Goal: Task Accomplishment & Management: Manage account settings

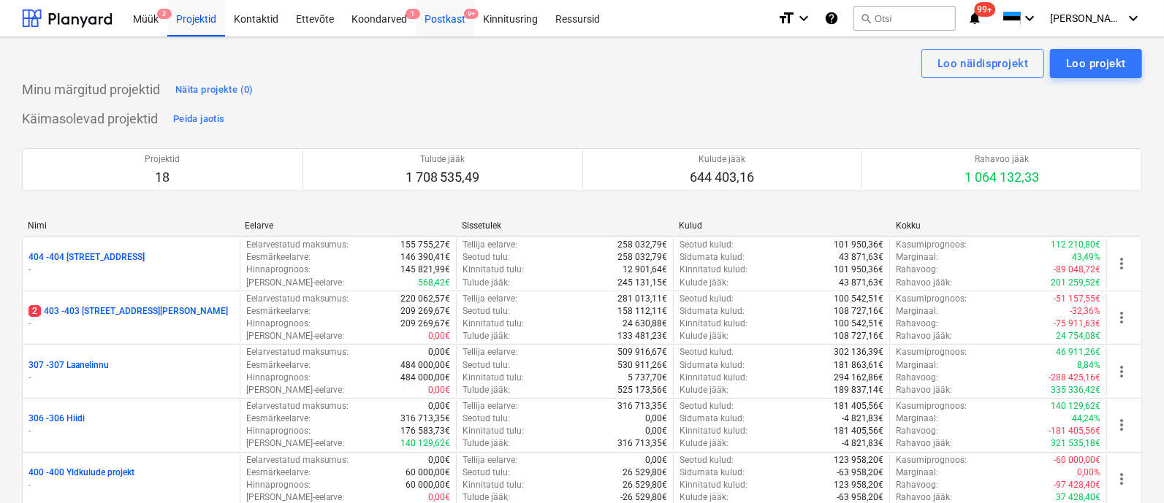
click at [446, 20] on div "Postkast 9+" at bounding box center [445, 17] width 58 height 37
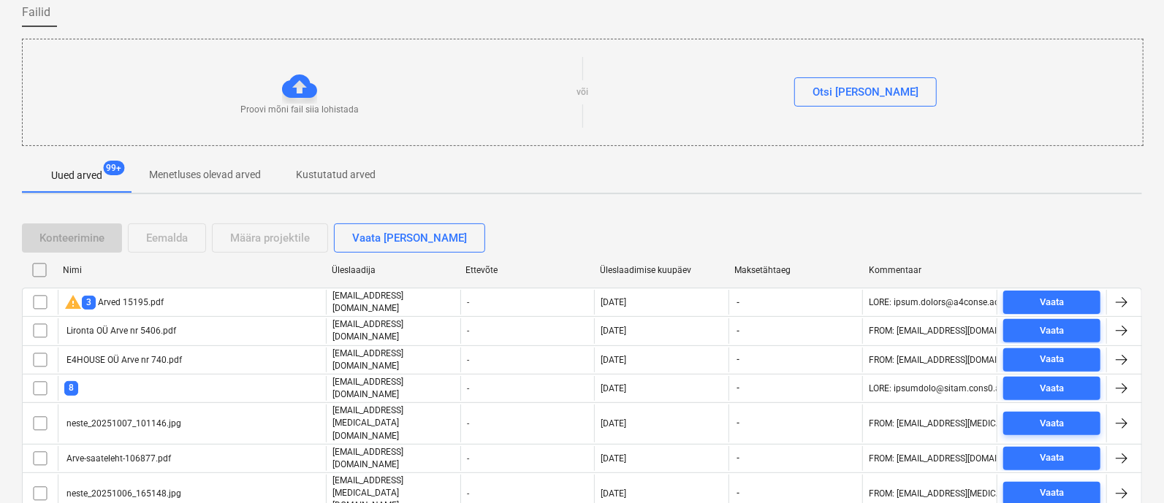
scroll to position [191, 0]
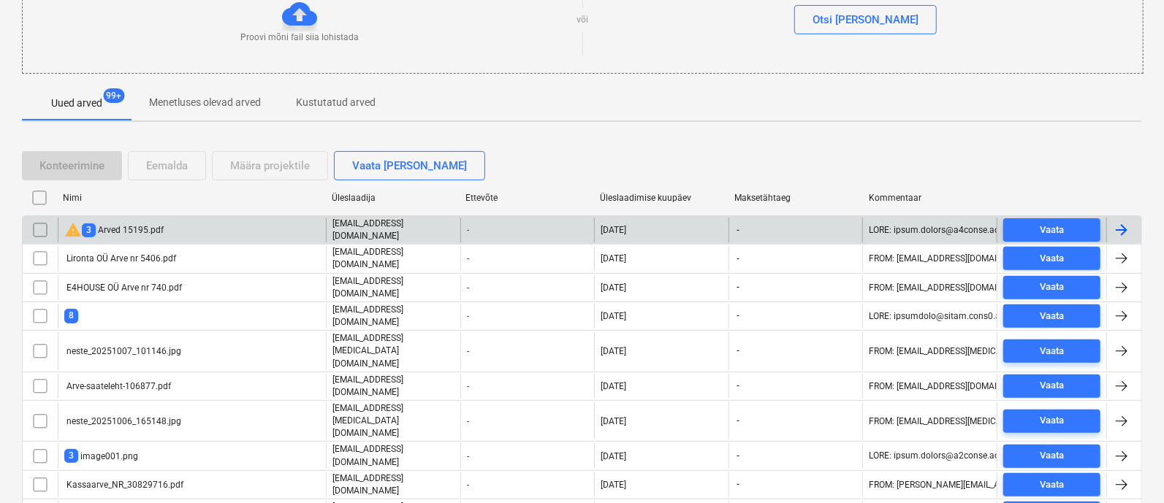
click at [110, 224] on div "warning 3 Arved 15195.pdf" at bounding box center [113, 230] width 99 height 18
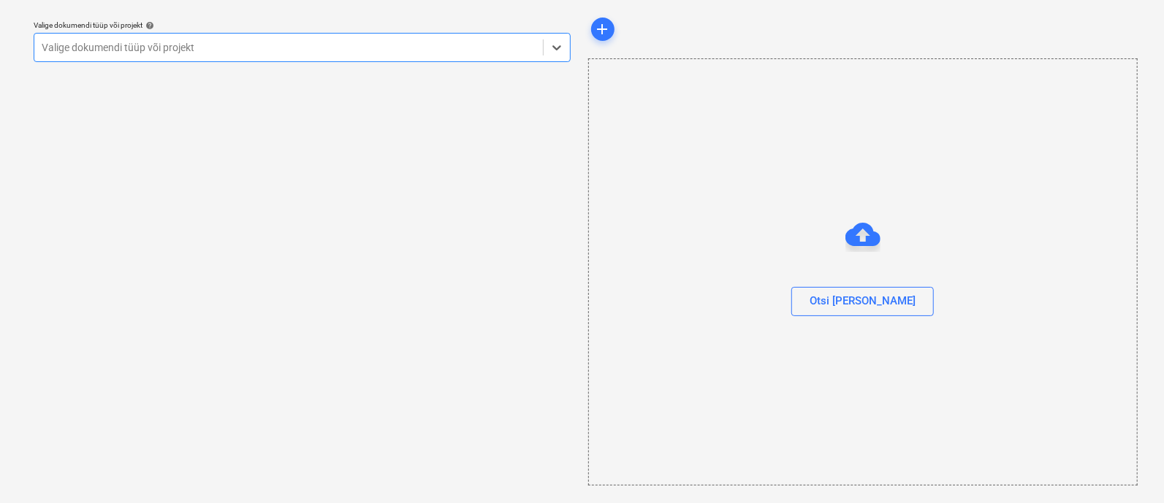
scroll to position [39, 0]
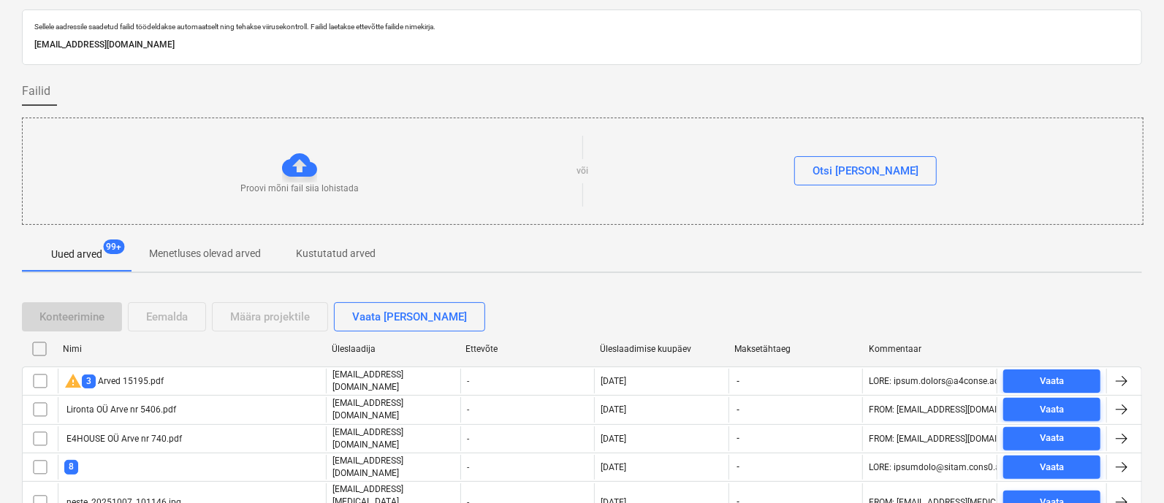
scroll to position [191, 0]
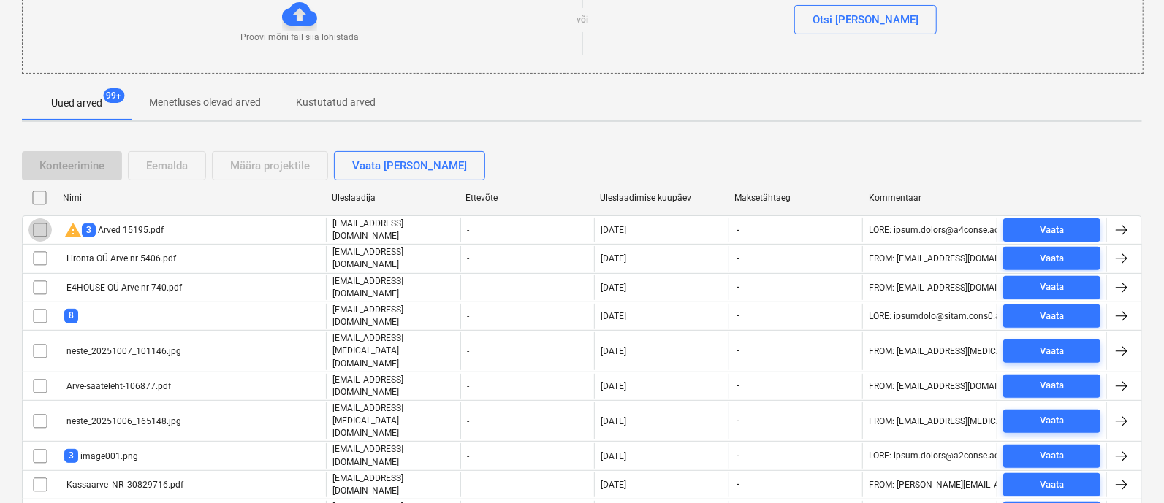
drag, startPoint x: 37, startPoint y: 227, endPoint x: 150, endPoint y: 180, distance: 122.8
click at [37, 226] on input "checkbox" at bounding box center [39, 229] width 23 height 23
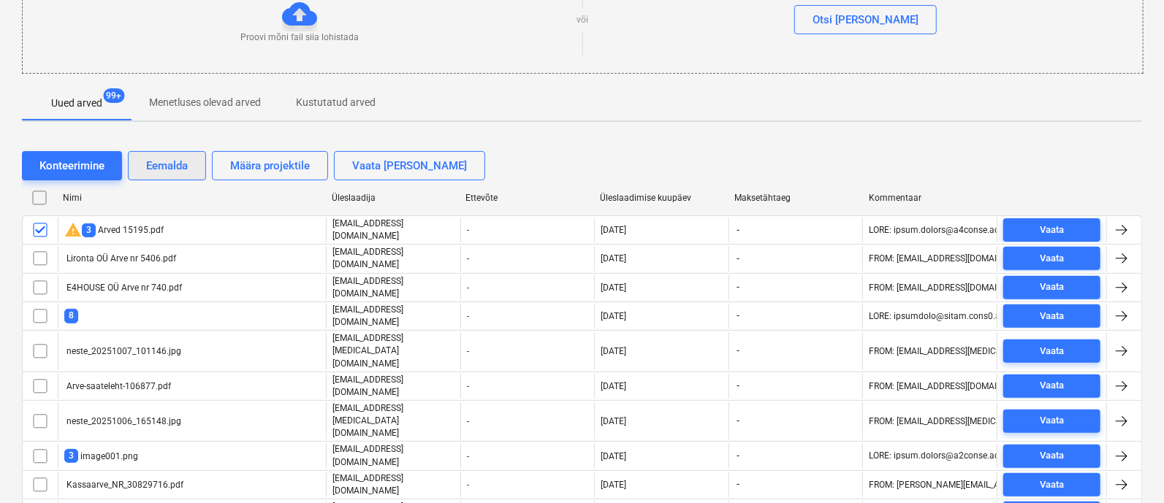
click at [157, 161] on div "Eemalda" at bounding box center [167, 165] width 42 height 19
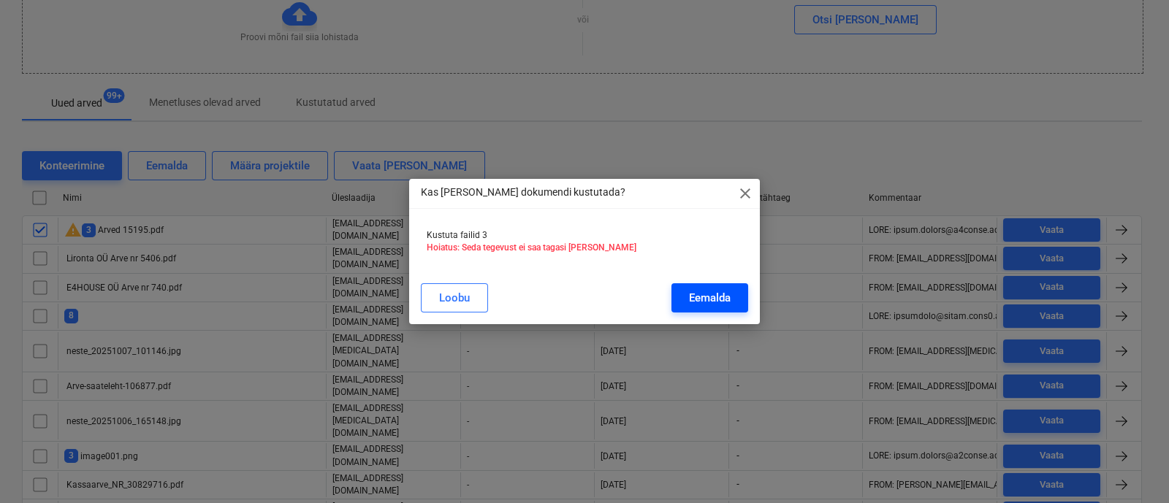
click at [715, 297] on div "Eemalda" at bounding box center [710, 298] width 42 height 19
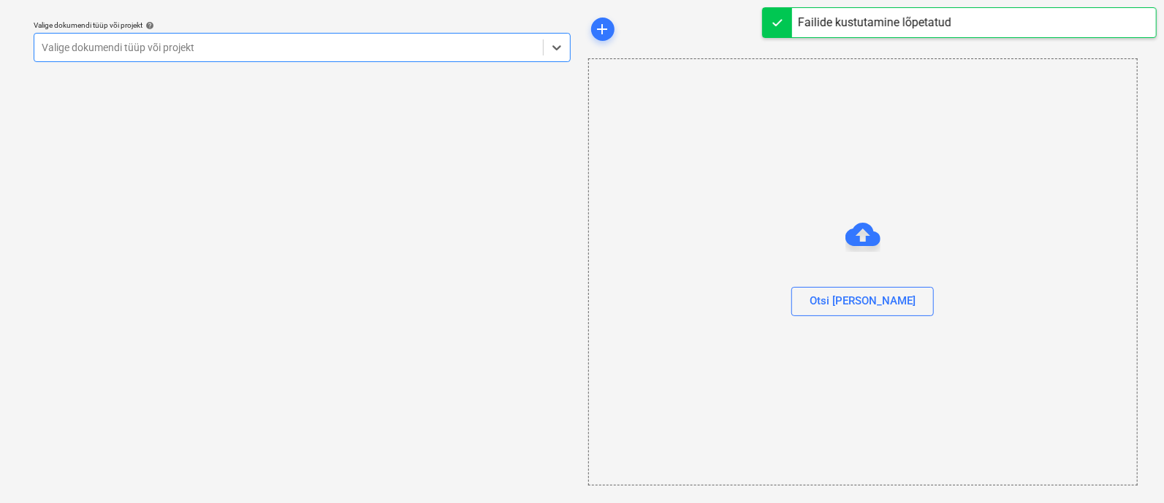
scroll to position [39, 0]
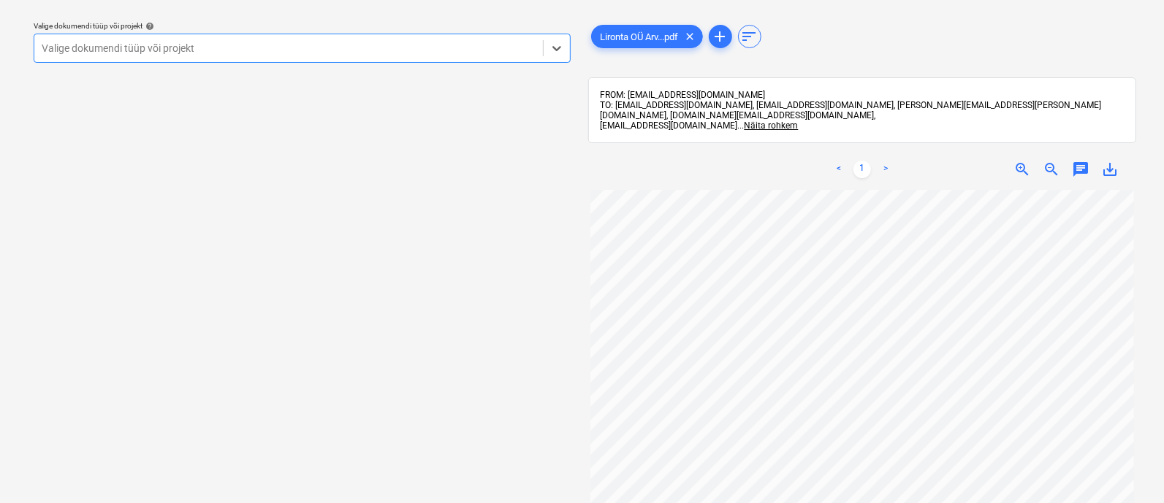
click at [159, 58] on div "Valige dokumendi tüüp või projekt" at bounding box center [302, 48] width 537 height 29
type input "vess'"
click at [161, 47] on div at bounding box center [289, 48] width 494 height 15
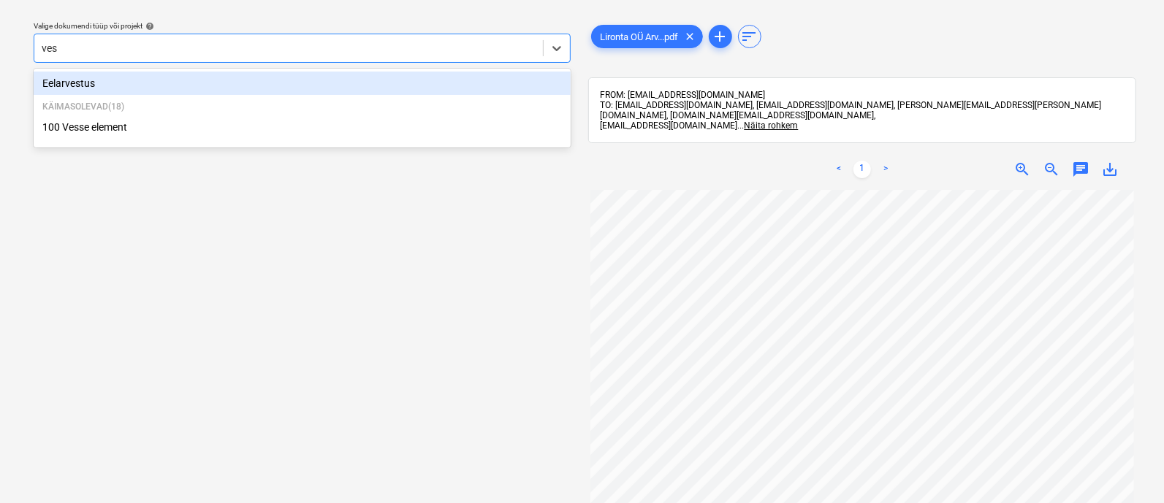
type input "[PERSON_NAME]"
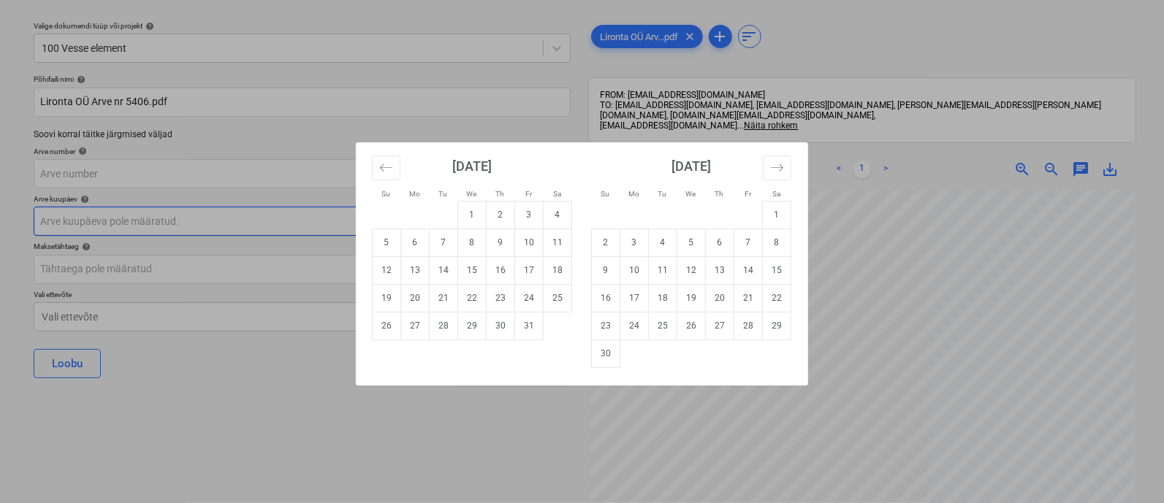
click at [141, 221] on body "Müük 2 Projektid Kontaktid Ettevõte Koondarved 1 Postkast 9+ Kinnitusring Ressu…" at bounding box center [582, 212] width 1164 height 503
click at [529, 217] on td "3" at bounding box center [529, 215] width 28 height 28
type input "03 Oct 2025"
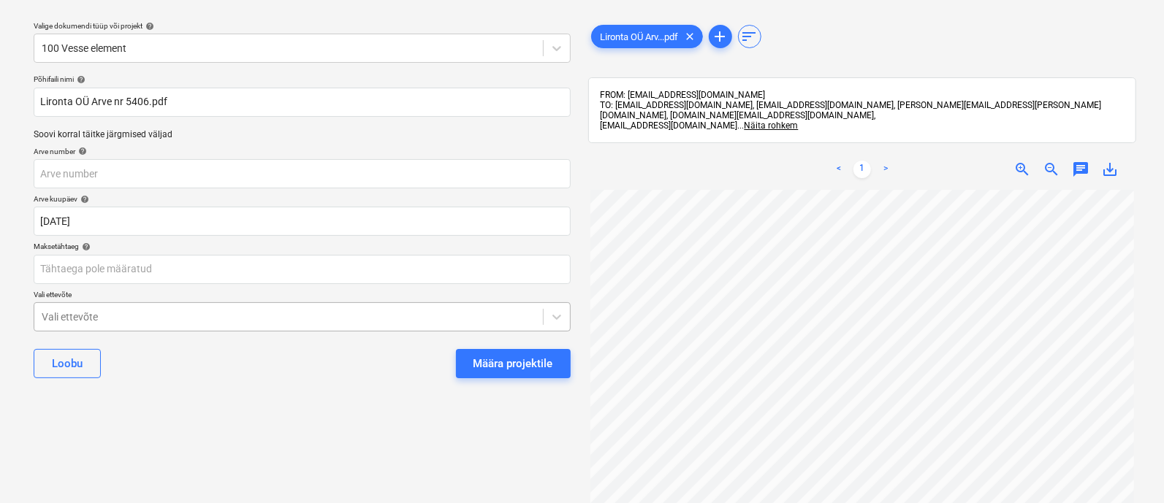
click at [182, 318] on body "Müük 2 Projektid Kontaktid Ettevõte Koondarved 1 Postkast 9+ Kinnitusring Ressu…" at bounding box center [582, 212] width 1164 height 503
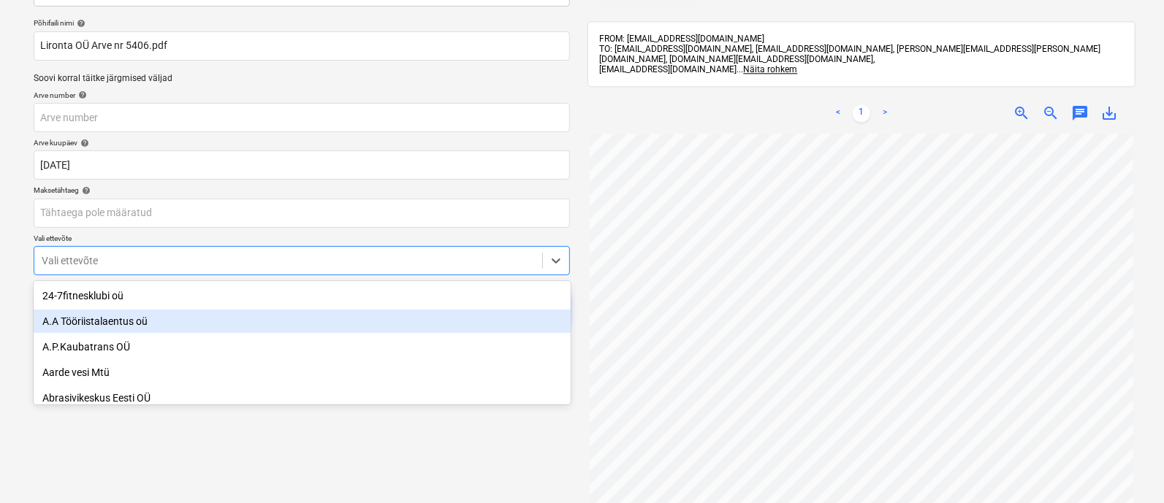
scroll to position [101, 0]
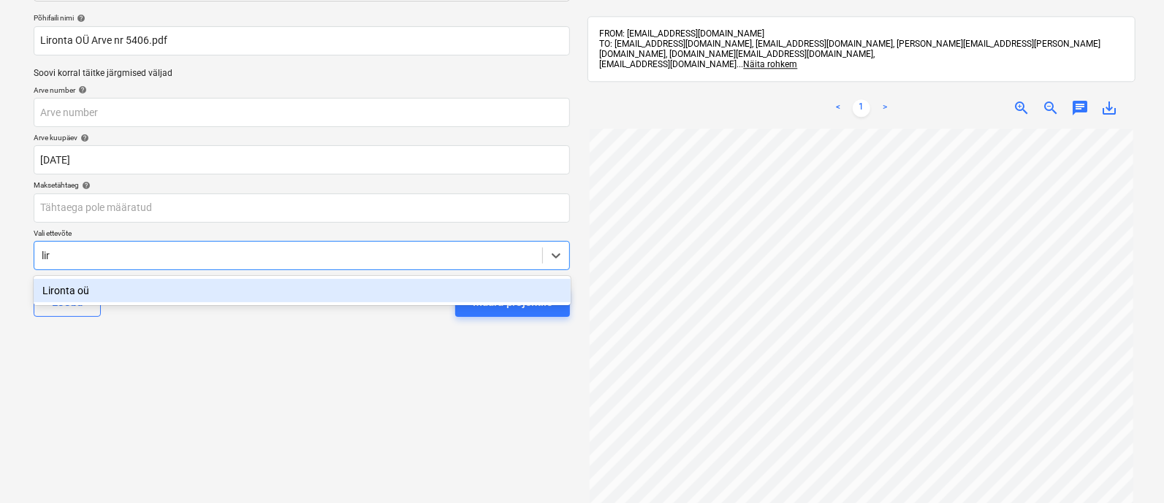
type input "liro"
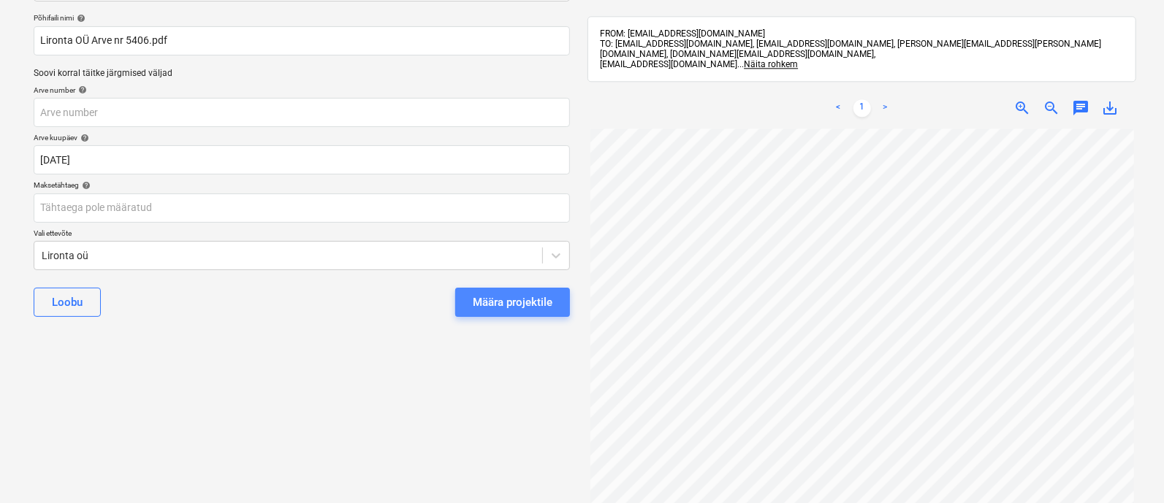
click at [513, 299] on div "Määra projektile" at bounding box center [513, 302] width 80 height 19
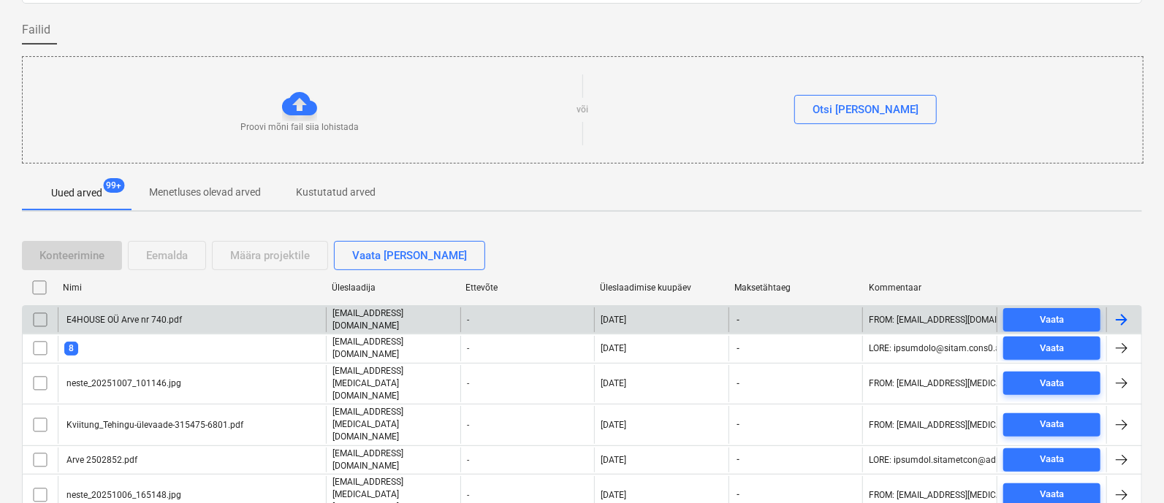
click at [123, 319] on div "E4HOUSE OÜ Arve nr 740.pdf" at bounding box center [123, 320] width 118 height 10
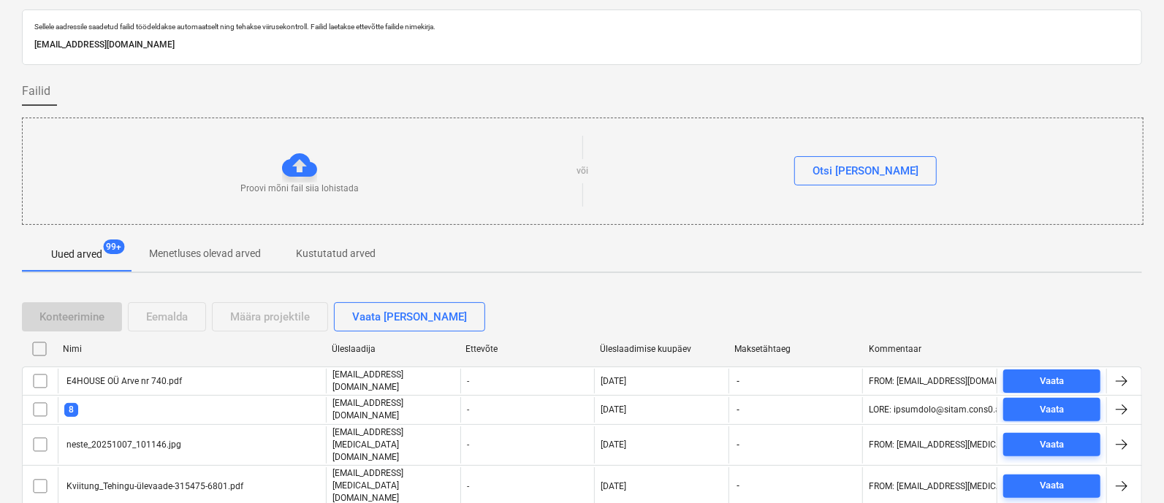
scroll to position [101, 0]
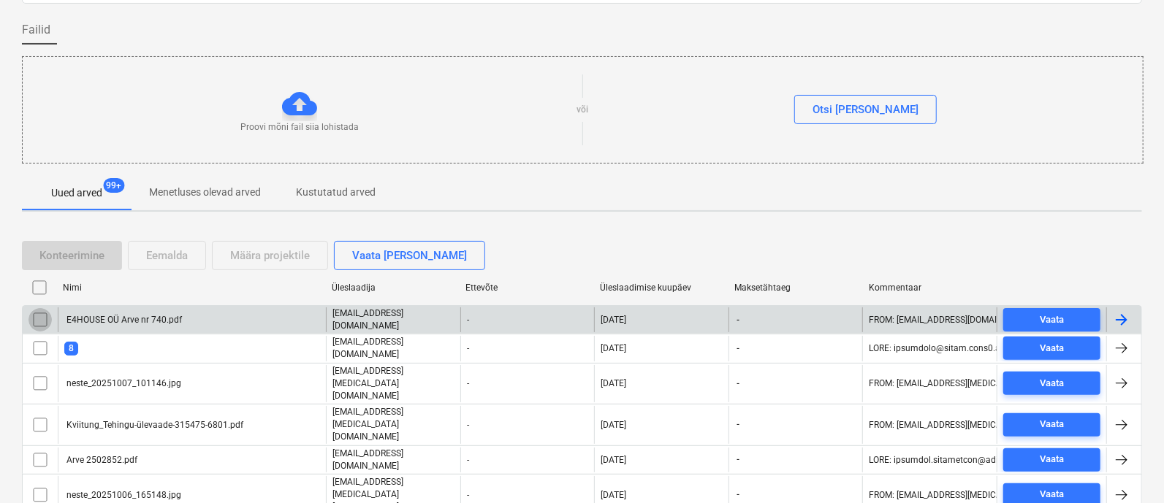
click at [39, 319] on input "checkbox" at bounding box center [39, 319] width 23 height 23
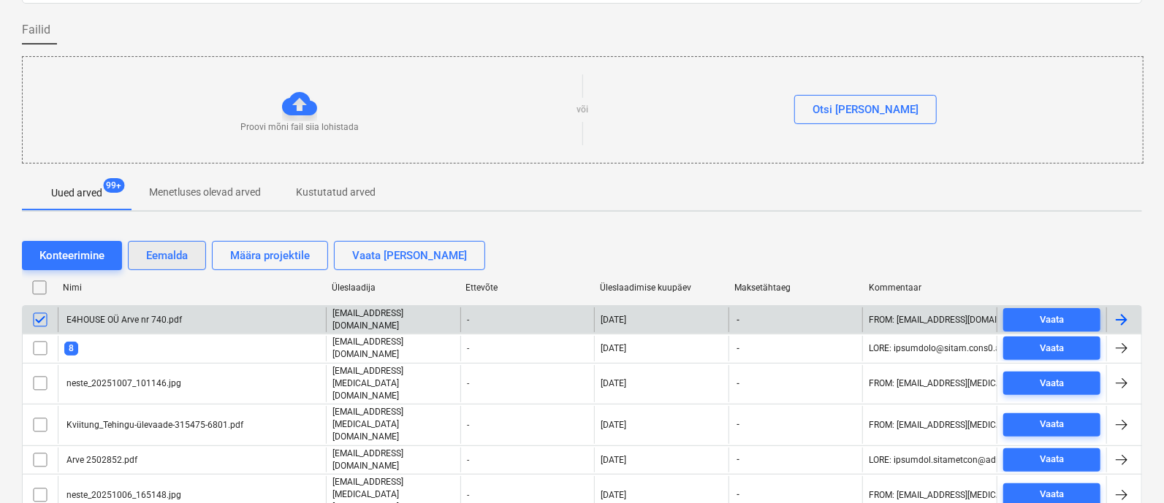
click at [156, 250] on div "Eemalda" at bounding box center [167, 255] width 42 height 19
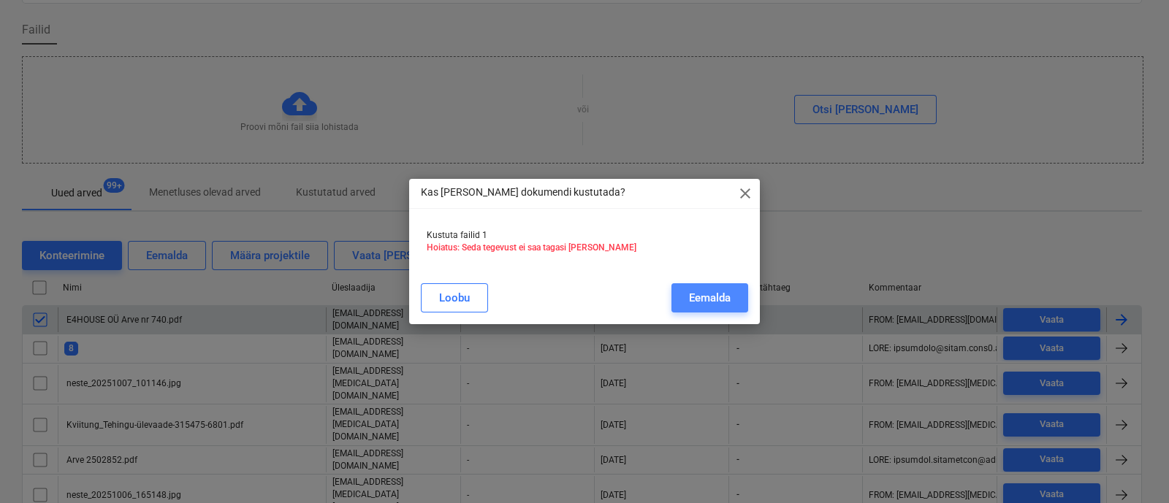
click at [701, 291] on div "Eemalda" at bounding box center [710, 298] width 42 height 19
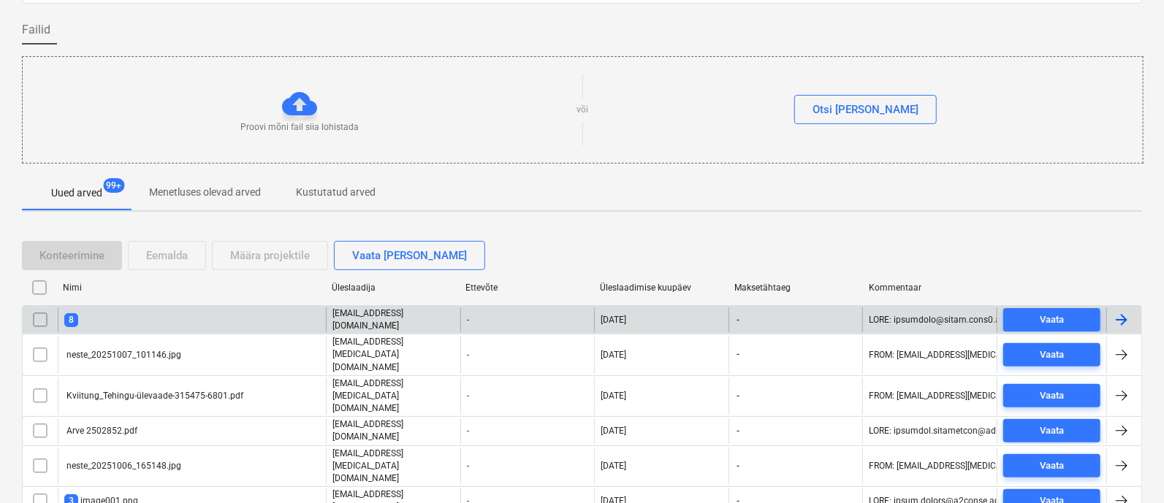
click at [90, 316] on div "8" at bounding box center [192, 320] width 268 height 25
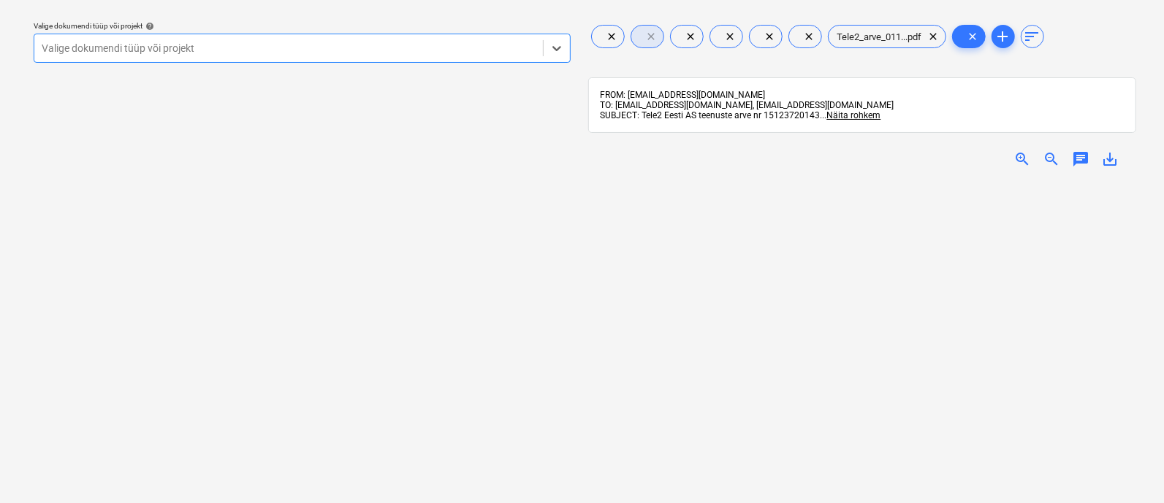
click at [643, 37] on span "clear" at bounding box center [652, 37] width 18 height 18
click at [643, 37] on span "clear" at bounding box center [651, 37] width 18 height 18
click at [650, 36] on span "clear" at bounding box center [651, 37] width 18 height 18
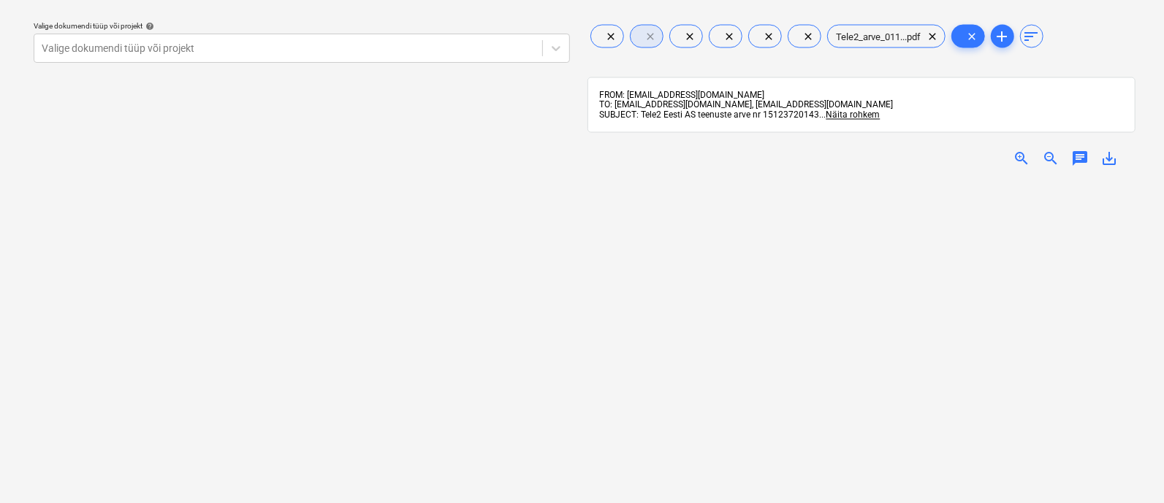
click at [650, 36] on span "clear" at bounding box center [651, 37] width 18 height 18
click at [869, 36] on span "Tele2_arve_011...pdf" at bounding box center [879, 36] width 102 height 11
click at [118, 51] on div at bounding box center [288, 48] width 493 height 15
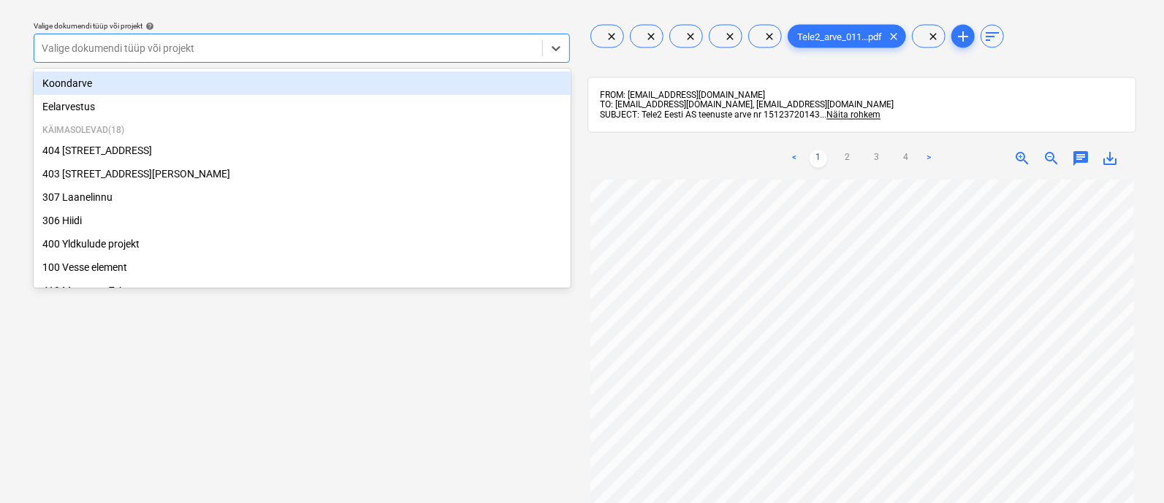
type input "ü"
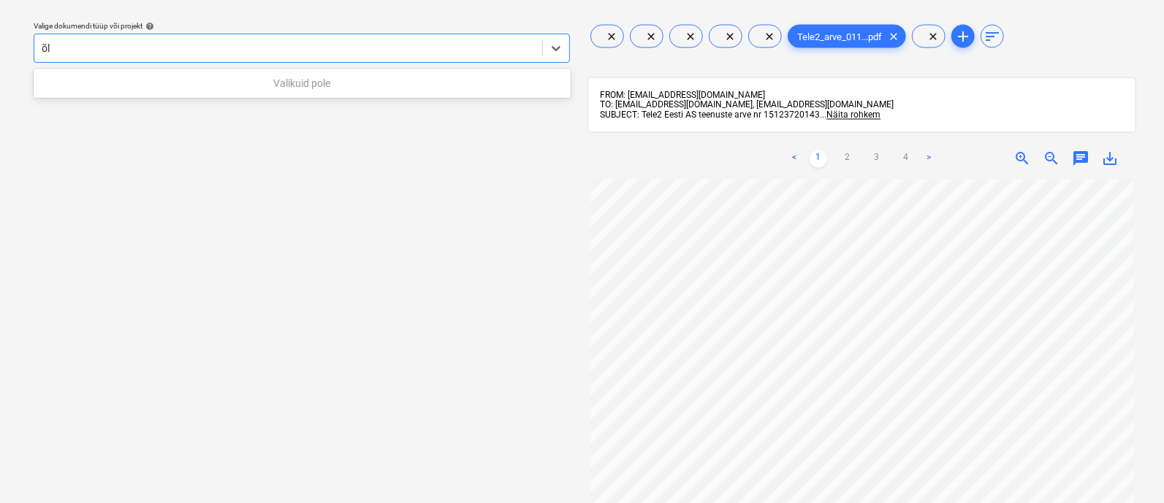
type input "õ"
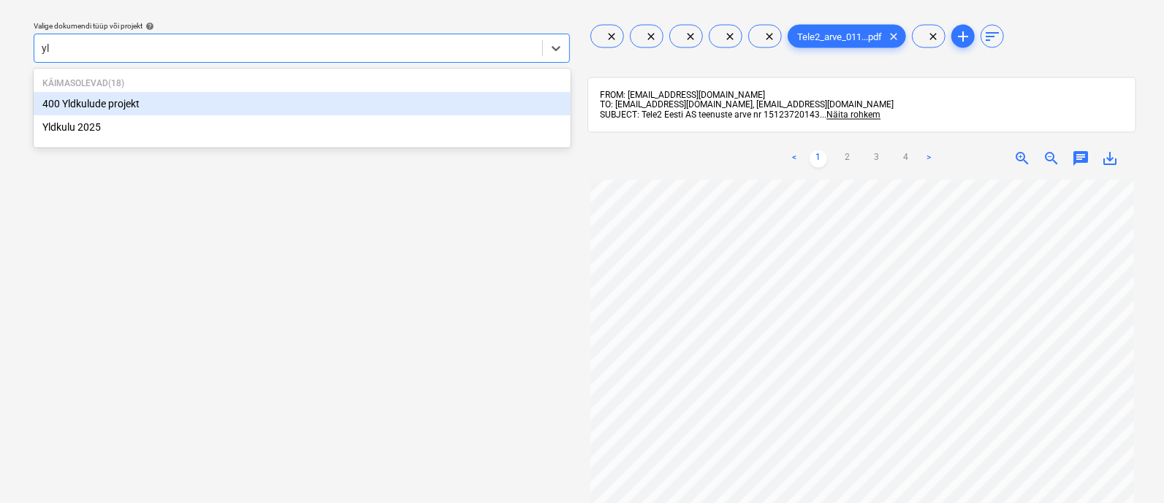
type input "yld"
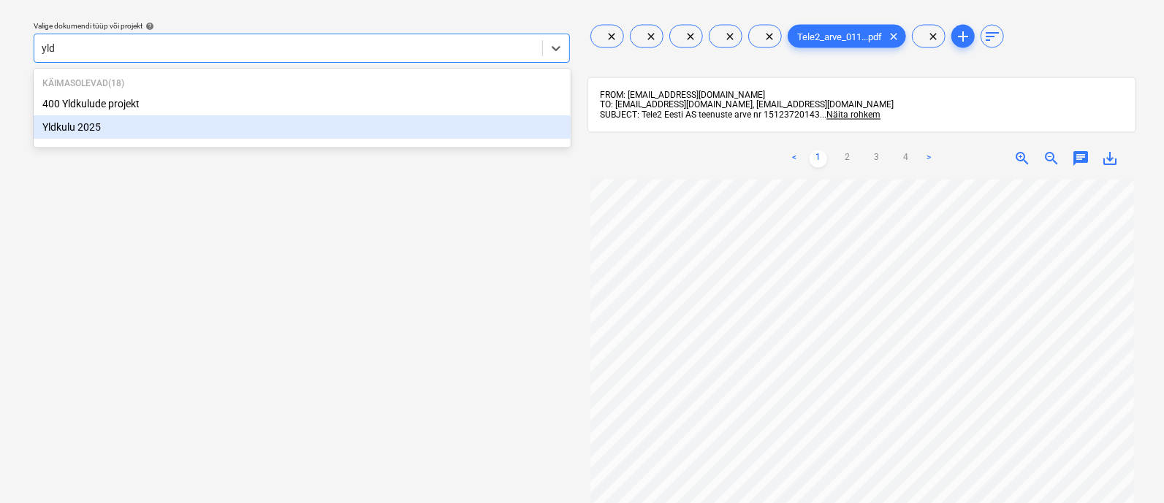
click at [121, 126] on div "Yldkulu 2025" at bounding box center [302, 126] width 537 height 23
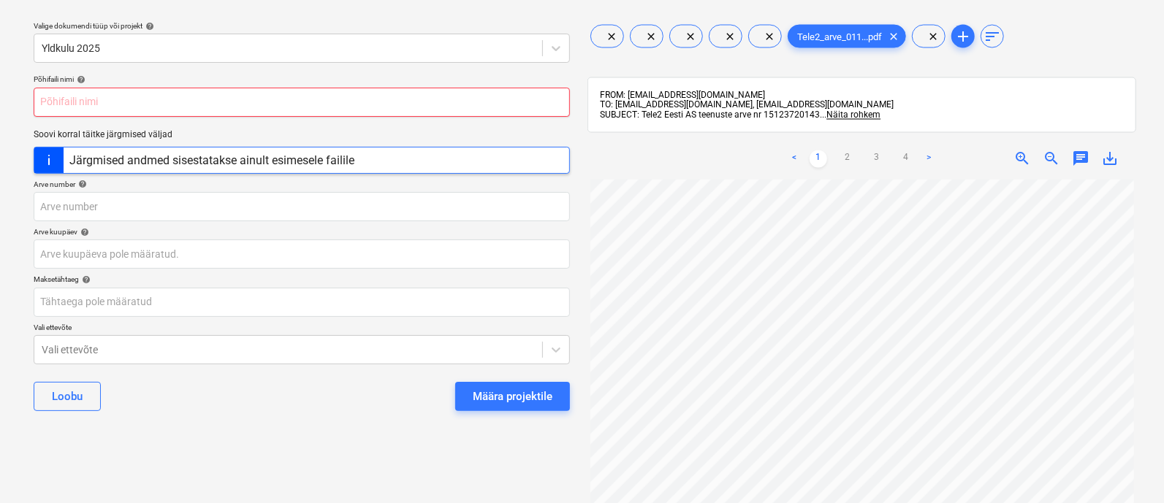
click at [153, 106] on input "text" at bounding box center [302, 102] width 536 height 29
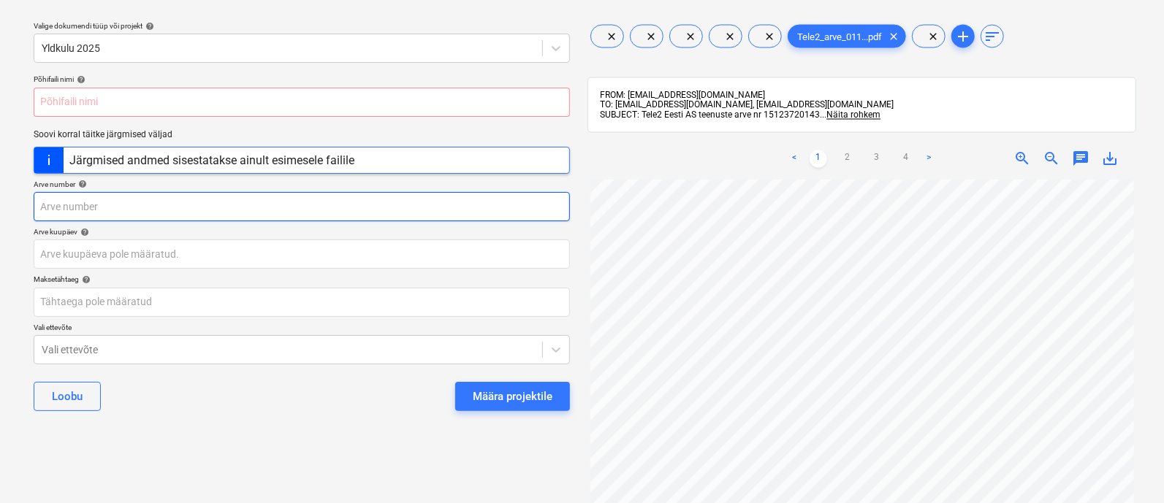
click at [152, 200] on input "text" at bounding box center [302, 206] width 536 height 29
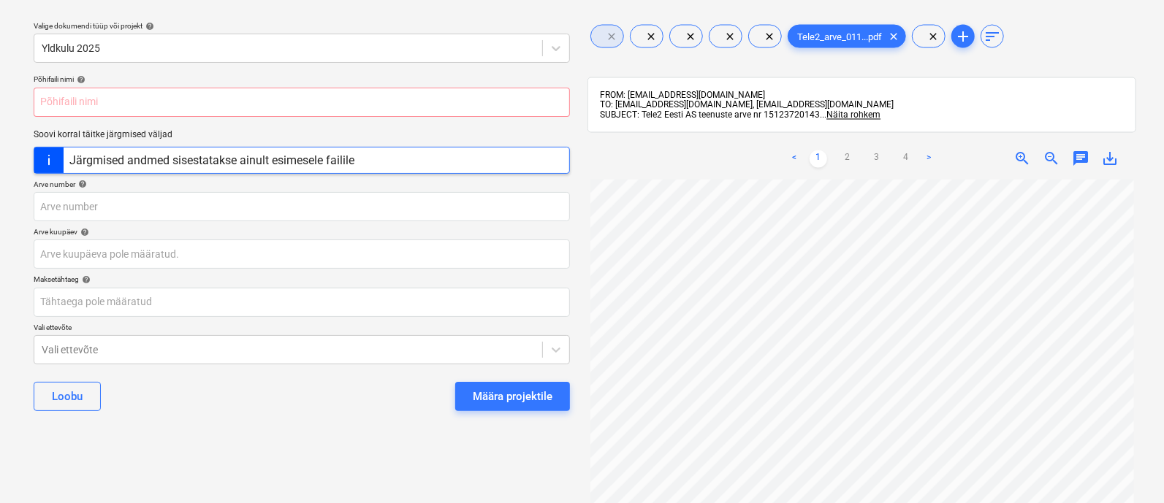
click at [609, 31] on span "clear" at bounding box center [612, 37] width 18 height 18
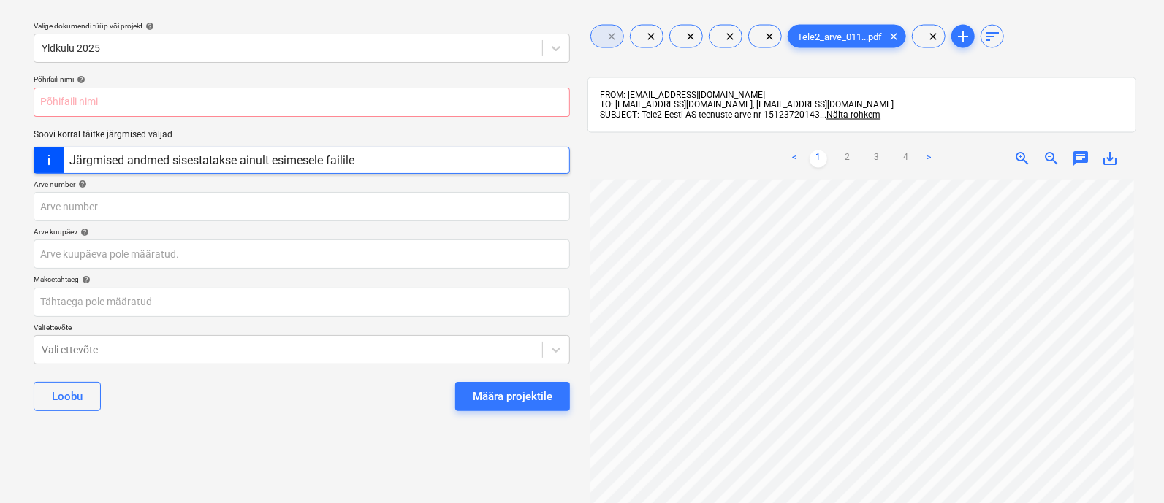
click at [609, 31] on span "clear" at bounding box center [612, 37] width 18 height 18
click at [650, 35] on span "clear" at bounding box center [651, 37] width 18 height 18
click at [690, 34] on span "clear" at bounding box center [690, 37] width 18 height 18
click at [652, 35] on span "clear" at bounding box center [651, 37] width 18 height 18
click at [689, 30] on span "clear" at bounding box center [690, 37] width 18 height 18
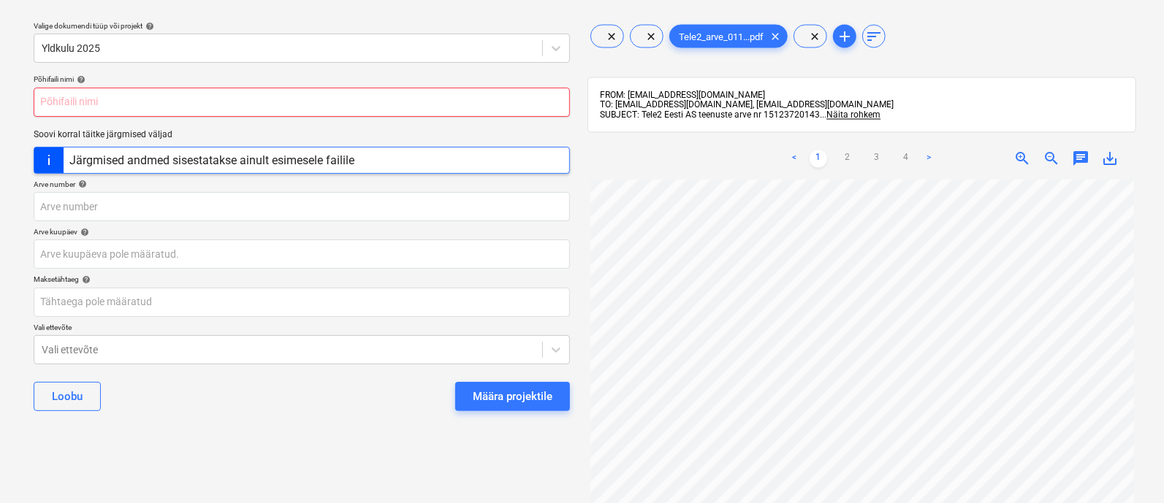
click at [140, 99] on input "text" at bounding box center [302, 102] width 536 height 29
click at [649, 31] on span "clear" at bounding box center [651, 37] width 18 height 18
click at [776, 30] on span "clear" at bounding box center [775, 37] width 18 height 18
click at [609, 34] on span "clear" at bounding box center [612, 37] width 18 height 18
type input "Tele2_arve_01102025_15123720143_Invoice_03102025.pdf"
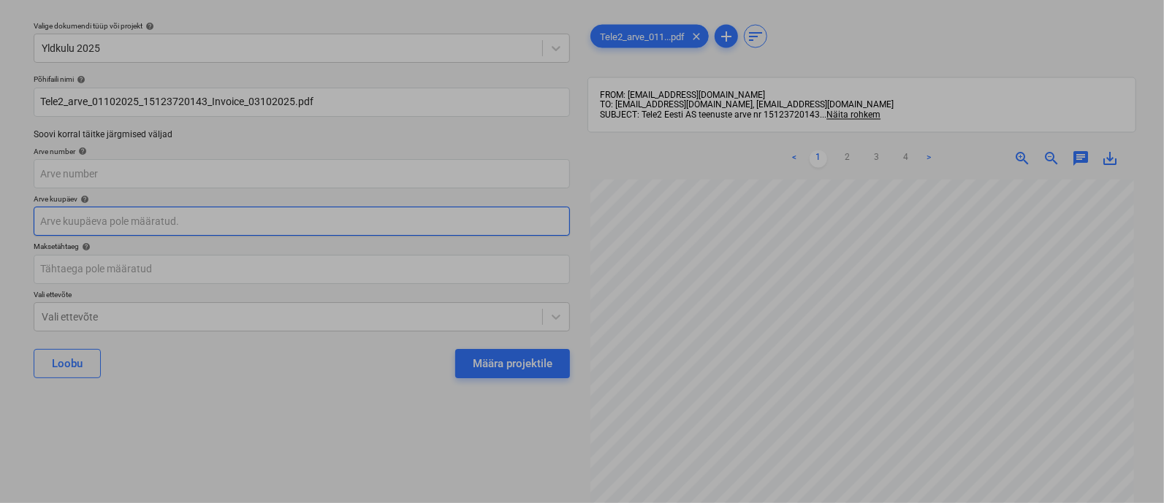
click at [118, 222] on body "Müük 2 Projektid Kontaktid Ettevõte Koondarved 1 Postkast 9+ Kinnitusring Ressu…" at bounding box center [582, 212] width 1164 height 503
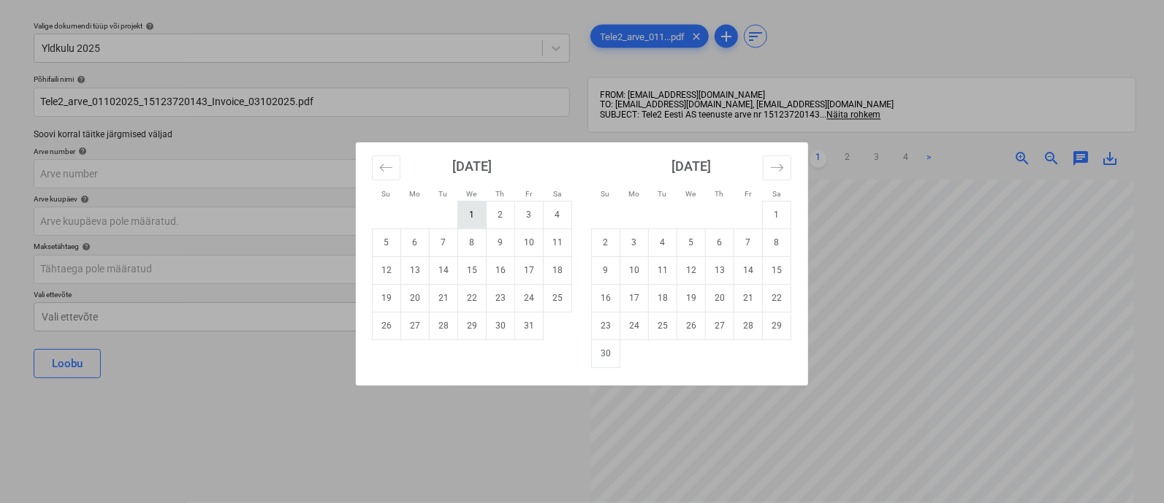
click at [478, 213] on td "1" at bounding box center [472, 215] width 28 height 28
type input "01 Oct 2025"
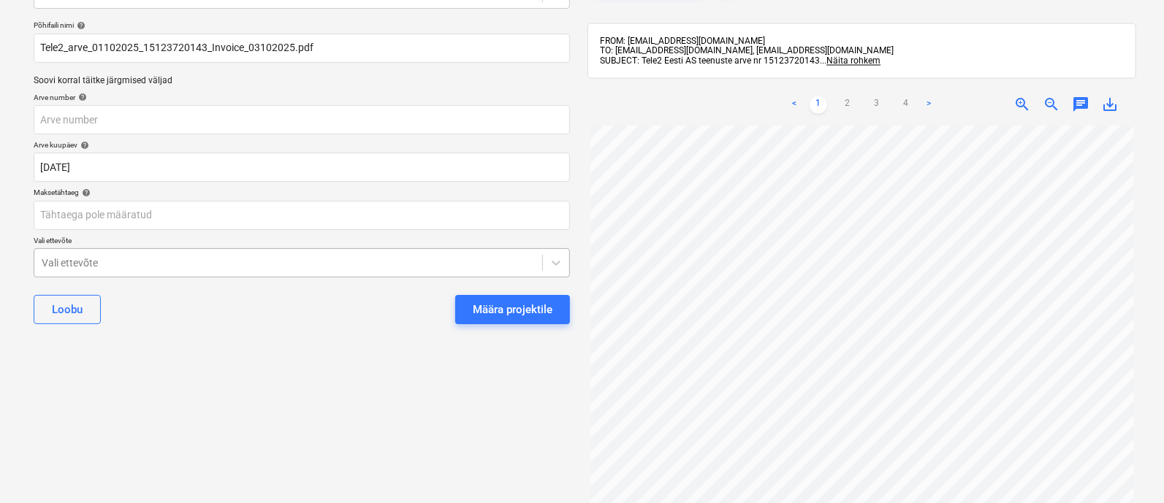
click at [197, 319] on body "Müük 2 Projektid Kontaktid Ettevõte Koondarved 1 Postkast 9+ Kinnitusring Ressu…" at bounding box center [582, 158] width 1164 height 503
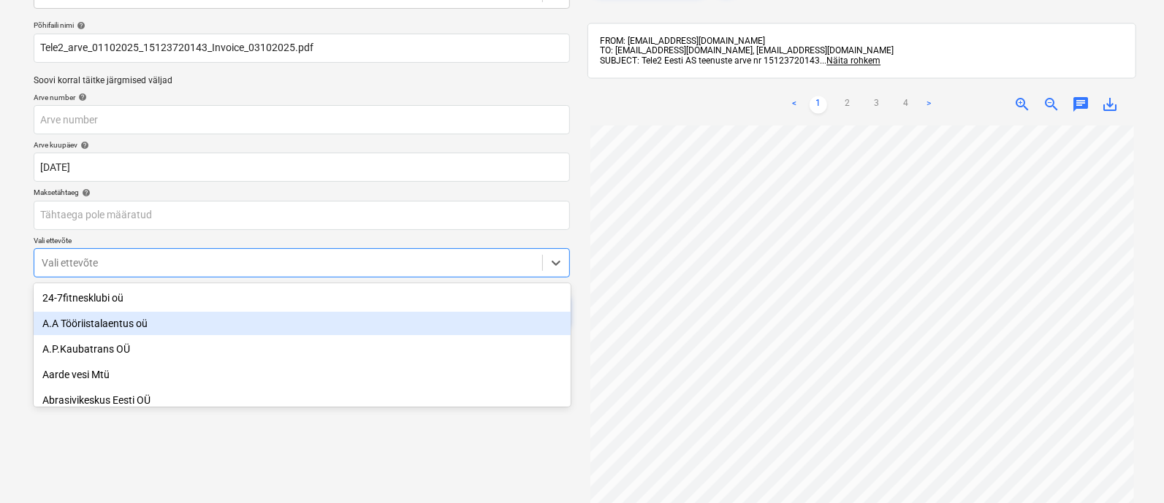
scroll to position [101, 0]
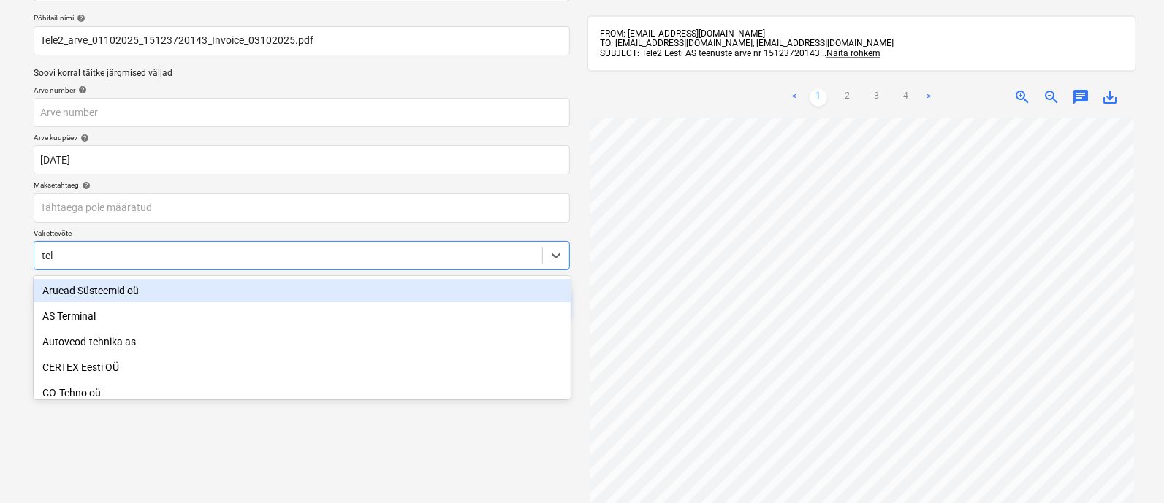
type input "tele"
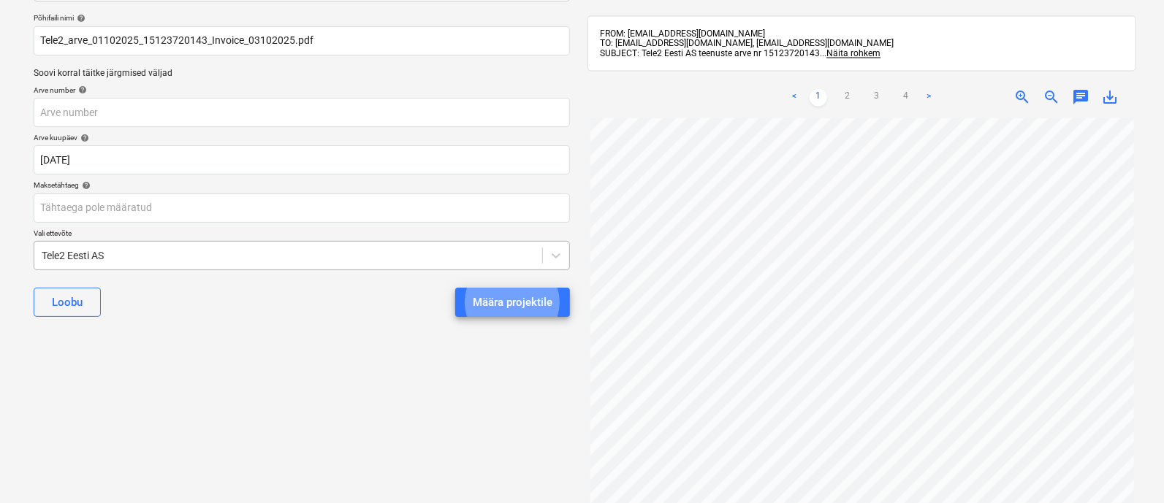
click at [455, 288] on button "Määra projektile" at bounding box center [512, 302] width 115 height 29
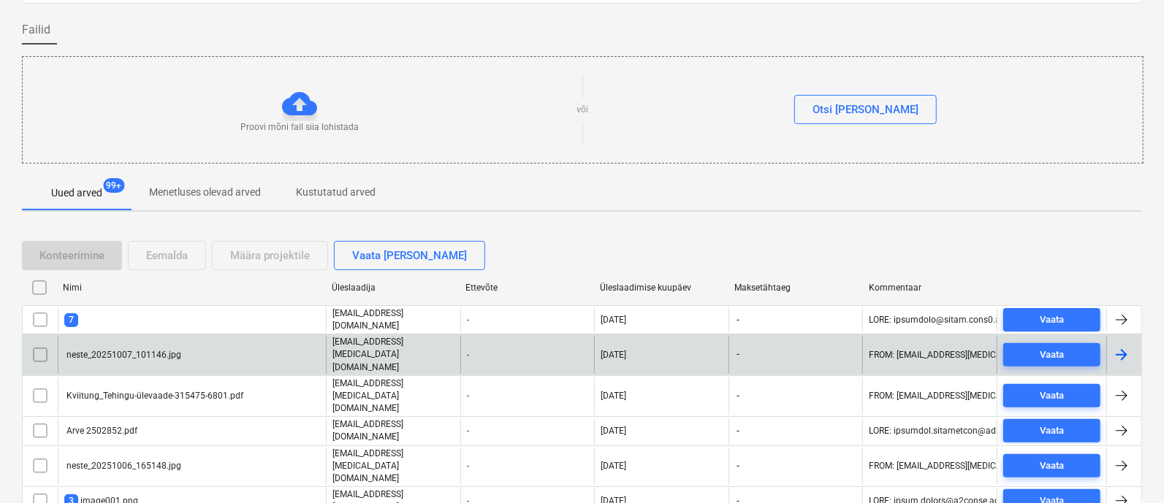
click at [186, 340] on div "neste_20251007_101146.jpg" at bounding box center [192, 354] width 268 height 37
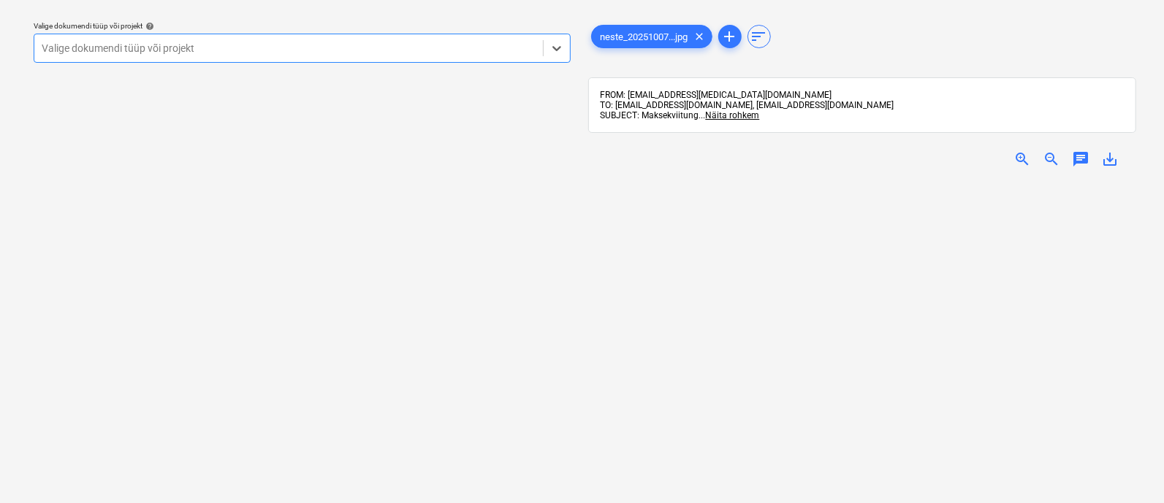
click at [226, 54] on div at bounding box center [289, 48] width 494 height 15
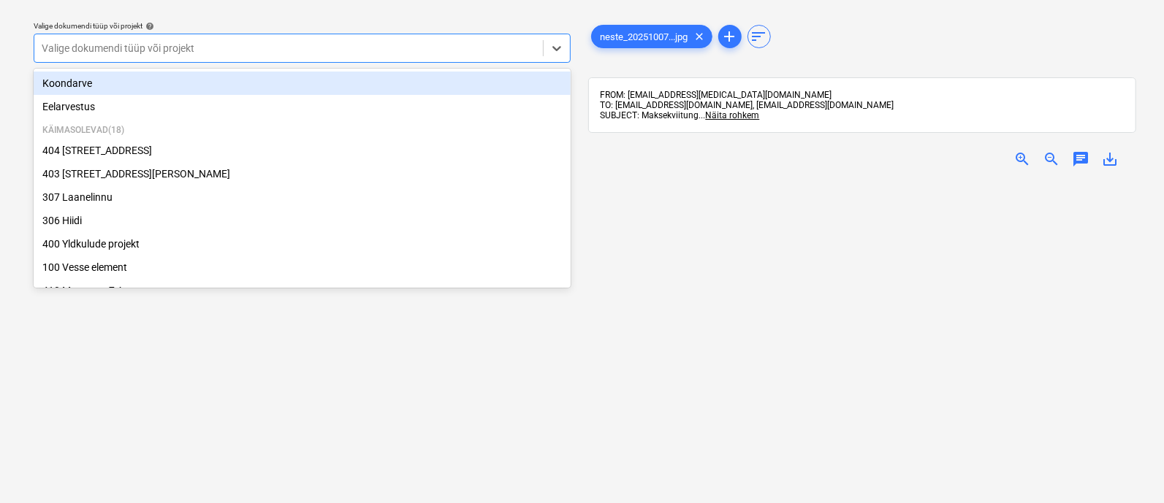
type input "ü"
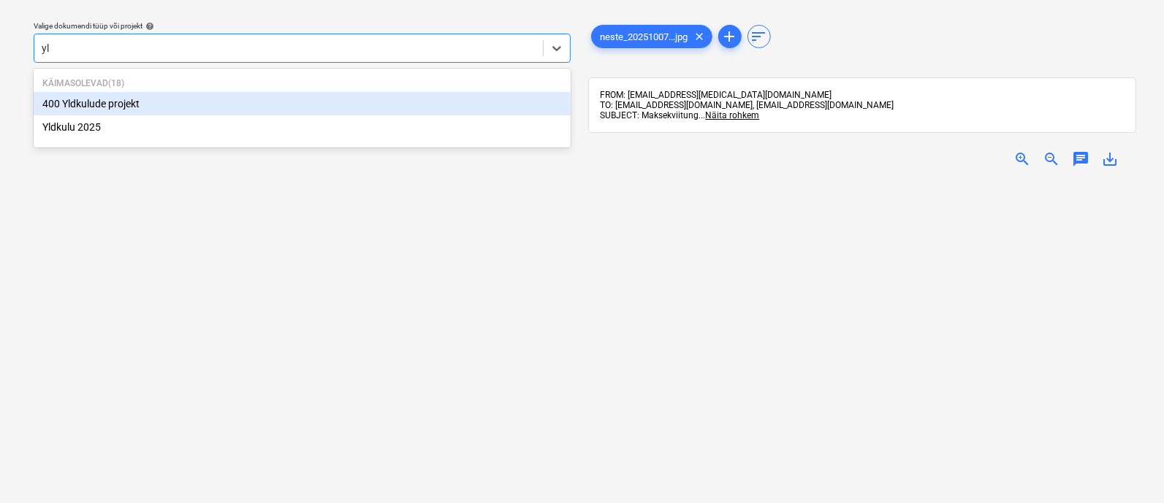
type input "yld"
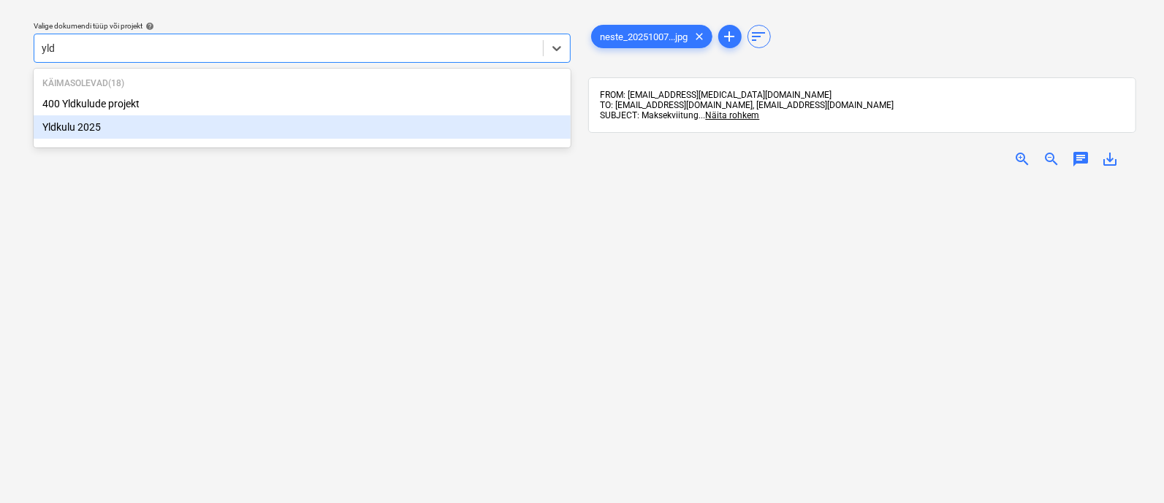
click at [208, 126] on div "Yldkulu 2025" at bounding box center [302, 126] width 537 height 23
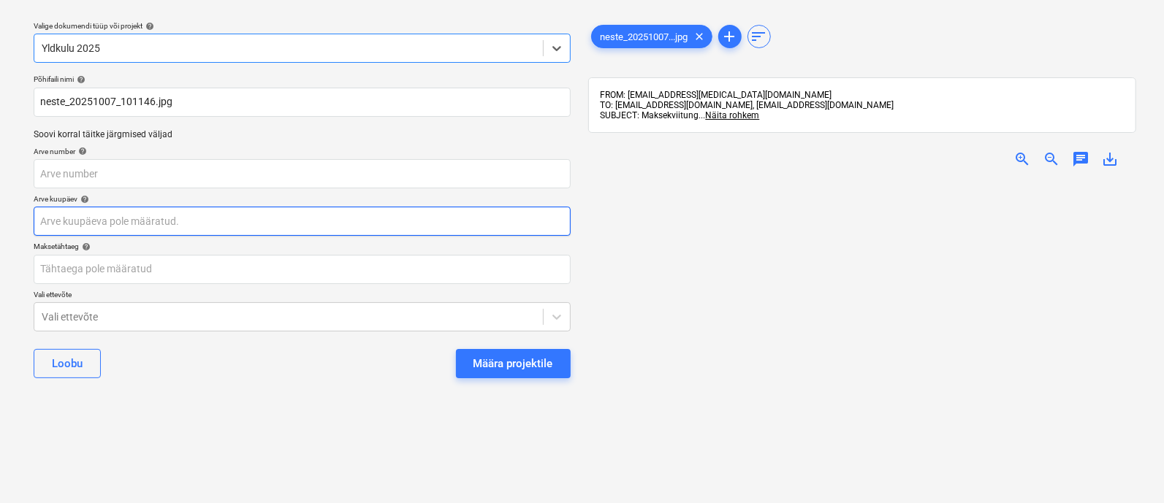
click at [190, 224] on body "Müük 2 Projektid Kontaktid Ettevõte Koondarved 1 Postkast 9+ Kinnitusring Ressu…" at bounding box center [582, 212] width 1164 height 503
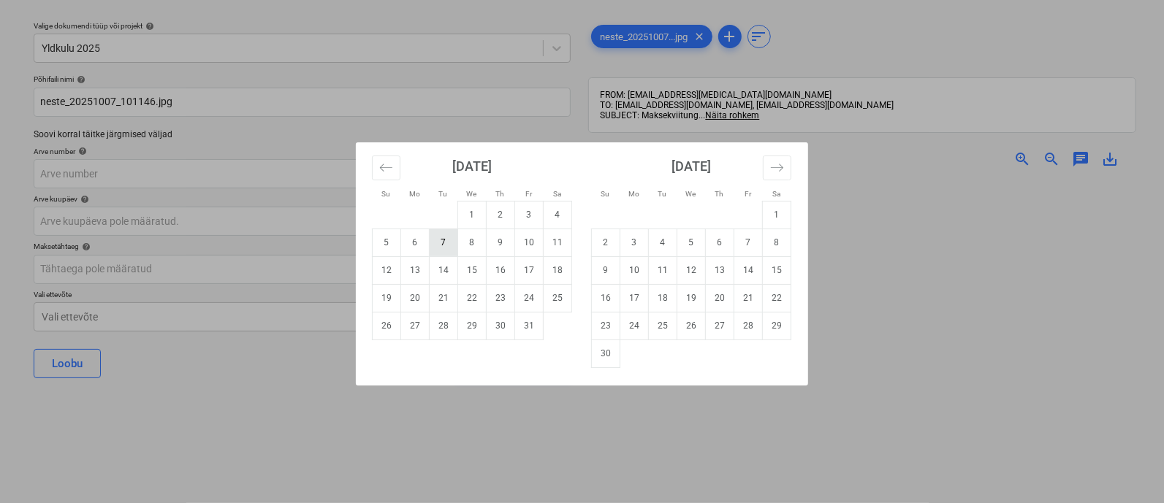
click at [439, 238] on td "7" at bounding box center [443, 243] width 28 height 28
type input "[DATE]"
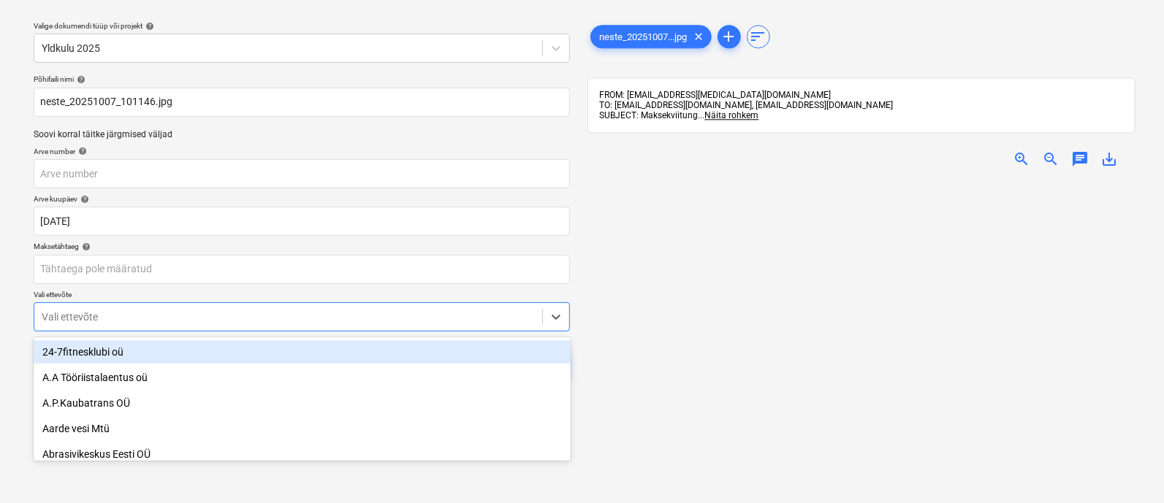
scroll to position [101, 0]
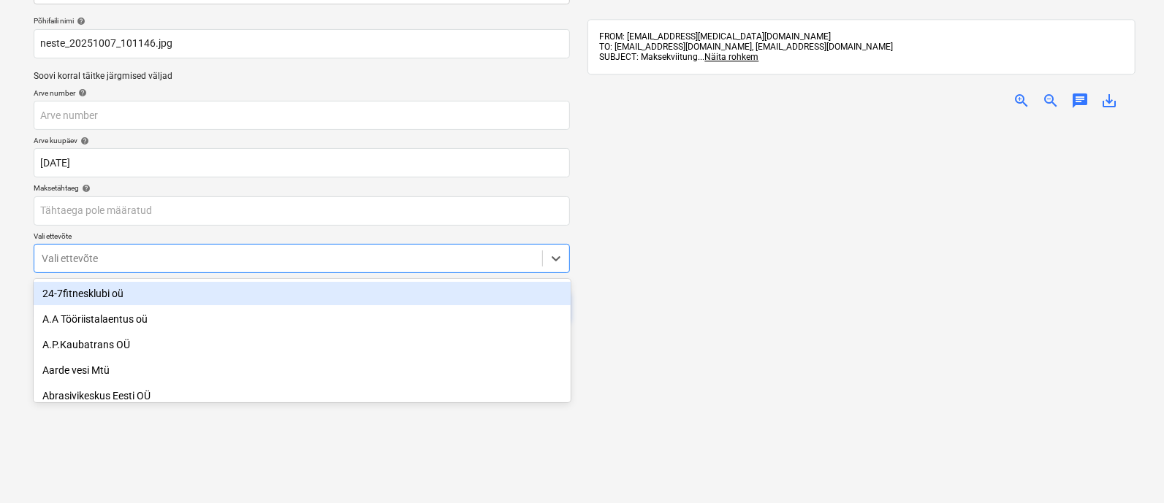
click at [221, 326] on body "Müük 2 Projektid Kontaktid Ettevõte Koondarved 1 Postkast 9+ Kinnitusring Ressu…" at bounding box center [582, 153] width 1164 height 503
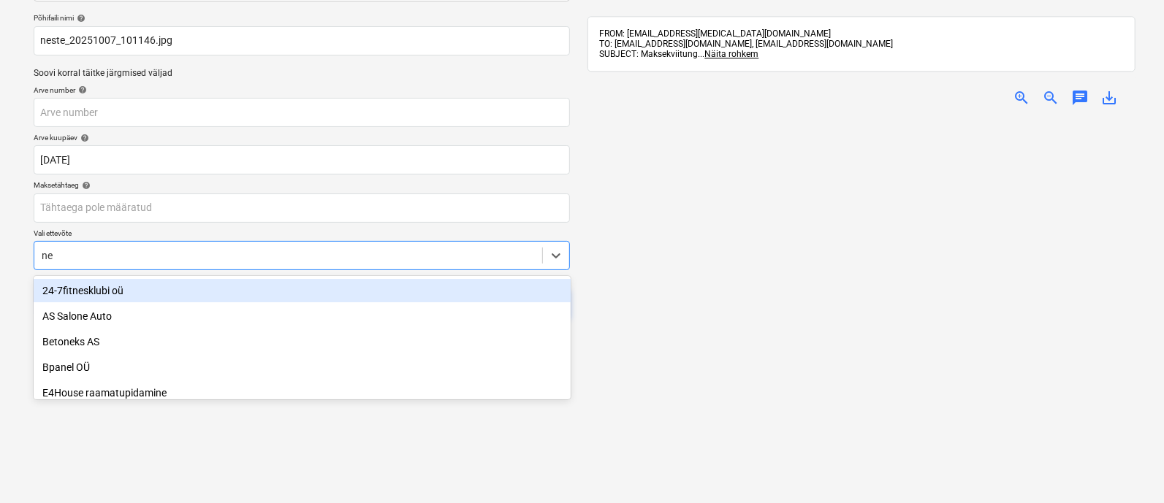
type input "nes"
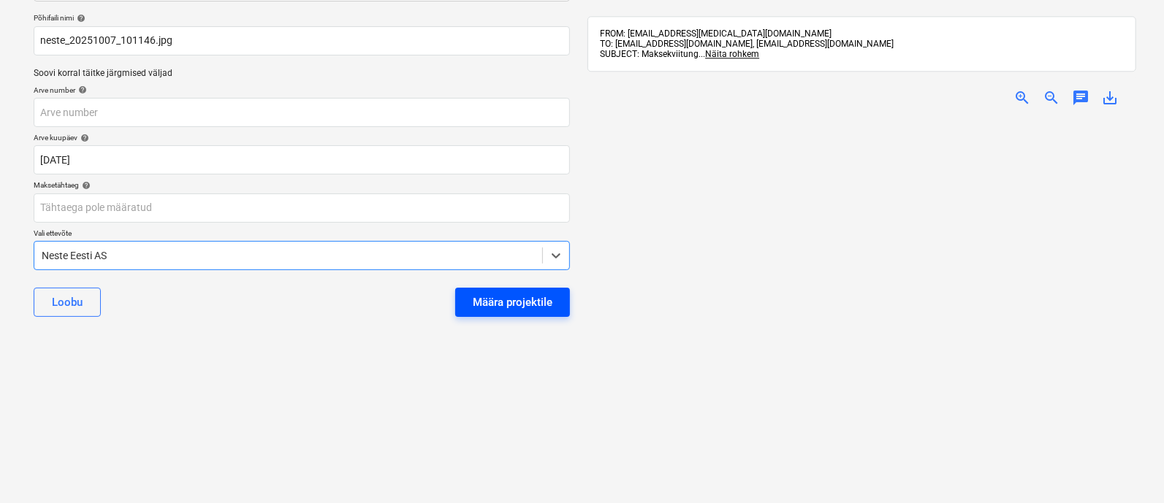
click at [535, 308] on div "Määra projektile" at bounding box center [513, 302] width 80 height 19
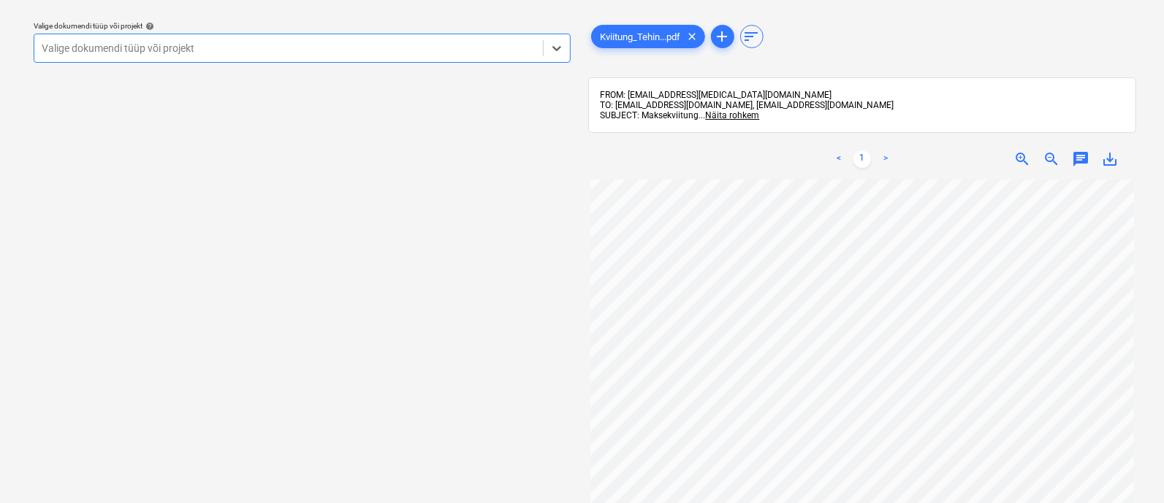
scroll to position [0, 3]
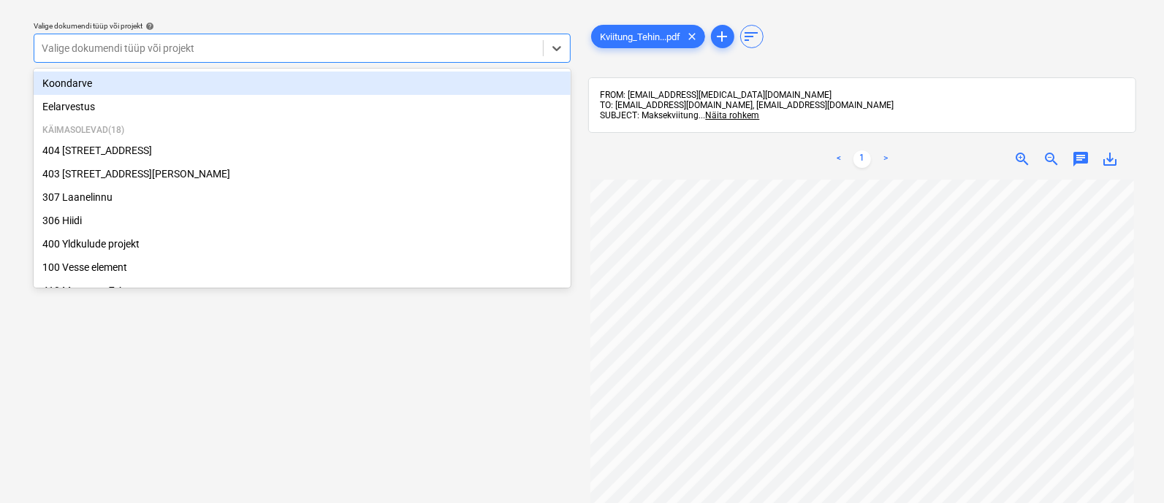
click at [257, 47] on div at bounding box center [289, 48] width 494 height 15
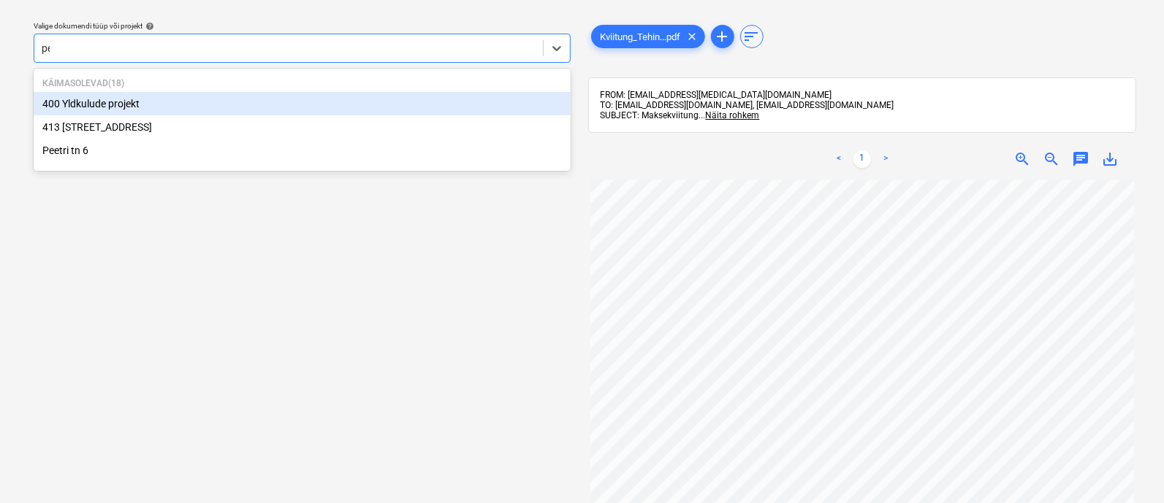
type input "pee"
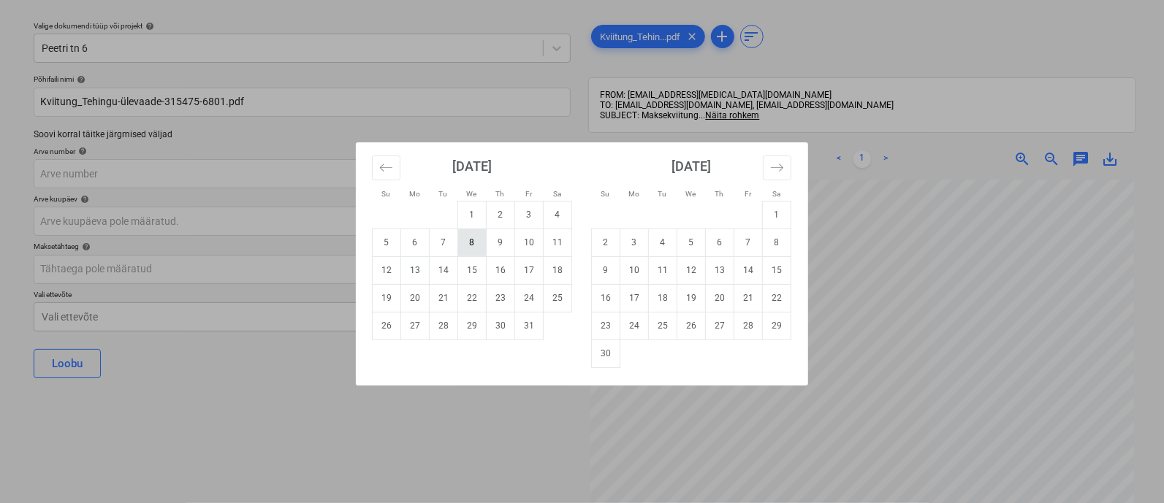
click at [475, 248] on td "8" at bounding box center [472, 243] width 28 height 28
type input "08 Oct 2025"
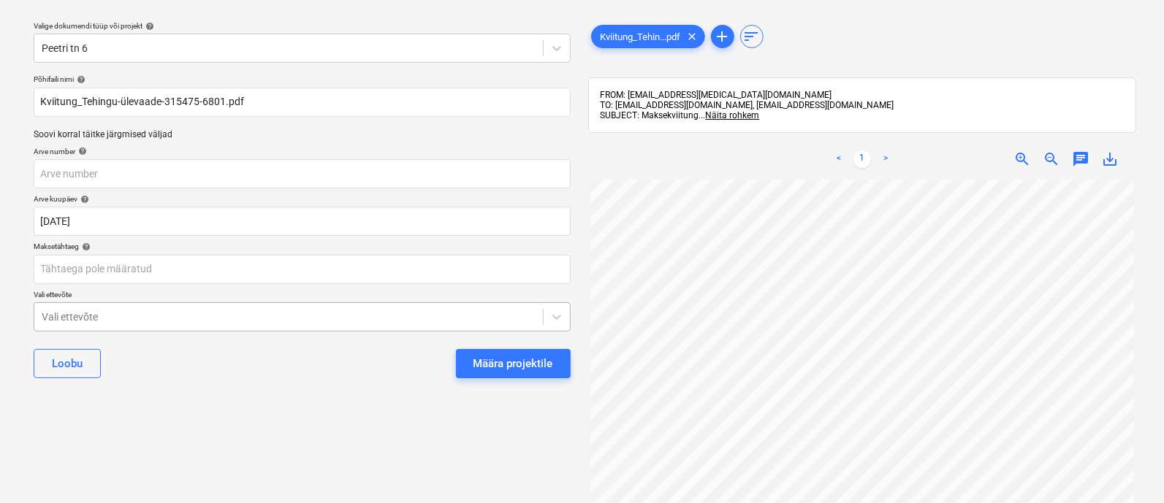
click at [327, 316] on body "Müük 2 Projektid Kontaktid Ettevõte Koondarved 1 Postkast 9+ Kinnitusring Ressu…" at bounding box center [582, 212] width 1164 height 503
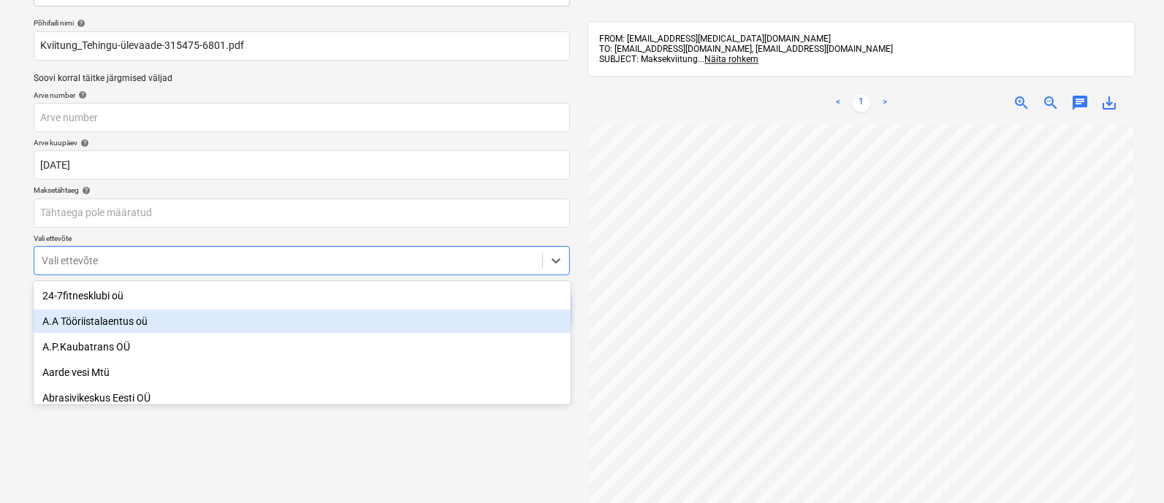
scroll to position [101, 0]
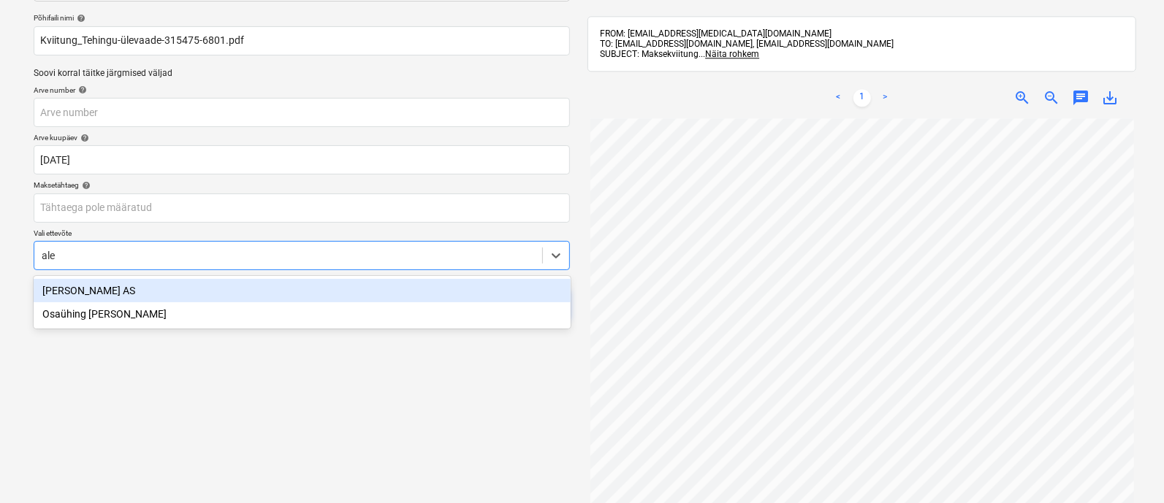
type input "alex"
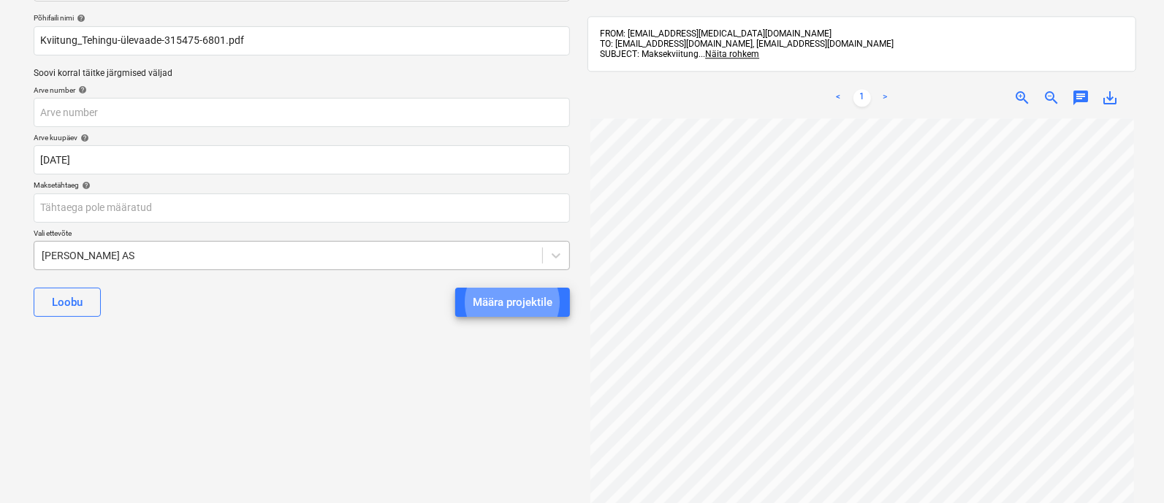
click at [455, 288] on button "Määra projektile" at bounding box center [512, 302] width 115 height 29
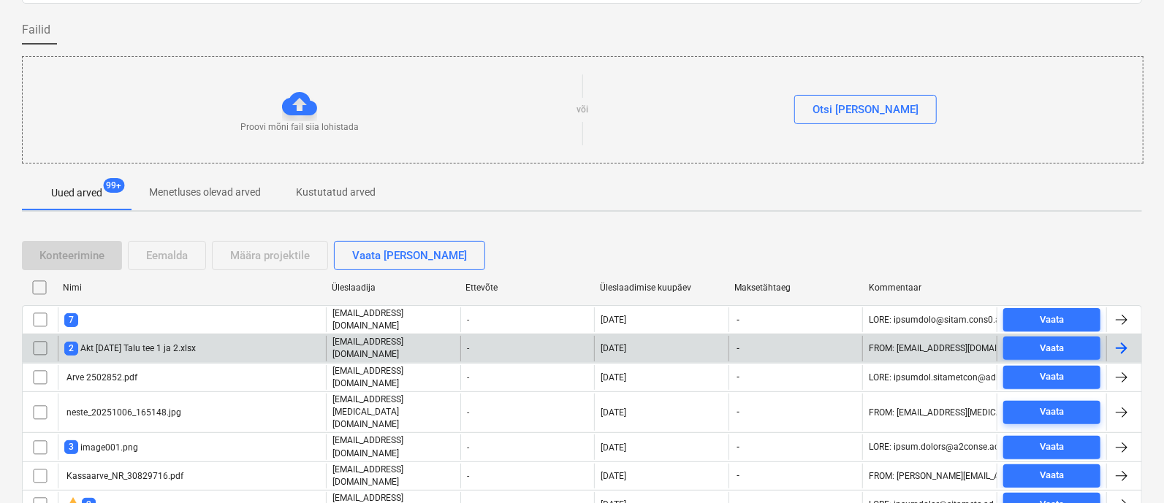
click at [157, 346] on div "2 Akt 3 juuli Talu tee 1 ja 2.xlsx" at bounding box center [129, 349] width 131 height 14
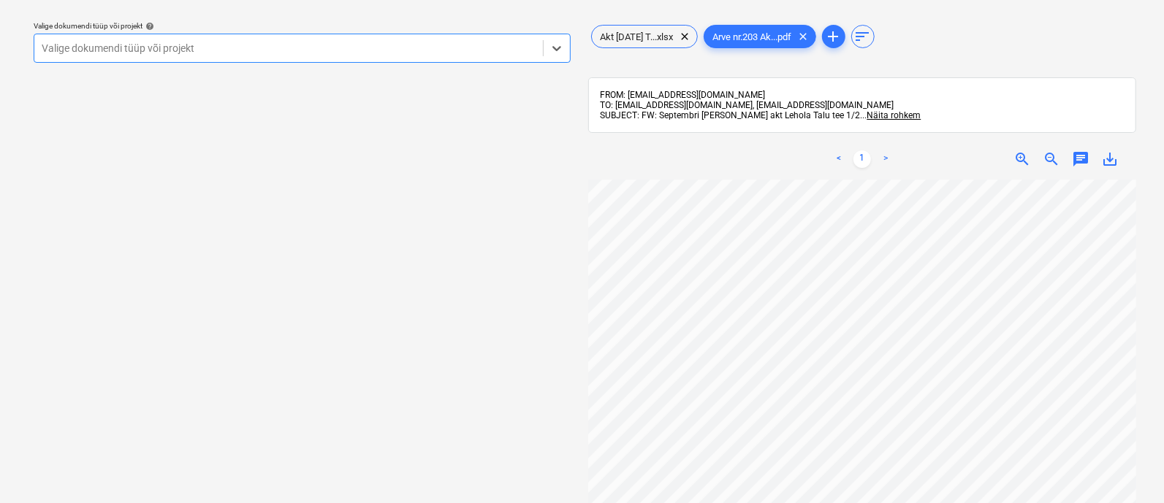
click at [218, 49] on div at bounding box center [289, 48] width 494 height 15
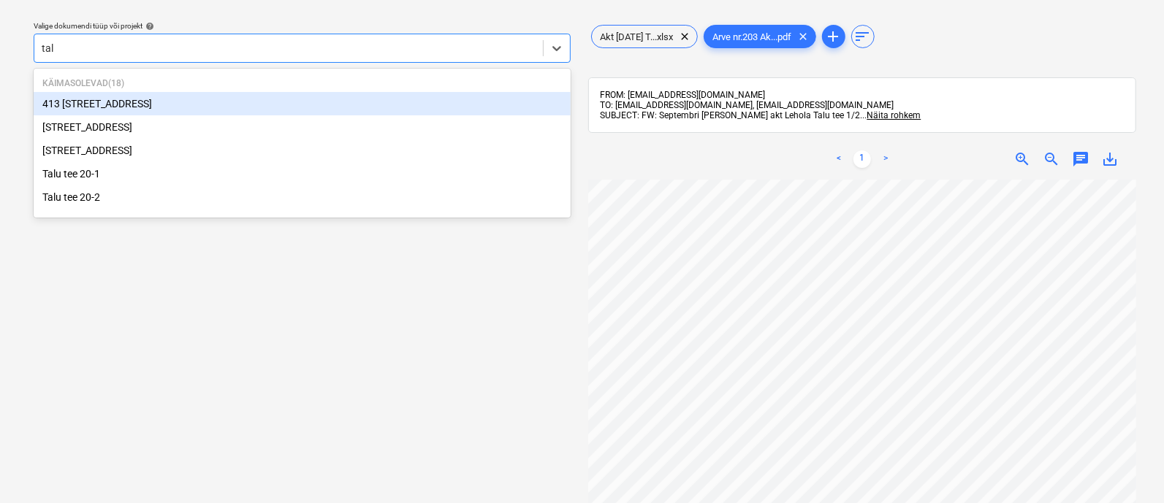
type input "talu"
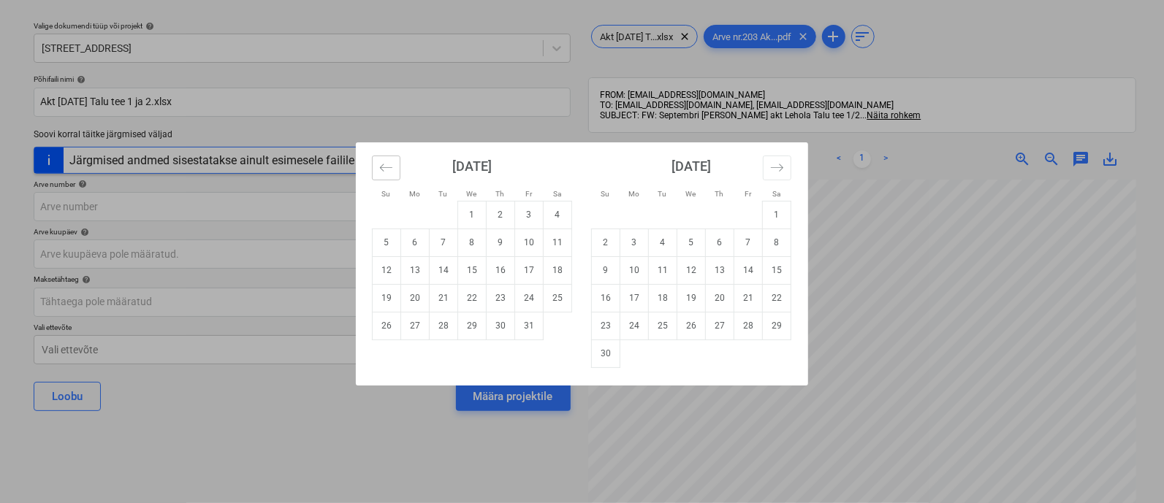
click at [381, 167] on icon "Move backward to switch to the previous month." at bounding box center [386, 168] width 14 height 14
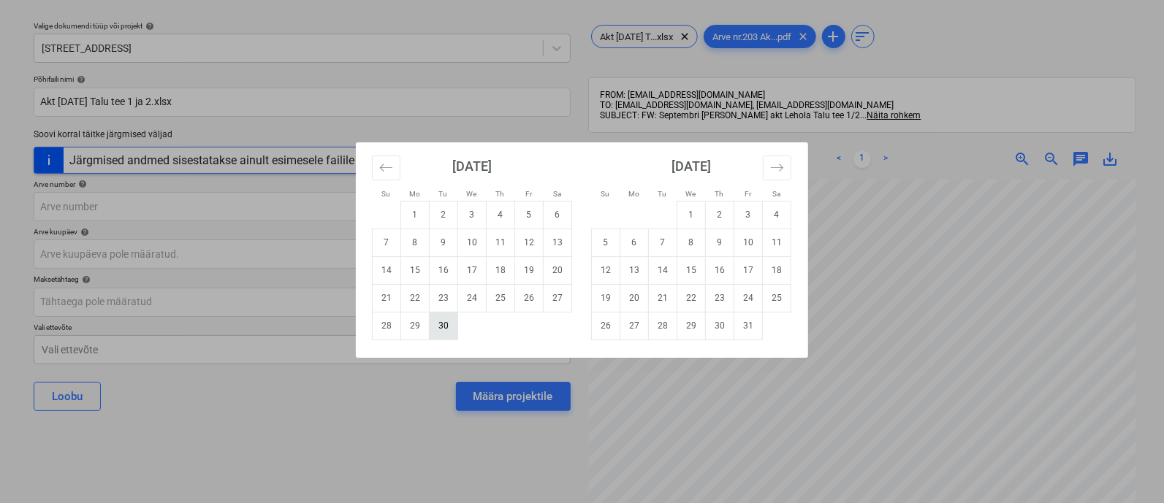
click at [447, 324] on td "30" at bounding box center [443, 326] width 28 height 28
type input "30 Sep 2025"
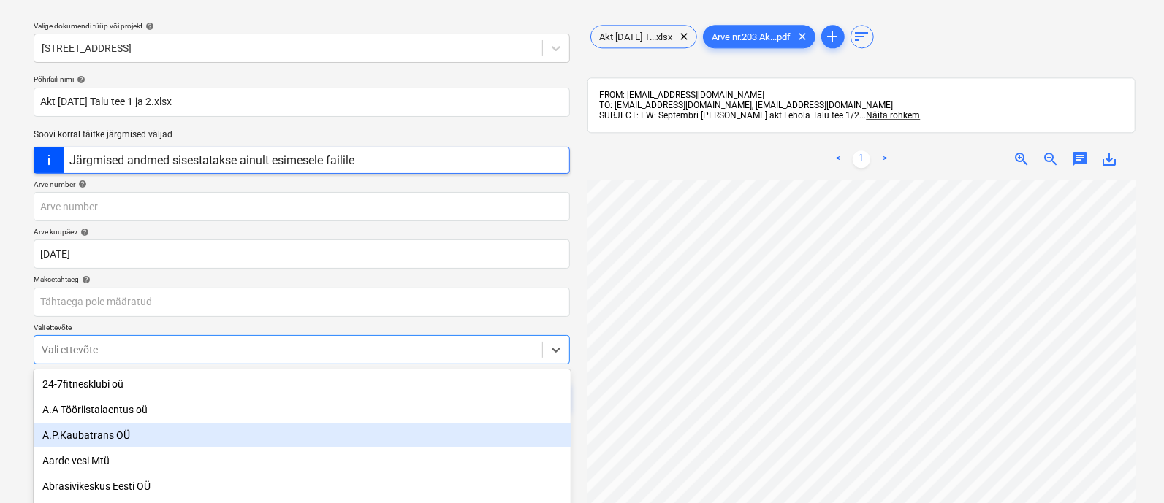
scroll to position [134, 0]
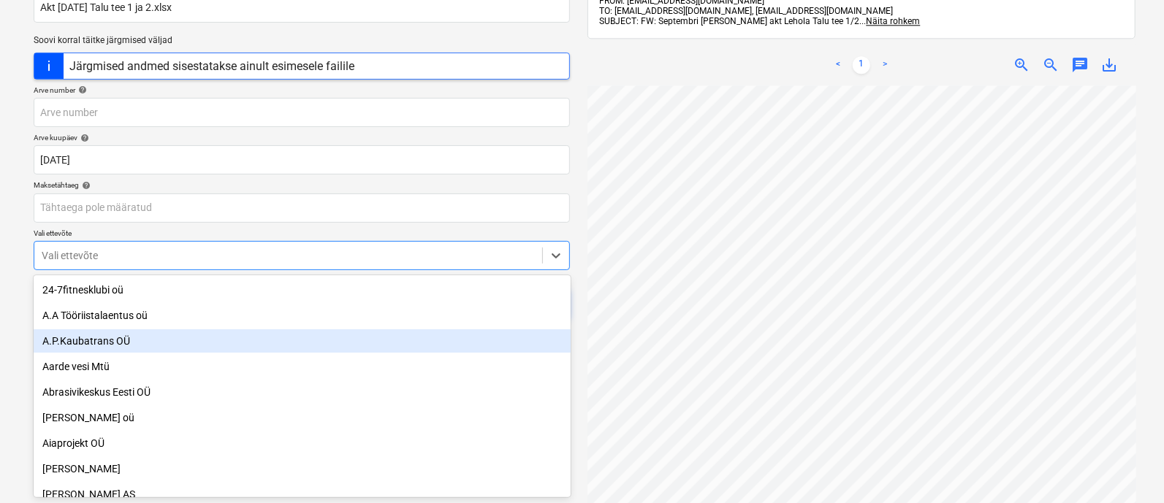
click at [264, 348] on body "Müük 2 Projektid Kontaktid Ettevõte Koondarved 1 Postkast 9+ Kinnitusring Ressu…" at bounding box center [582, 117] width 1164 height 503
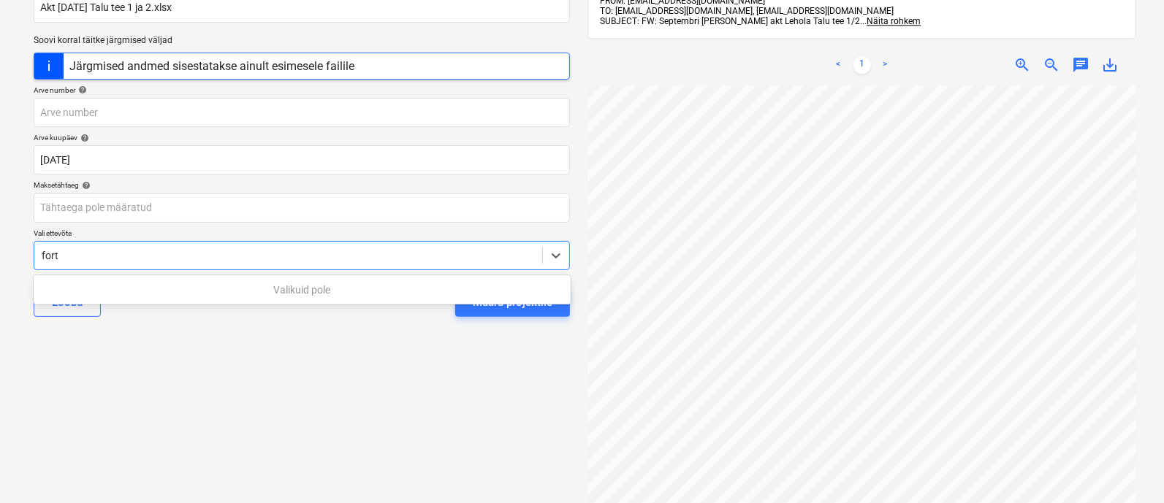
type input "for"
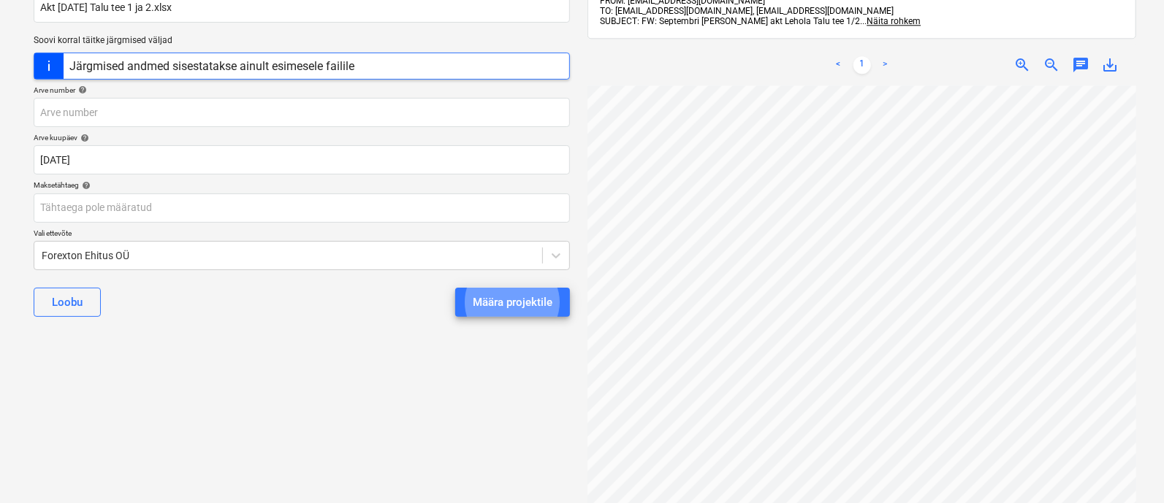
click at [455, 288] on button "Määra projektile" at bounding box center [512, 302] width 115 height 29
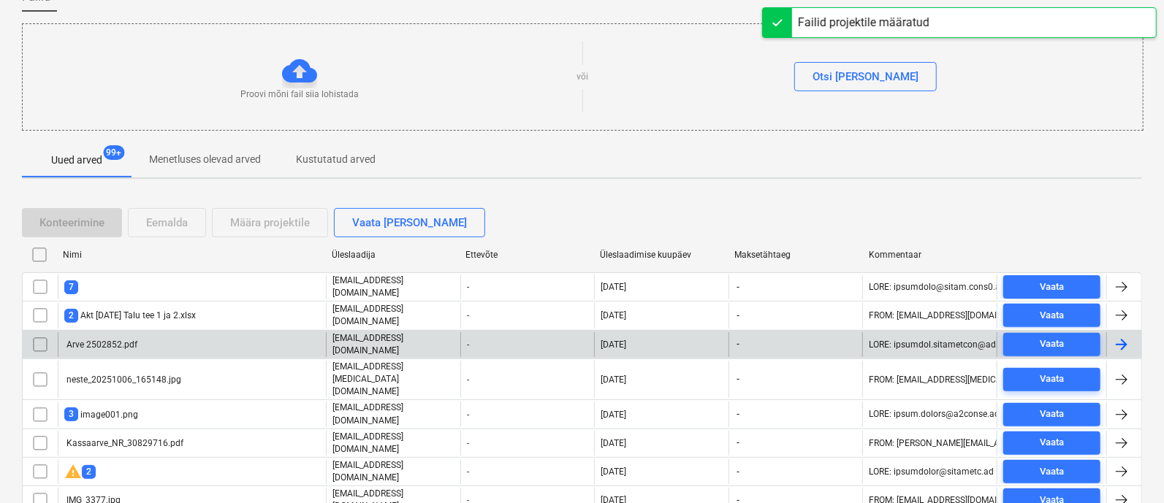
click at [211, 332] on div "Arve 2502852.pdf" at bounding box center [192, 344] width 268 height 25
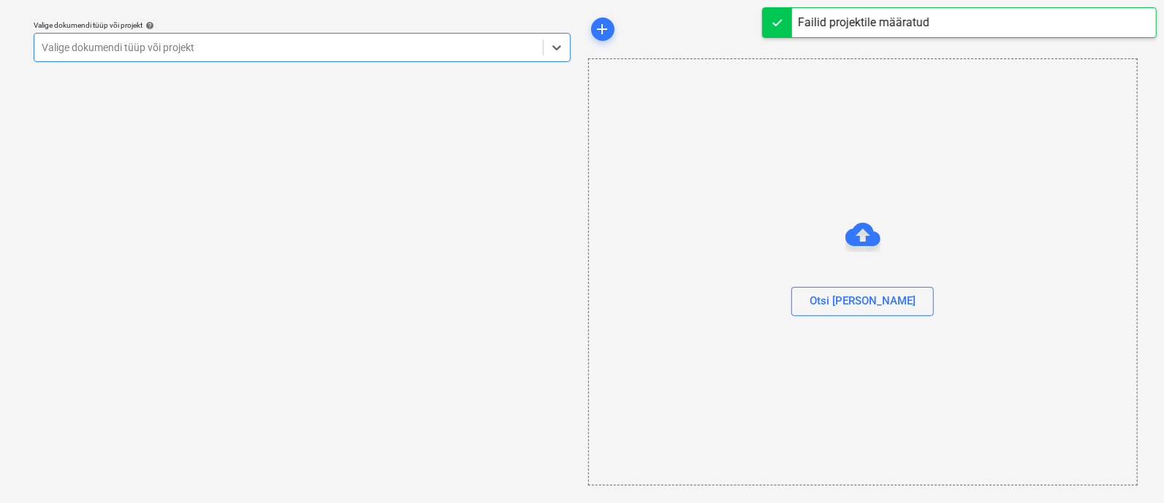
scroll to position [39, 0]
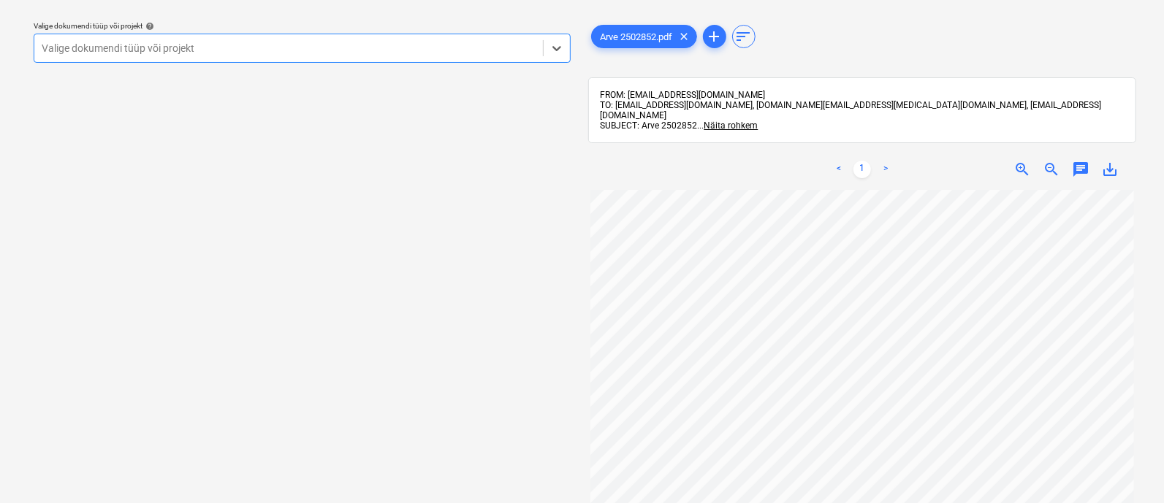
click at [199, 43] on div at bounding box center [289, 48] width 494 height 15
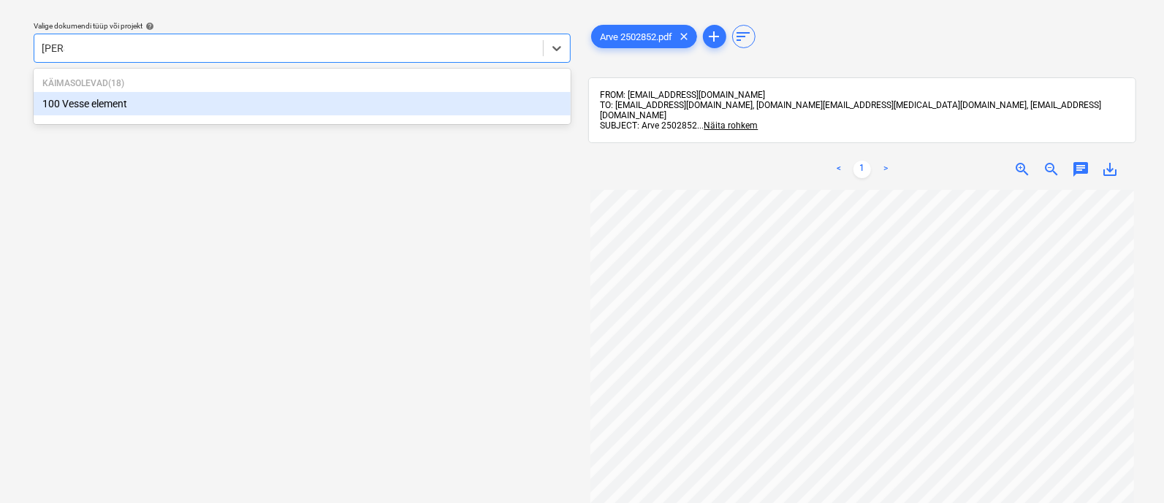
type input "vesse"
click at [187, 104] on div "100 Vesse element" at bounding box center [302, 103] width 537 height 23
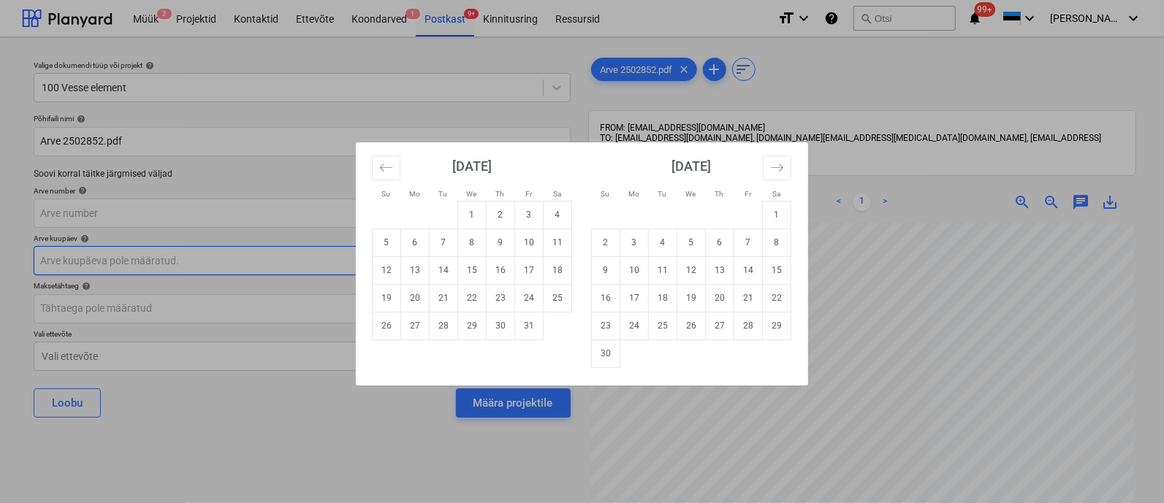
click at [142, 264] on body "Müük 2 Projektid Kontaktid Ettevõte Koondarved 1 Postkast 9+ Kinnitusring Ressu…" at bounding box center [582, 251] width 1164 height 503
click at [394, 162] on button "Move backward to switch to the previous month." at bounding box center [386, 168] width 28 height 25
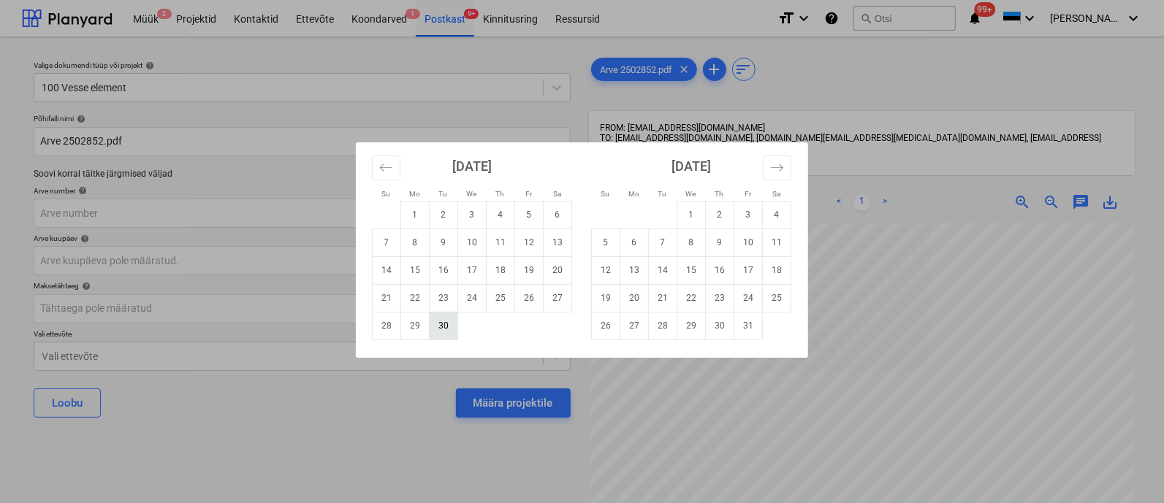
click at [443, 329] on td "30" at bounding box center [443, 326] width 28 height 28
type input "30 Sep 2025"
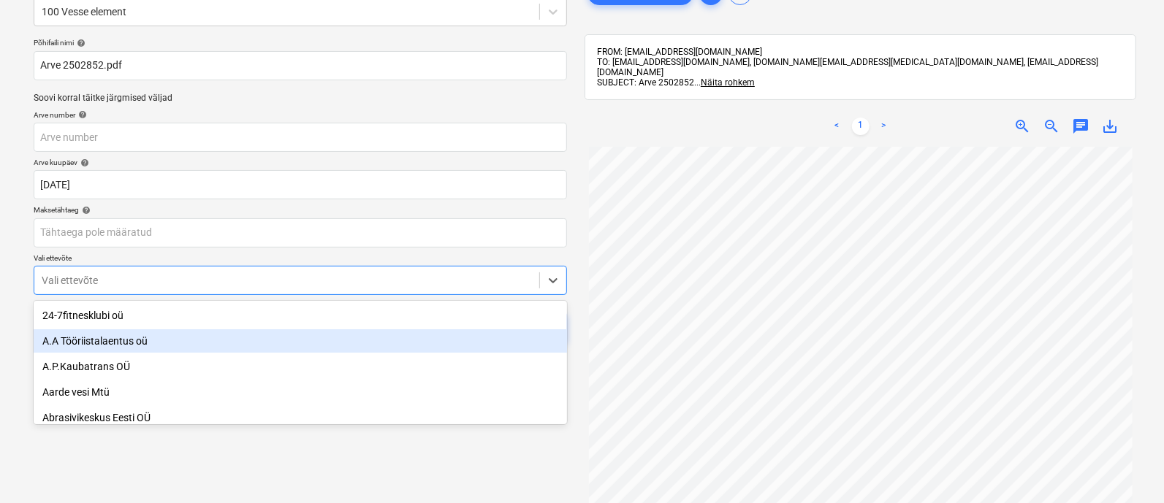
click at [290, 352] on body "Müük 2 Projektid Kontaktid Ettevõte Koondarved 1 Postkast 9+ Kinnitusring Ressu…" at bounding box center [582, 175] width 1164 height 503
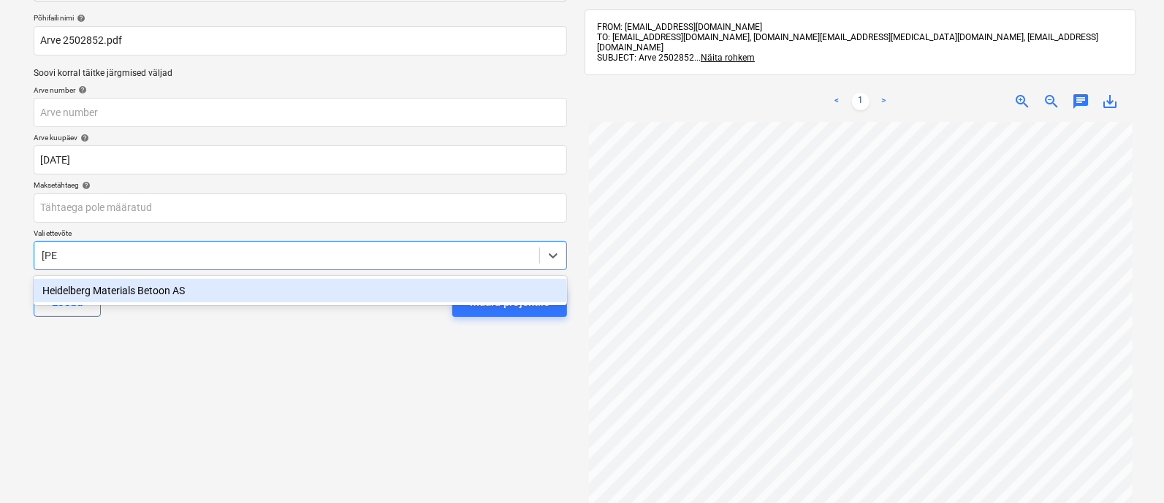
type input "heide"
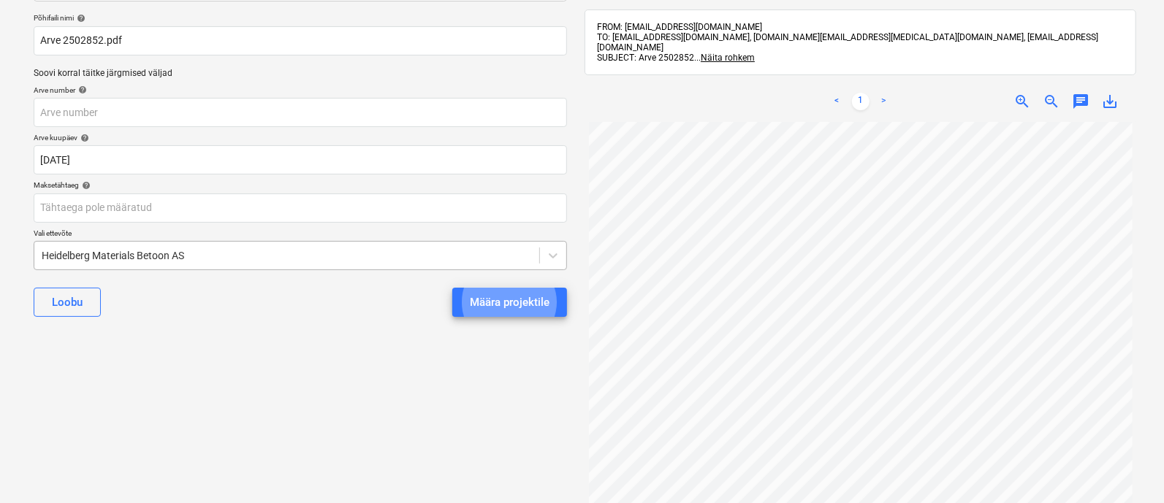
click at [452, 288] on button "Määra projektile" at bounding box center [509, 302] width 115 height 29
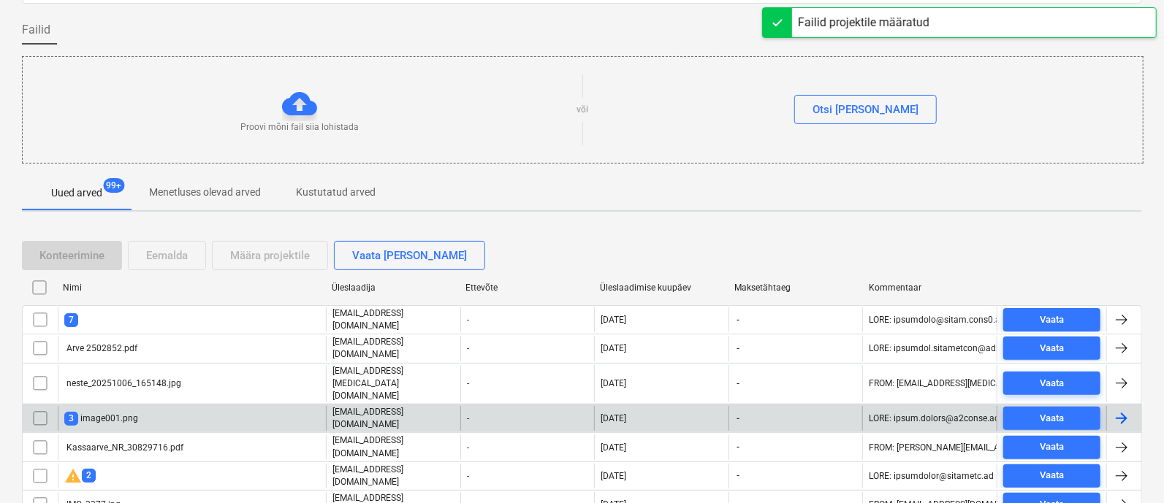
scroll to position [237, 0]
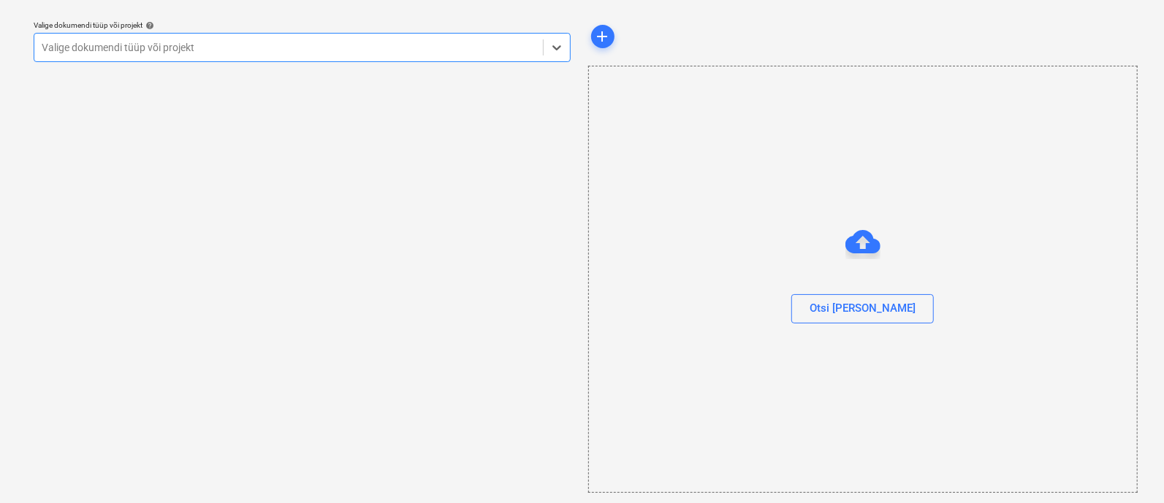
scroll to position [39, 0]
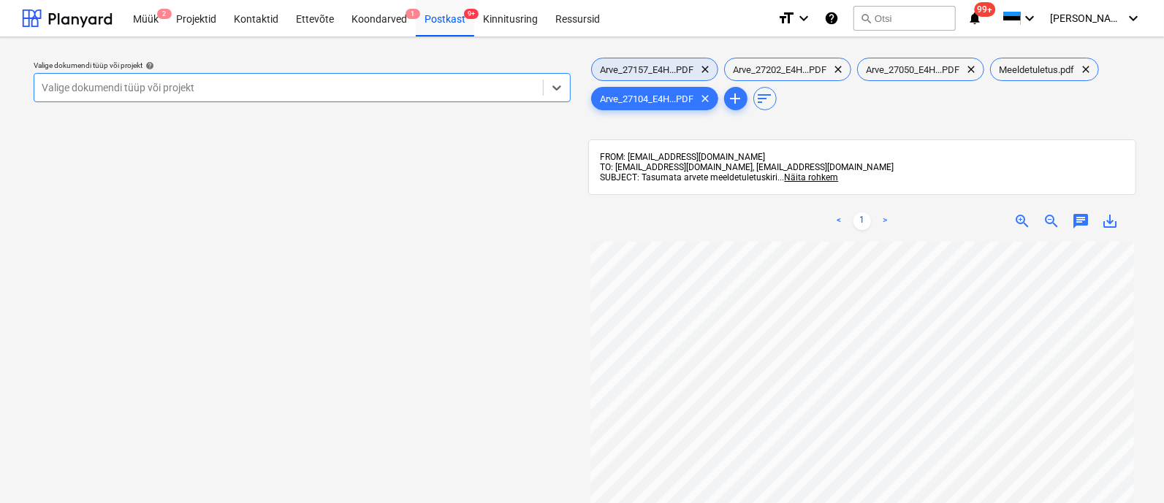
click at [648, 75] on span "Arve_27157_E4H...PDF" at bounding box center [647, 69] width 111 height 11
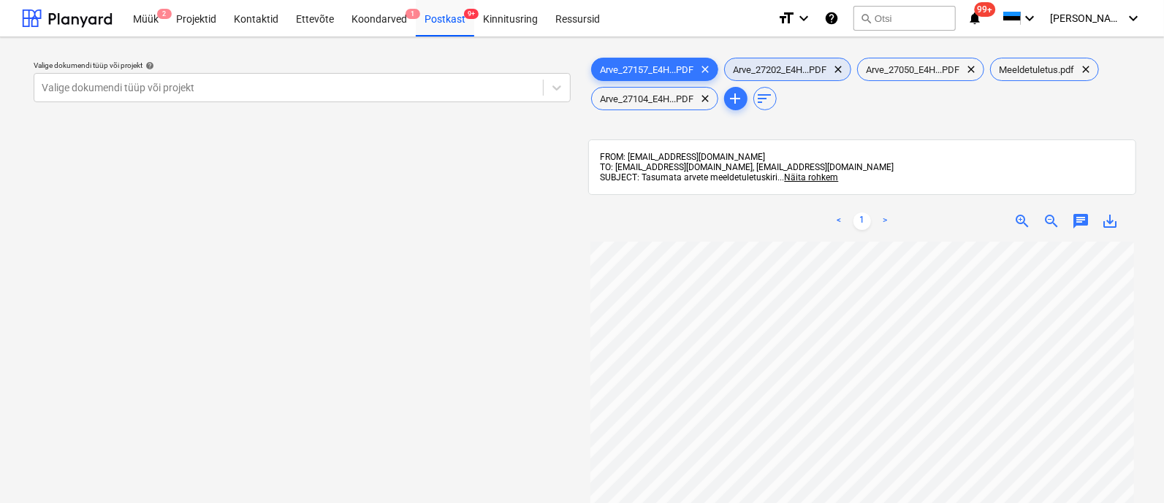
click at [785, 67] on span "Arve_27202_E4H...PDF" at bounding box center [780, 69] width 111 height 11
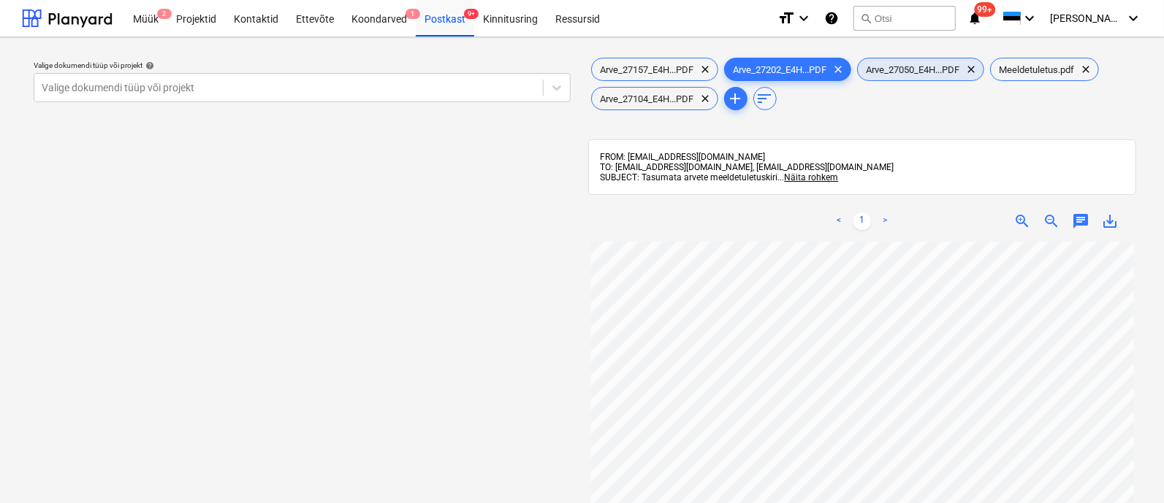
click at [914, 67] on span "Arve_27050_E4H...PDF" at bounding box center [913, 69] width 111 height 11
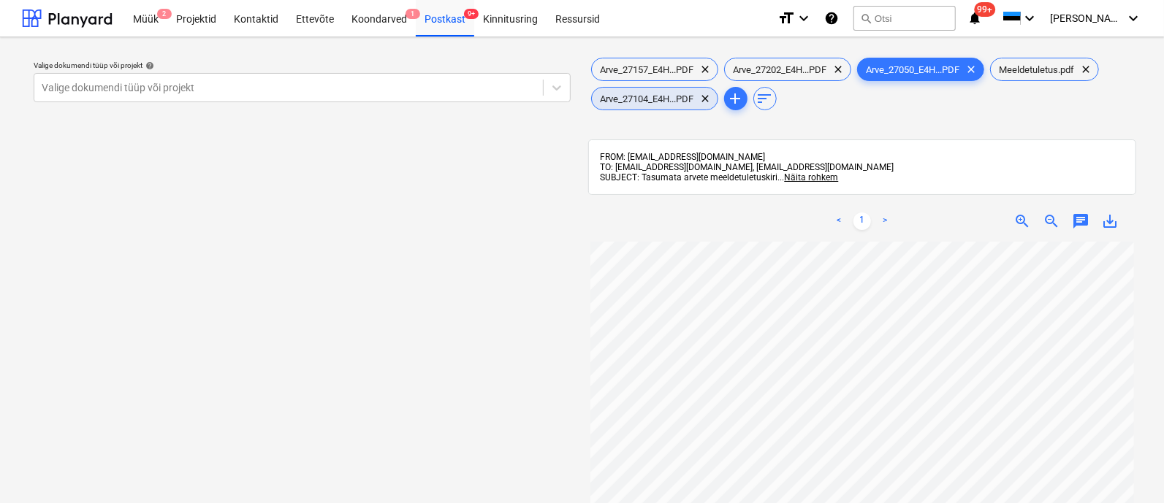
click at [640, 99] on span "Arve_27104_E4H...PDF" at bounding box center [647, 98] width 111 height 11
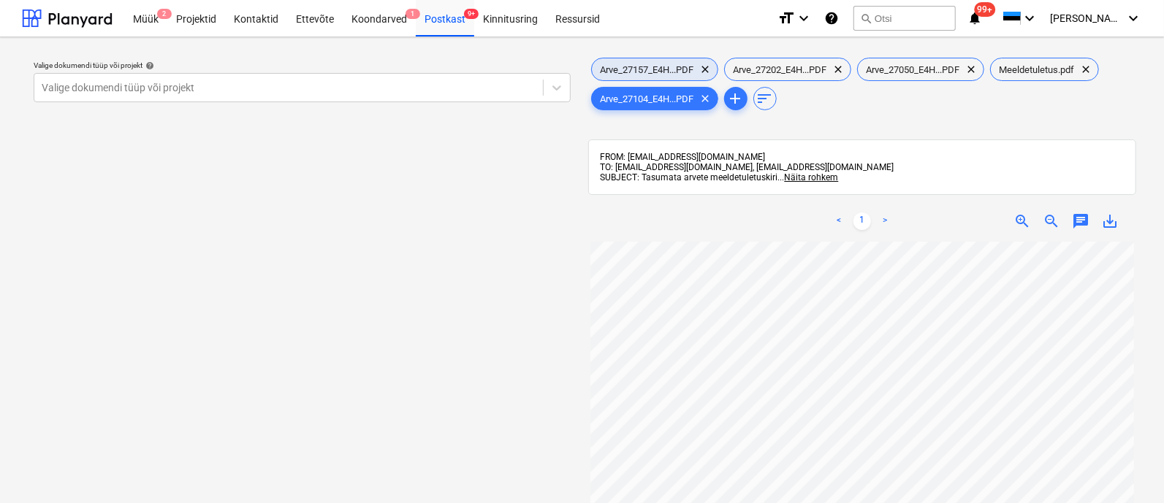
click at [642, 70] on span "Arve_27157_E4H...PDF" at bounding box center [647, 69] width 111 height 11
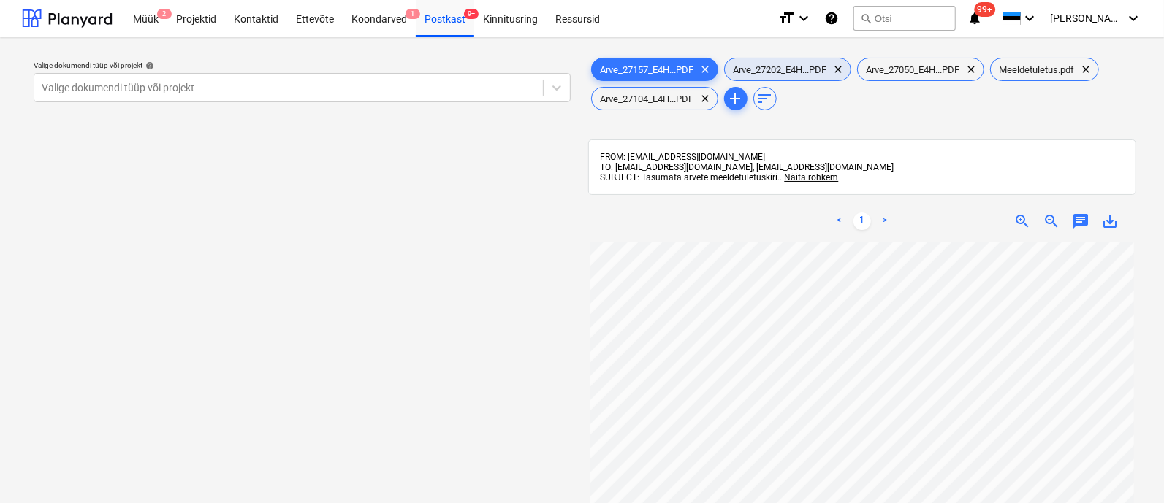
click at [766, 75] on span "Arve_27202_E4H...PDF" at bounding box center [780, 69] width 111 height 11
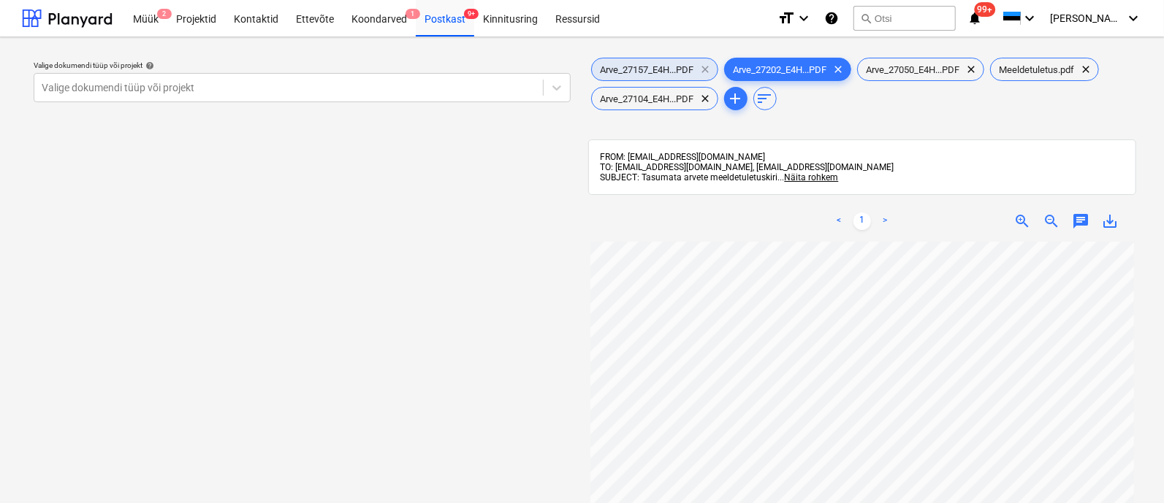
click at [703, 69] on span "clear" at bounding box center [706, 70] width 18 height 18
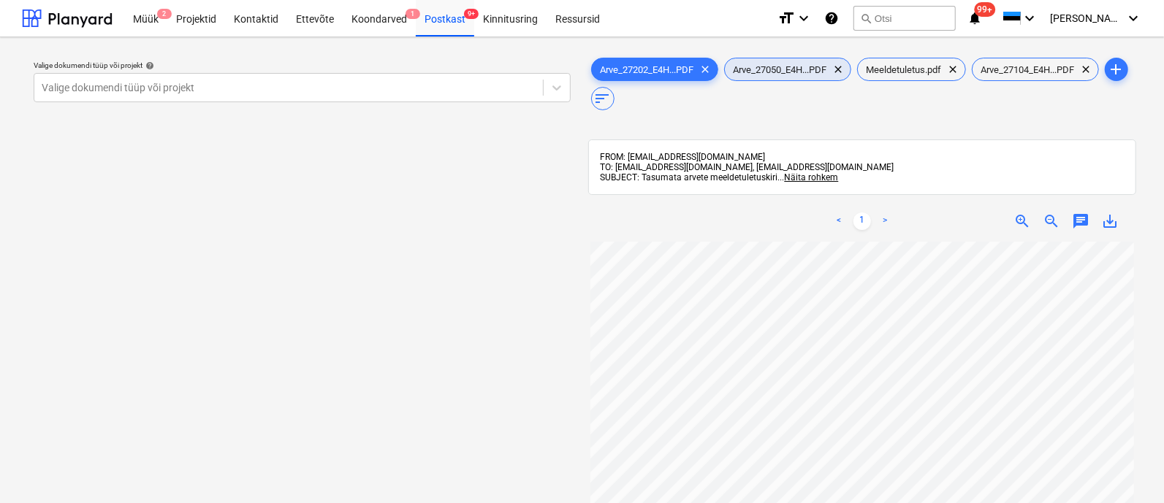
click at [790, 69] on span "Arve_27050_E4H...PDF" at bounding box center [780, 69] width 111 height 11
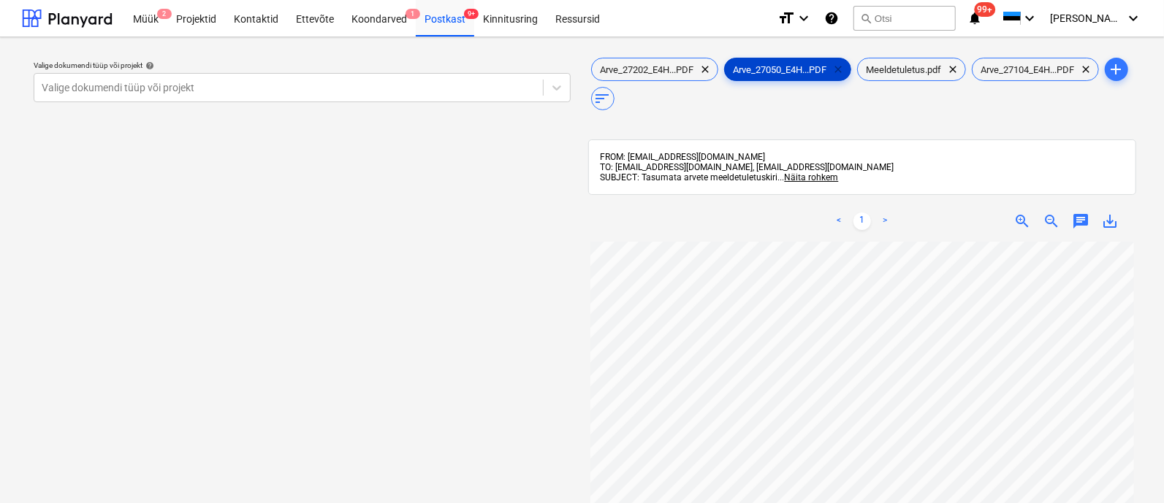
click at [841, 64] on span "clear" at bounding box center [839, 70] width 18 height 18
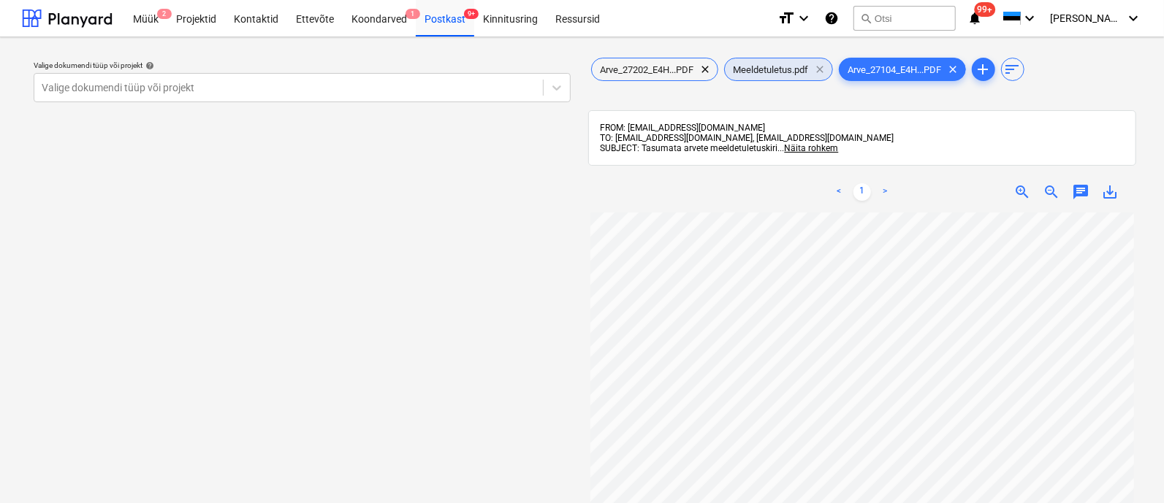
click at [821, 65] on span "clear" at bounding box center [820, 70] width 18 height 18
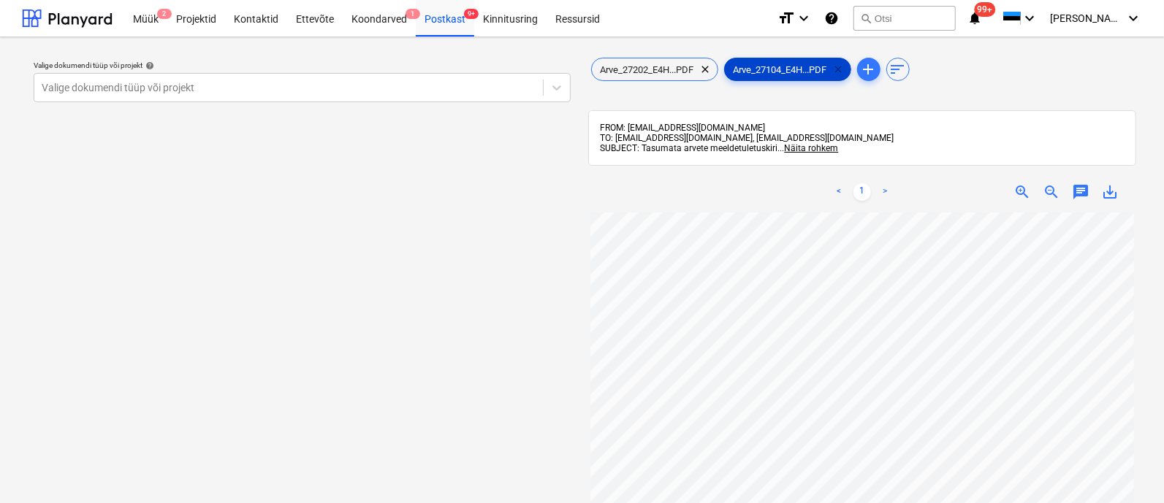
click at [844, 67] on span "clear" at bounding box center [839, 70] width 18 height 18
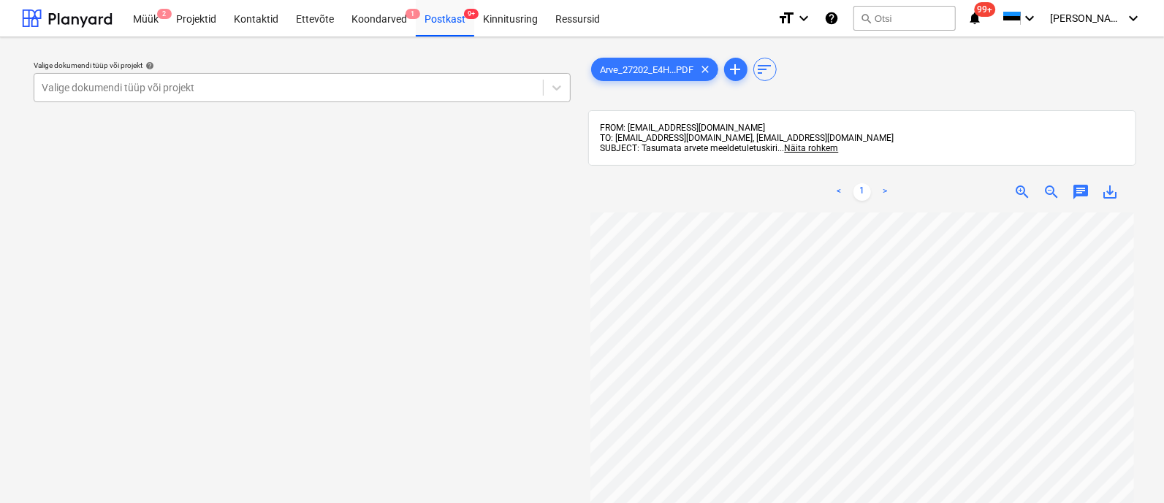
click at [344, 90] on div at bounding box center [289, 87] width 494 height 15
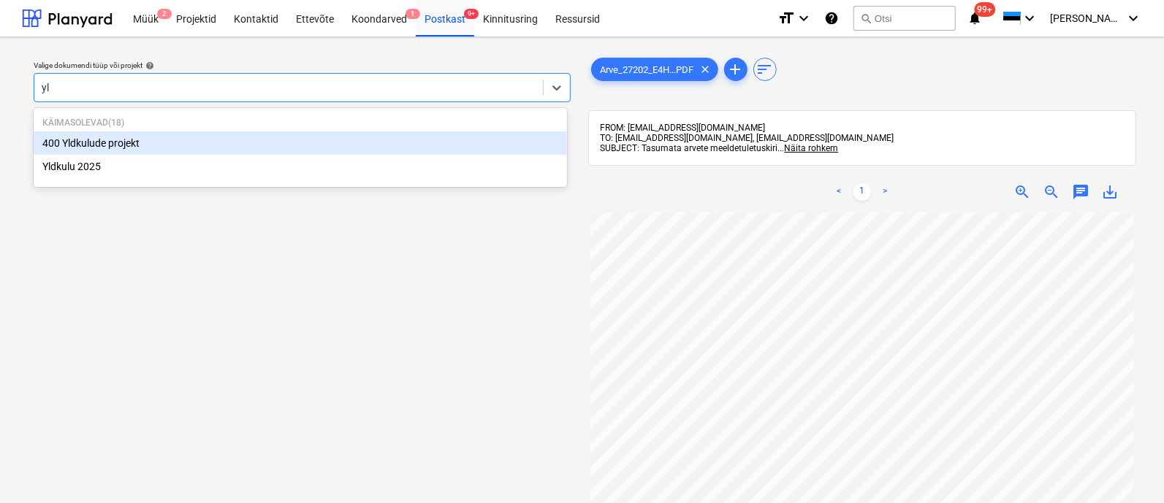
type input "yld"
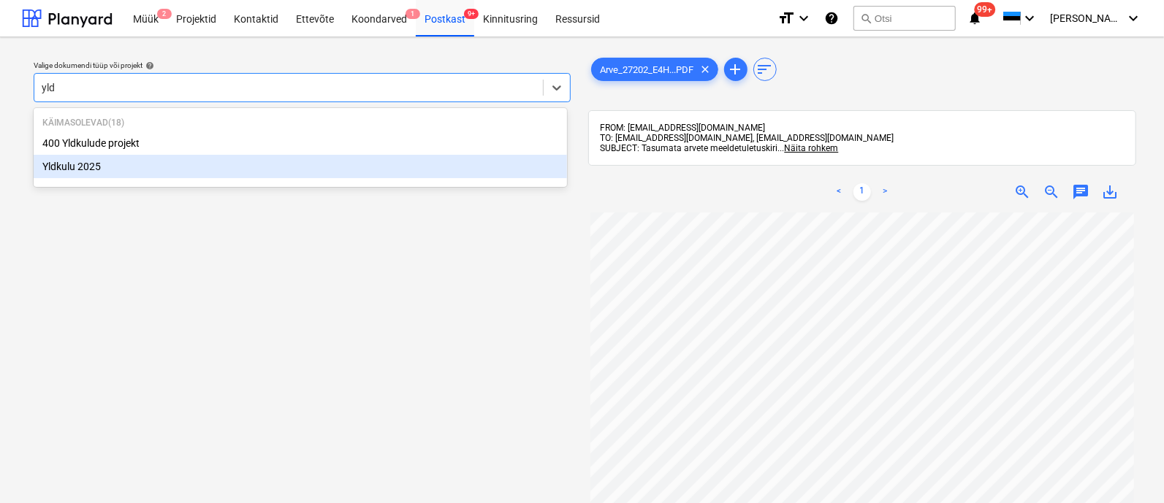
click at [212, 173] on div "Yldkulu 2025" at bounding box center [300, 166] width 533 height 23
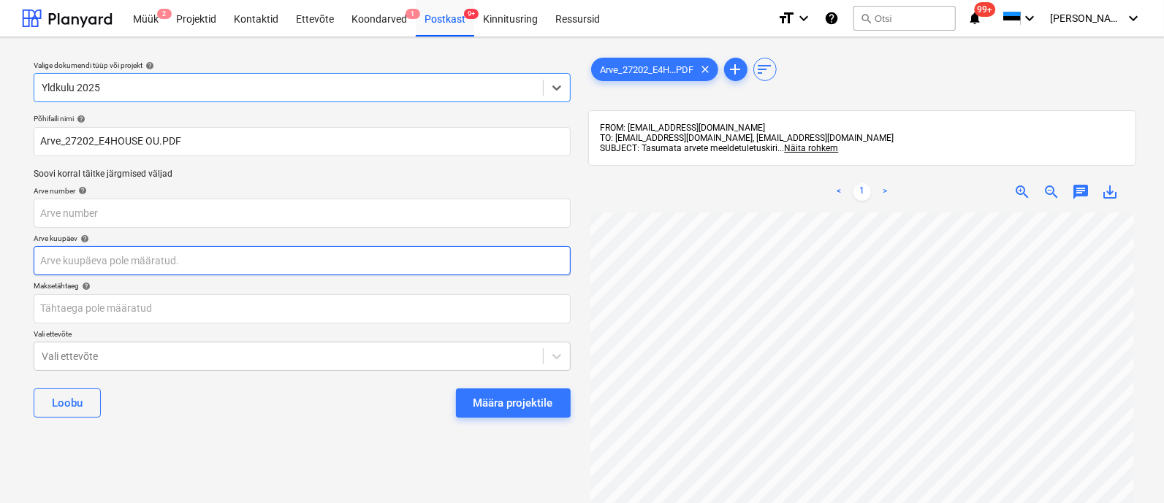
click at [190, 261] on body "Müük 2 Projektid Kontaktid Ettevõte Koondarved 1 Postkast 9+ Kinnitusring Ressu…" at bounding box center [582, 251] width 1164 height 503
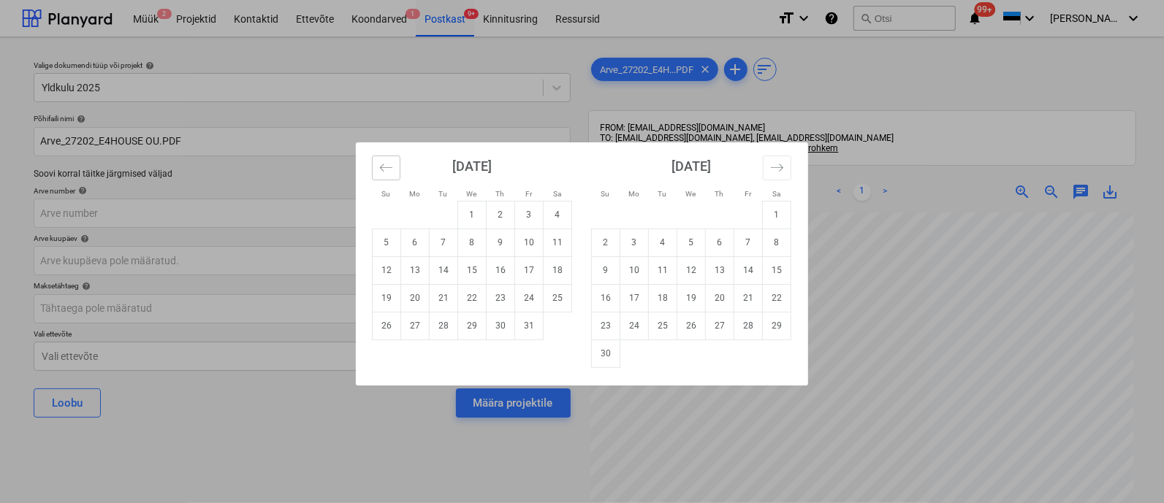
click at [387, 166] on icon "Move backward to switch to the previous month." at bounding box center [386, 168] width 14 height 14
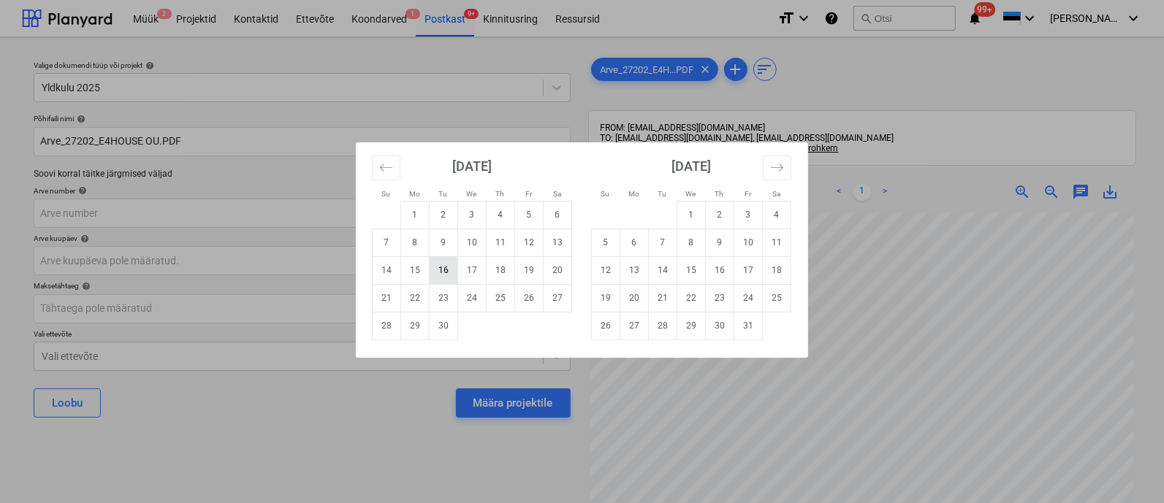
click at [440, 271] on td "16" at bounding box center [443, 270] width 28 height 28
type input "16 Sep 2025"
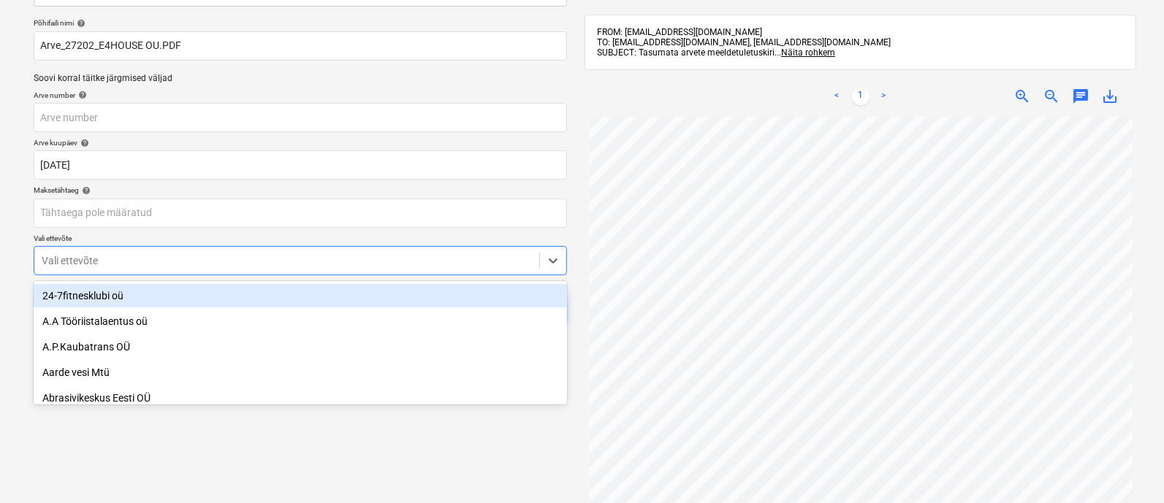
click at [237, 359] on body "Müük 2 Projektid Kontaktid Ettevõte Koondarved 1 Postkast 9+ Kinnitusring Ressu…" at bounding box center [582, 155] width 1164 height 503
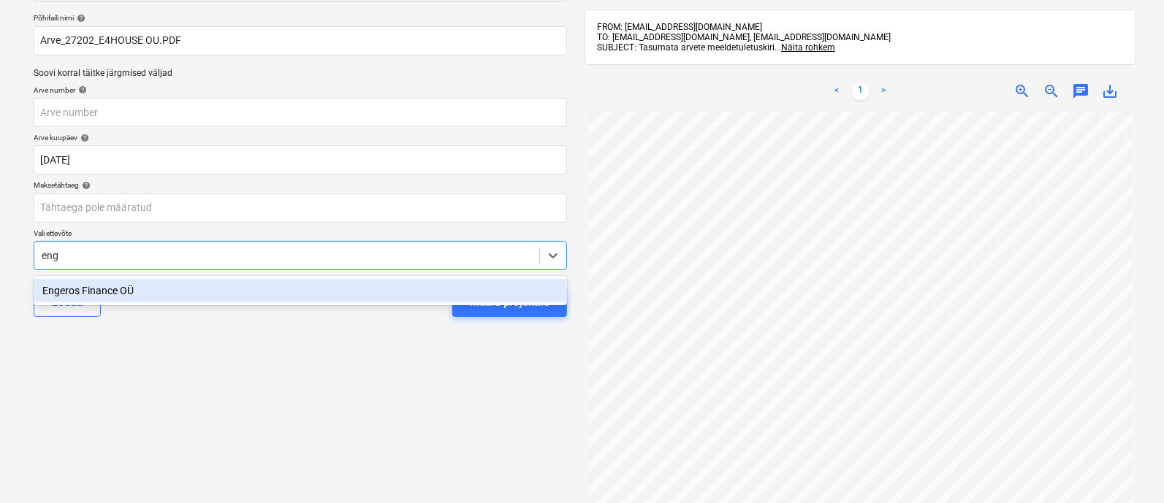
type input "enge"
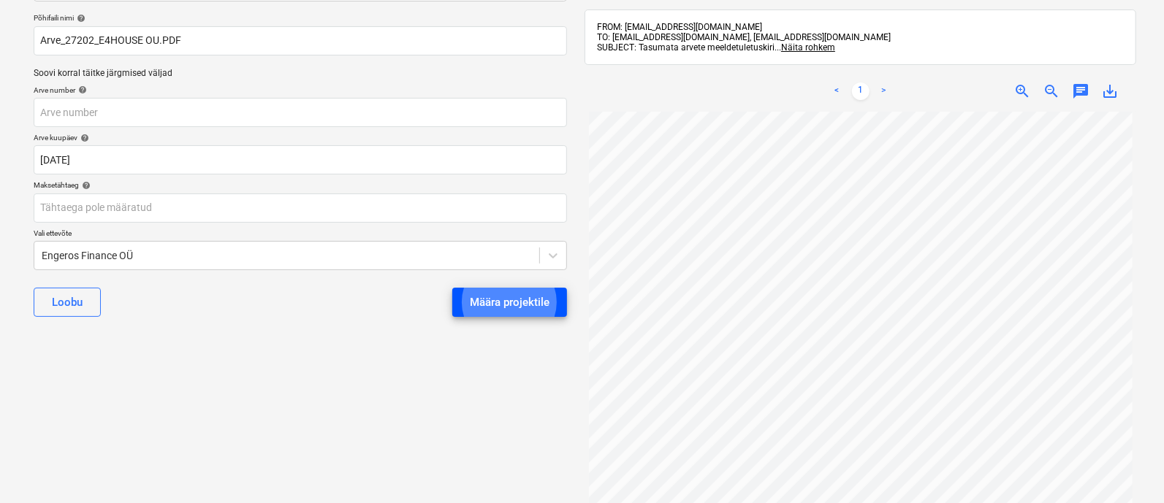
click at [511, 306] on div "Määra projektile" at bounding box center [510, 302] width 80 height 19
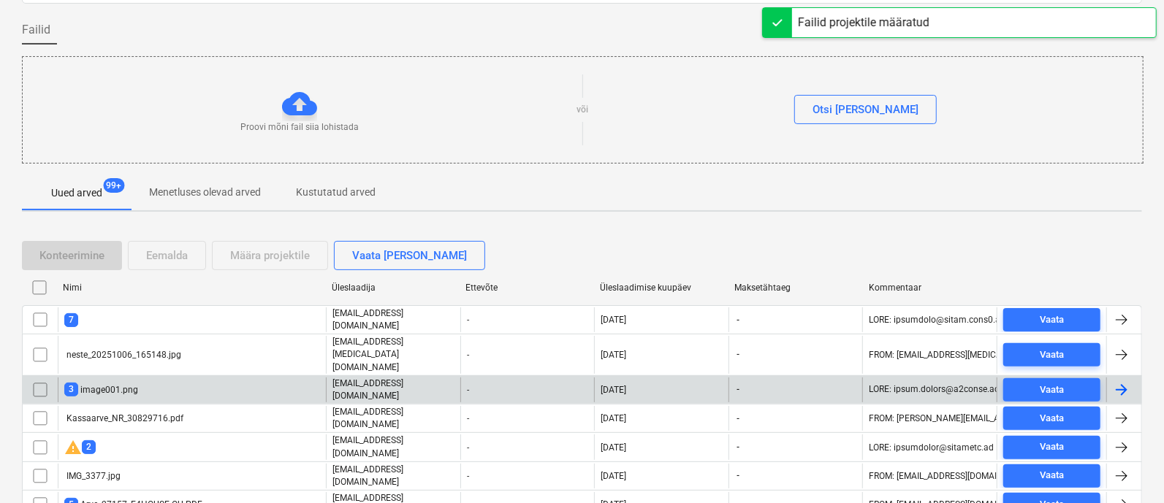
click at [164, 378] on div "3 image001.png" at bounding box center [192, 390] width 268 height 25
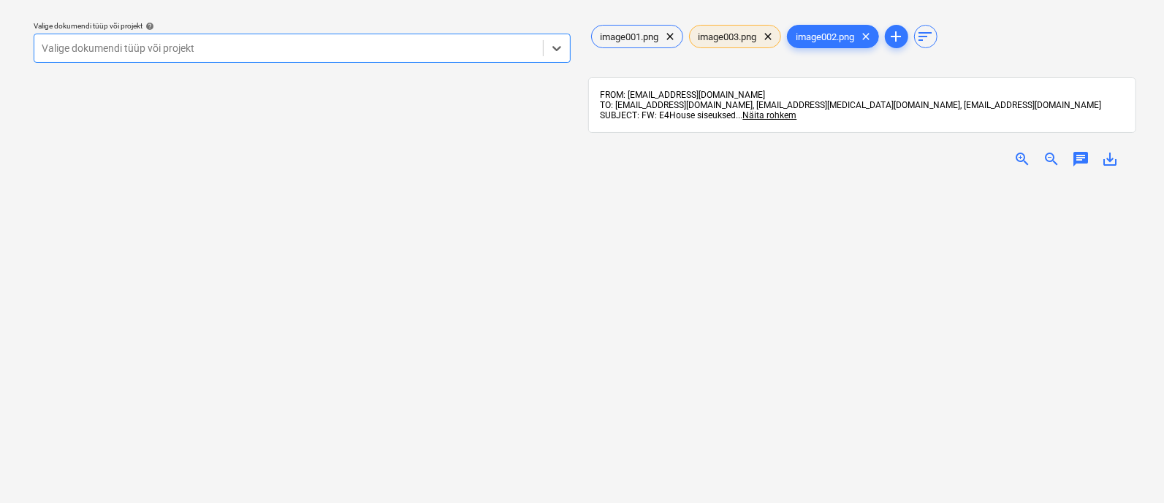
click at [733, 34] on span "image003.png" at bounding box center [728, 36] width 76 height 11
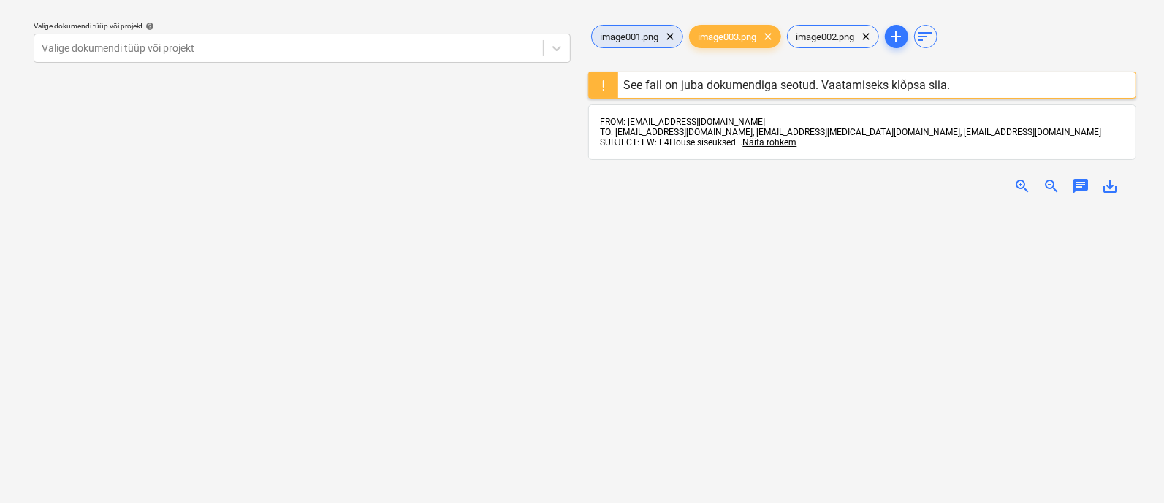
click at [646, 40] on span "image001.png" at bounding box center [630, 36] width 76 height 11
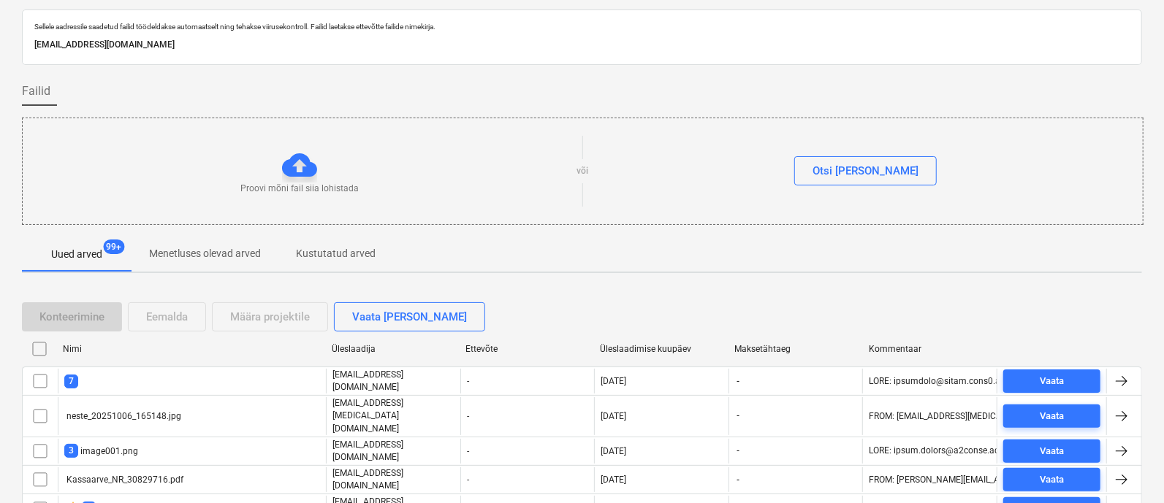
scroll to position [280, 0]
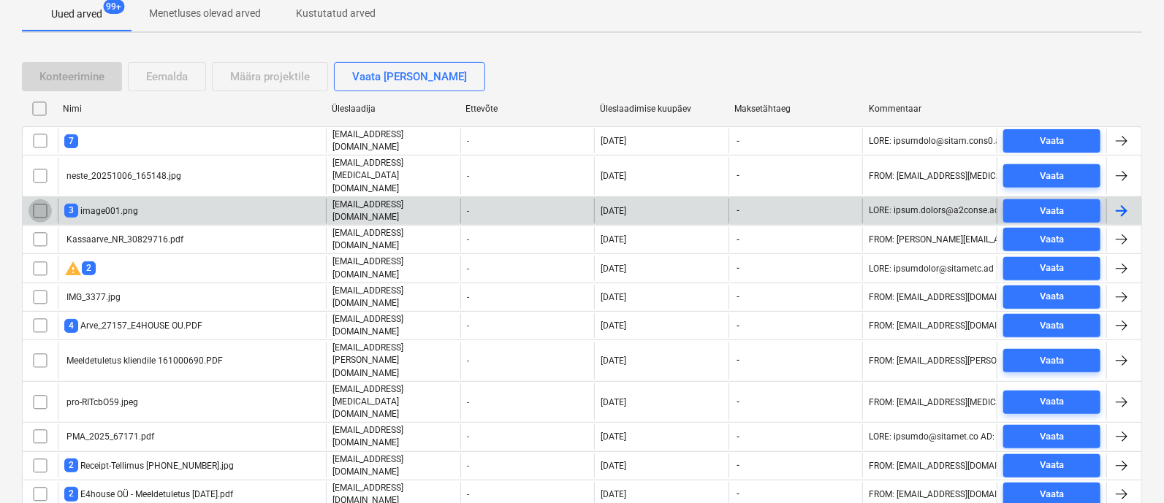
click at [39, 199] on input "checkbox" at bounding box center [39, 210] width 23 height 23
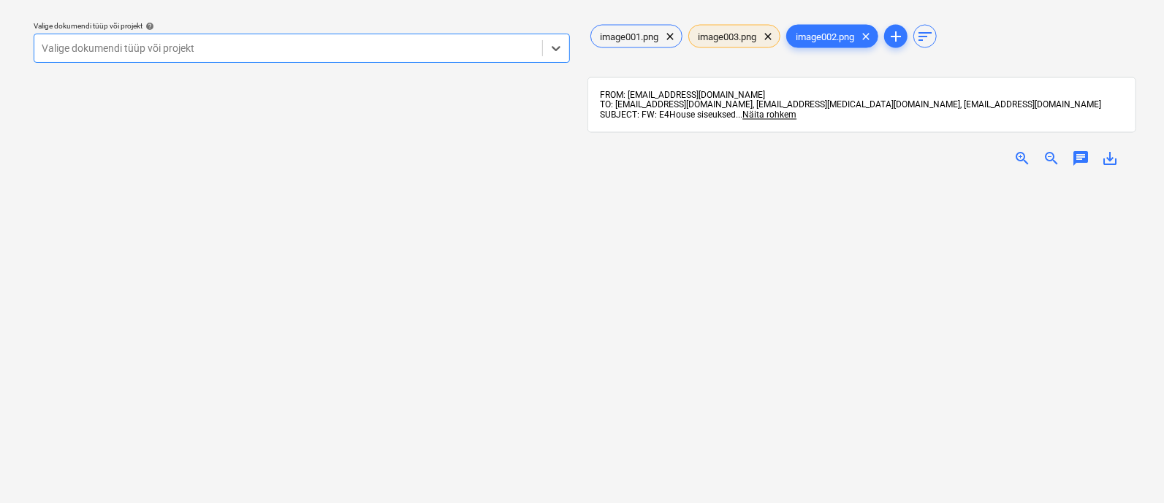
click at [741, 37] on span "image003.png" at bounding box center [727, 36] width 76 height 11
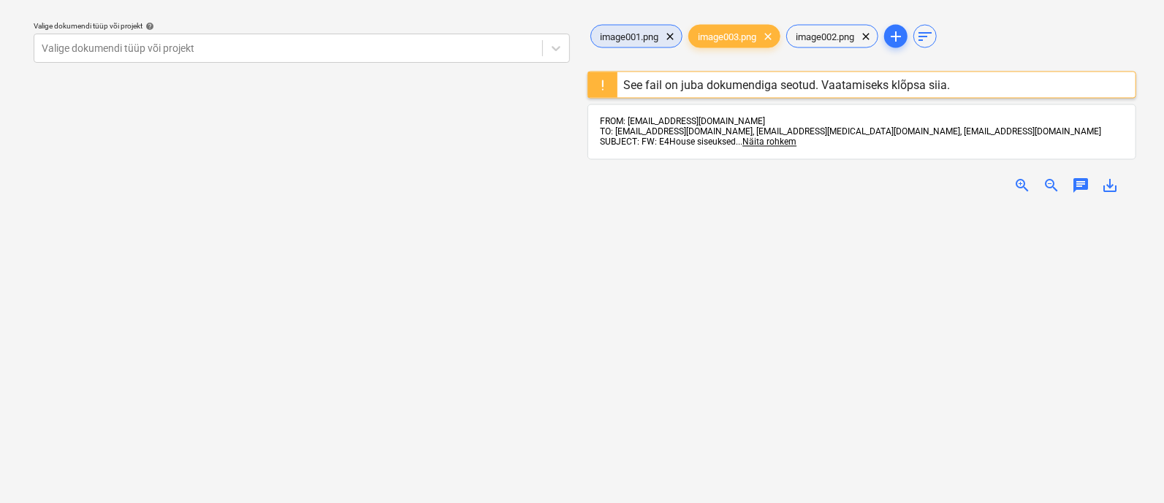
click at [628, 34] on span "image001.png" at bounding box center [629, 36] width 76 height 11
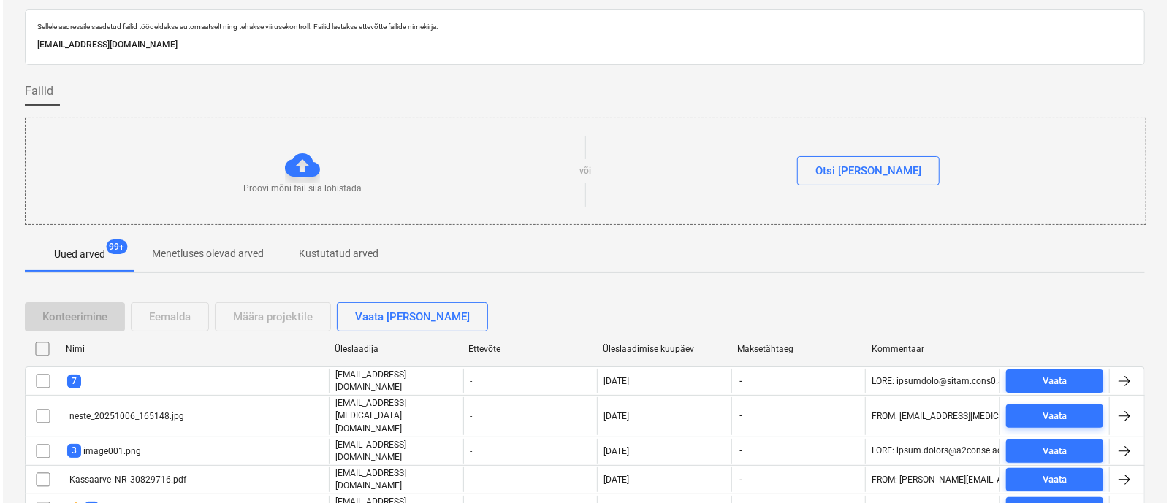
scroll to position [218, 0]
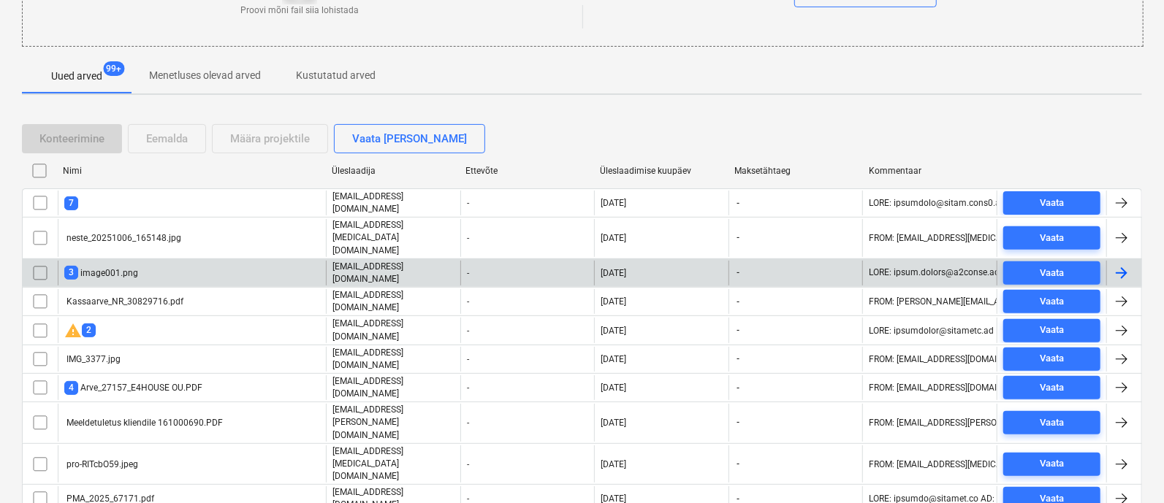
click at [40, 261] on input "checkbox" at bounding box center [39, 272] width 23 height 23
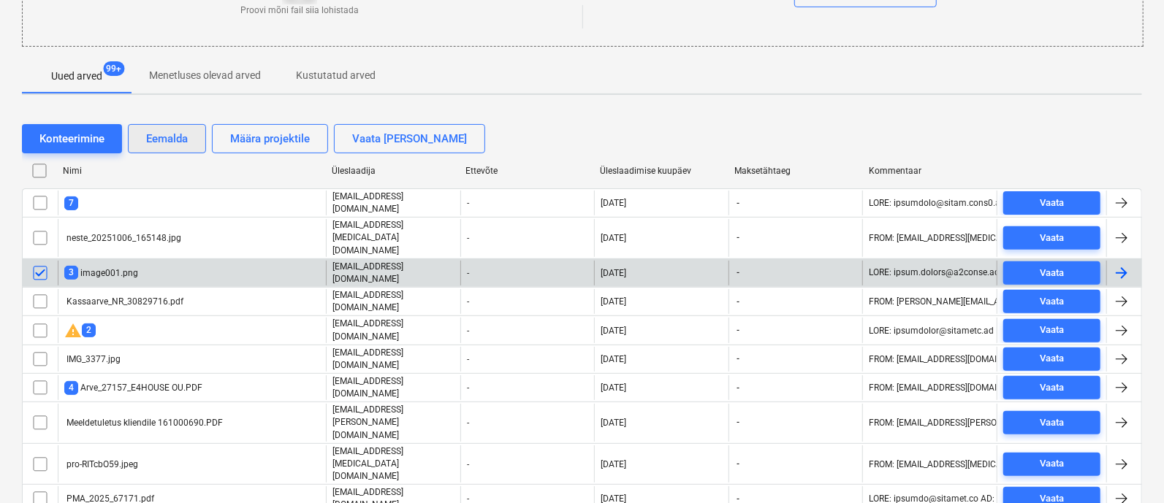
click at [161, 130] on div "Eemalda" at bounding box center [167, 138] width 42 height 19
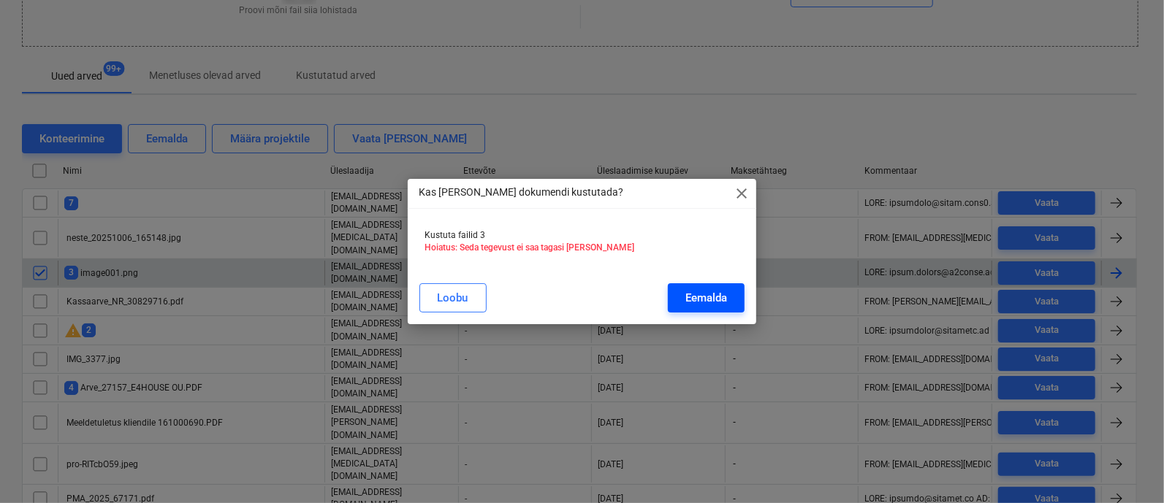
click at [717, 286] on button "Eemalda" at bounding box center [706, 297] width 77 height 29
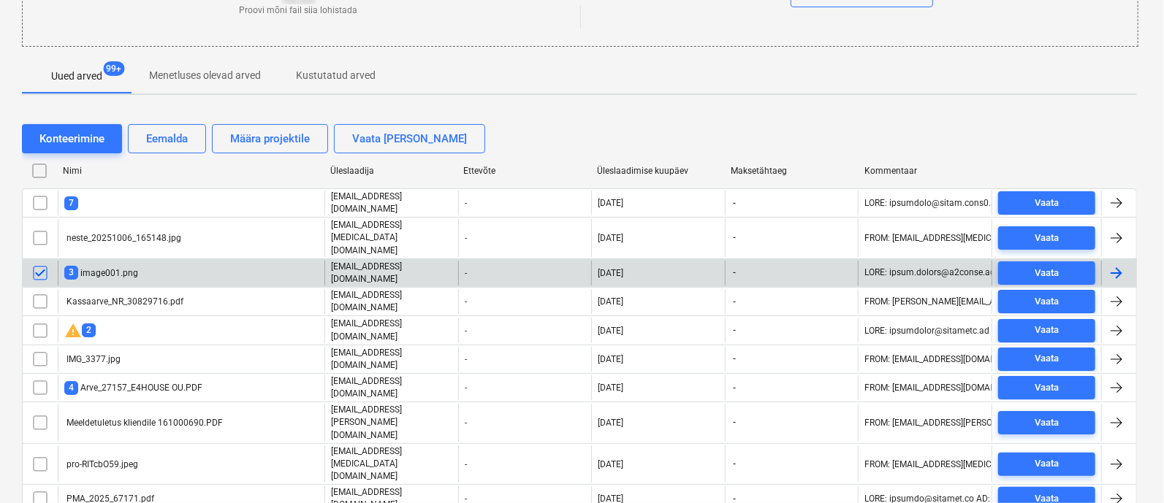
click at [102, 199] on div "Kas tahad selle dokumendi kustutada? close Kustuta failid 3 Hoiatus: Seda tegev…" at bounding box center [582, 251] width 1164 height 503
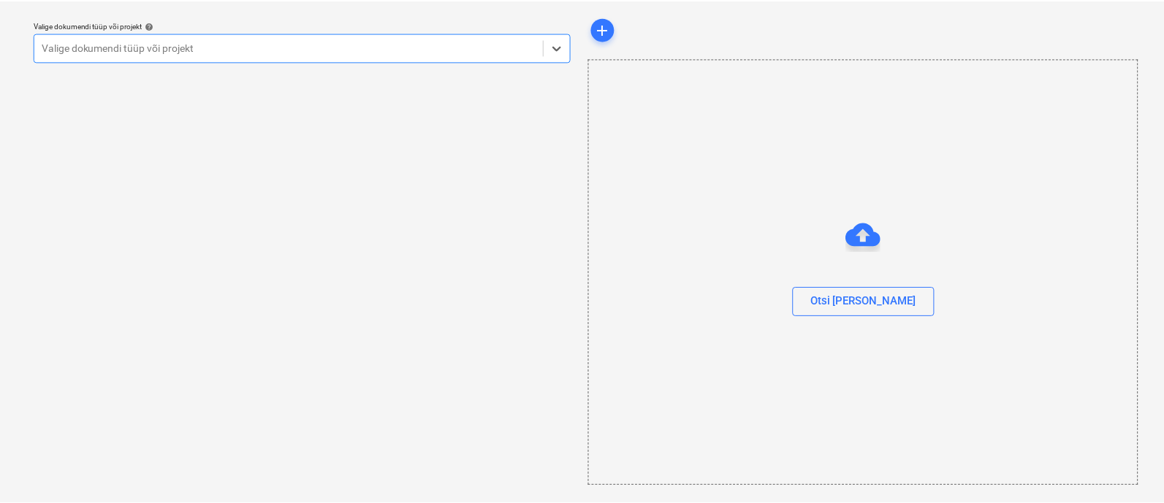
scroll to position [39, 0]
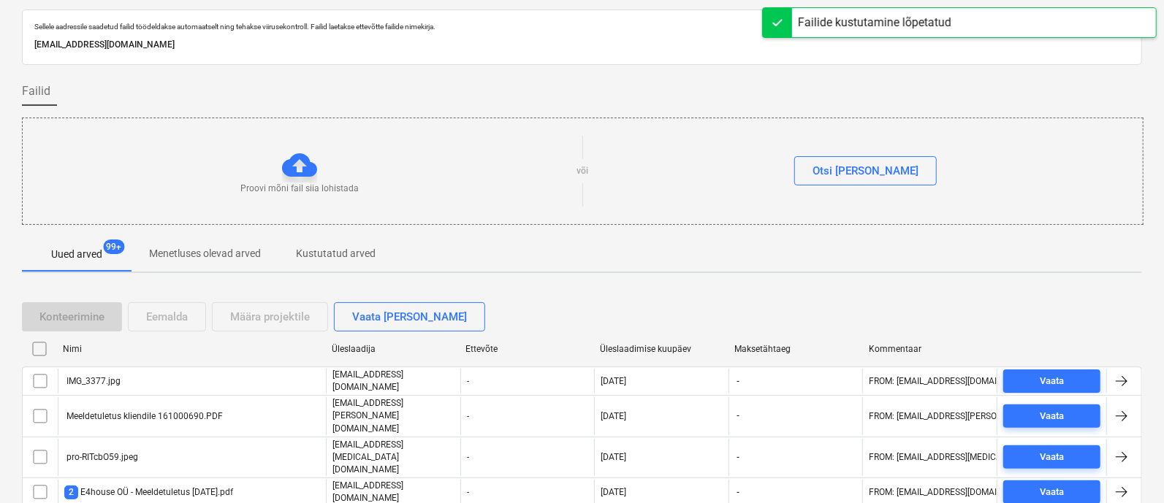
scroll to position [218, 0]
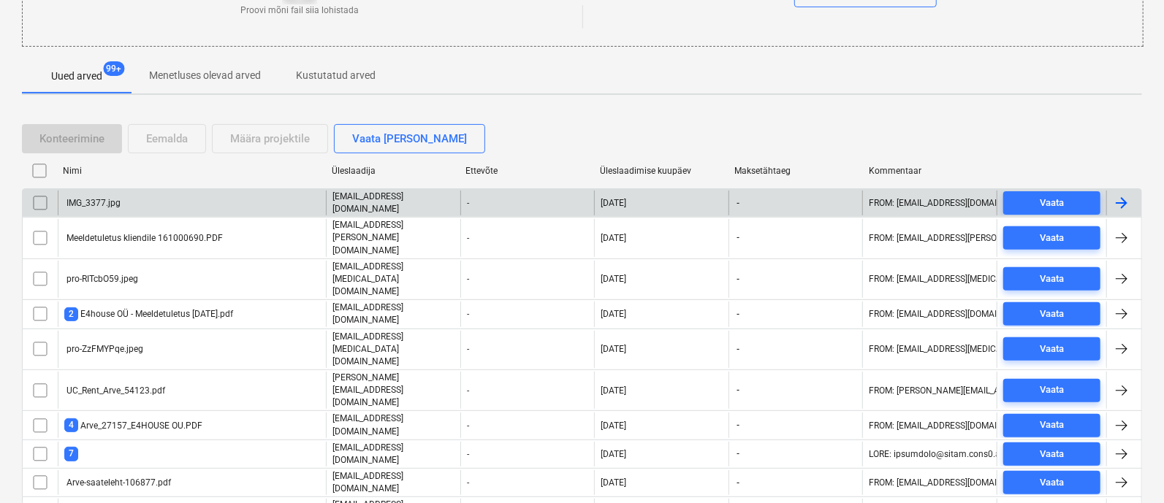
click at [93, 199] on div "IMG_3377.jpg" at bounding box center [92, 203] width 56 height 10
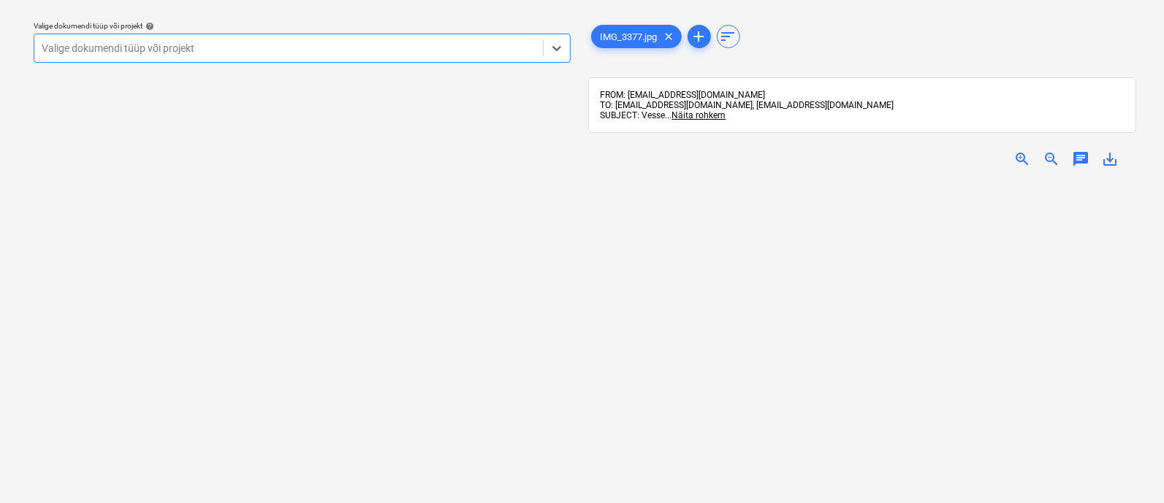
click at [1019, 156] on span "zoom_in" at bounding box center [1022, 159] width 18 height 18
click at [1019, 155] on span "zoom_in" at bounding box center [1022, 159] width 18 height 18
click at [1017, 157] on span "zoom_in" at bounding box center [1022, 159] width 18 height 18
click at [1052, 157] on span "zoom_out" at bounding box center [1051, 159] width 18 height 18
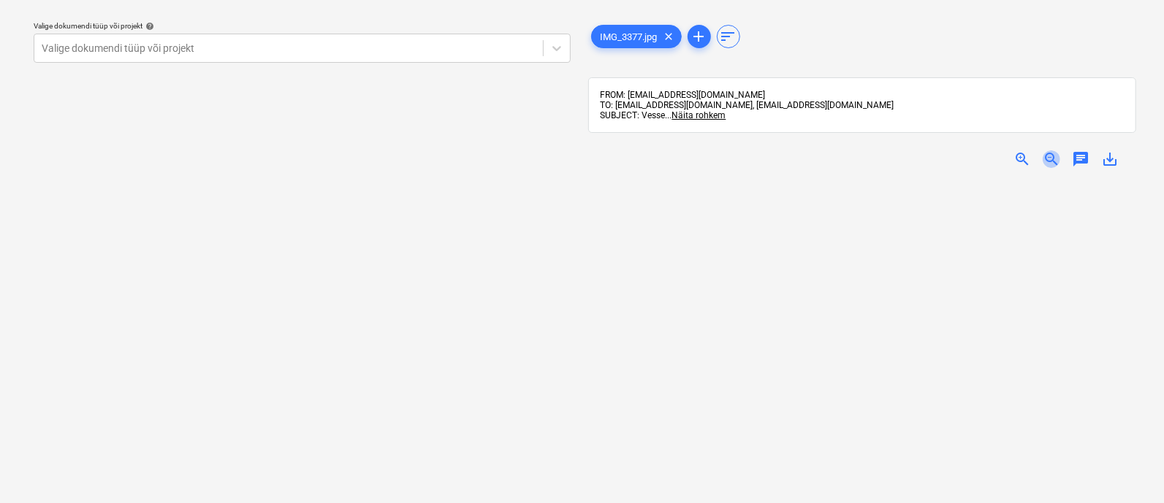
click at [1052, 157] on span "zoom_out" at bounding box center [1051, 159] width 18 height 18
click at [267, 21] on div "Valige dokumendi tüüp või projekt help Valige dokumendi tüüp või projekt" at bounding box center [302, 42] width 537 height 42
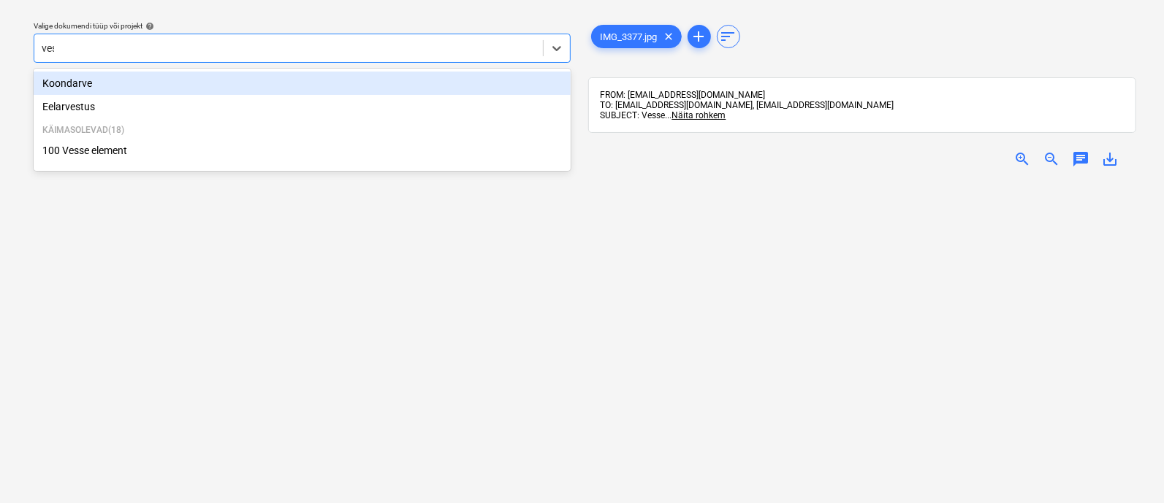
type input "[PERSON_NAME]"
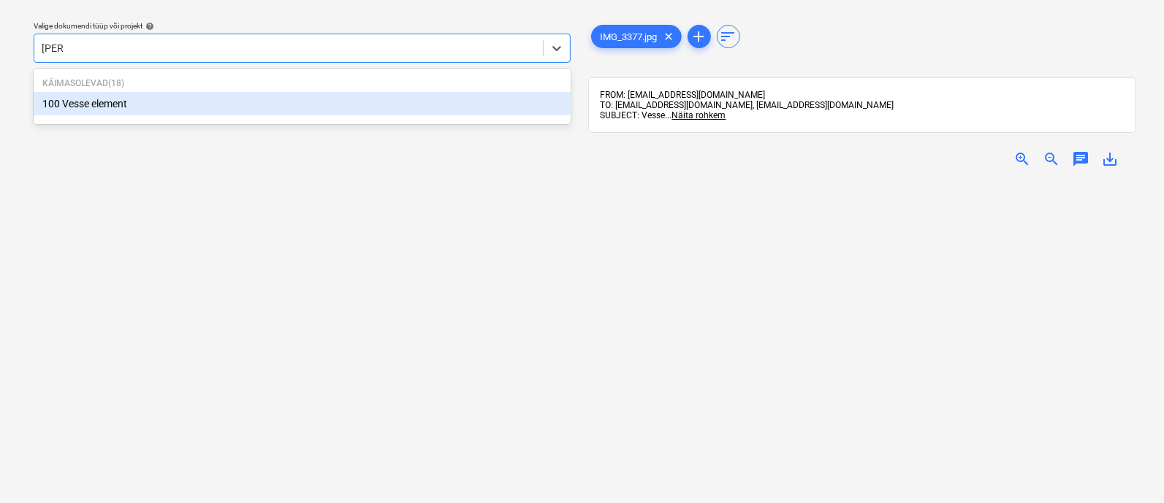
click at [188, 101] on div "100 Vesse element" at bounding box center [302, 103] width 537 height 23
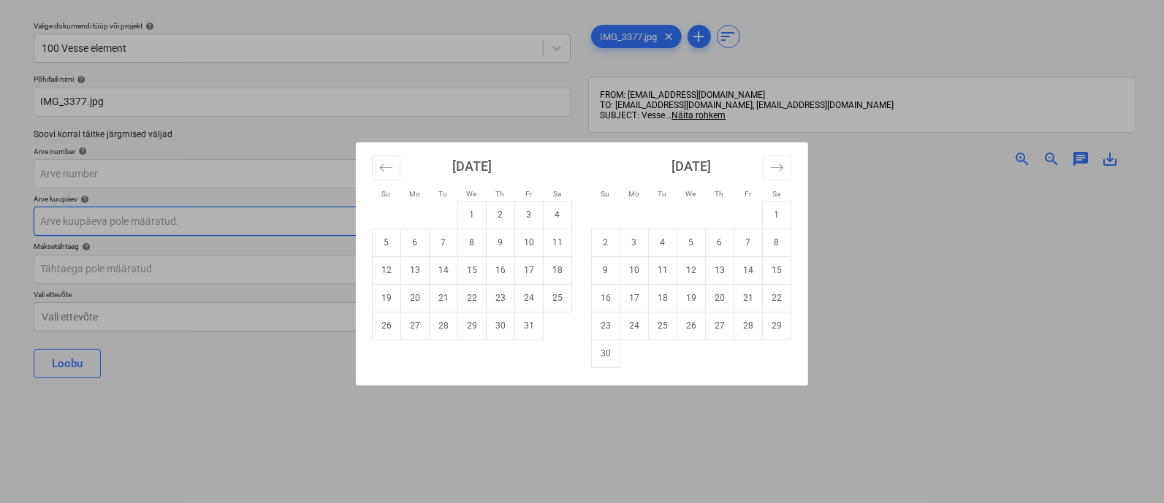
click at [142, 219] on body "Müük 2 Projektid Kontaktid Ettevõte Koondarved 1 Postkast 9+ Kinnitusring Ressu…" at bounding box center [582, 212] width 1164 height 503
click at [496, 242] on td "9" at bounding box center [500, 243] width 28 height 28
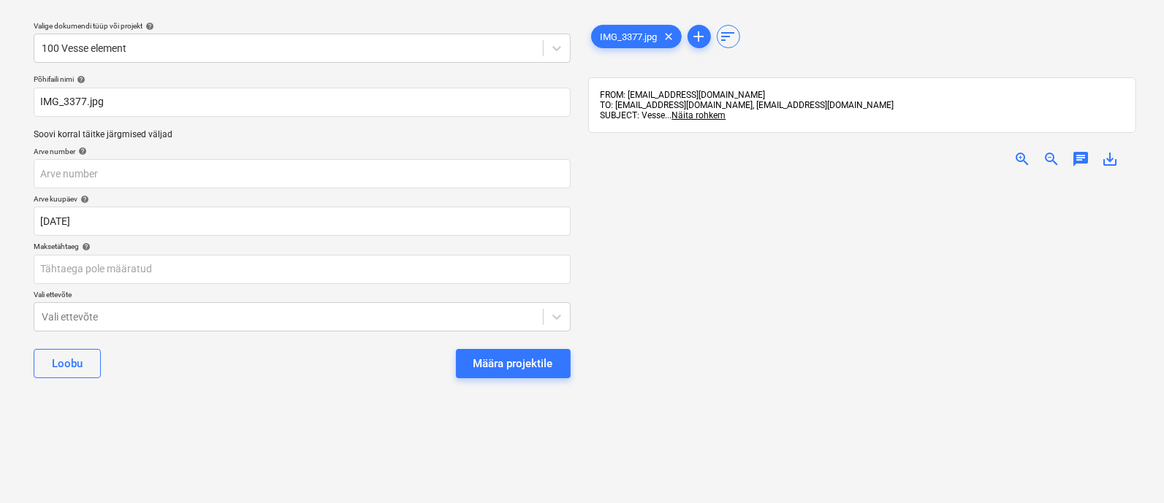
type input "[DATE]"
click at [504, 362] on div "Määra projektile" at bounding box center [513, 363] width 80 height 19
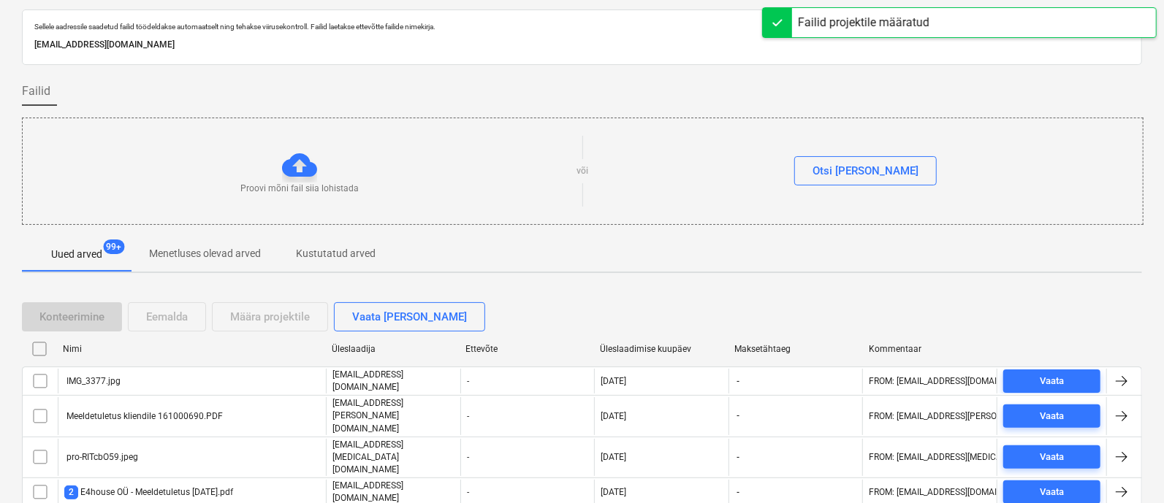
scroll to position [205, 0]
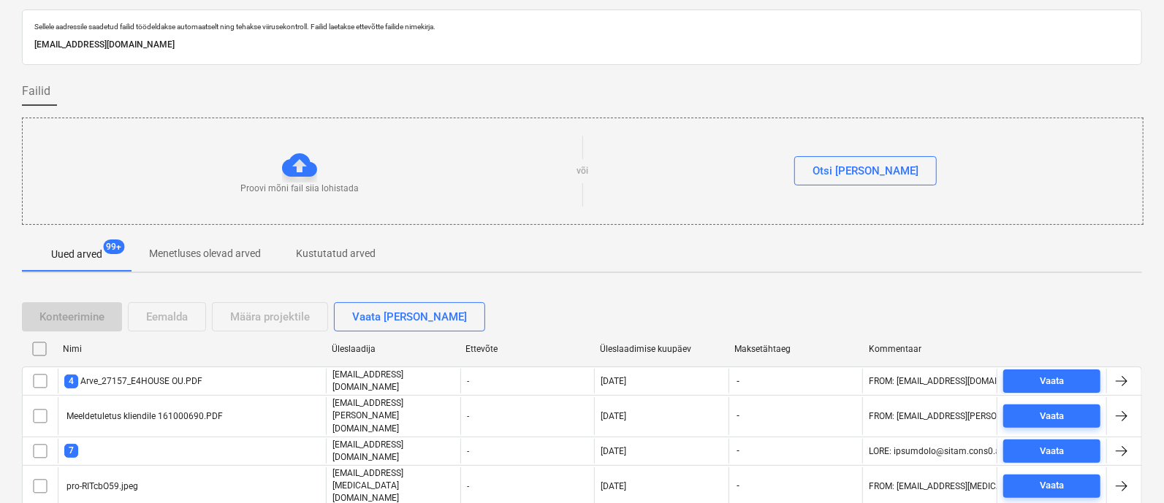
scroll to position [205, 0]
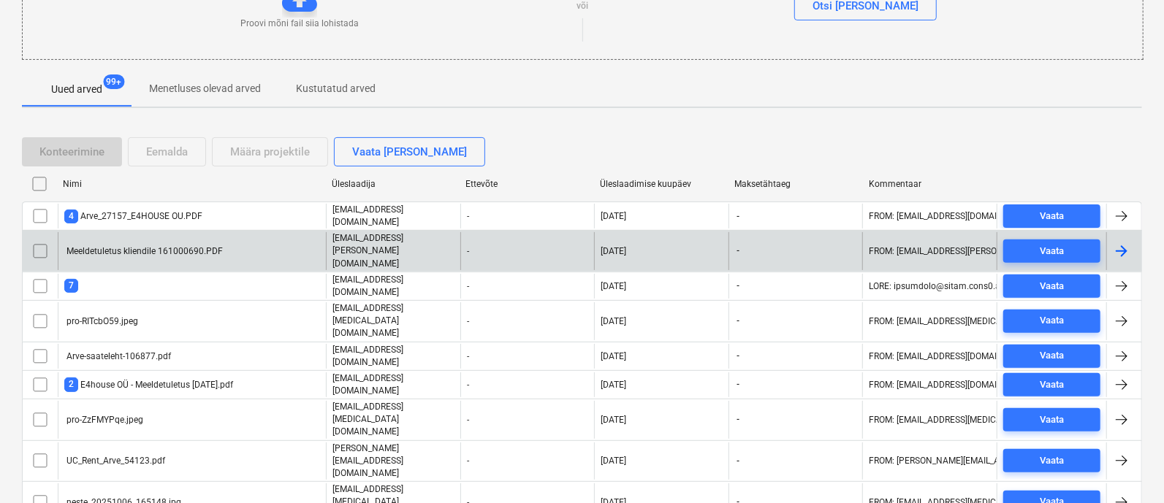
click at [34, 240] on input "checkbox" at bounding box center [39, 251] width 23 height 23
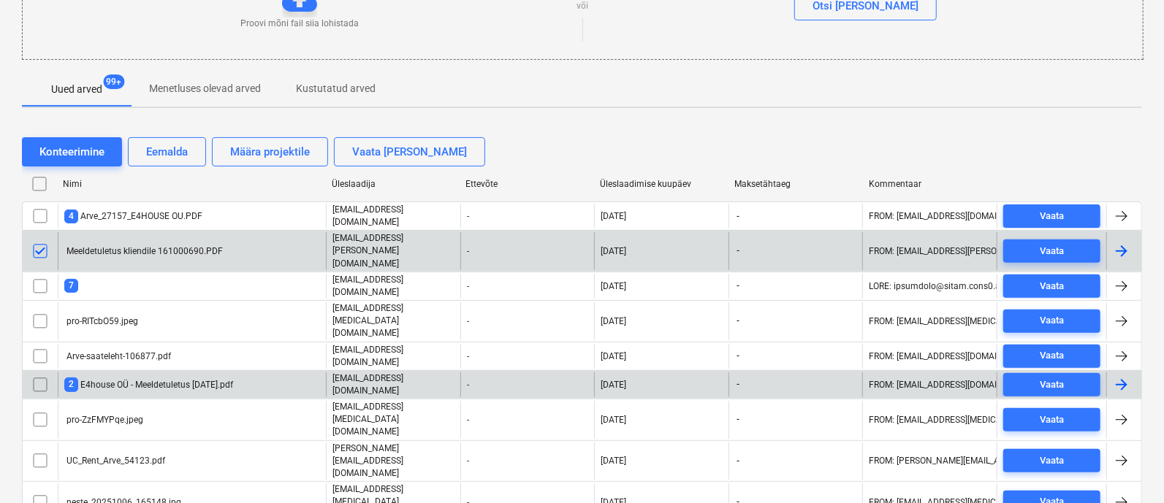
click at [38, 373] on input "checkbox" at bounding box center [39, 384] width 23 height 23
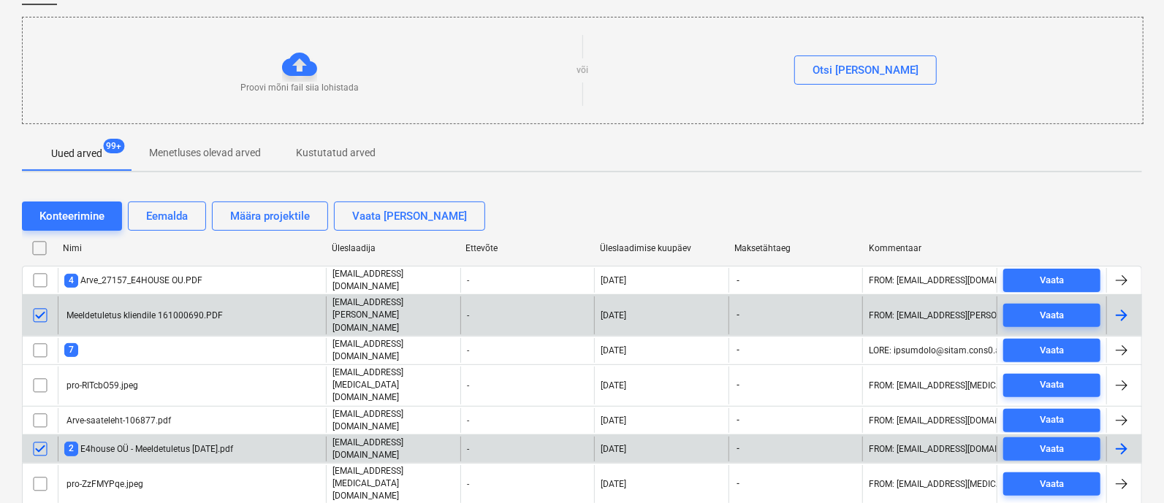
scroll to position [142, 0]
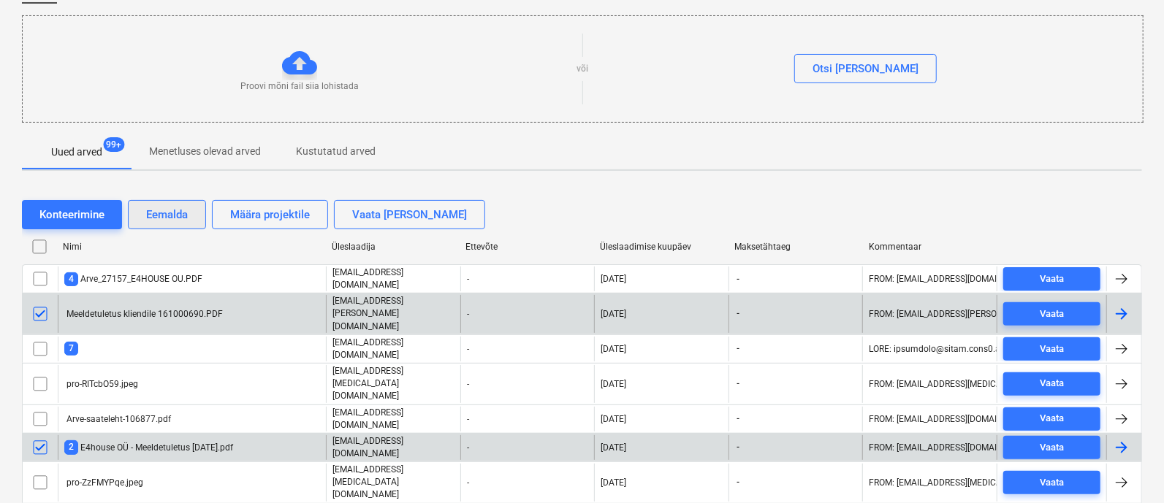
click at [169, 213] on div "Eemalda" at bounding box center [167, 214] width 42 height 19
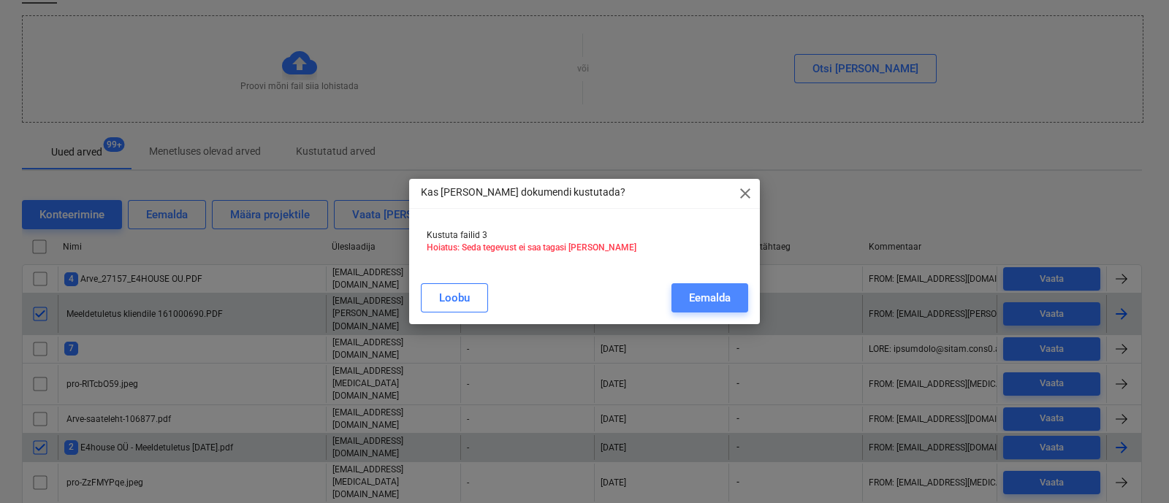
click at [707, 297] on div "Eemalda" at bounding box center [710, 298] width 42 height 19
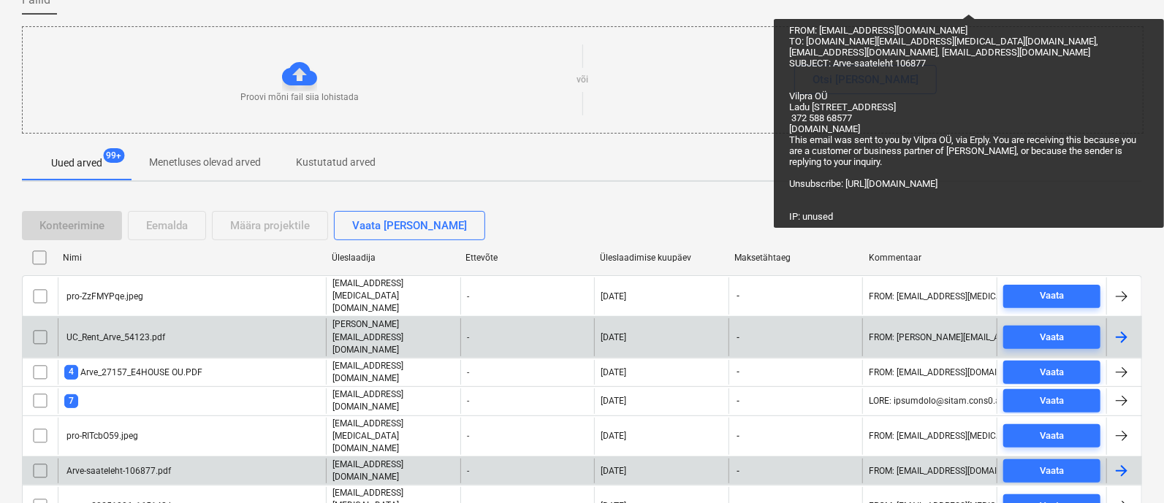
scroll to position [0, 0]
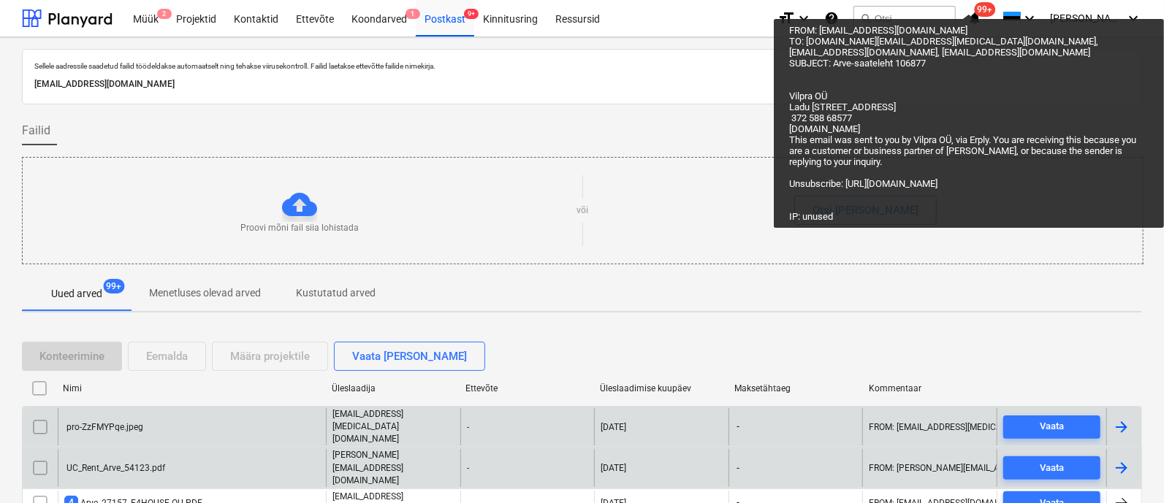
click at [135, 422] on div "pro-ZzFMYPqe.jpeg" at bounding box center [103, 427] width 79 height 10
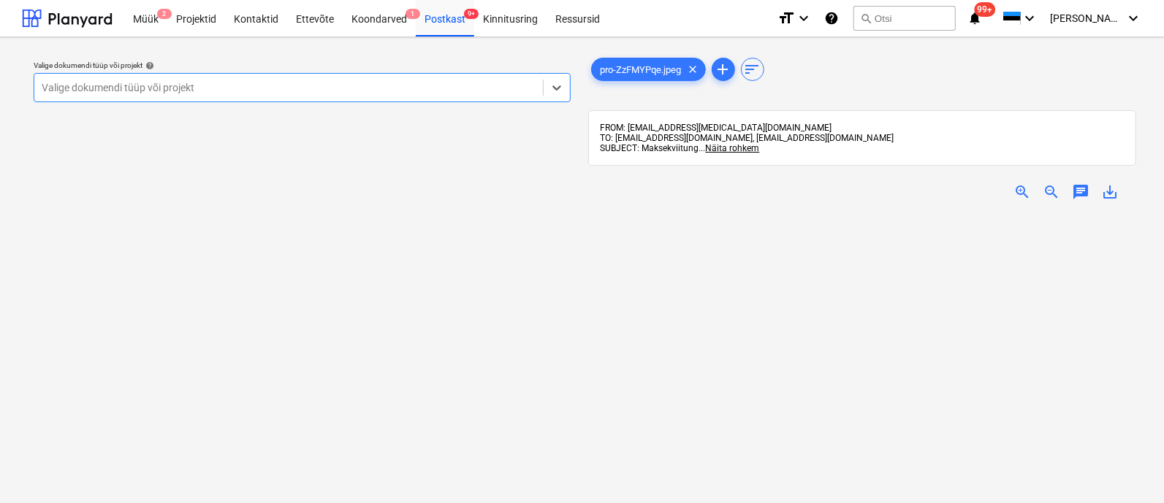
click at [330, 99] on div "Valige dokumendi tüüp või projekt" at bounding box center [302, 87] width 537 height 29
click at [330, 99] on div "Valige dokumendi tüüp või projekt y" at bounding box center [302, 87] width 537 height 29
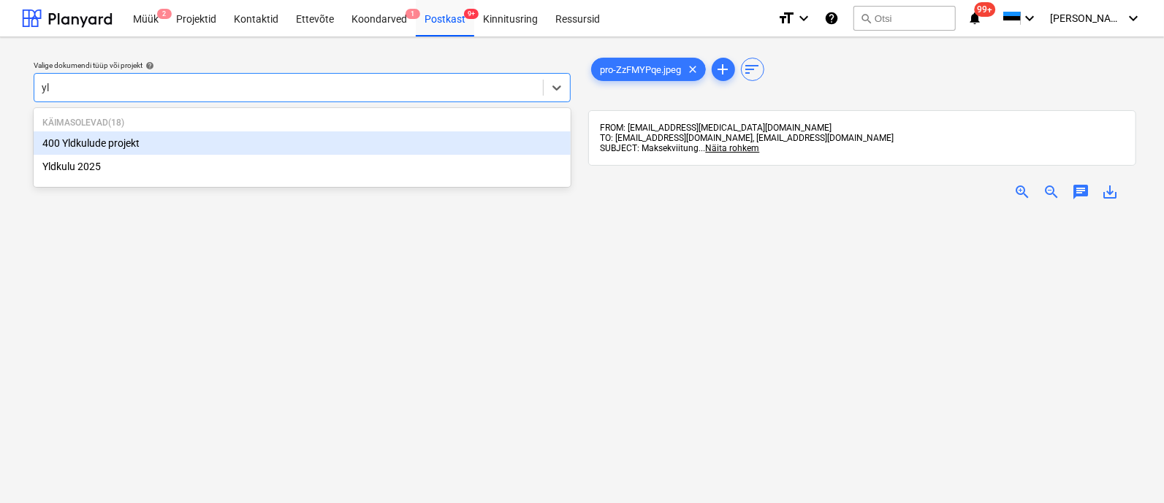
type input "yld"
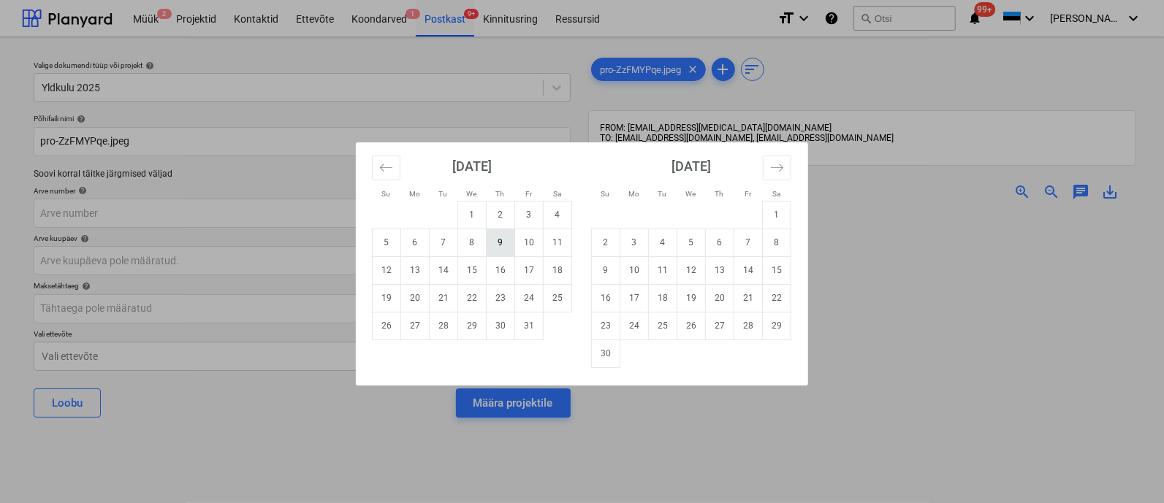
click at [504, 242] on td "9" at bounding box center [500, 243] width 28 height 28
type input "[DATE]"
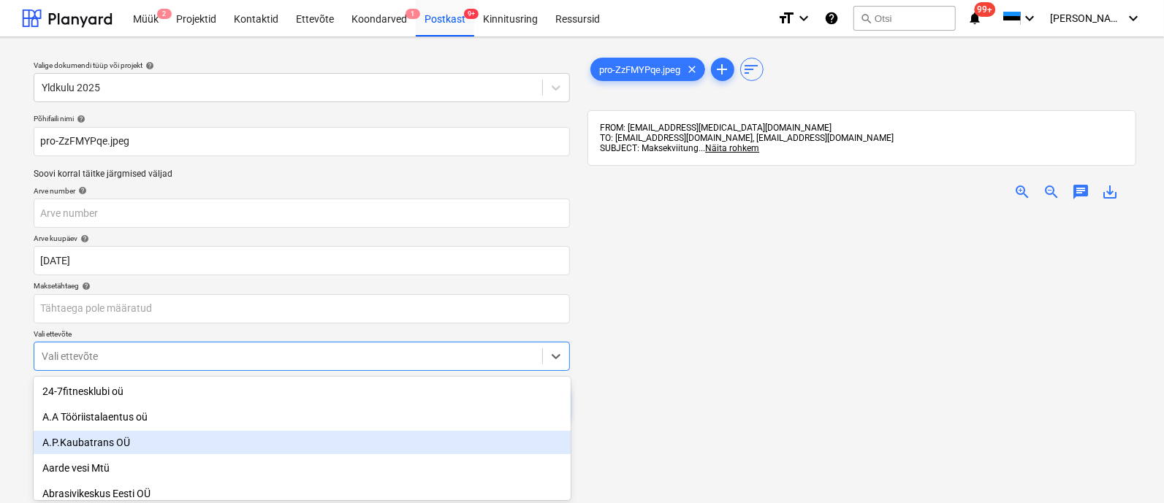
click at [314, 356] on body "Müük 2 Projektid Kontaktid Ettevõte Koondarved 1 Postkast 9+ Kinnitusring Ressu…" at bounding box center [582, 251] width 1164 height 503
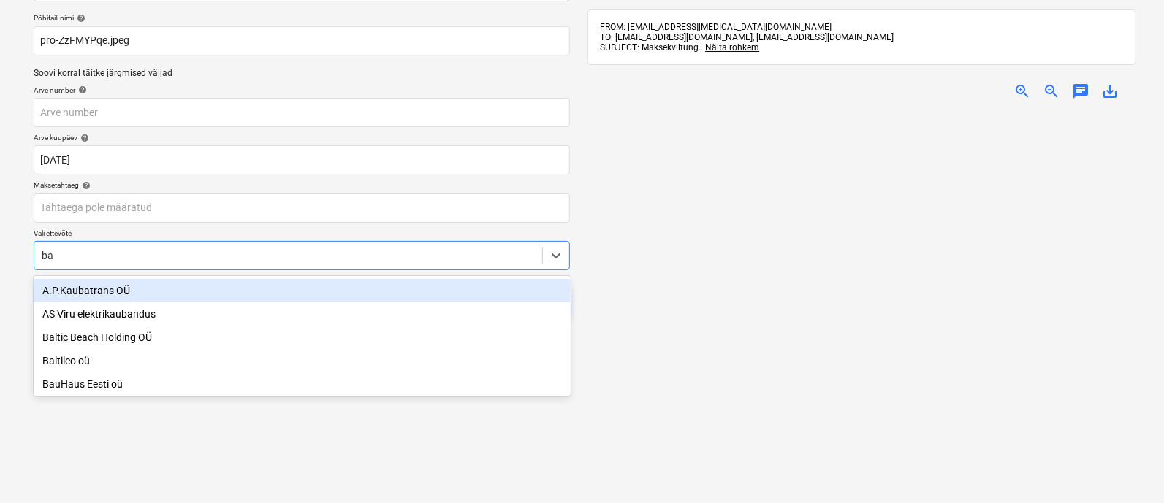
type input "bau"
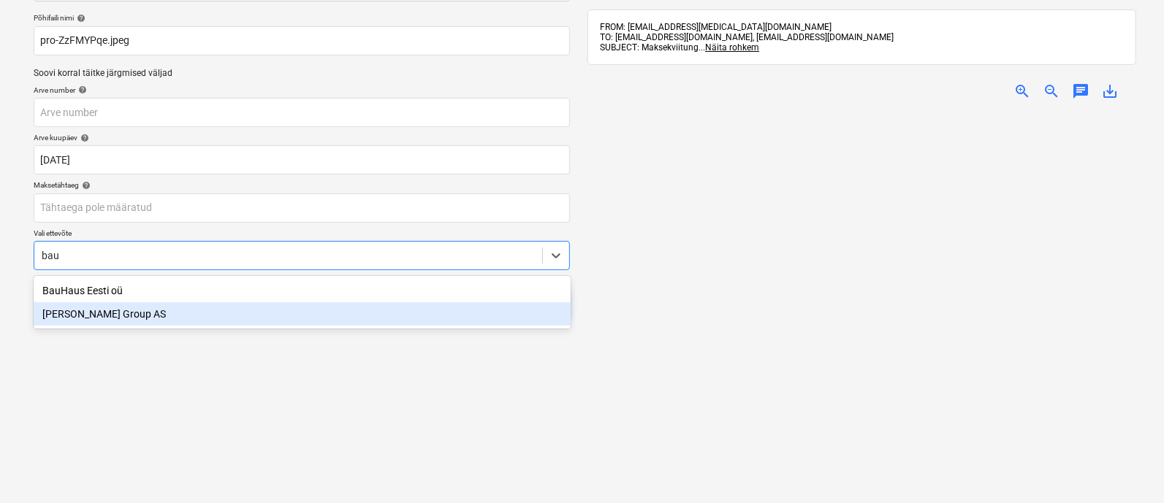
click at [276, 310] on div "[PERSON_NAME] Group AS" at bounding box center [302, 313] width 537 height 23
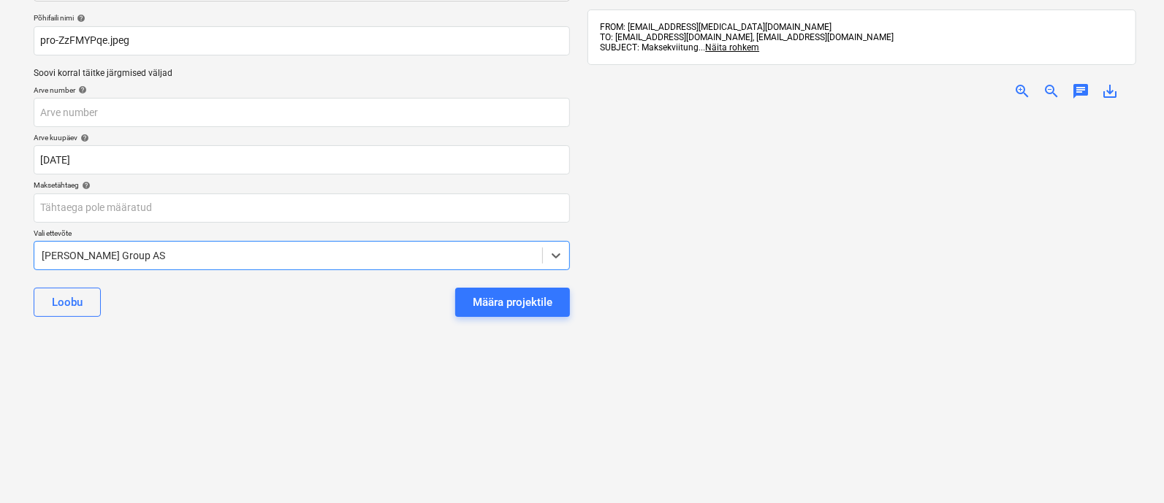
click at [512, 301] on div "Määra projektile" at bounding box center [513, 302] width 80 height 19
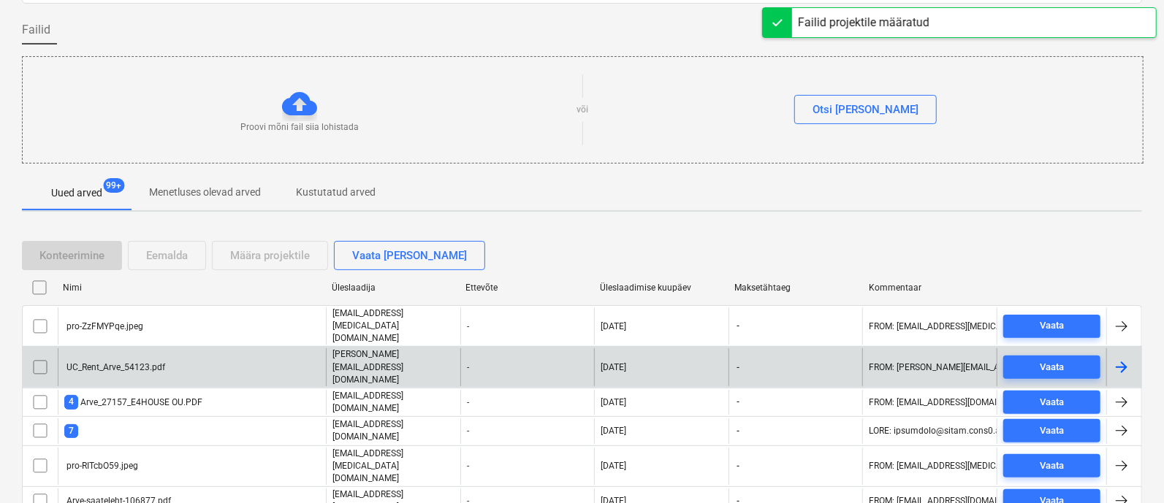
click at [169, 348] on div "UC_Rent_Arve_54123.pdf" at bounding box center [192, 366] width 268 height 37
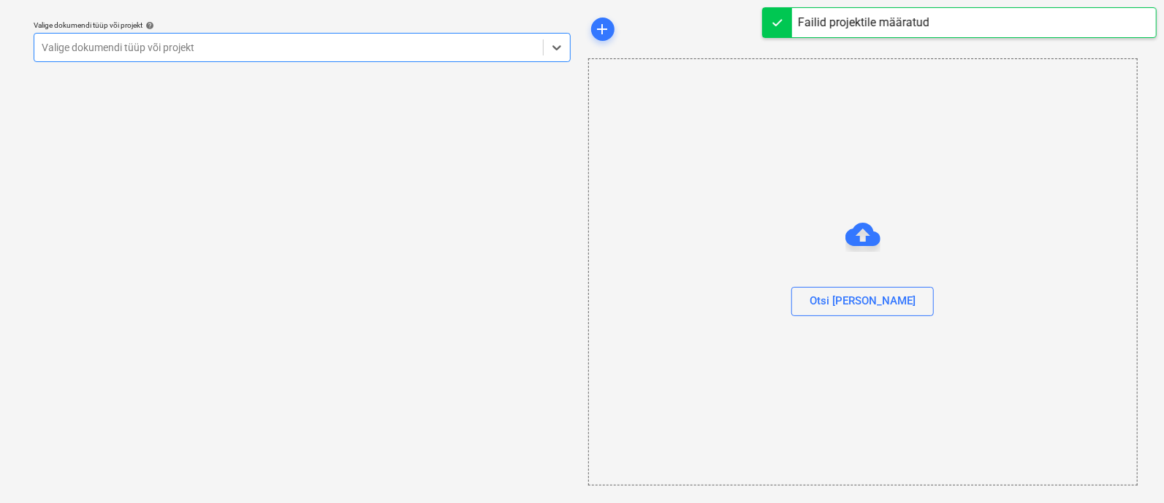
scroll to position [39, 0]
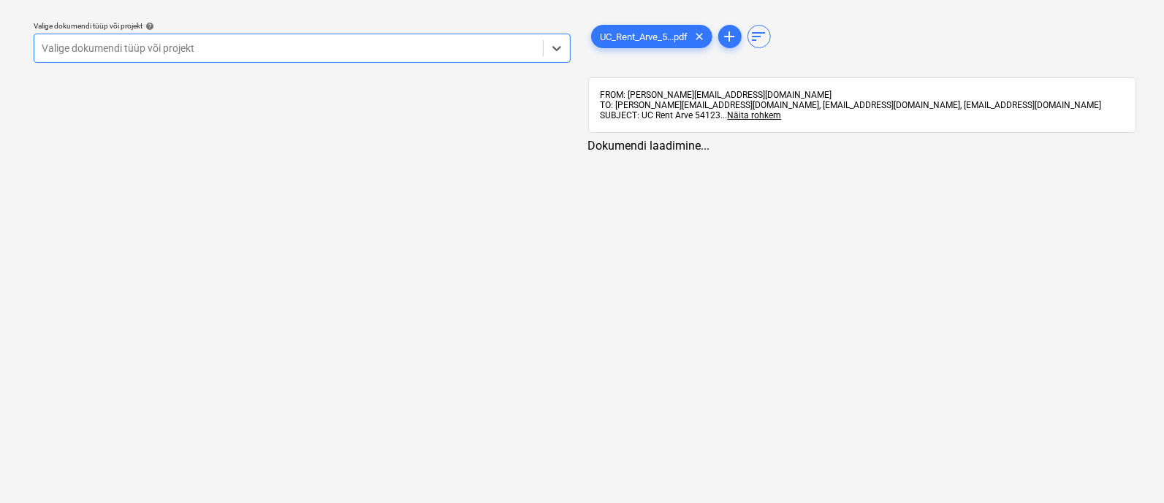
click at [102, 56] on div "Valige dokumendi tüüp või projekt" at bounding box center [288, 48] width 508 height 20
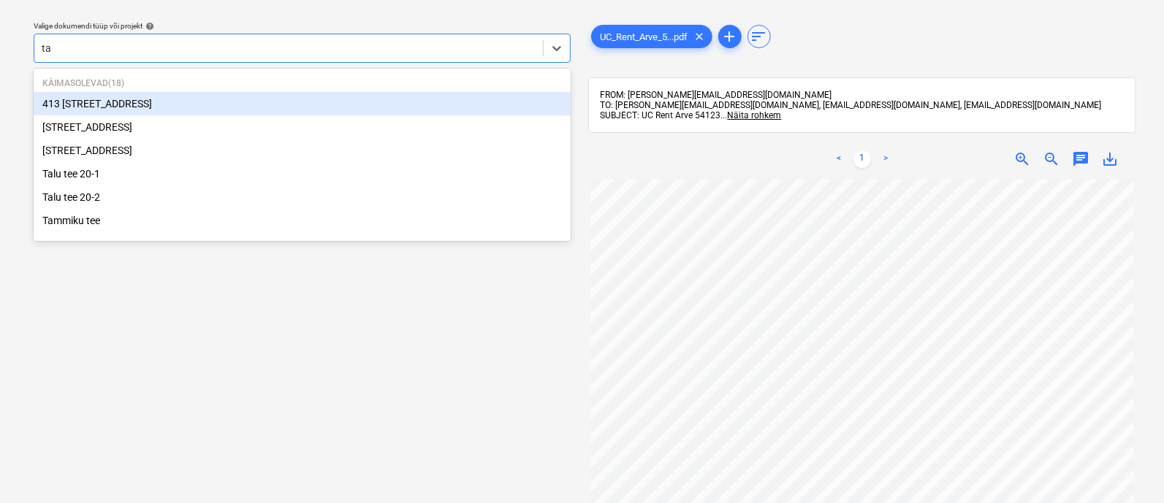
type input "tal"
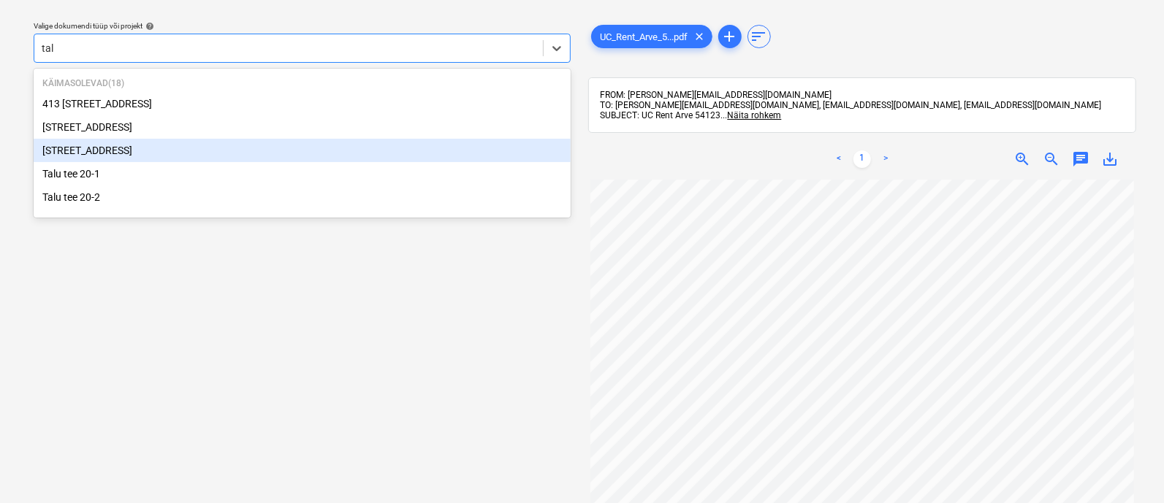
click at [99, 149] on div "[STREET_ADDRESS]" at bounding box center [302, 150] width 537 height 23
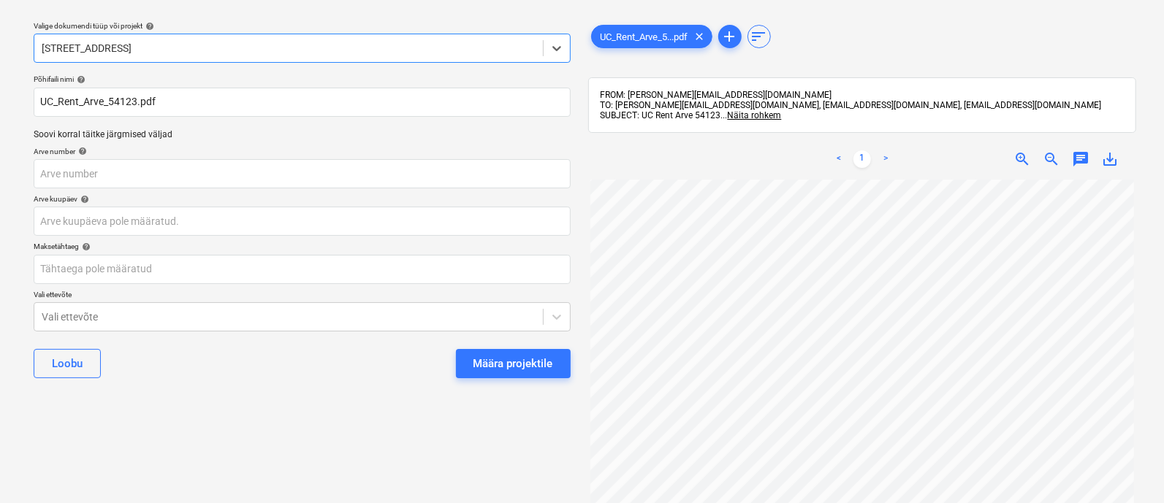
scroll to position [43, 0]
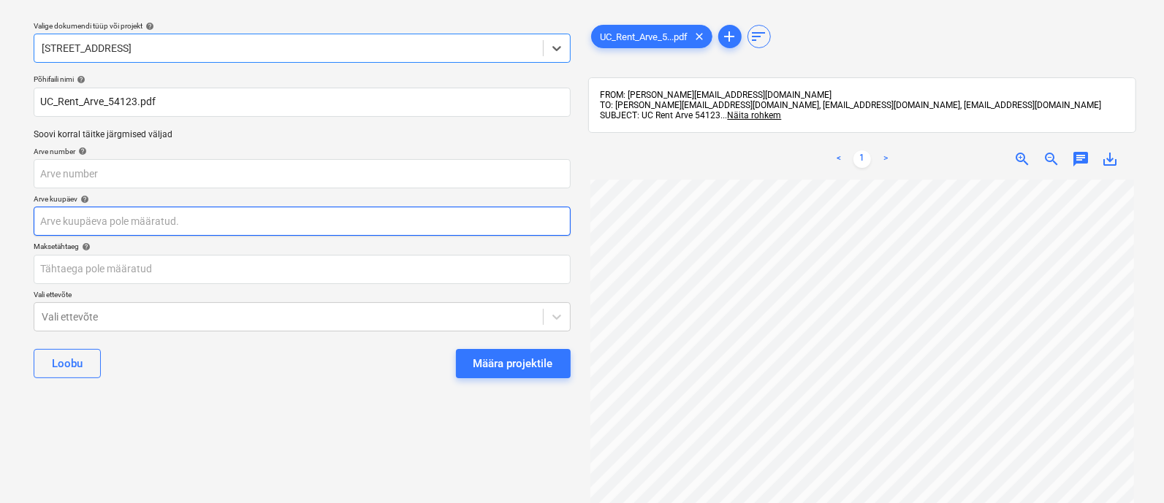
click at [201, 221] on body "Müük 2 Projektid Kontaktid Ettevõte Koondarved 1 Postkast 9+ Kinnitusring Ressu…" at bounding box center [582, 212] width 1164 height 503
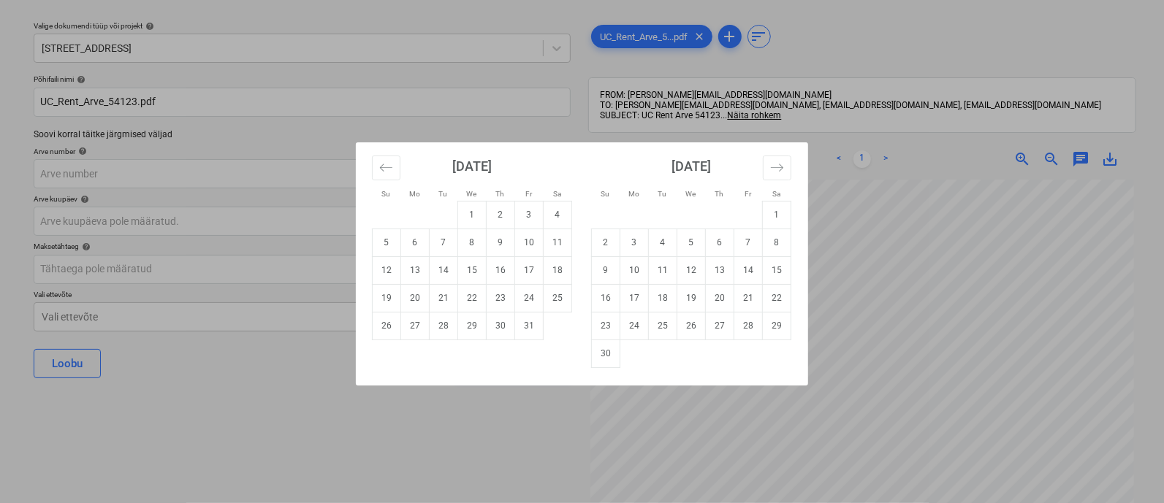
click at [446, 240] on td "7" at bounding box center [443, 243] width 28 height 28
type input "[DATE]"
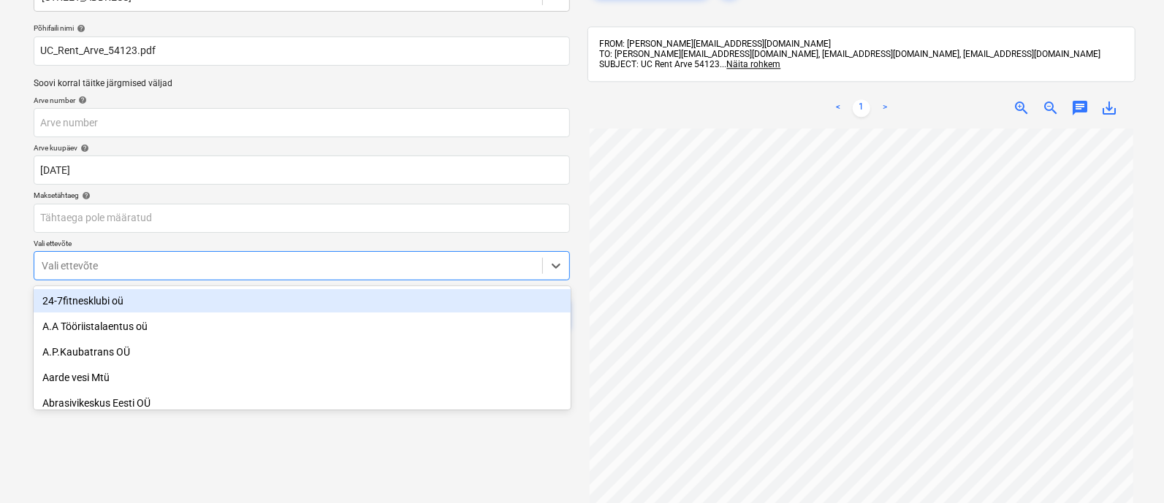
click at [270, 313] on body "Müük 2 Projektid Kontaktid Ettevõte Koondarved 1 Postkast 9+ Kinnitusring Ressu…" at bounding box center [582, 160] width 1164 height 503
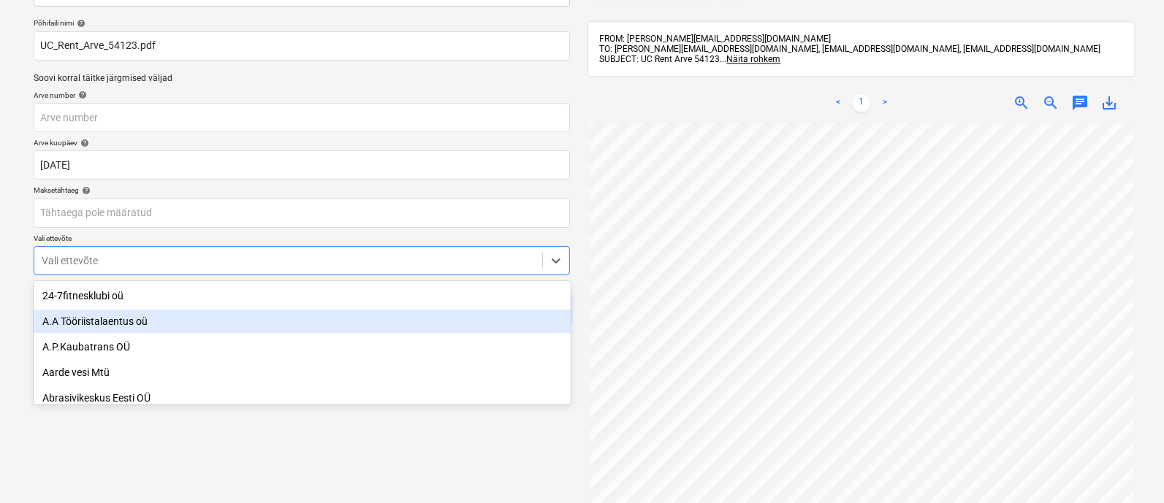
scroll to position [101, 0]
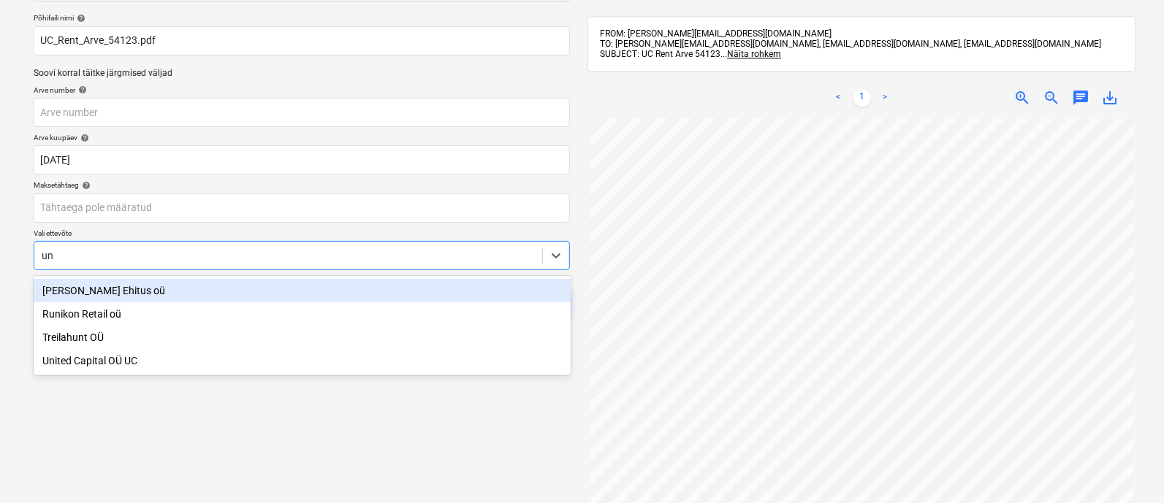
type input "uni"
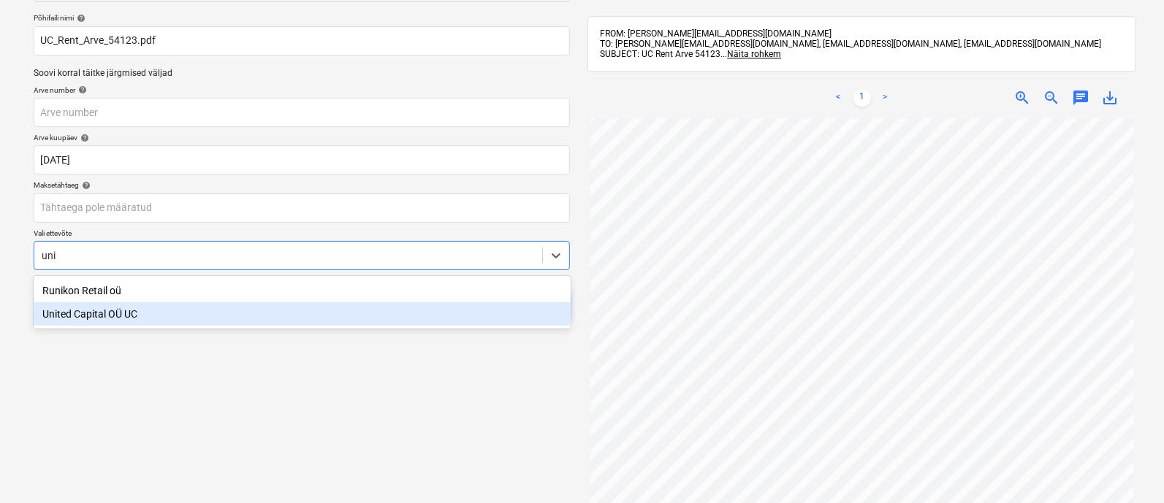
click at [228, 305] on div "United Capital OÜ UC" at bounding box center [302, 313] width 537 height 23
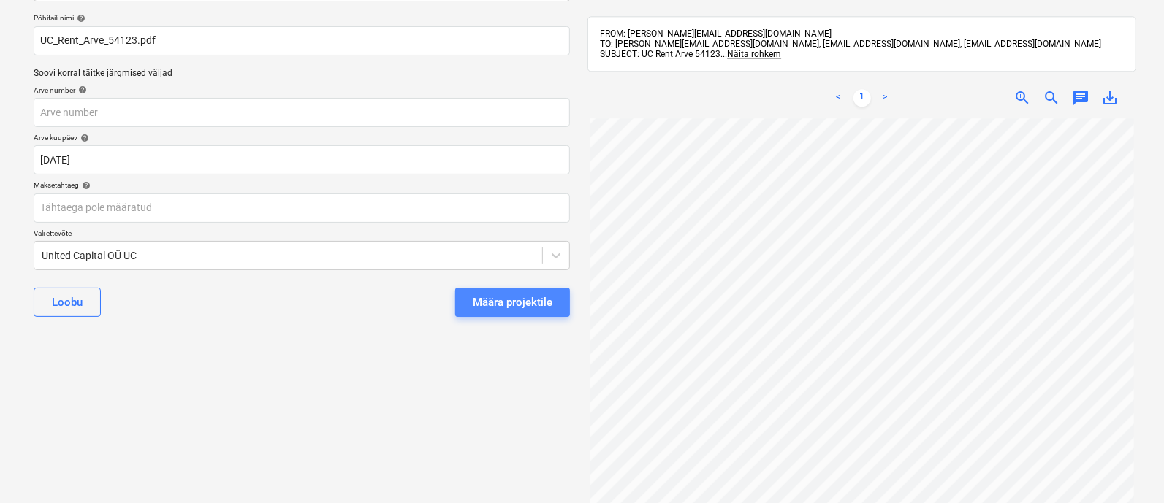
click at [515, 300] on div "Määra projektile" at bounding box center [513, 302] width 80 height 19
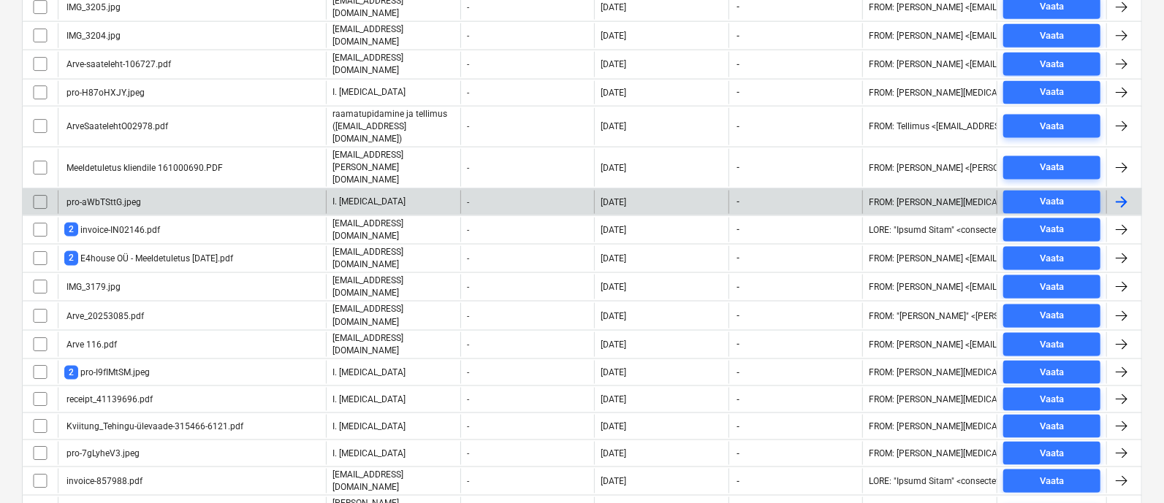
scroll to position [4752, 0]
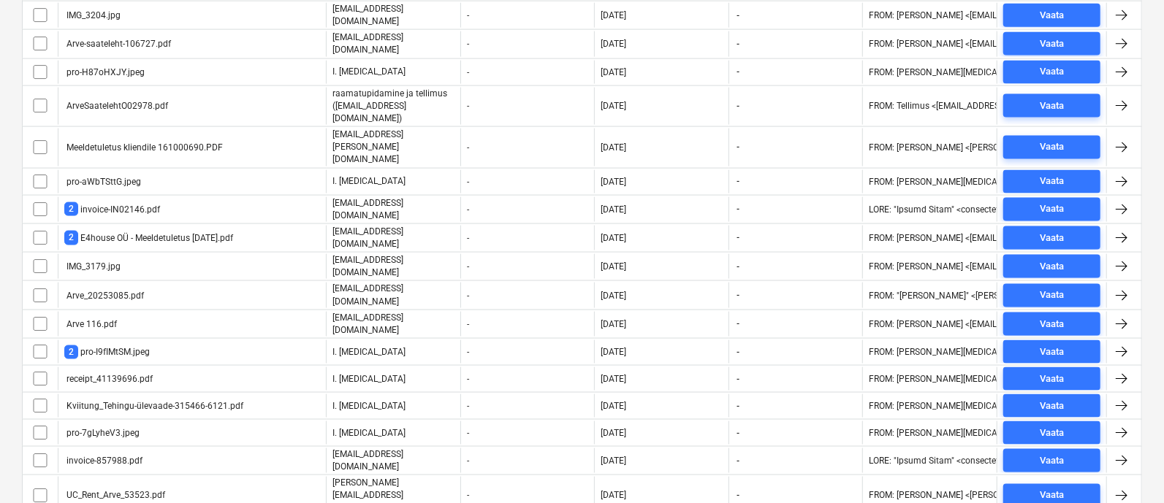
drag, startPoint x: 40, startPoint y: 433, endPoint x: 100, endPoint y: 454, distance: 63.5
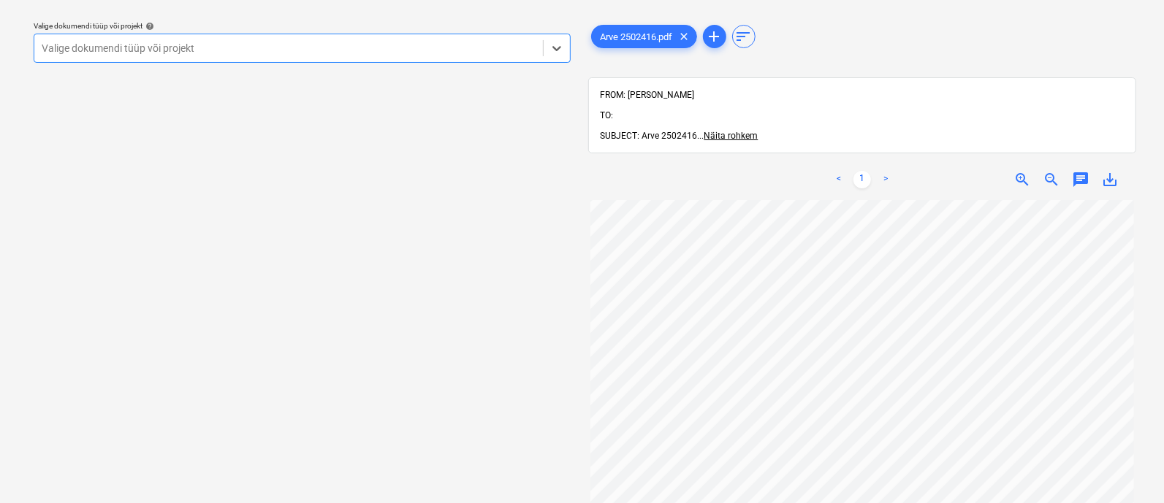
scroll to position [148, 3]
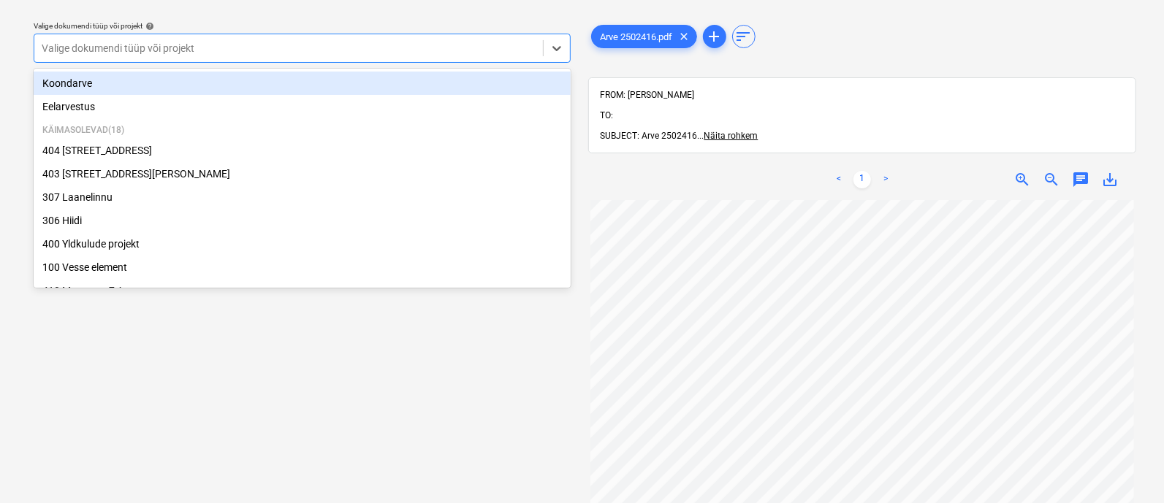
click at [186, 50] on div at bounding box center [289, 48] width 494 height 15
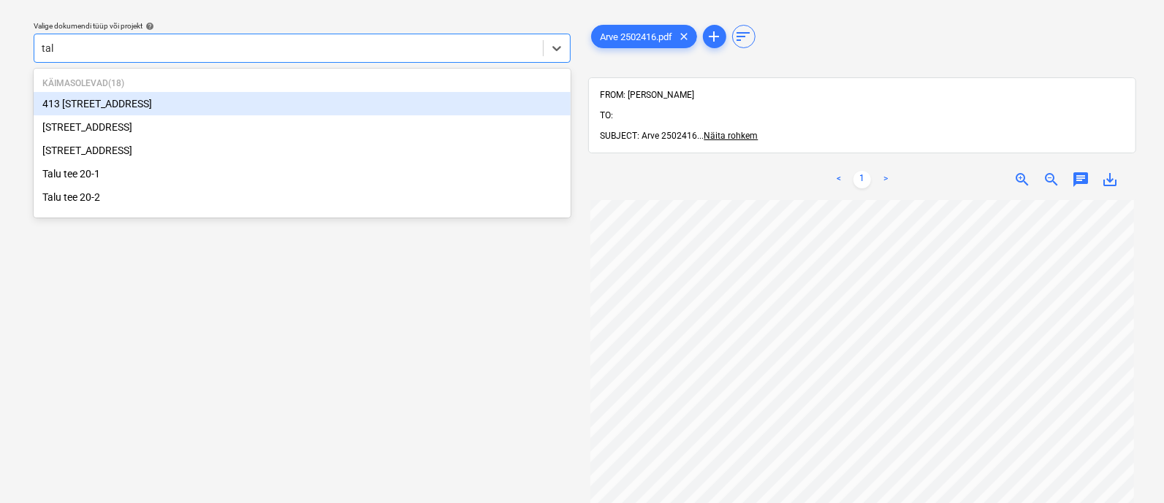
type input "talu"
click at [139, 101] on div "[STREET_ADDRESS]" at bounding box center [302, 103] width 537 height 23
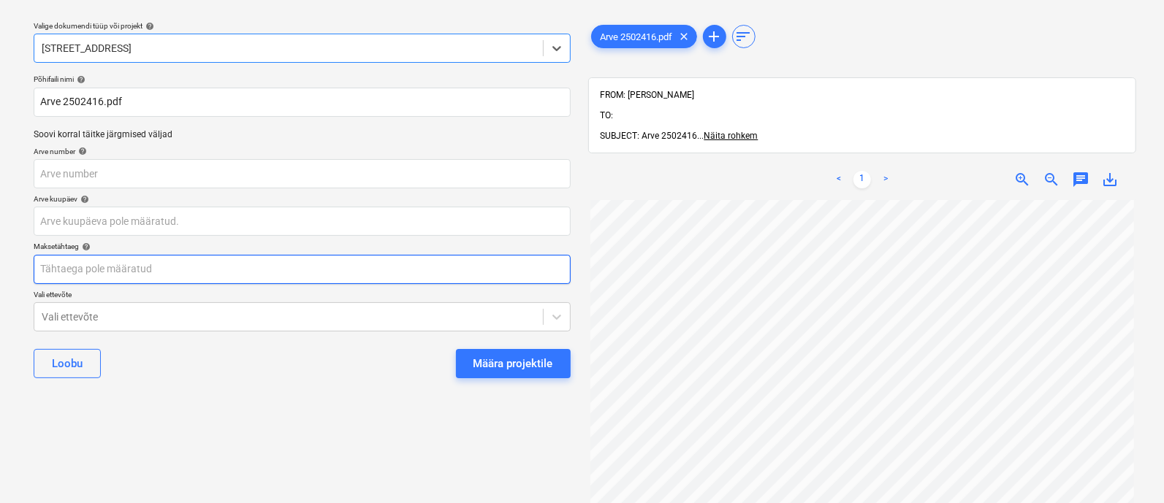
scroll to position [76, 3]
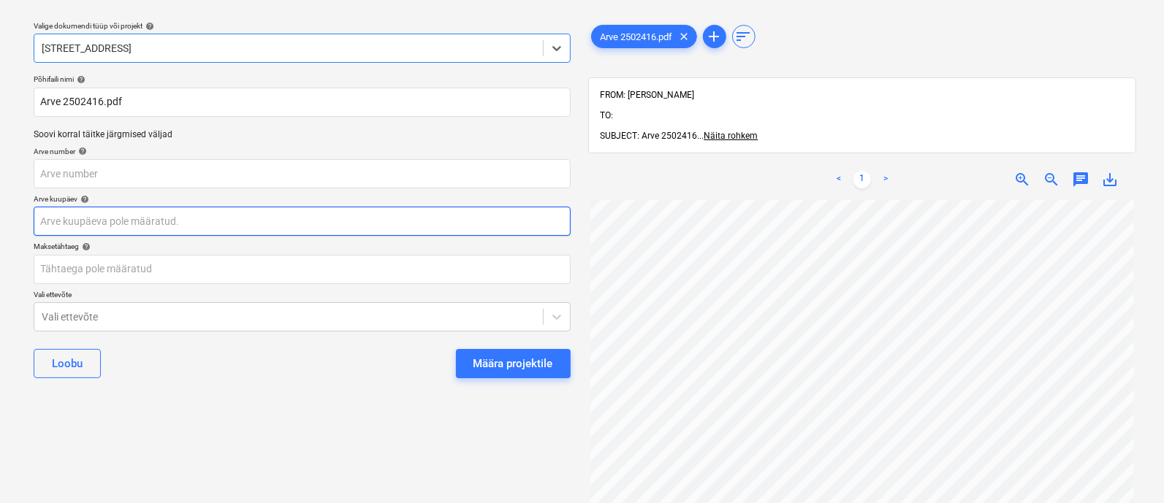
click at [165, 221] on body "Müük 2 Projektid Kontaktid Ettevõte Koondarved 1 Postkast 9+ Kinnitusring Ressu…" at bounding box center [582, 212] width 1164 height 503
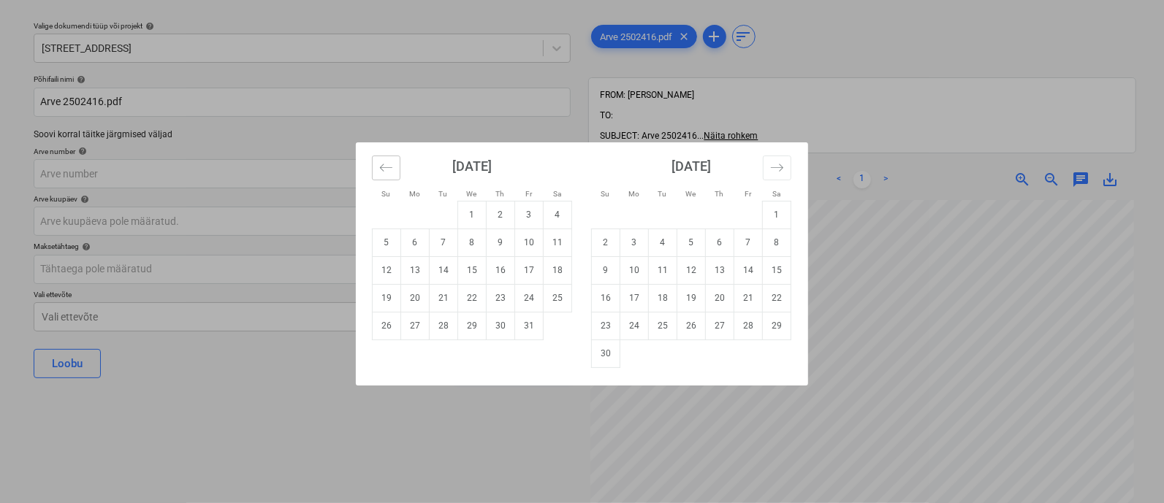
click at [389, 167] on icon "Move backward to switch to the previous month." at bounding box center [386, 168] width 14 height 14
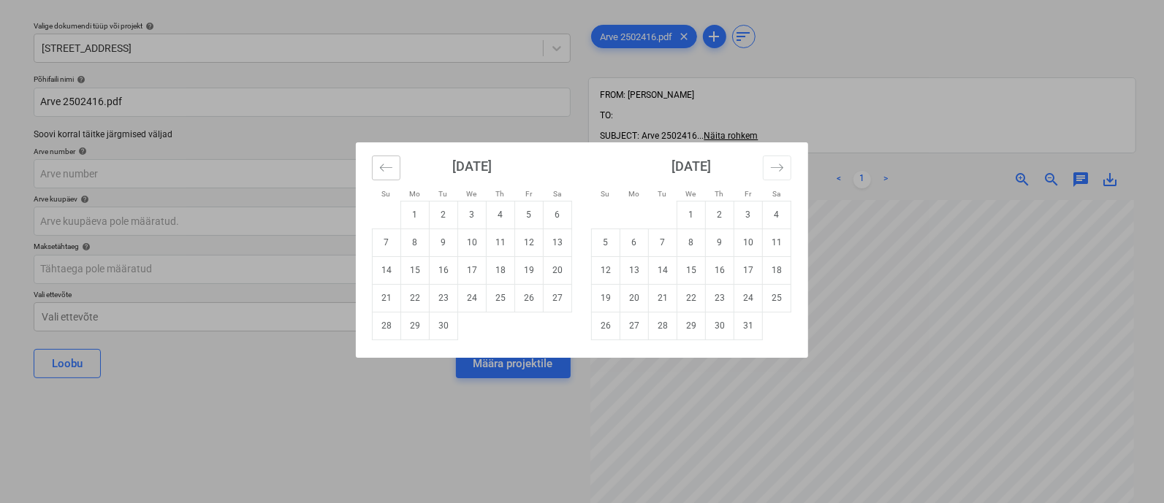
click at [389, 167] on icon "Move backward to switch to the previous month." at bounding box center [386, 167] width 12 height 7
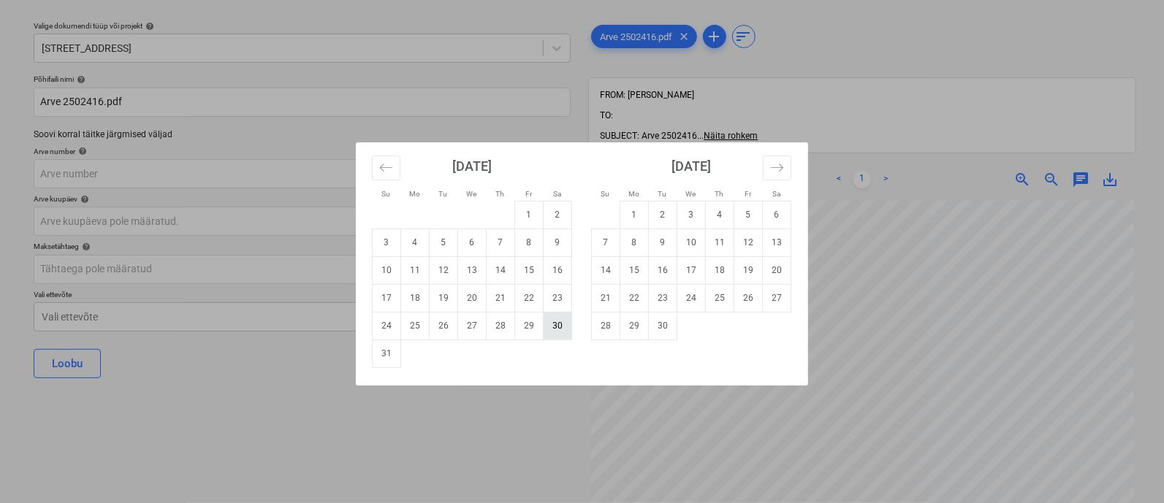
click at [559, 324] on td "30" at bounding box center [557, 326] width 28 height 28
type input "[DATE]"
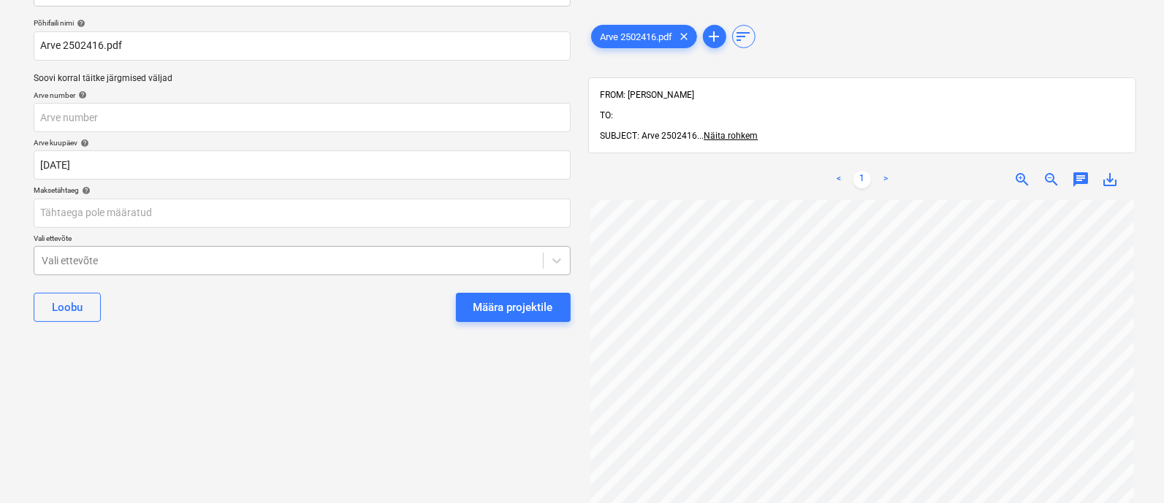
click at [325, 312] on body "Müük 2 Projektid Kontaktid Ettevõte Koondarved 1 Postkast 9+ Kinnitusring Ressu…" at bounding box center [582, 155] width 1164 height 503
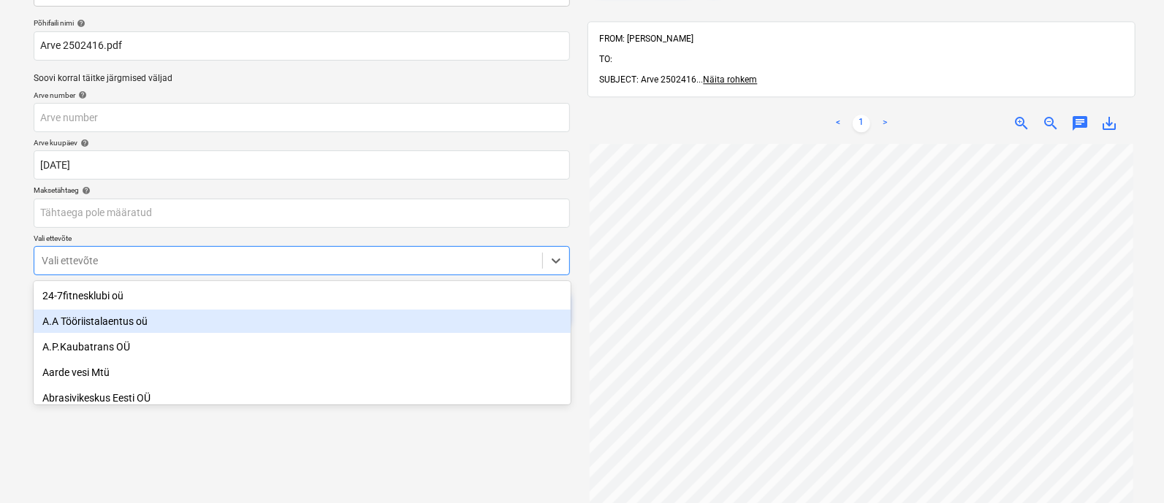
scroll to position [101, 0]
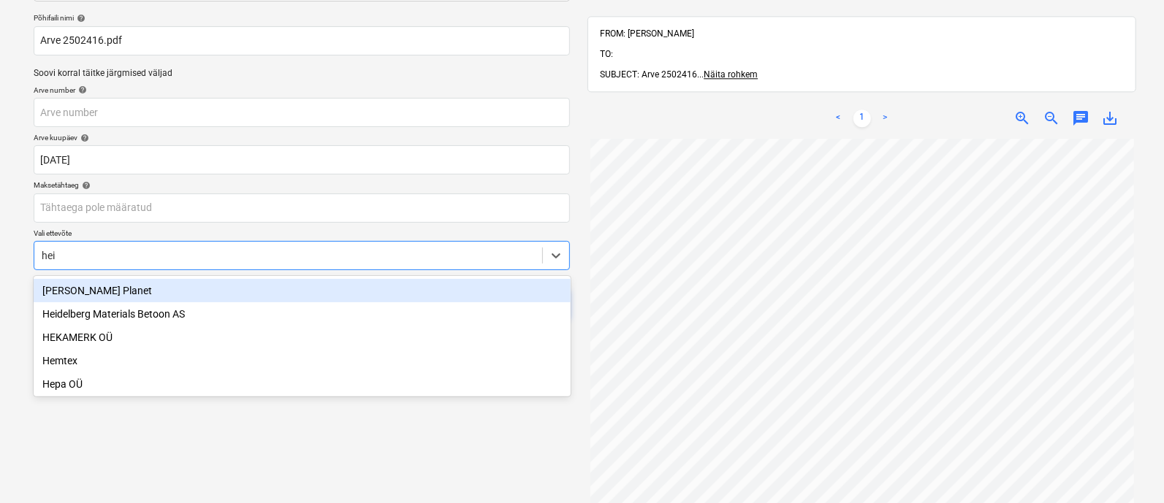
type input "[PERSON_NAME]"
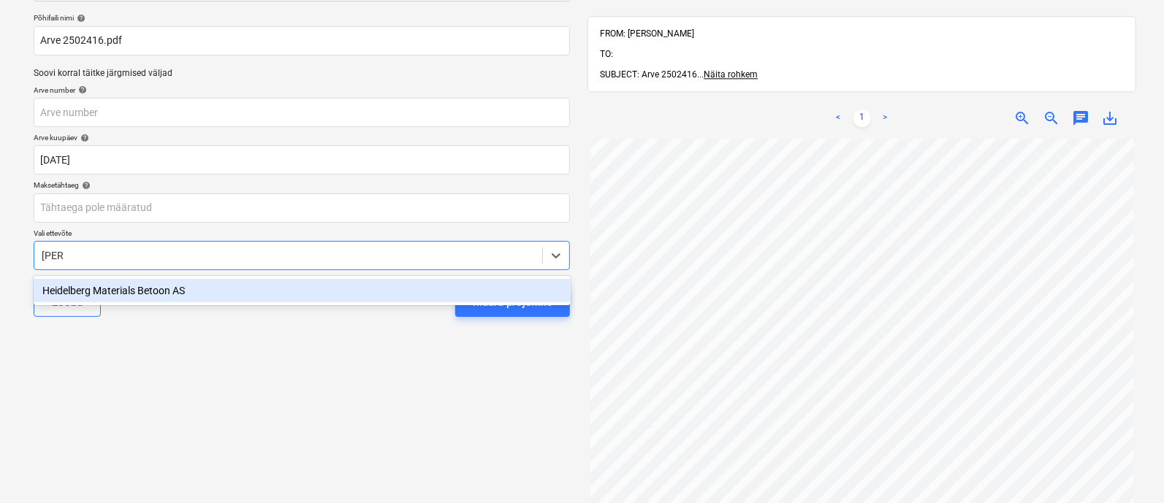
click at [317, 294] on div "Heidelberg Materials Betoon AS" at bounding box center [302, 290] width 537 height 23
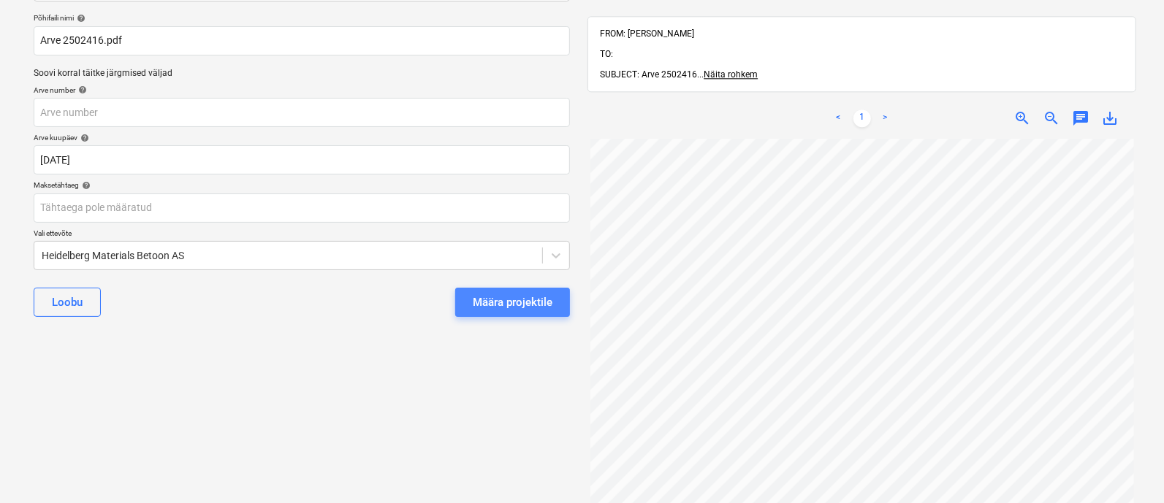
click at [504, 293] on div "Määra projektile" at bounding box center [513, 302] width 80 height 19
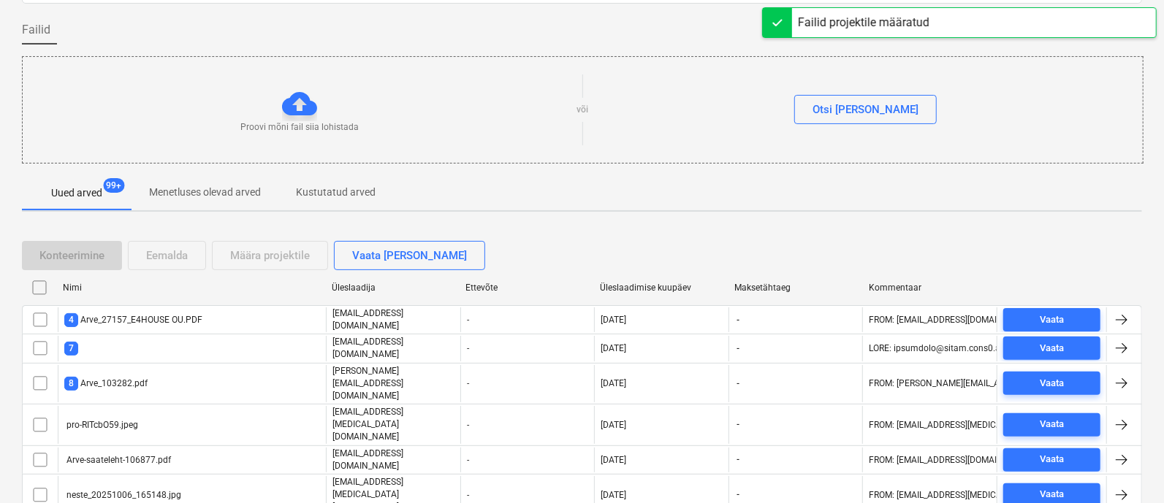
click at [623, 283] on div "Üleslaadimise kuupäev" at bounding box center [661, 288] width 123 height 10
checkbox input "false"
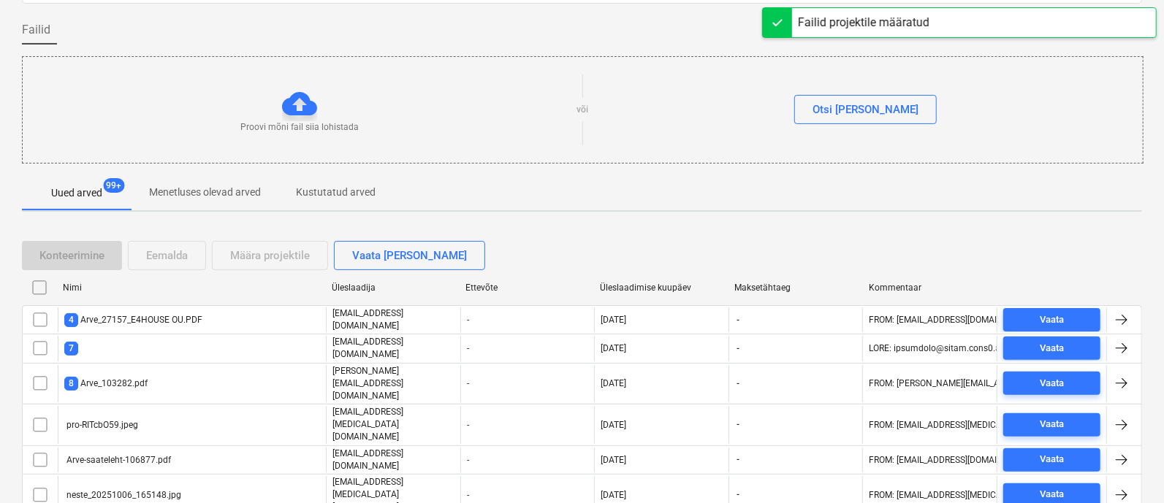
checkbox input "false"
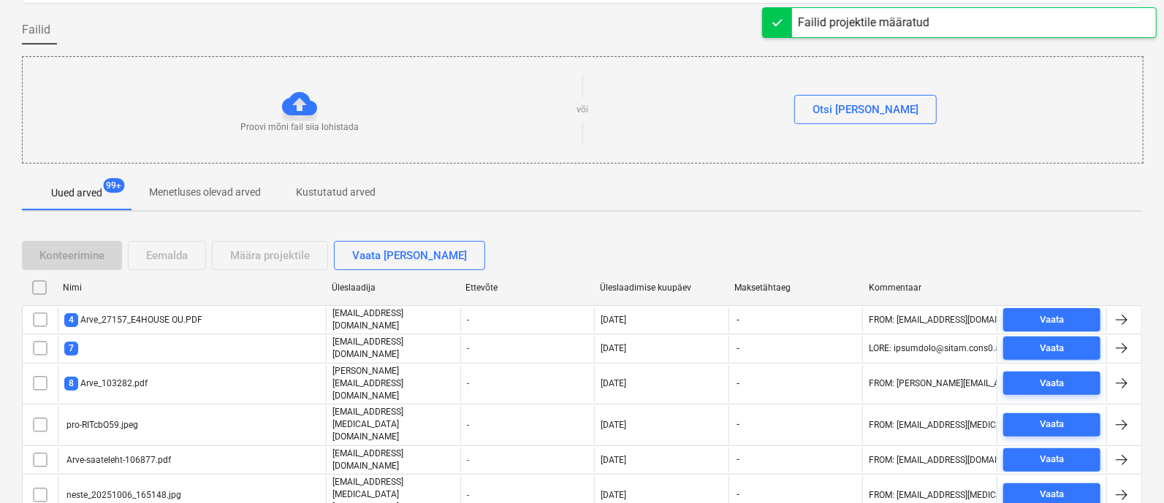
checkbox input "false"
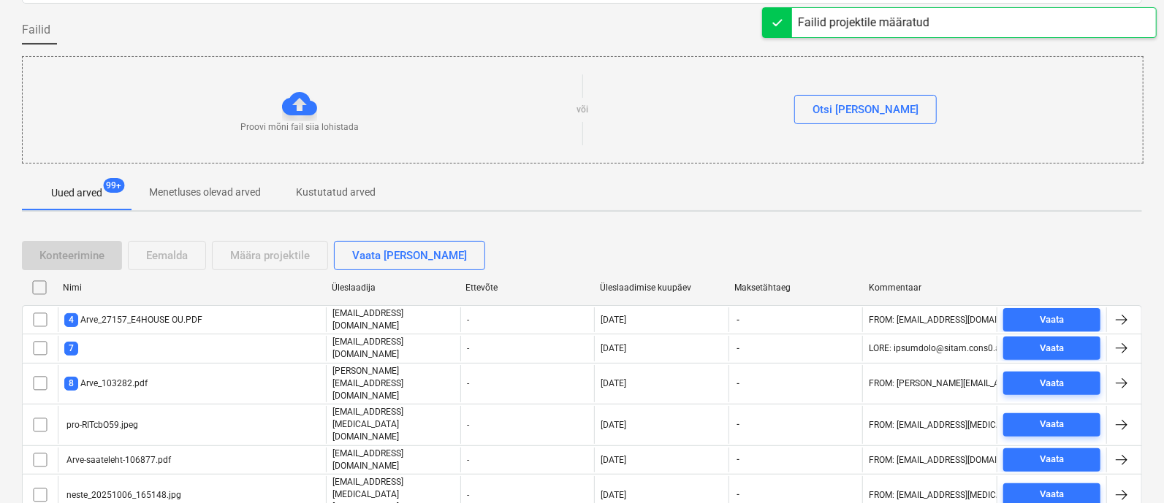
checkbox input "false"
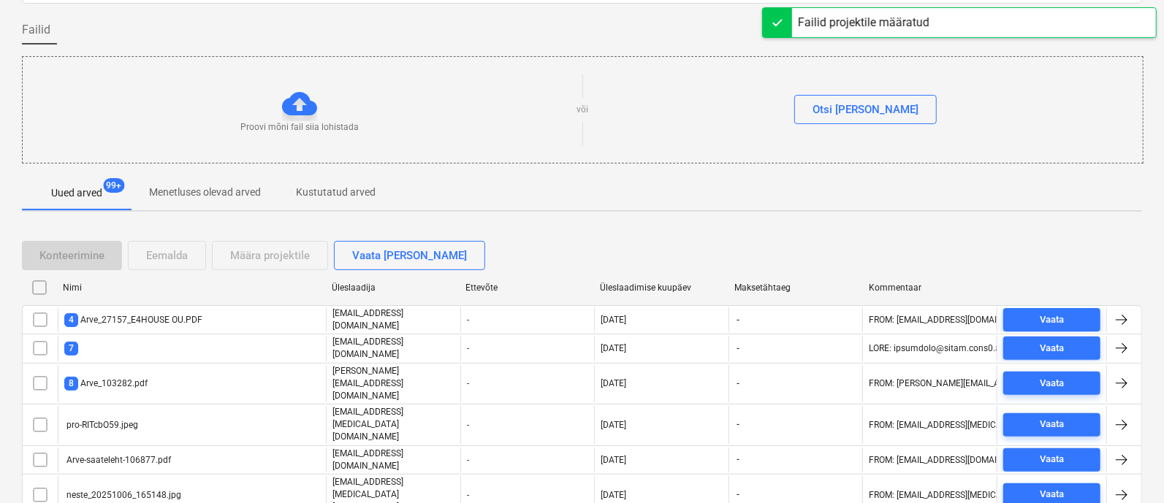
checkbox input "false"
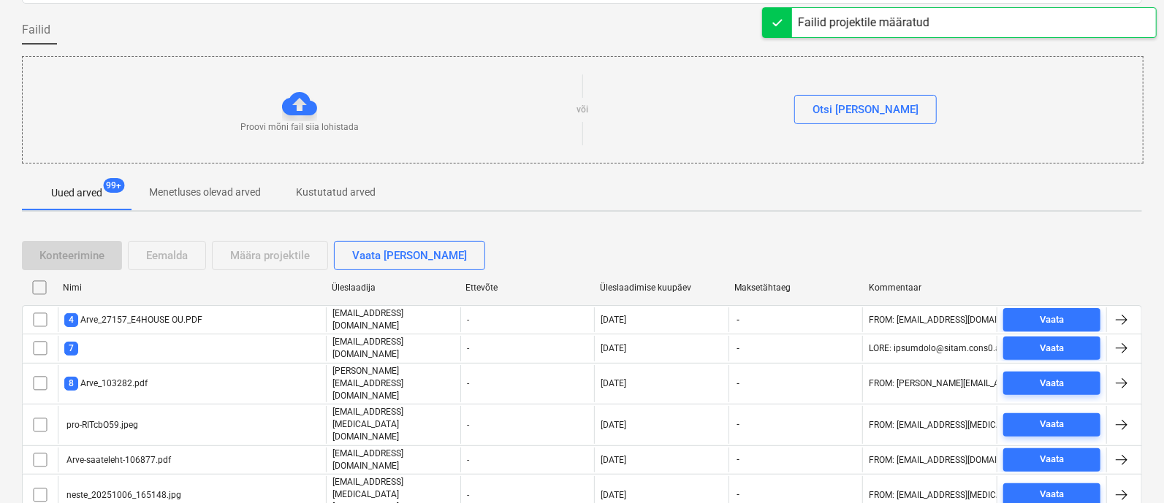
checkbox input "false"
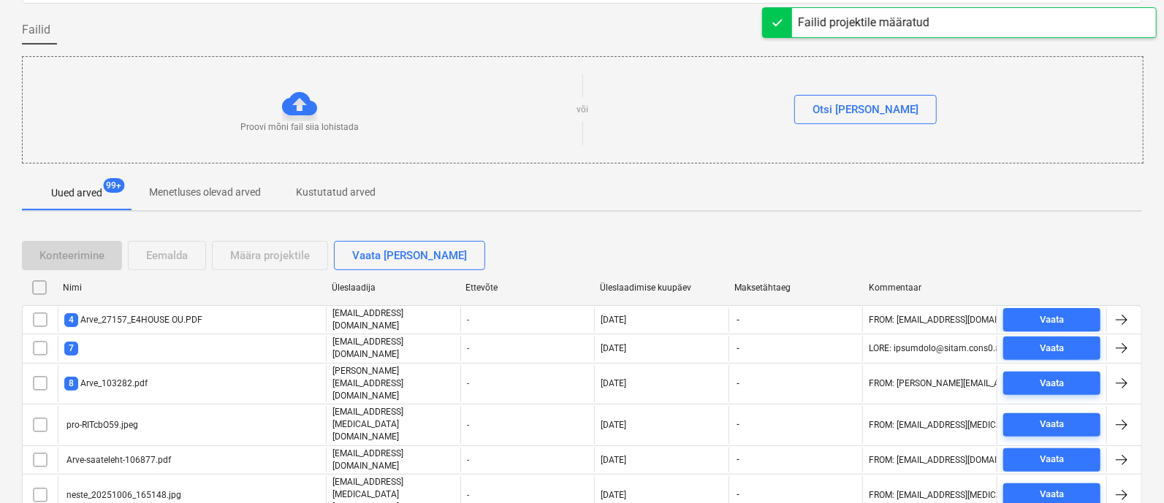
checkbox input "false"
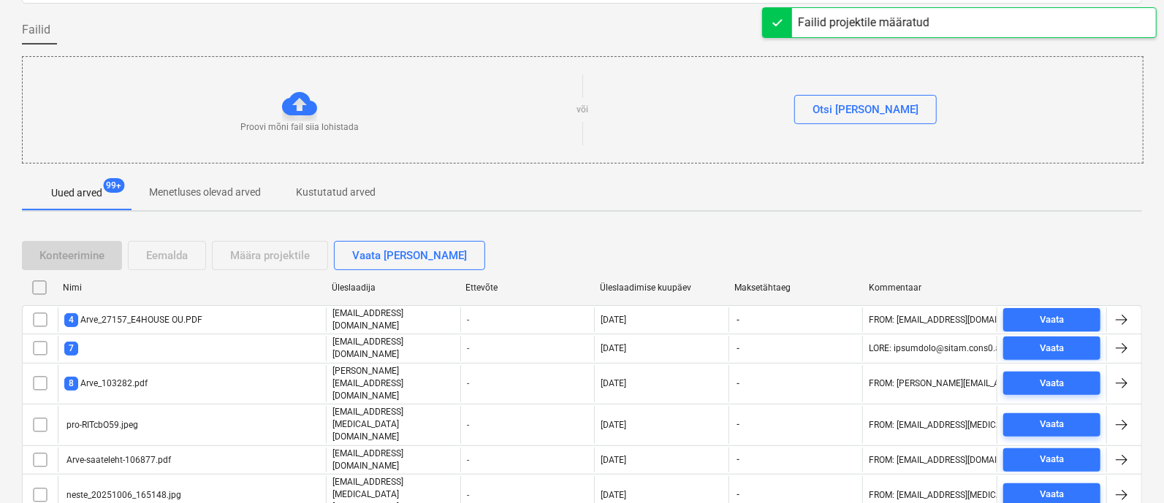
checkbox input "false"
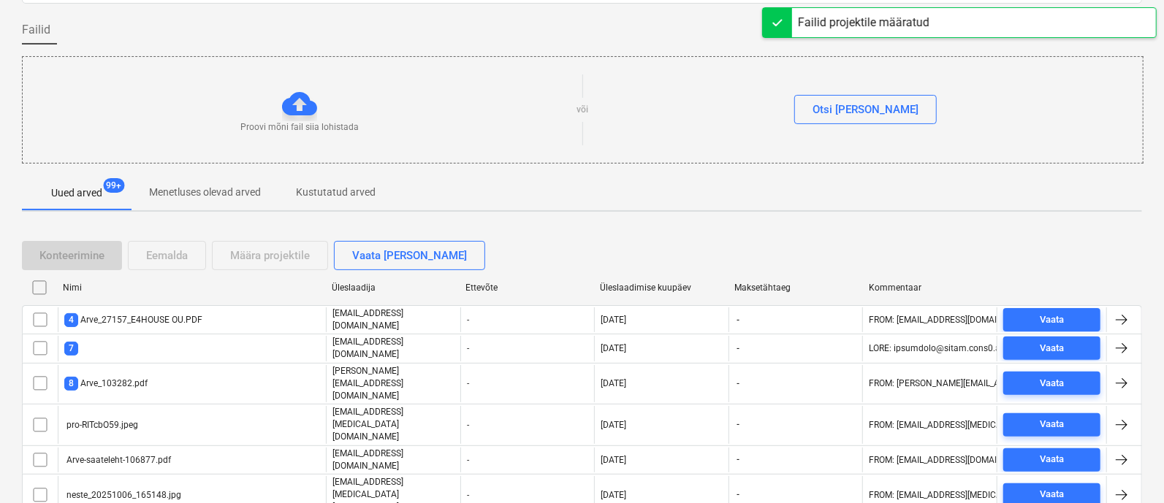
checkbox input "false"
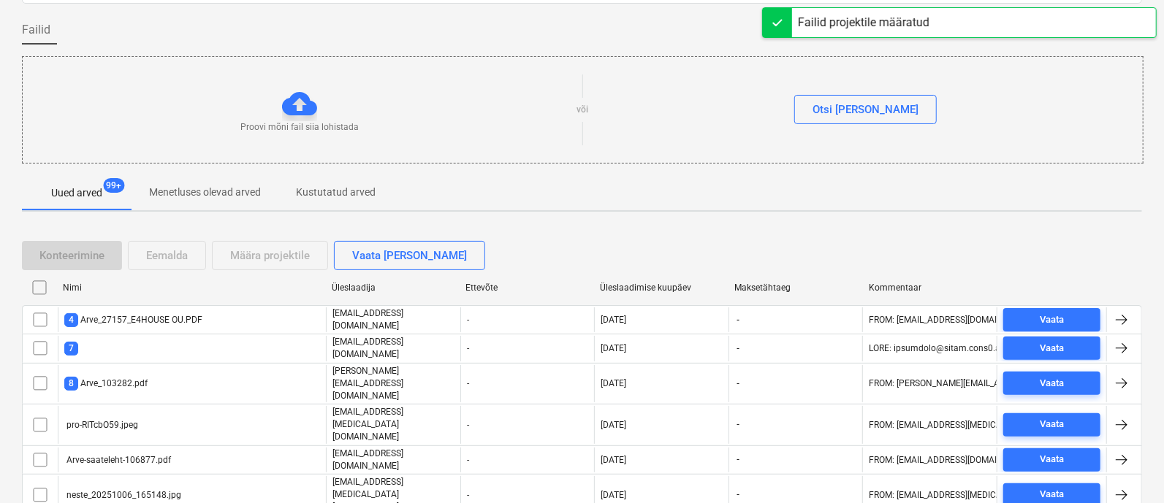
checkbox input "false"
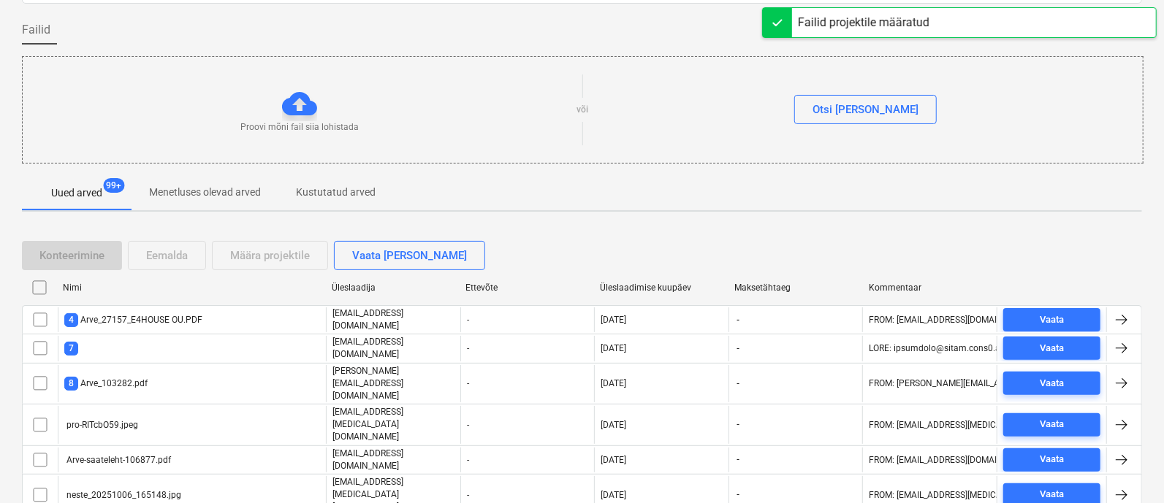
checkbox input "false"
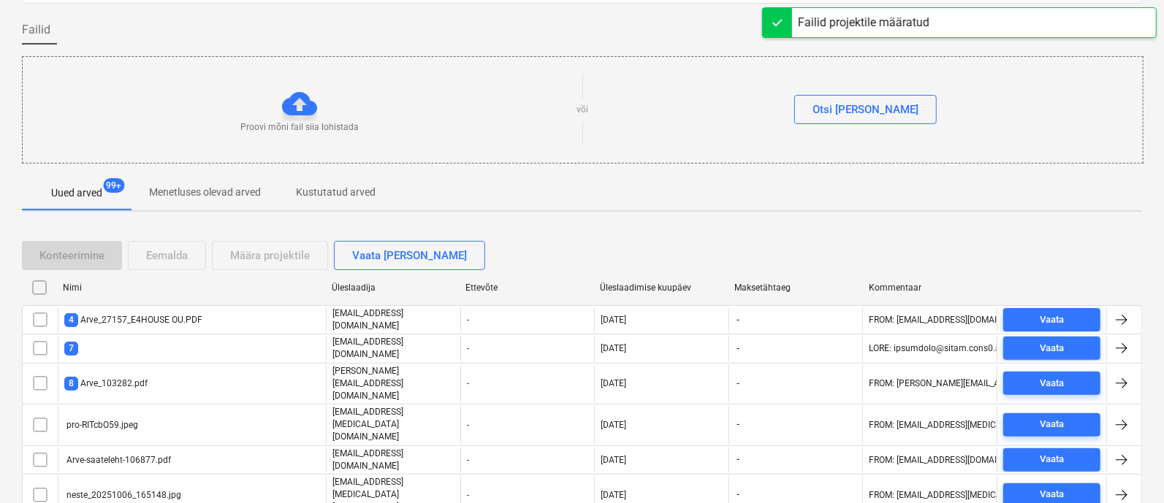
checkbox input "false"
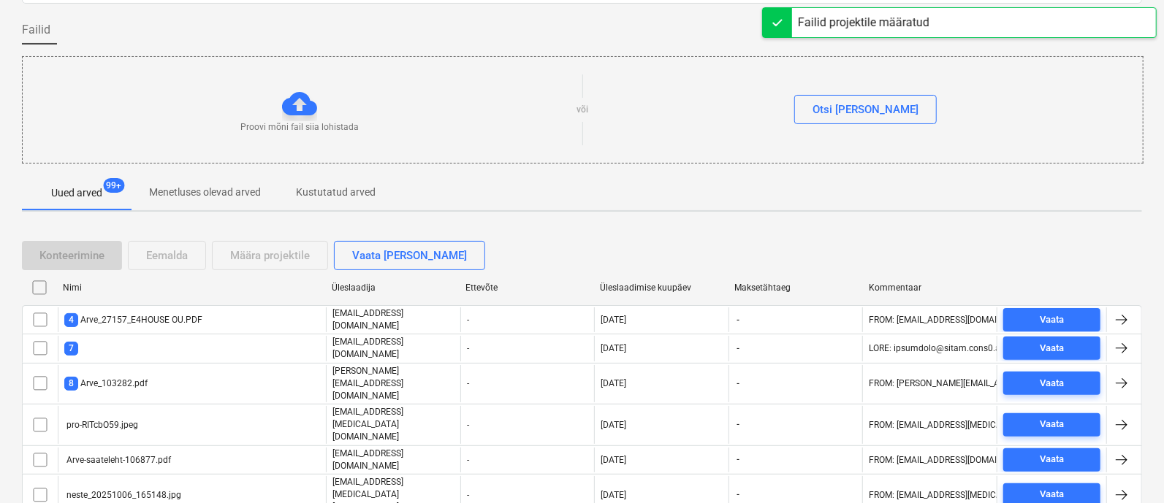
checkbox input "false"
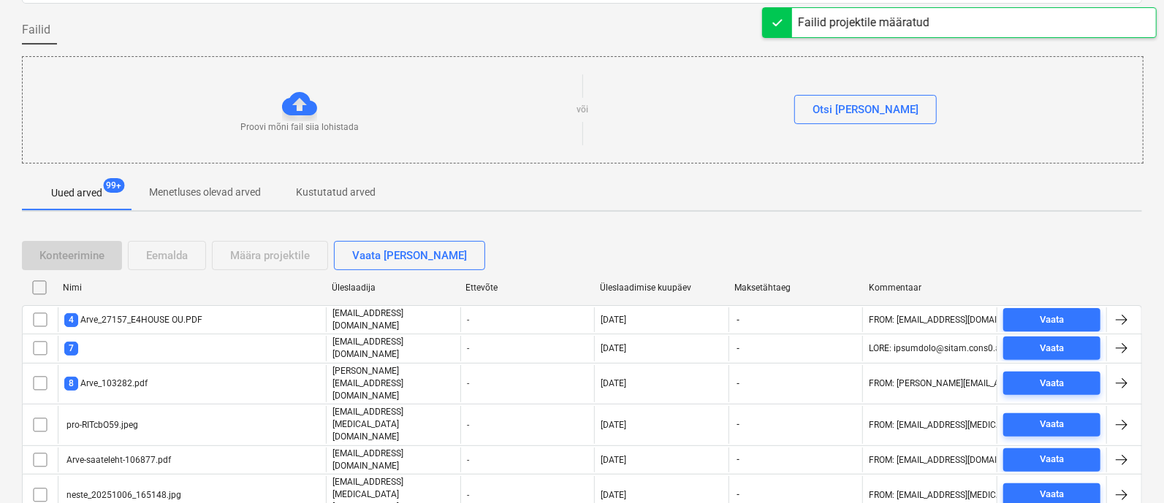
checkbox input "false"
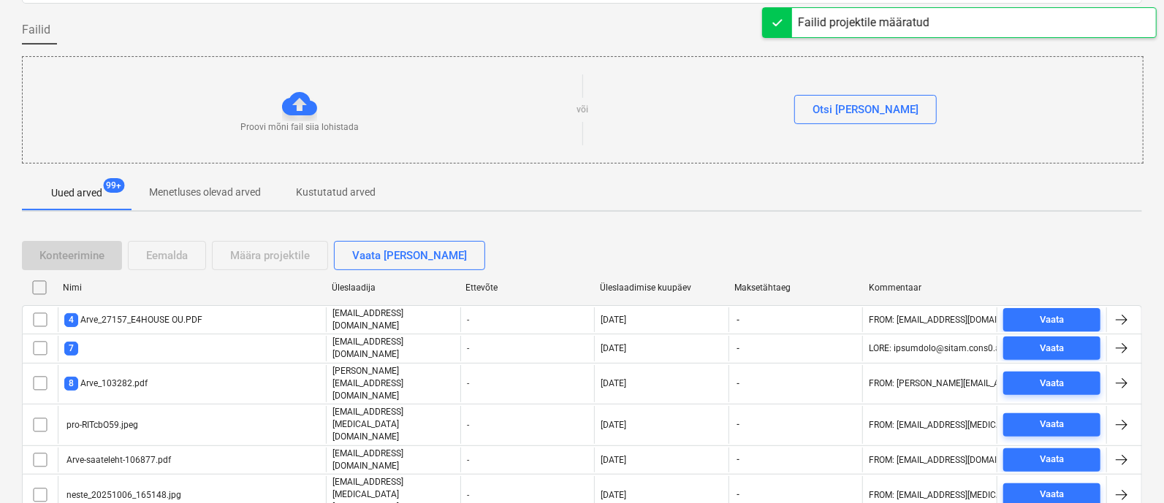
checkbox input "false"
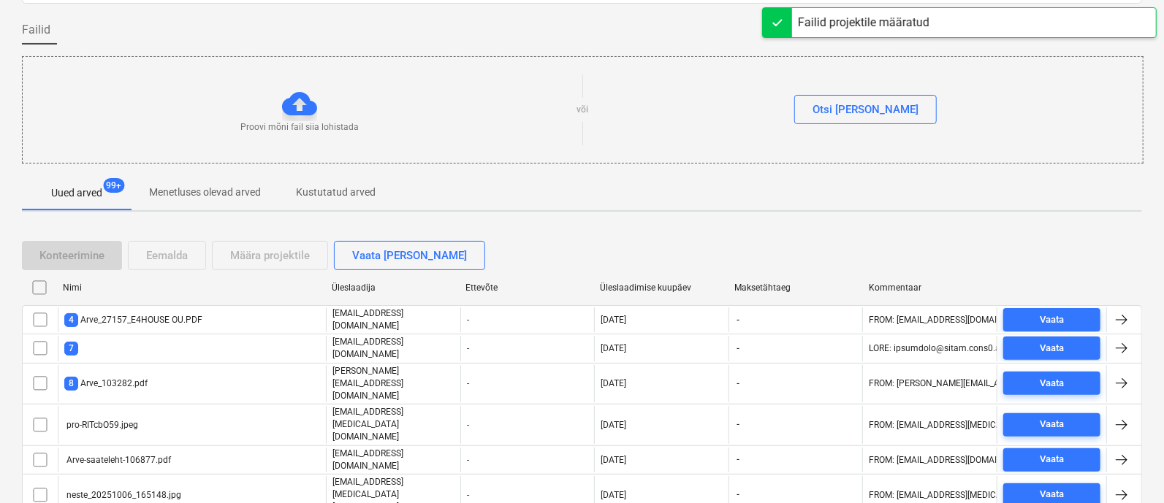
checkbox input "false"
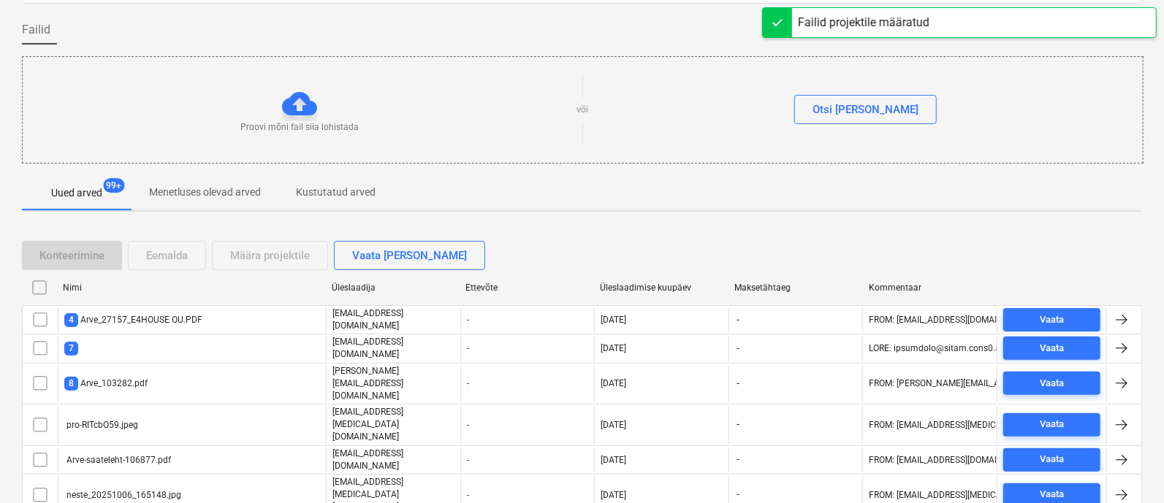
checkbox input "false"
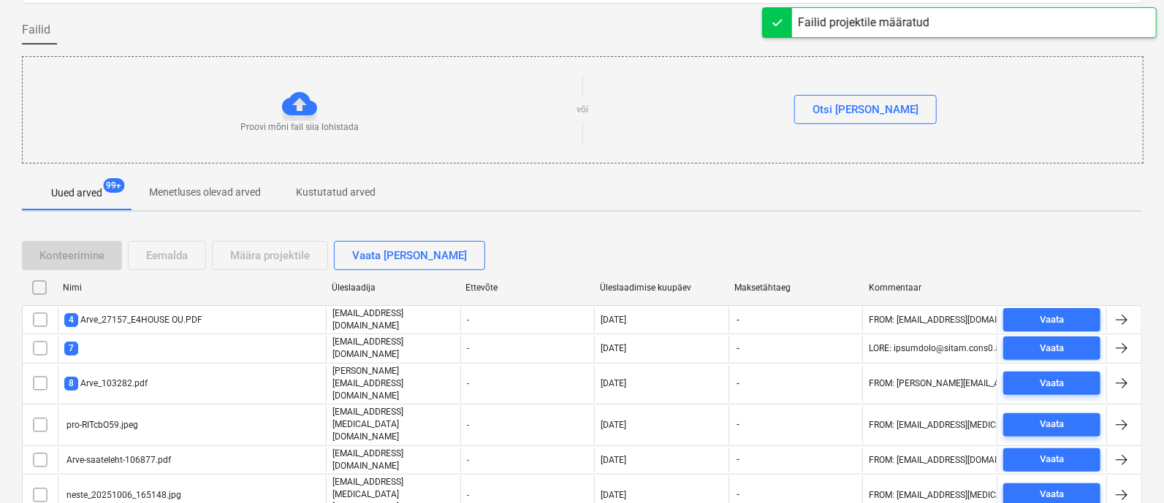
checkbox input "false"
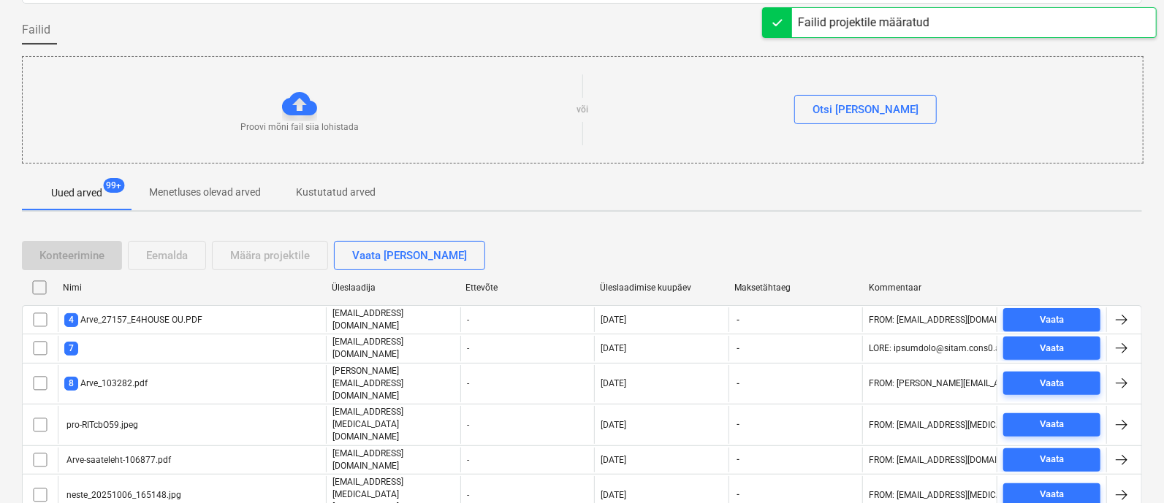
checkbox input "false"
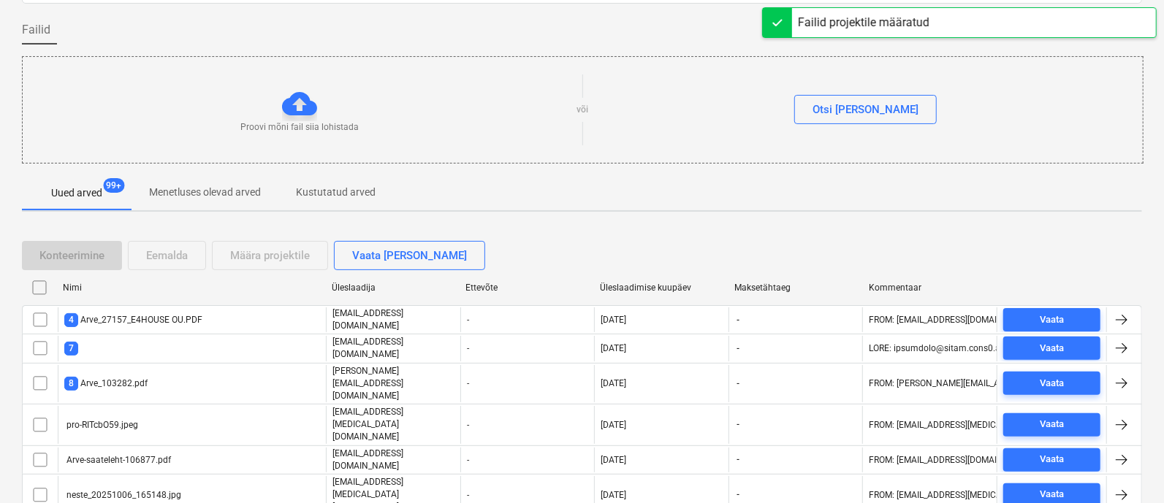
checkbox input "false"
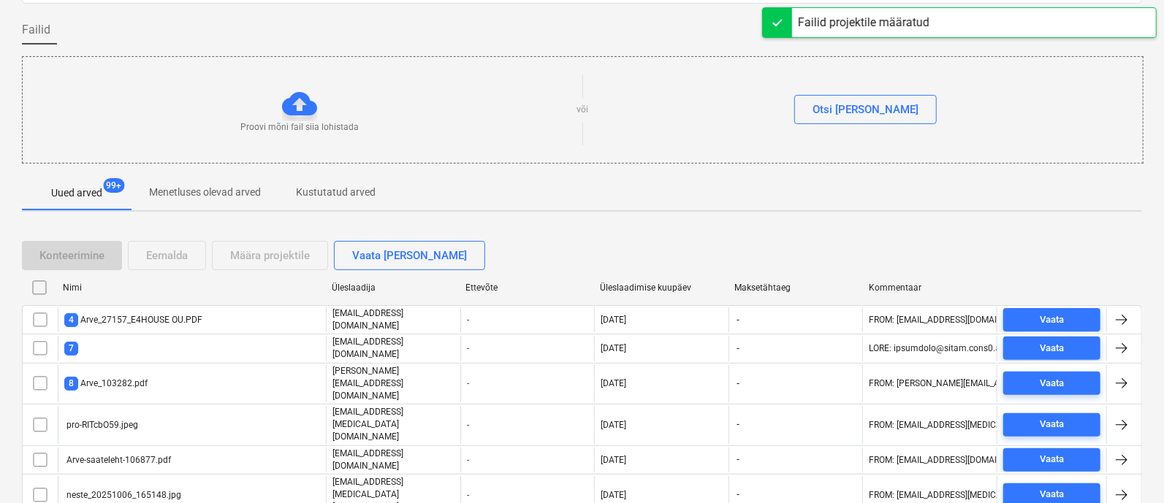
checkbox input "false"
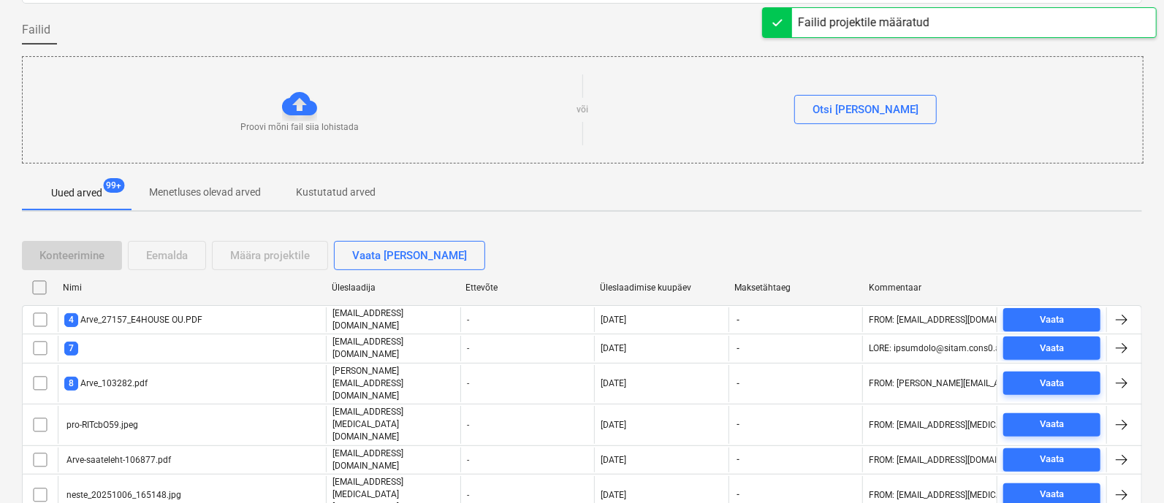
checkbox input "false"
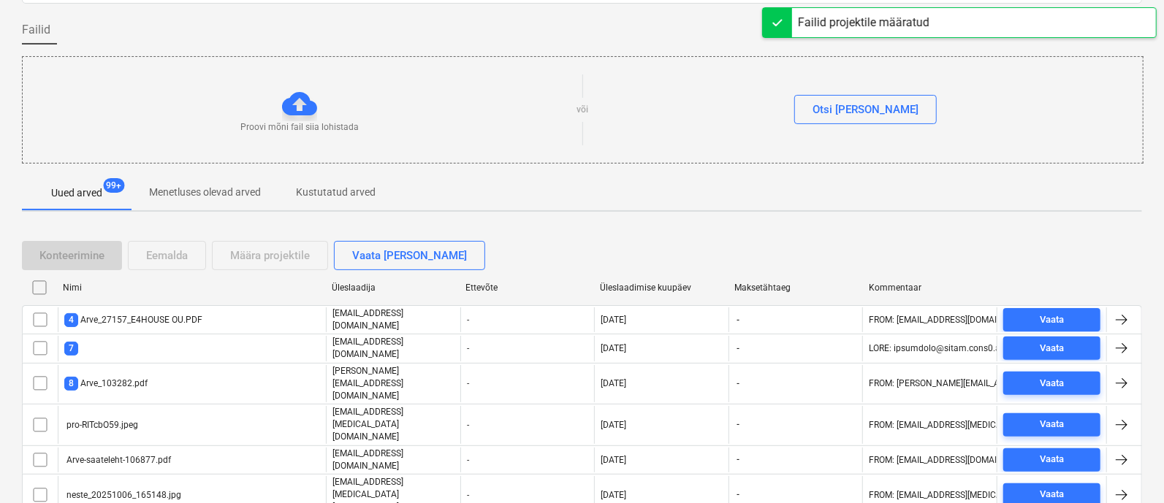
checkbox input "false"
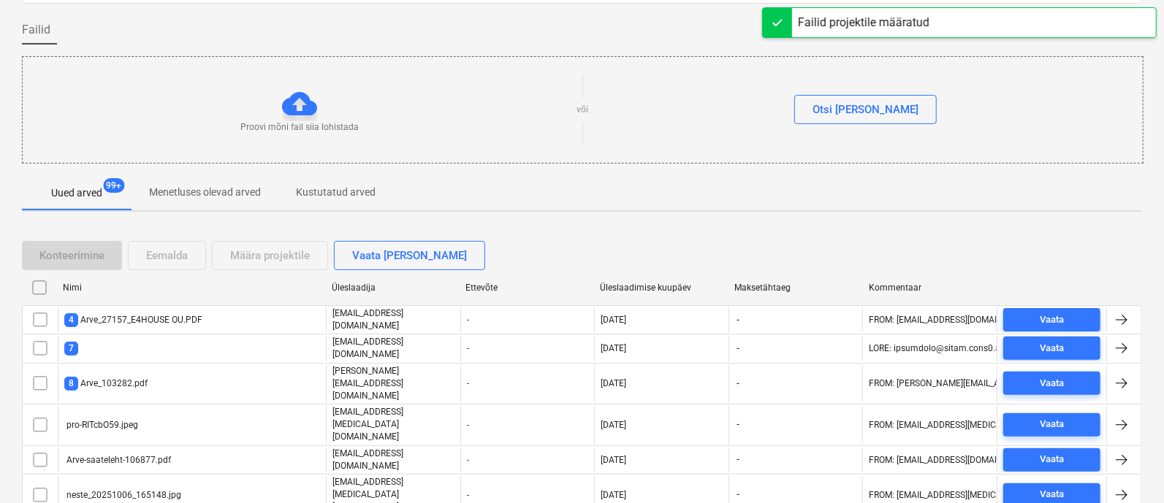
checkbox input "false"
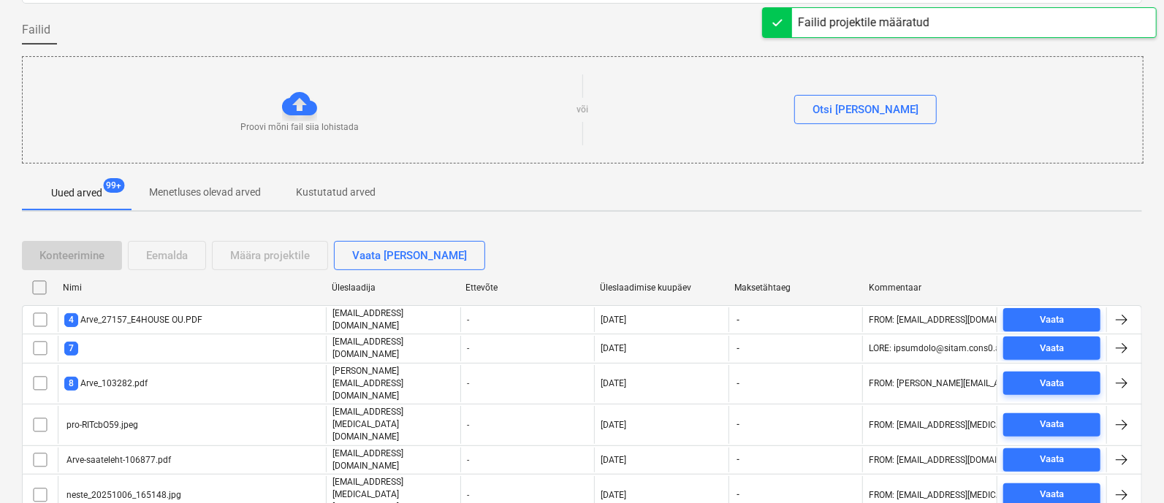
checkbox input "false"
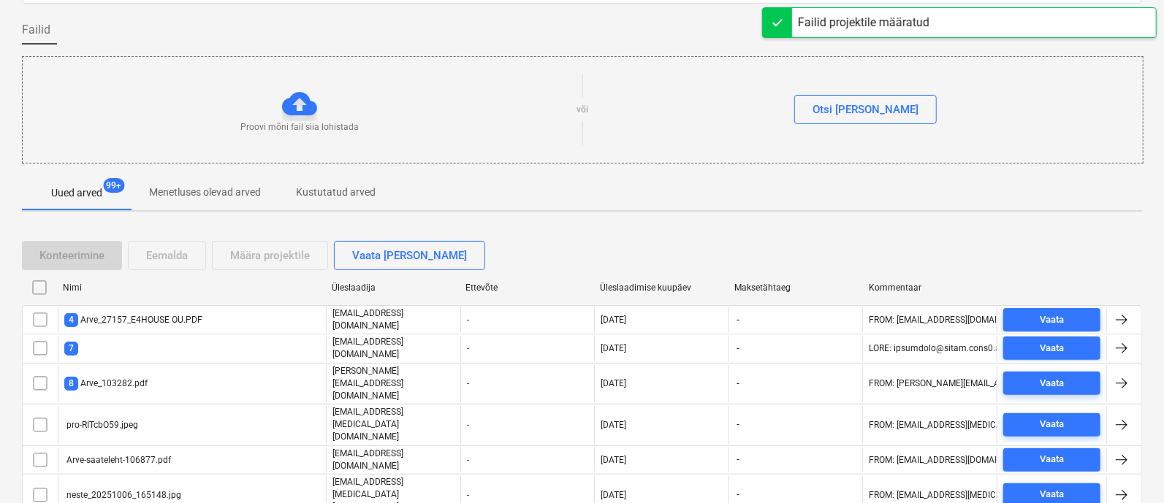
checkbox input "false"
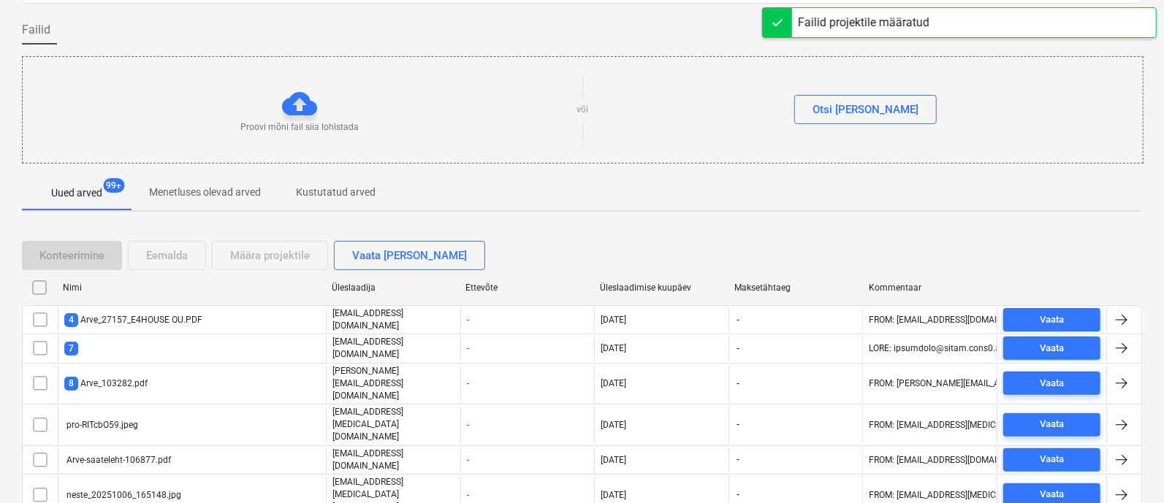
checkbox input "false"
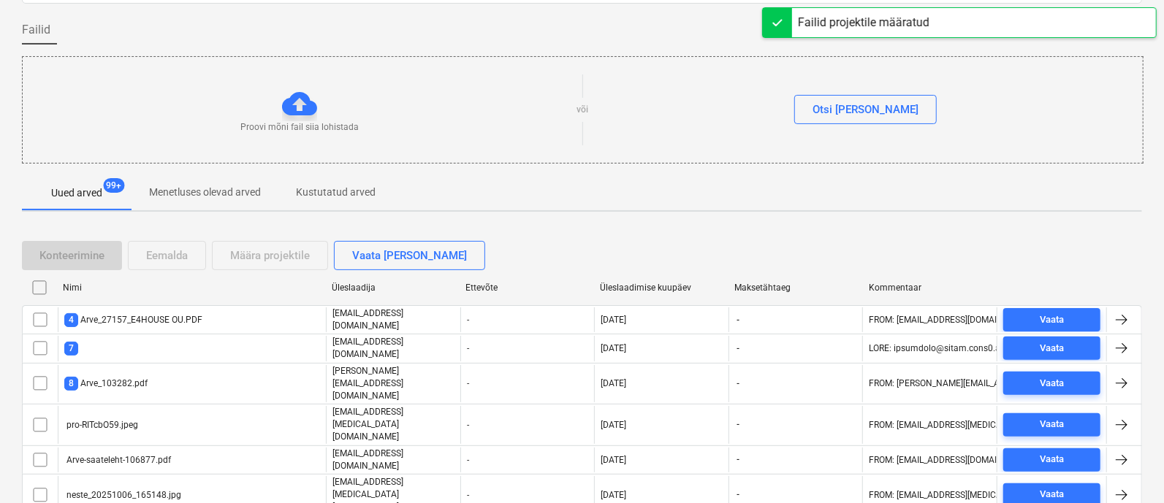
checkbox input "false"
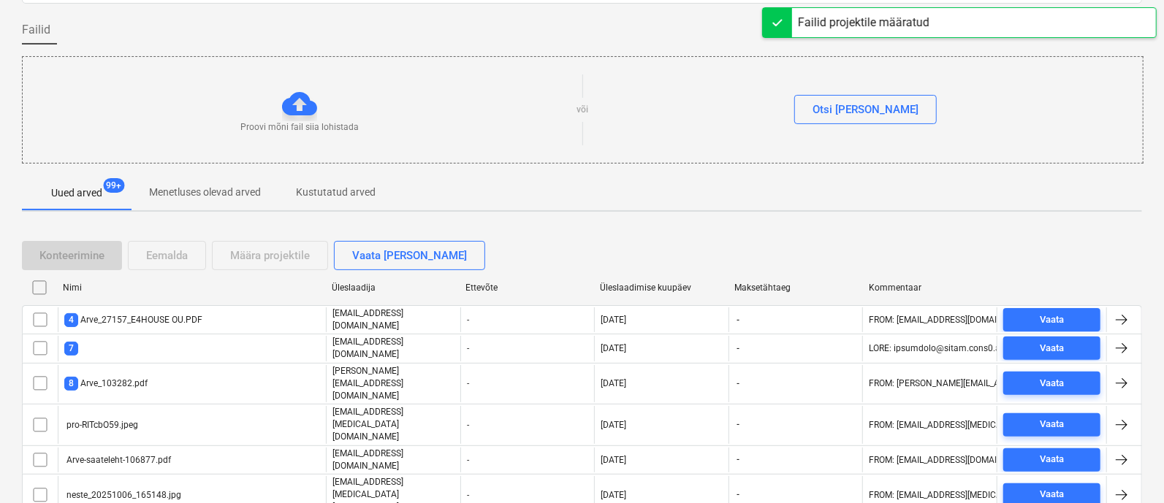
checkbox input "false"
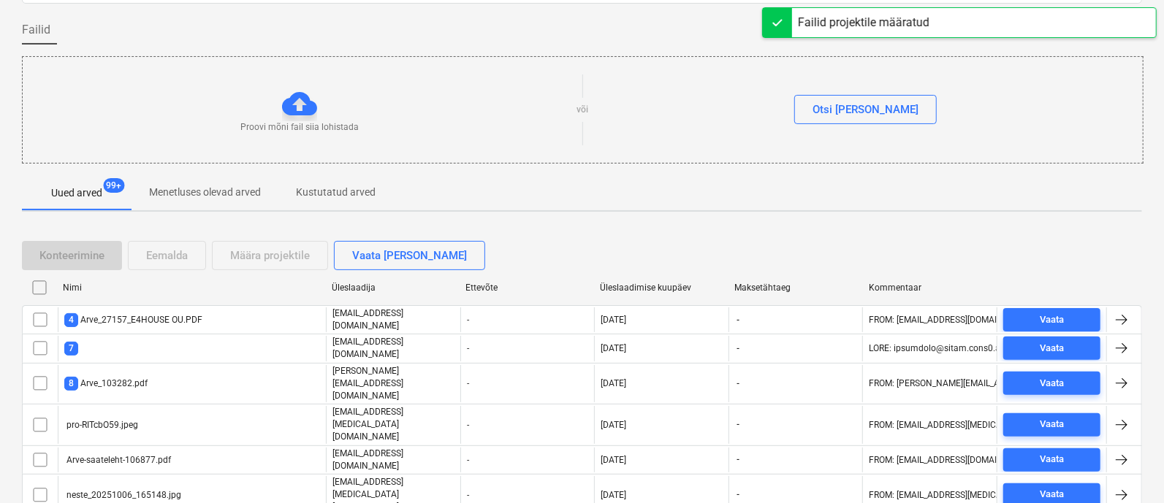
checkbox input "false"
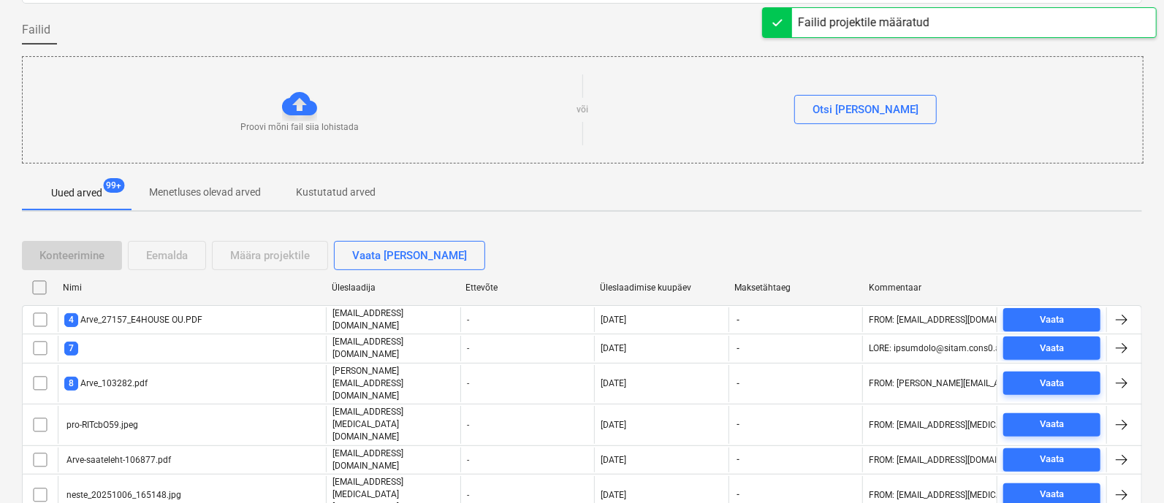
checkbox input "false"
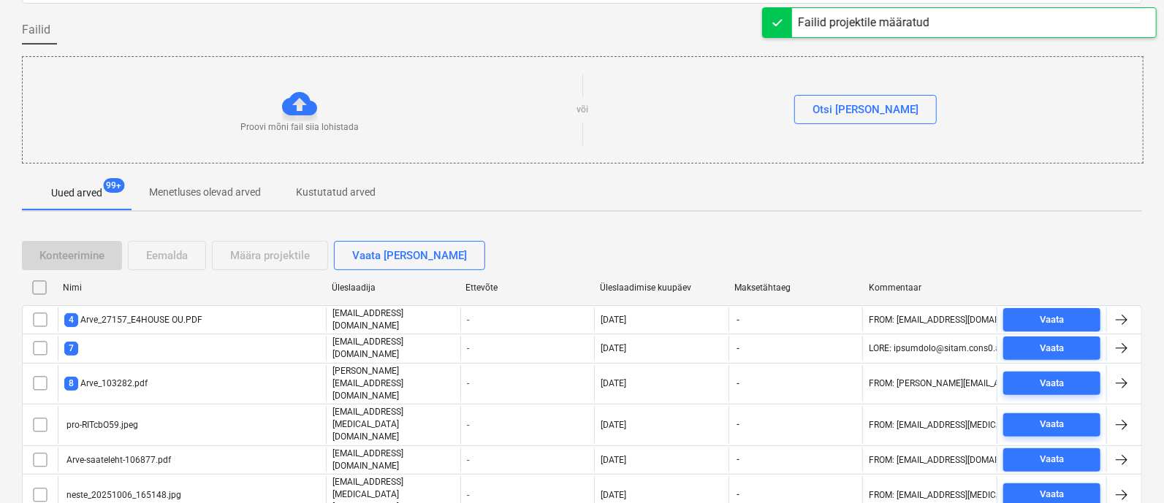
checkbox input "false"
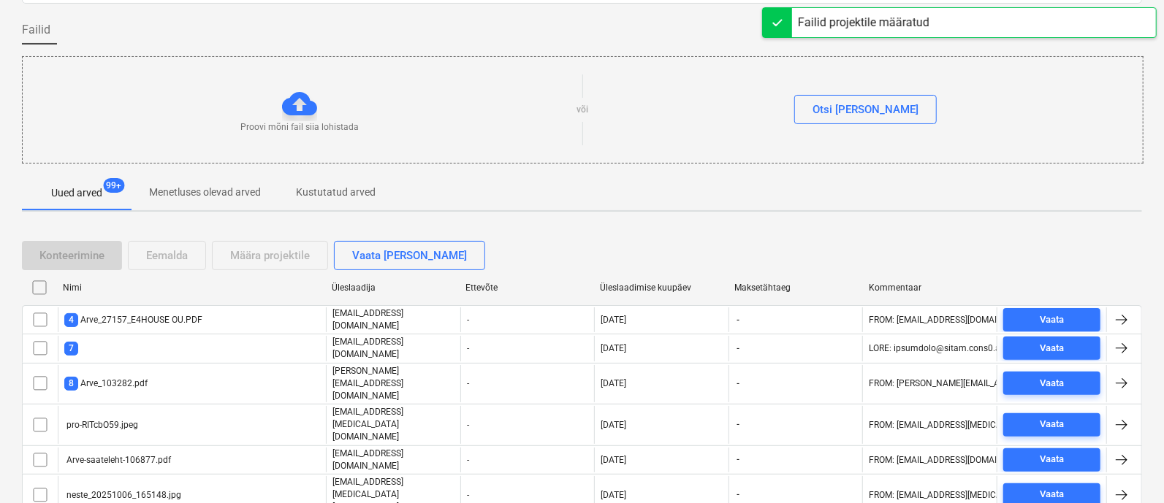
checkbox input "false"
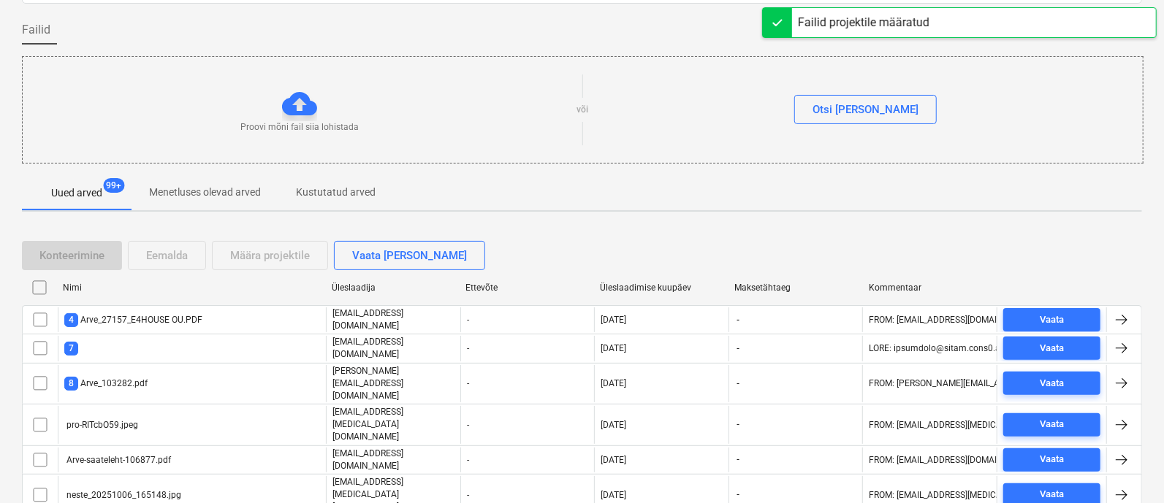
checkbox input "false"
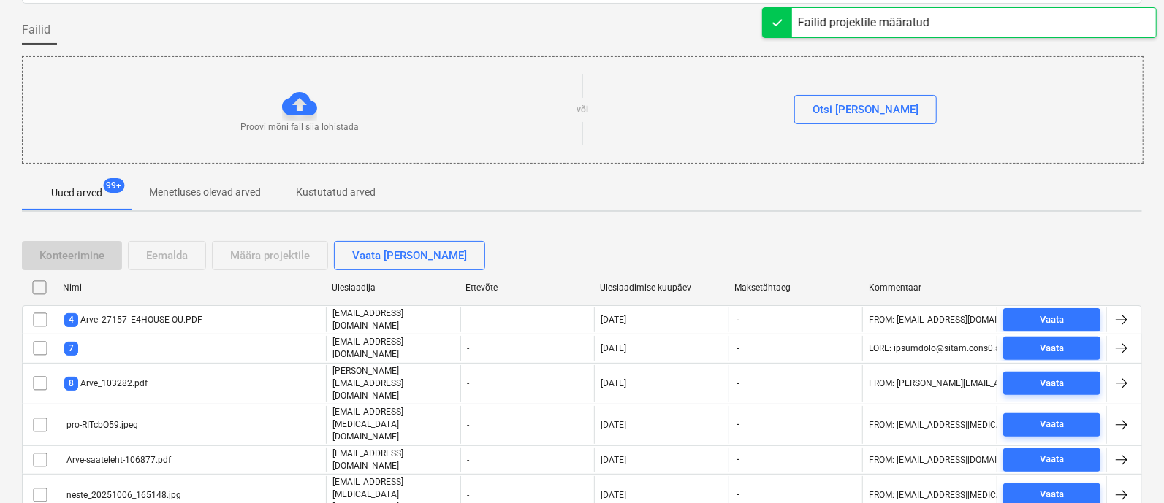
checkbox input "false"
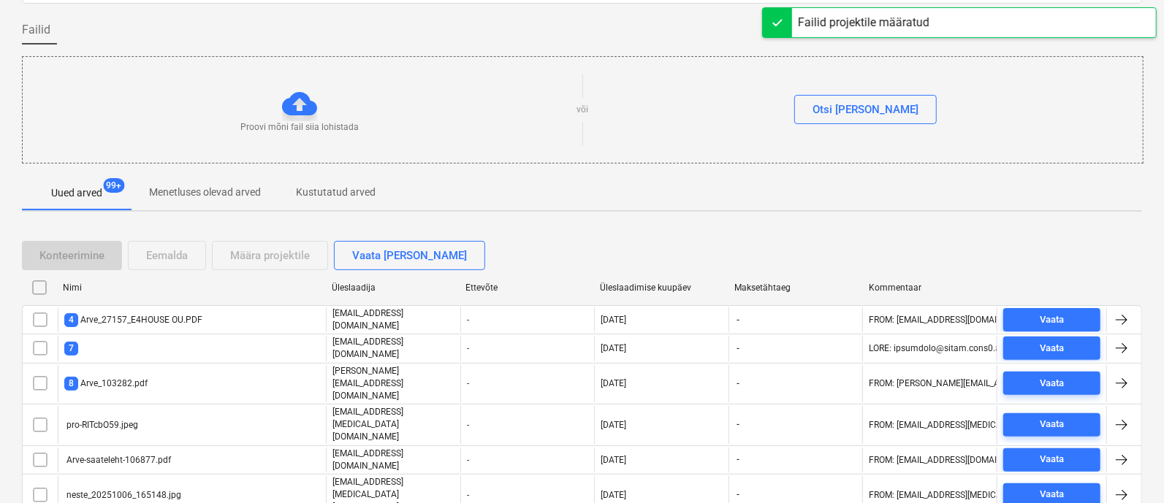
checkbox input "false"
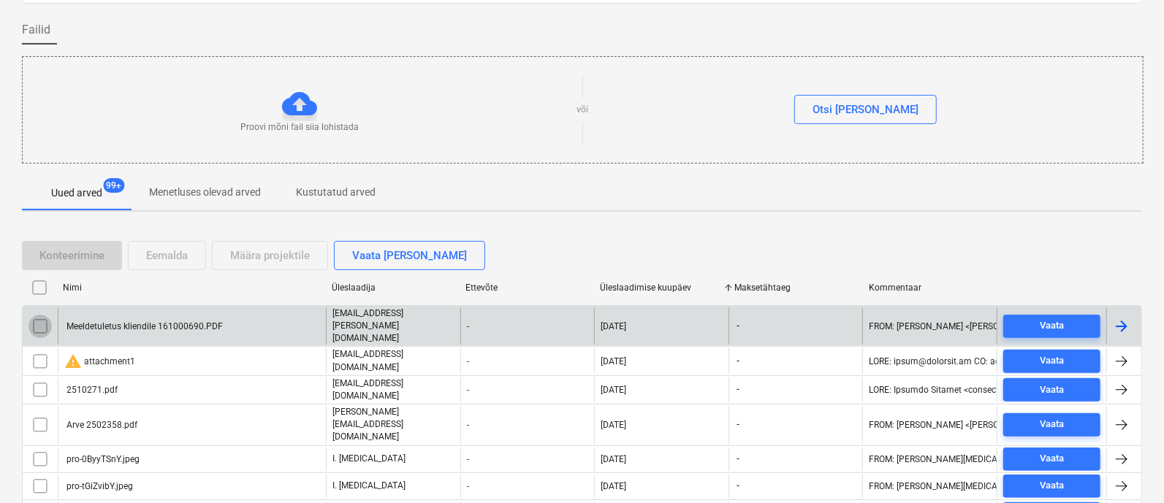
click at [38, 315] on input "checkbox" at bounding box center [39, 326] width 23 height 23
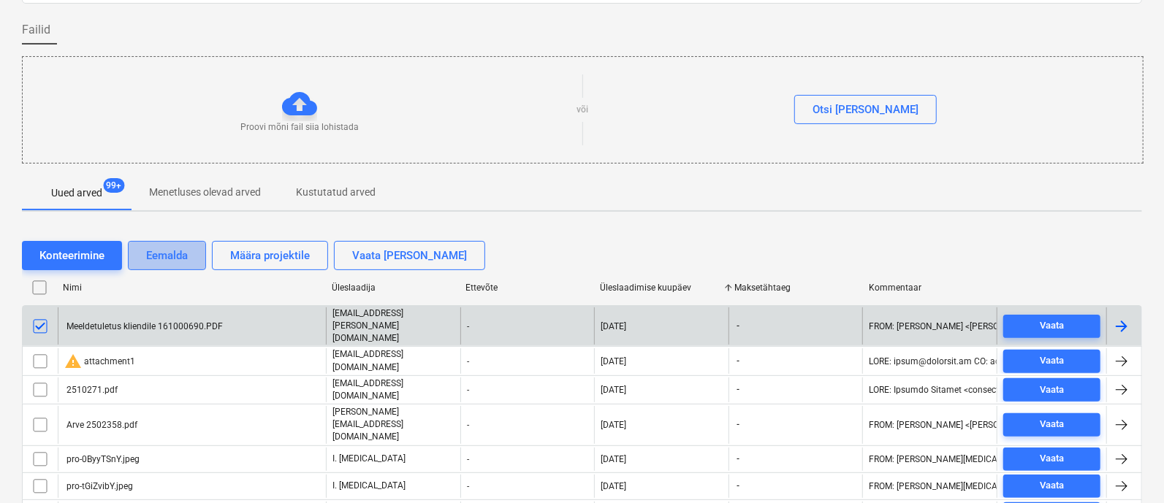
click at [167, 256] on div "Eemalda" at bounding box center [167, 255] width 42 height 19
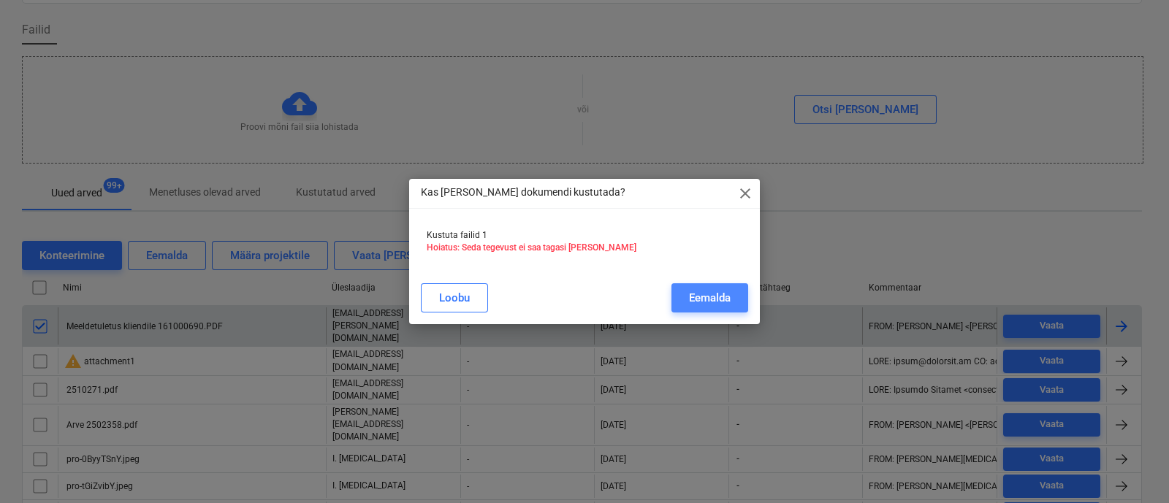
click at [714, 291] on div "Eemalda" at bounding box center [710, 298] width 42 height 19
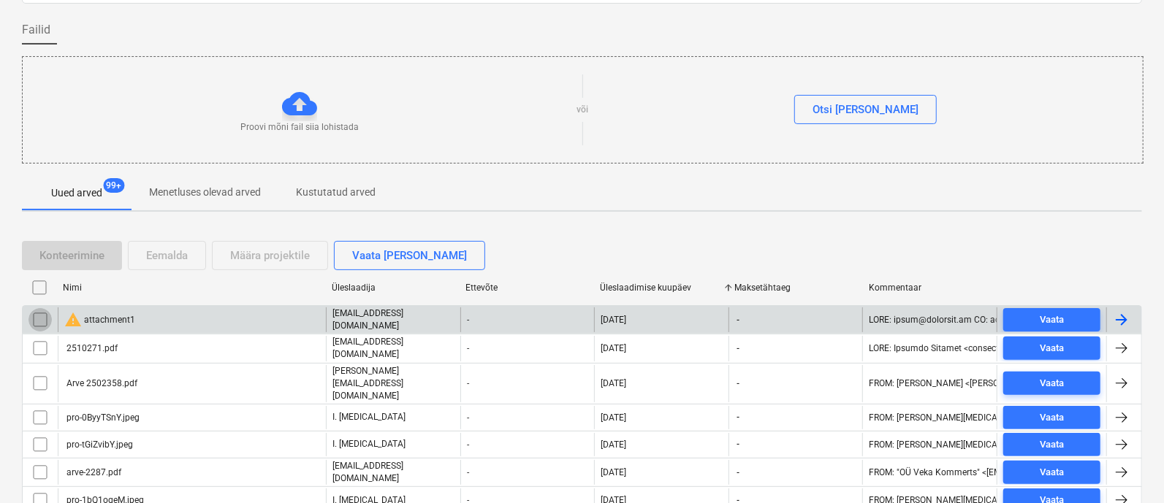
click at [40, 316] on input "checkbox" at bounding box center [39, 319] width 23 height 23
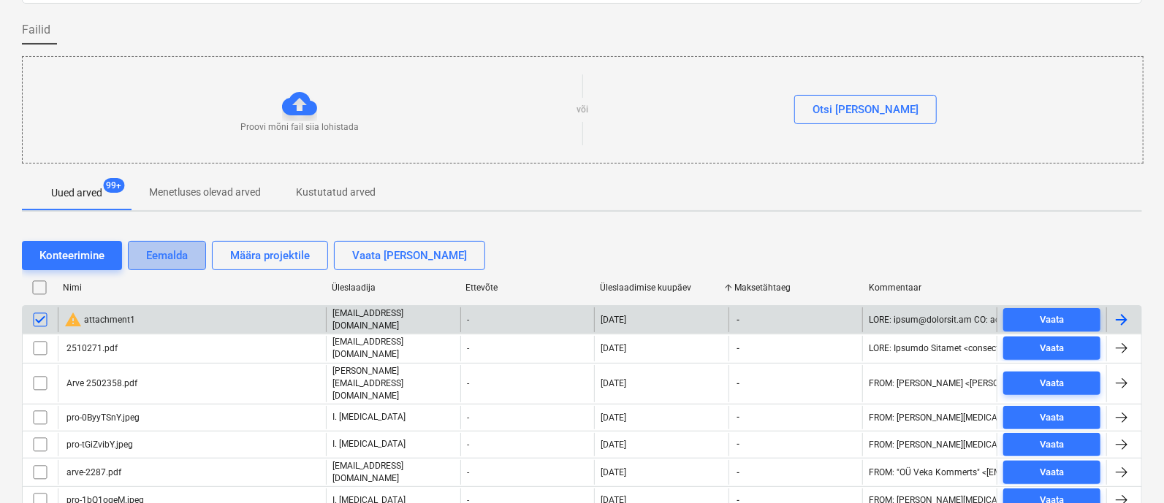
click at [171, 246] on div "Eemalda" at bounding box center [167, 255] width 42 height 19
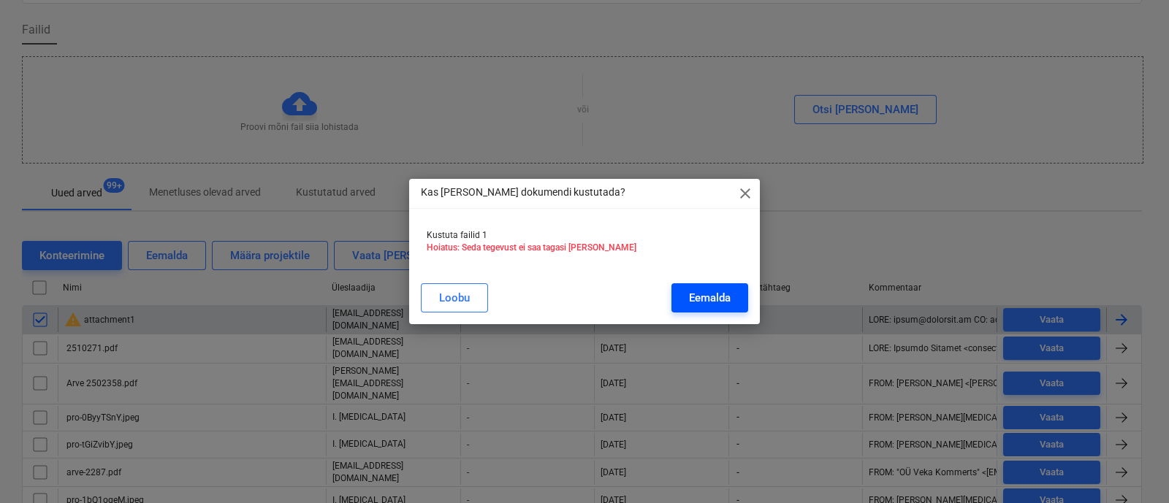
click at [708, 291] on div "Eemalda" at bounding box center [710, 298] width 42 height 19
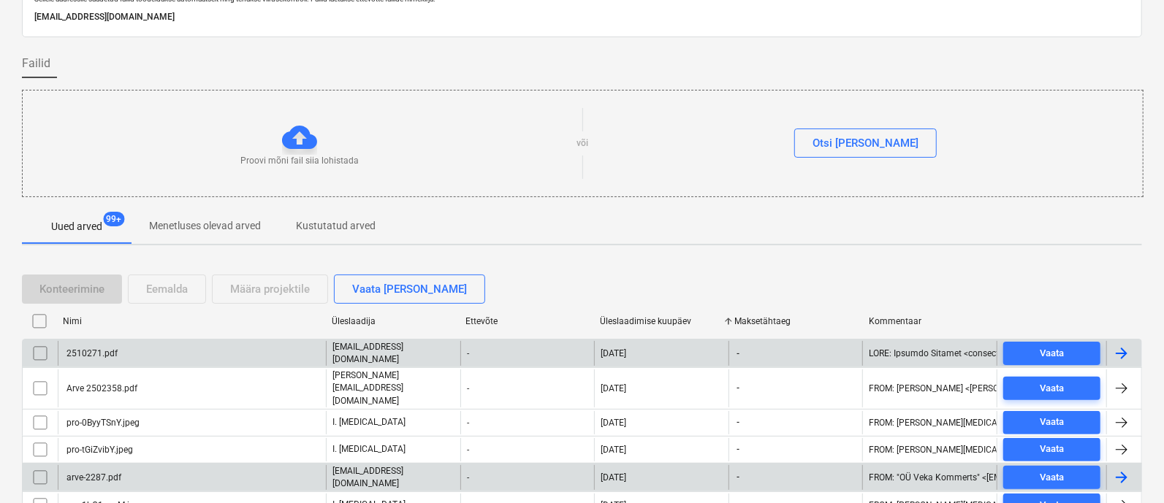
scroll to position [64, 0]
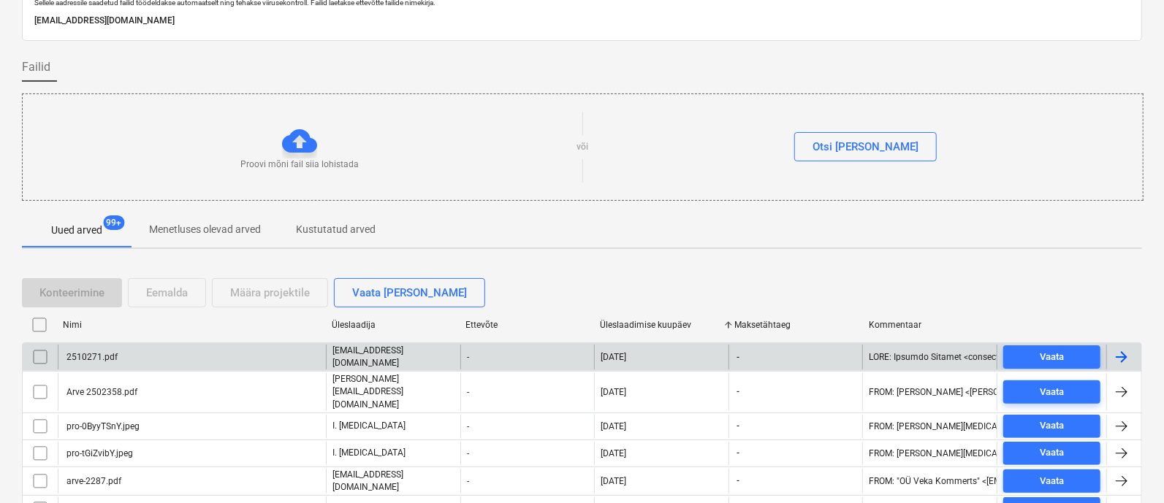
click at [113, 354] on div "2510271.pdf" at bounding box center [90, 357] width 53 height 10
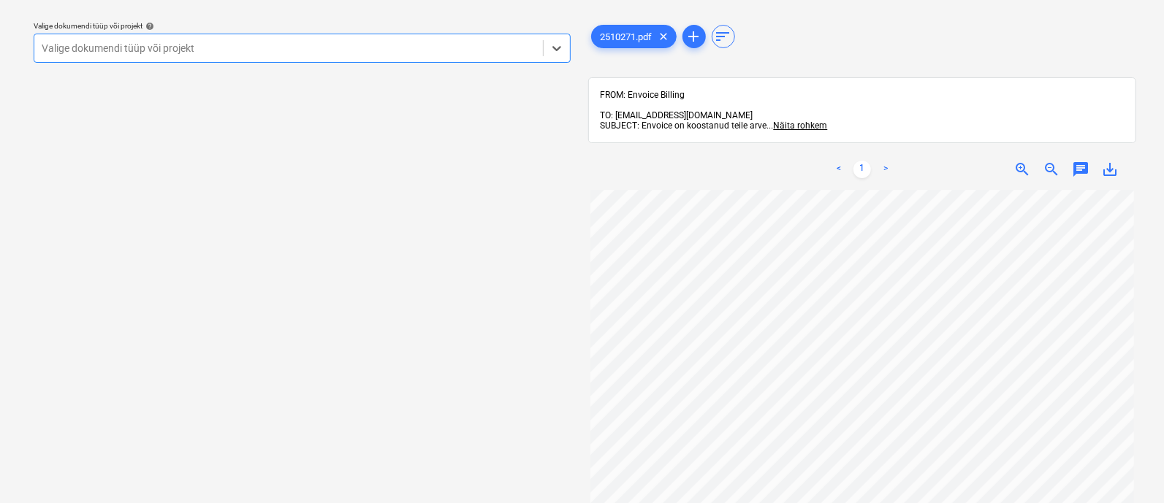
click at [179, 45] on div at bounding box center [289, 48] width 494 height 15
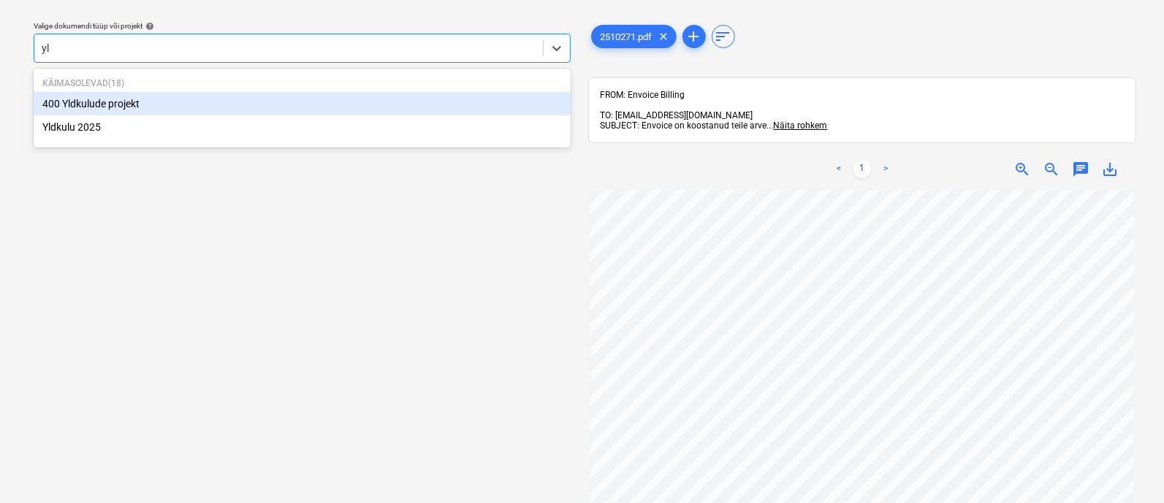
type input "yld"
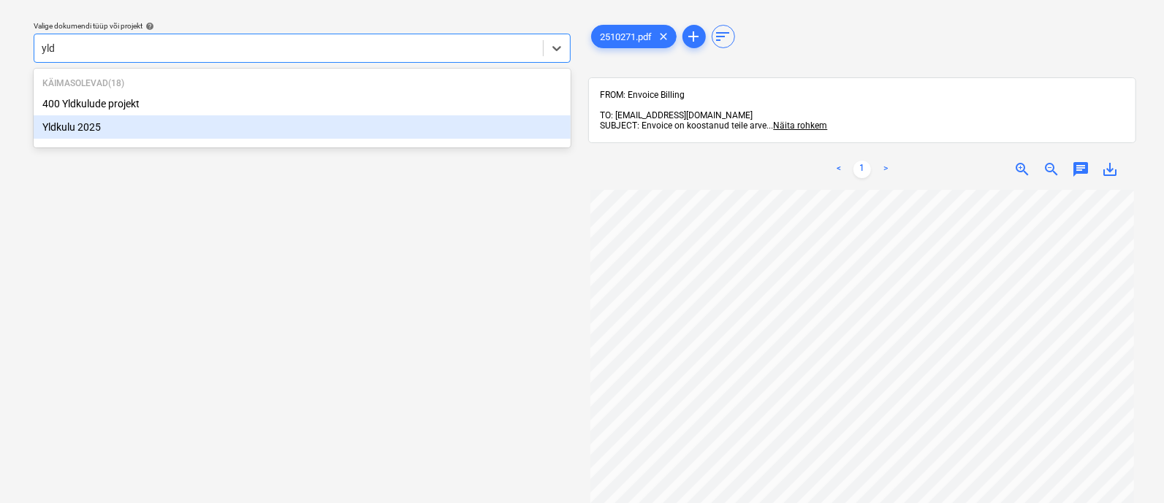
click at [190, 123] on div "Yldkulu 2025" at bounding box center [302, 126] width 537 height 23
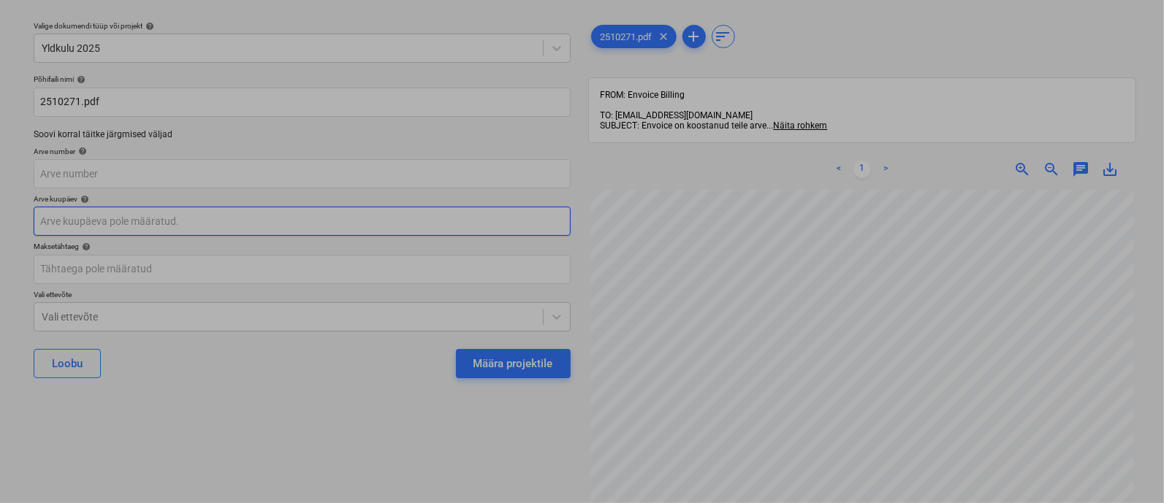
click at [164, 218] on body "Müük 2 Projektid Kontaktid Ettevõte Koondarved 1 Postkast 9+ Kinnitusring Ressu…" at bounding box center [582, 212] width 1164 height 503
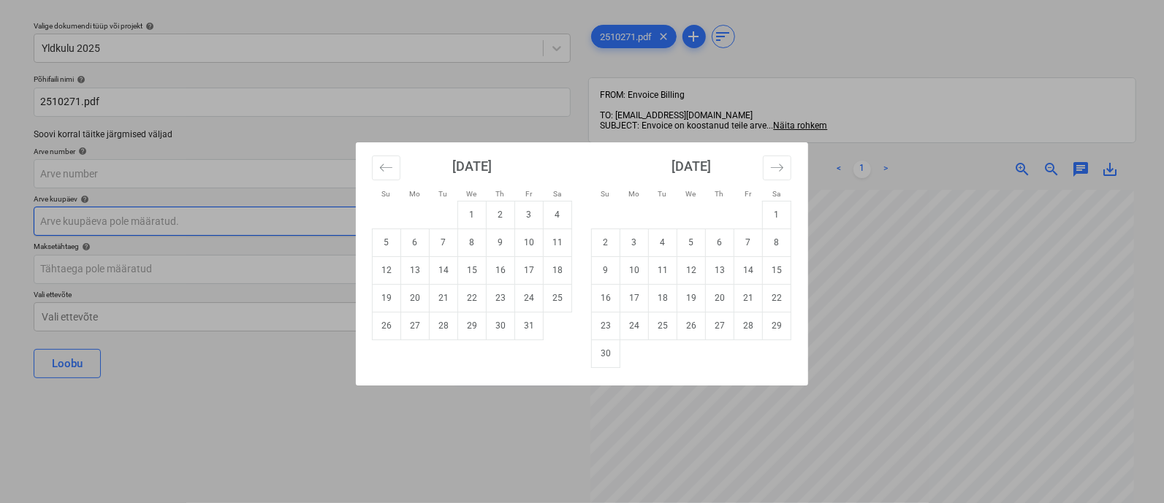
click at [164, 218] on div "Su Mo Tu We Th Fr Sa Su Mo Tu We Th Fr Sa [DATE] 1 2 3 4 5 6 7 8 9 10 11 12 13 …" at bounding box center [582, 251] width 1164 height 503
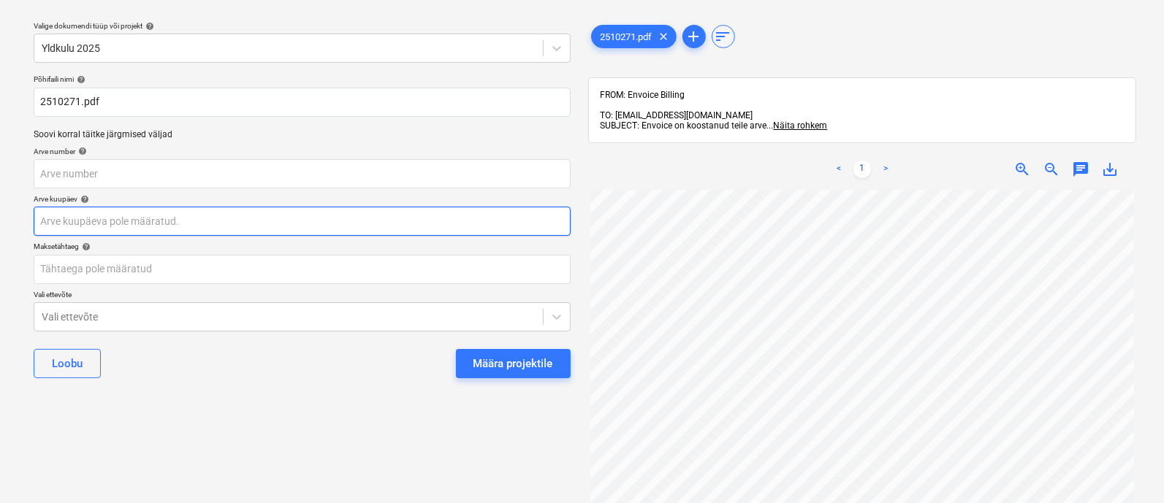
click at [164, 217] on body "Müük 2 Projektid Kontaktid Ettevõte Koondarved 1 Postkast 9+ Kinnitusring Ressu…" at bounding box center [582, 212] width 1164 height 503
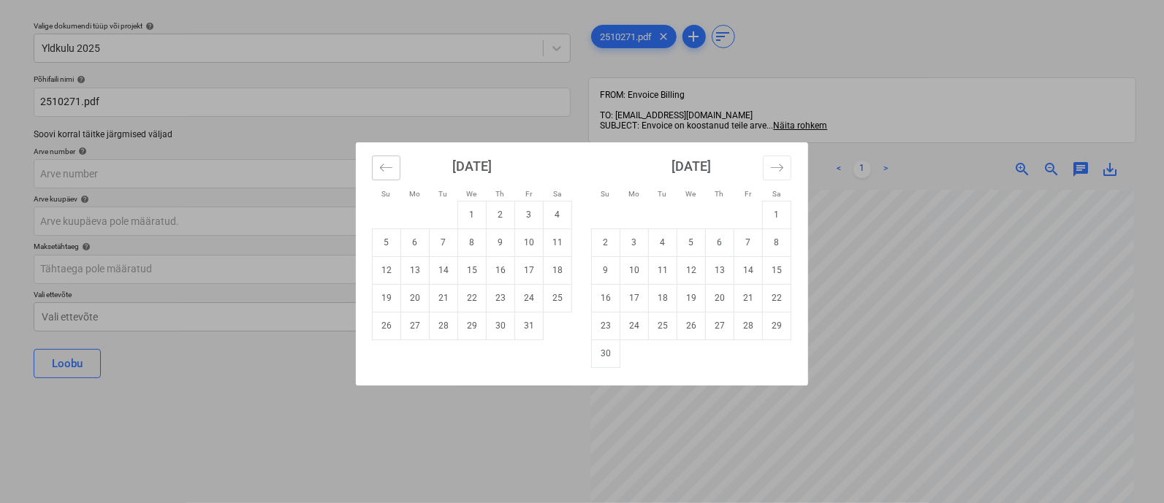
click at [380, 171] on icon "Move backward to switch to the previous month." at bounding box center [386, 168] width 14 height 14
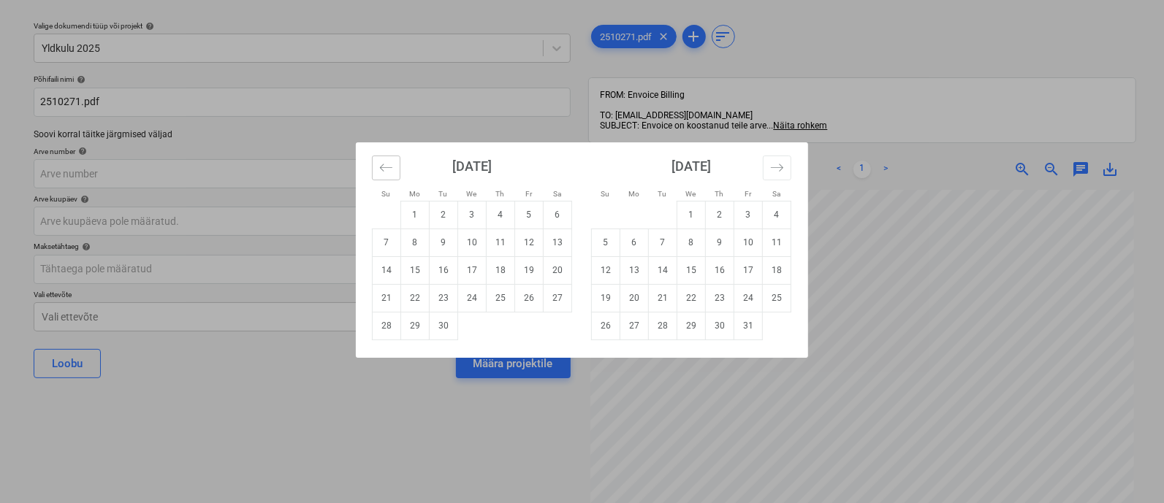
click at [380, 172] on icon "Move backward to switch to the previous month." at bounding box center [386, 168] width 14 height 14
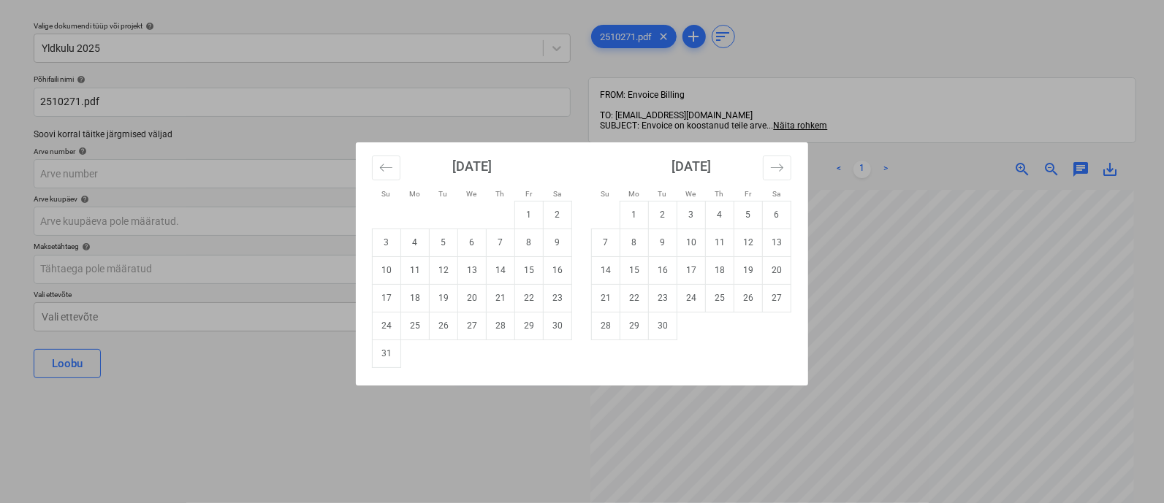
click at [394, 352] on td "31" at bounding box center [387, 354] width 28 height 28
type input "[DATE]"
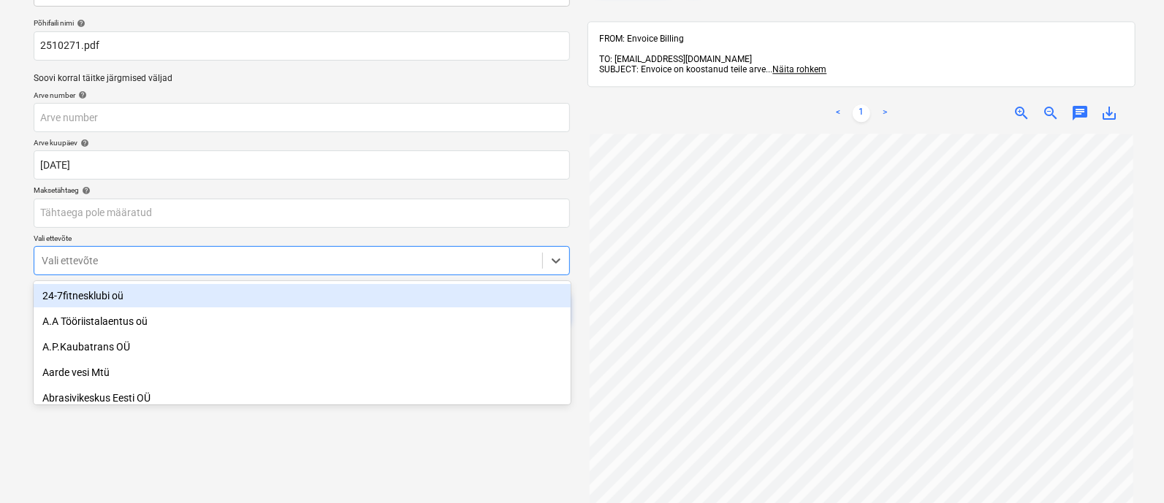
click at [274, 316] on body "Müük 2 Projektid Kontaktid Ettevõte Koondarved 1 Postkast 9+ Kinnitusring Ressu…" at bounding box center [582, 155] width 1164 height 503
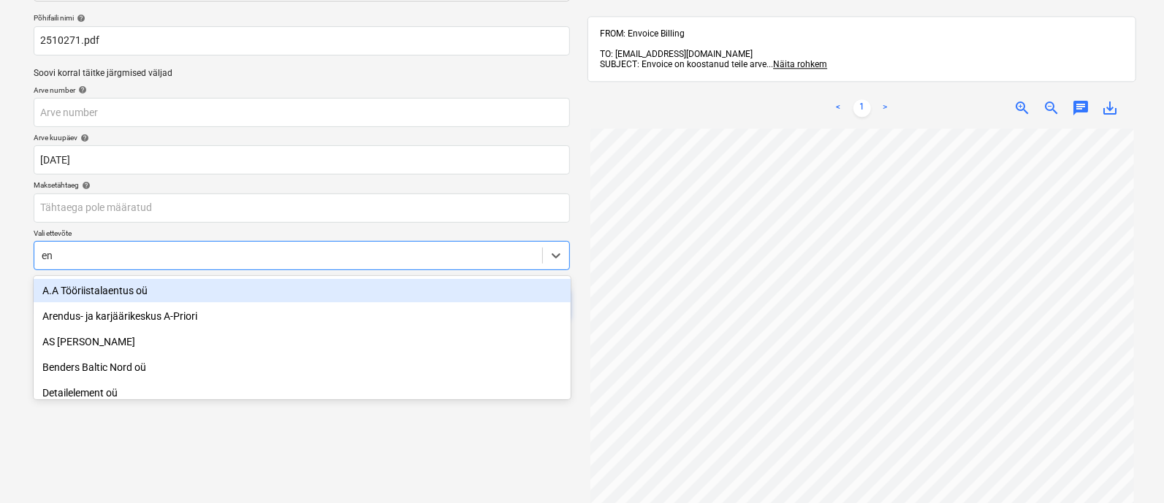
type input "env"
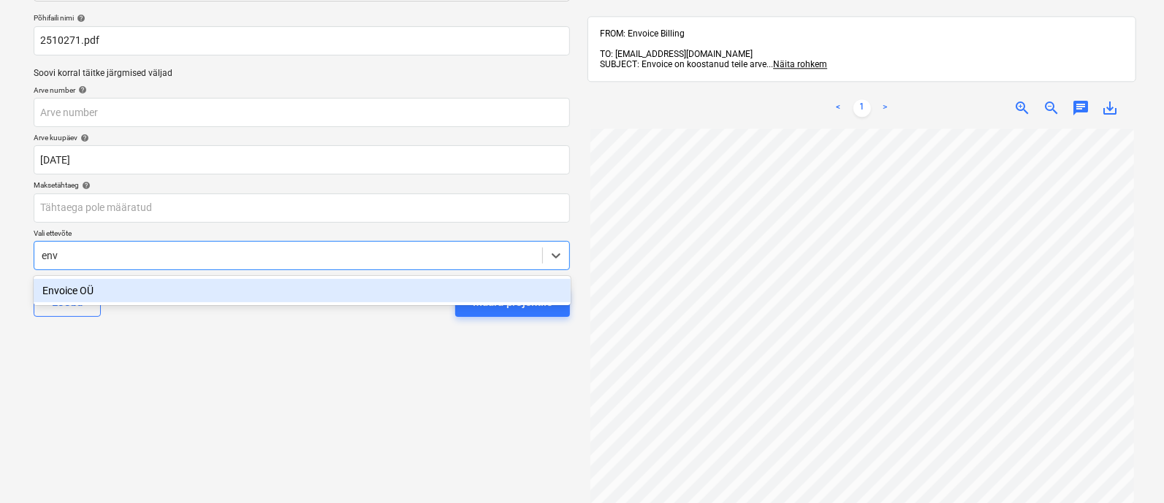
click at [245, 280] on div "Envoice OÜ" at bounding box center [302, 290] width 537 height 23
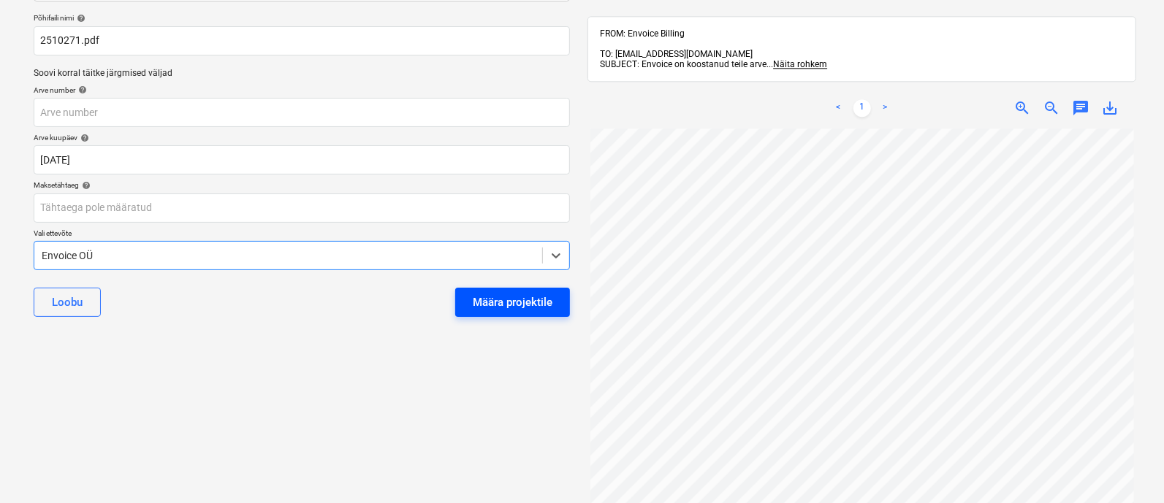
click at [503, 301] on div "Määra projektile" at bounding box center [513, 302] width 80 height 19
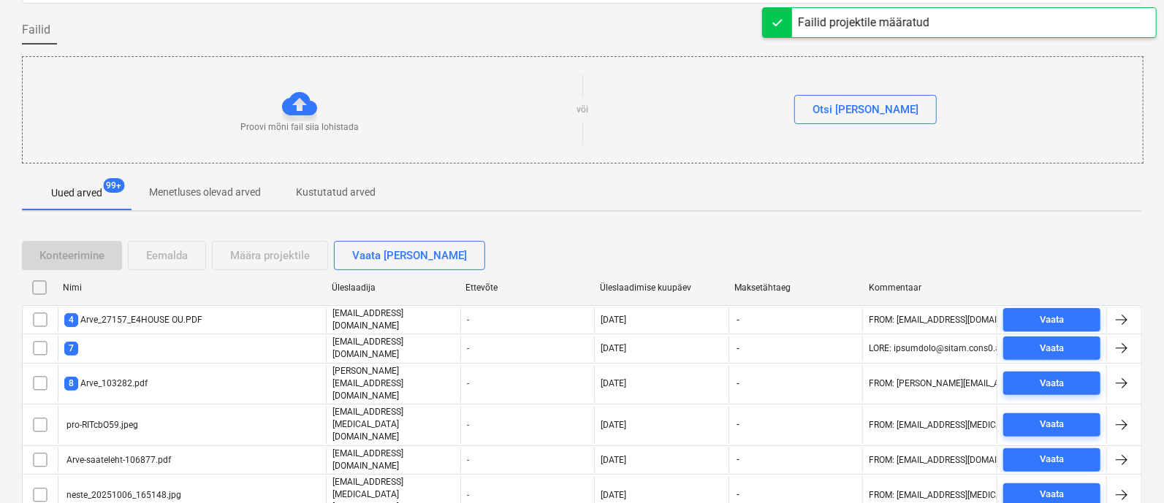
click at [625, 283] on div "Üleslaadimise kuupäev" at bounding box center [661, 288] width 123 height 10
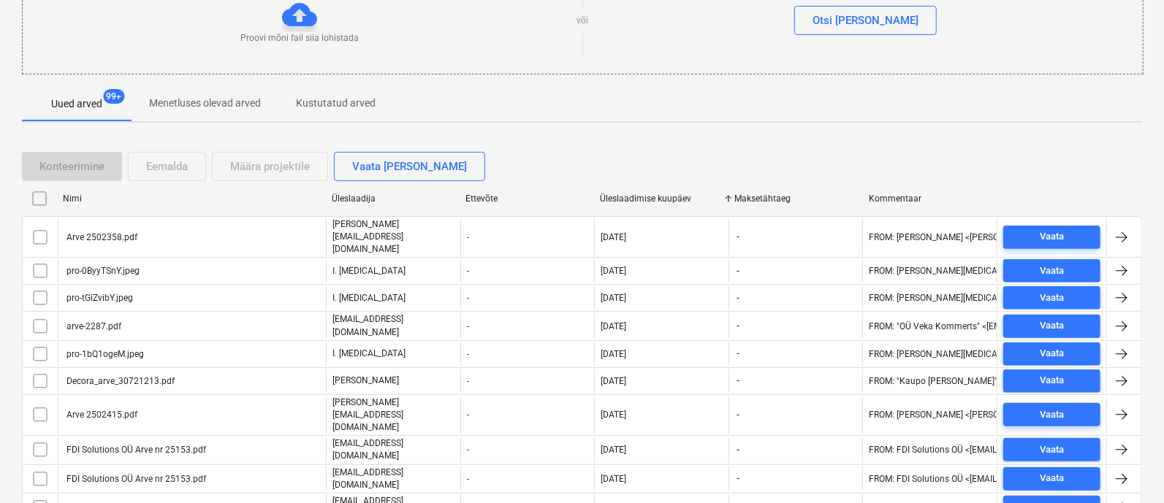
scroll to position [192, 0]
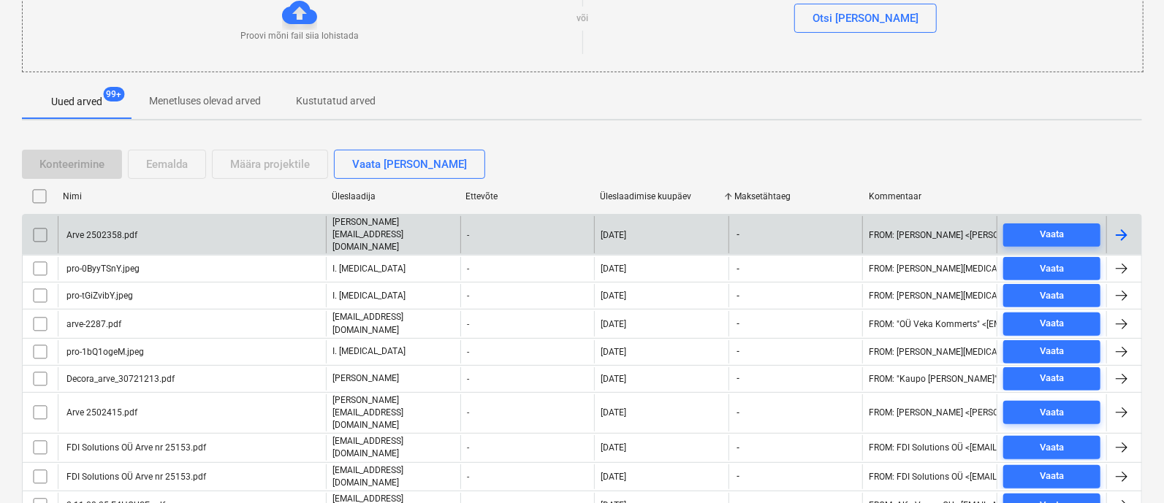
click at [113, 217] on div "Arve 2502358.pdf" at bounding box center [192, 234] width 268 height 37
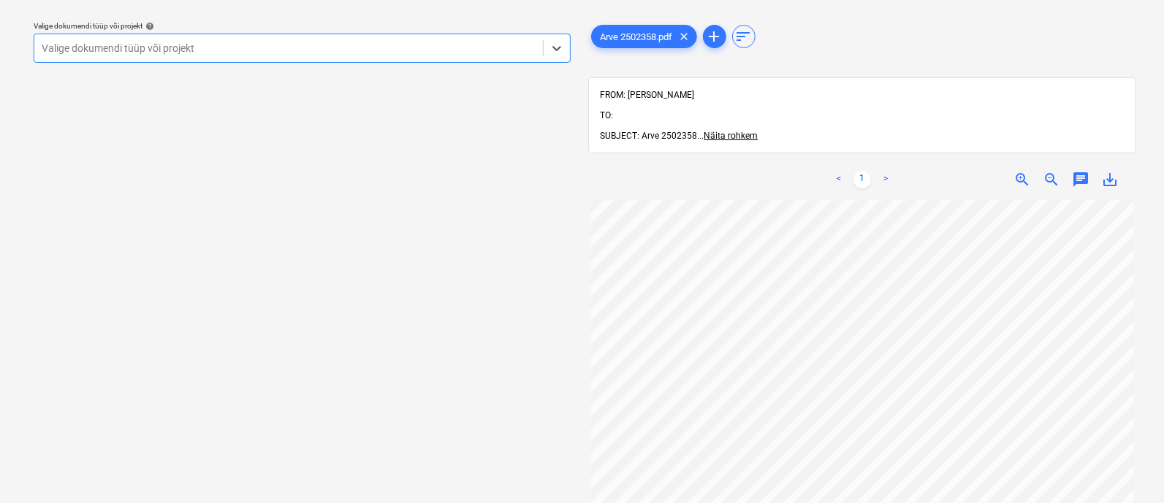
click at [161, 49] on div at bounding box center [289, 48] width 494 height 15
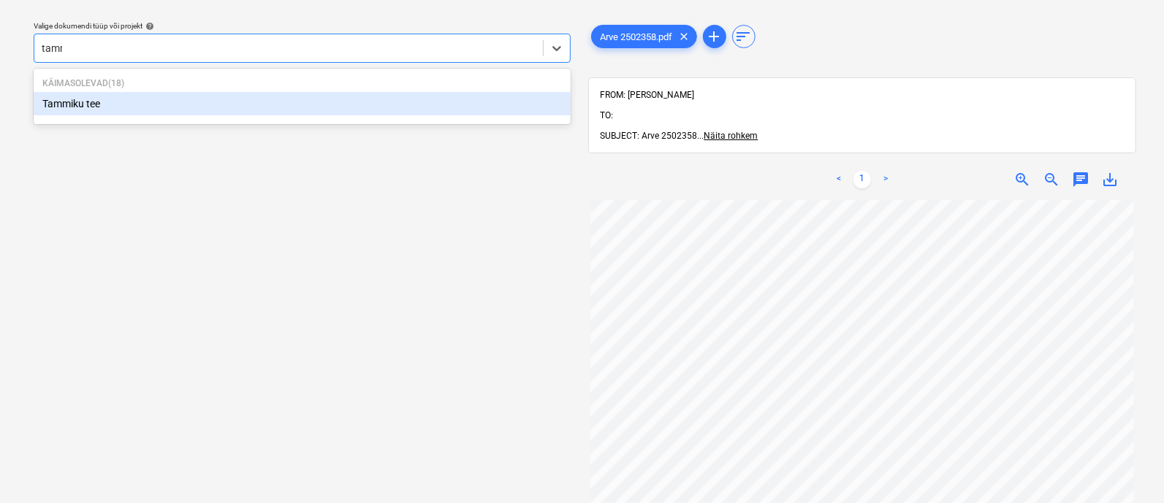
type input "[PERSON_NAME]"
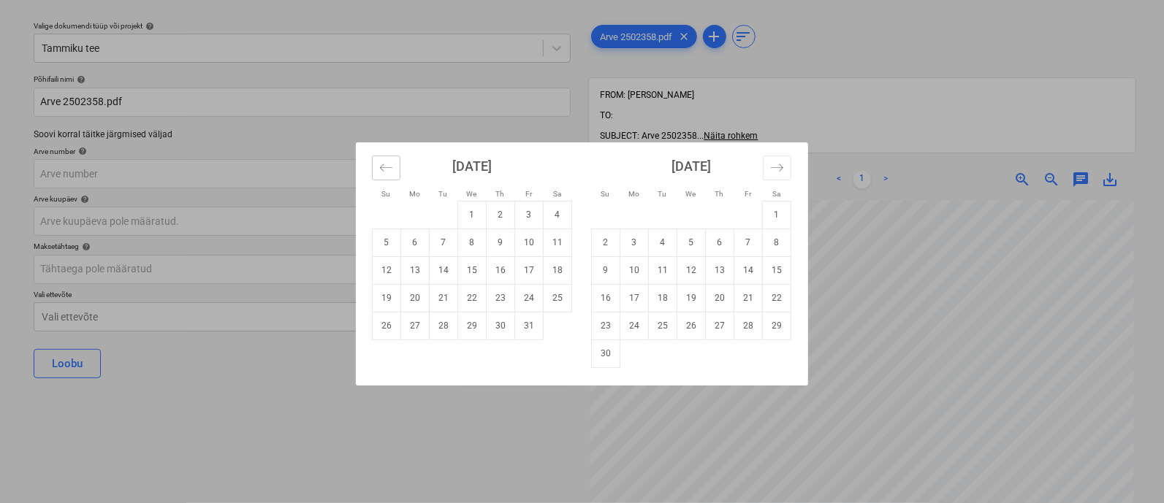
click at [390, 170] on icon "Move backward to switch to the previous month." at bounding box center [386, 168] width 14 height 14
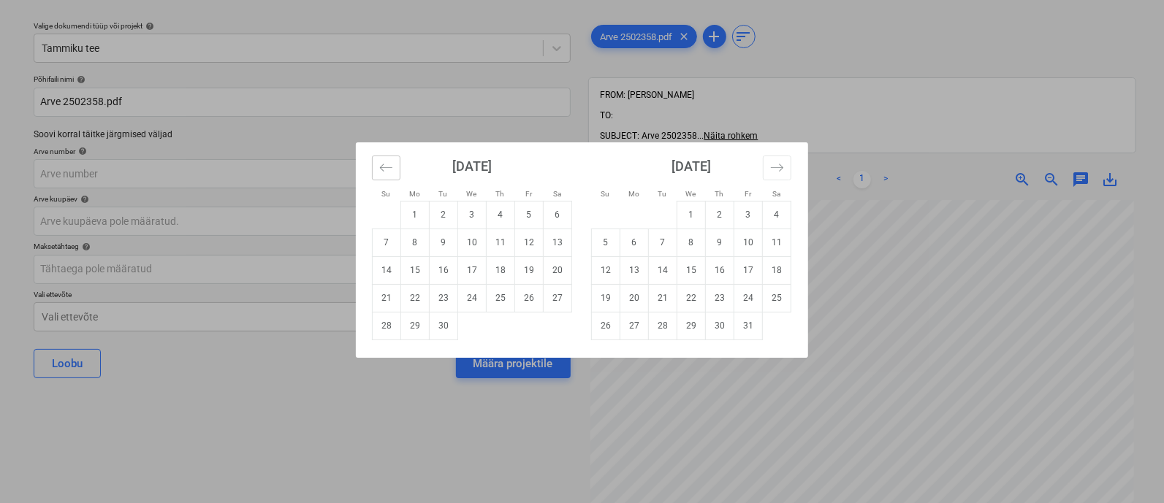
click at [389, 169] on icon "Move backward to switch to the previous month." at bounding box center [386, 168] width 14 height 14
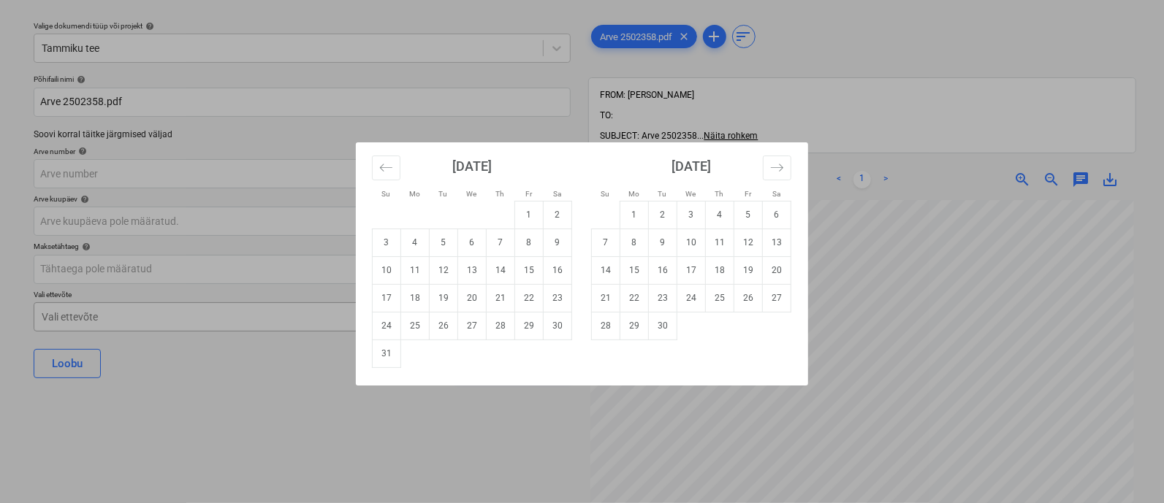
click at [554, 326] on td "30" at bounding box center [557, 326] width 28 height 28
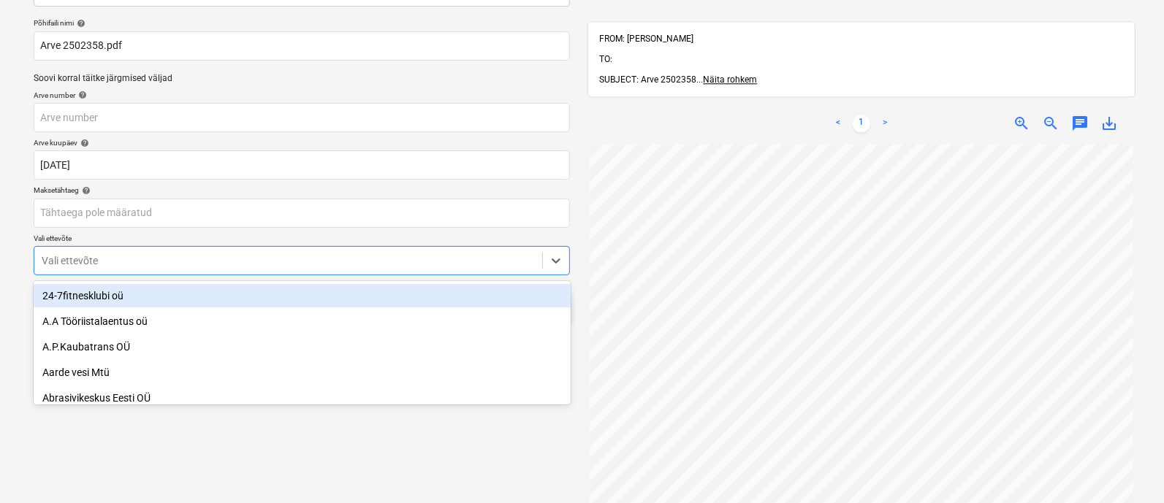
click at [205, 320] on body "Müük 2 Projektid Kontaktid Ettevõte Koondarved 1 Postkast 9+ Kinnitusring Ressu…" at bounding box center [582, 155] width 1164 height 503
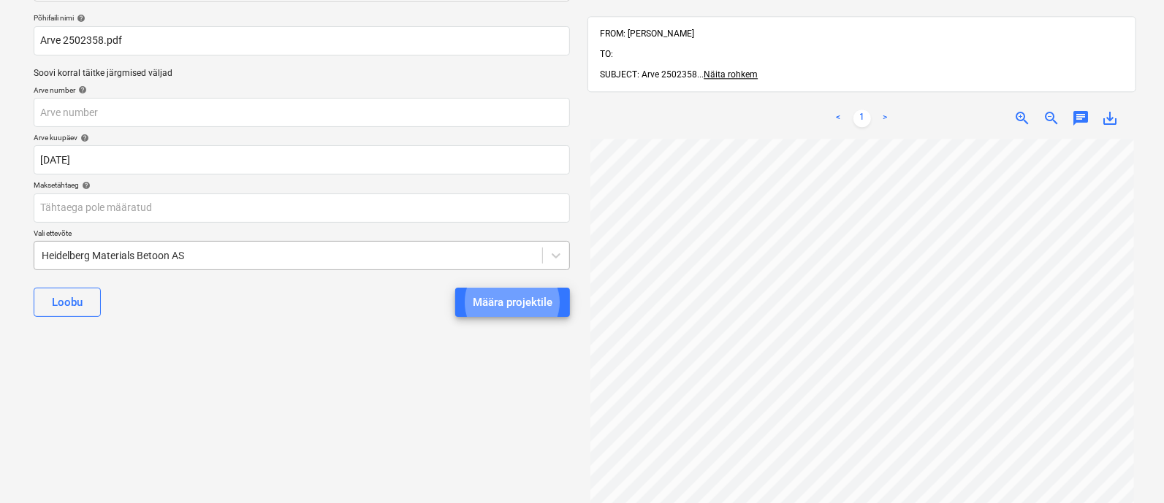
click at [455, 288] on button "Määra projektile" at bounding box center [512, 302] width 115 height 29
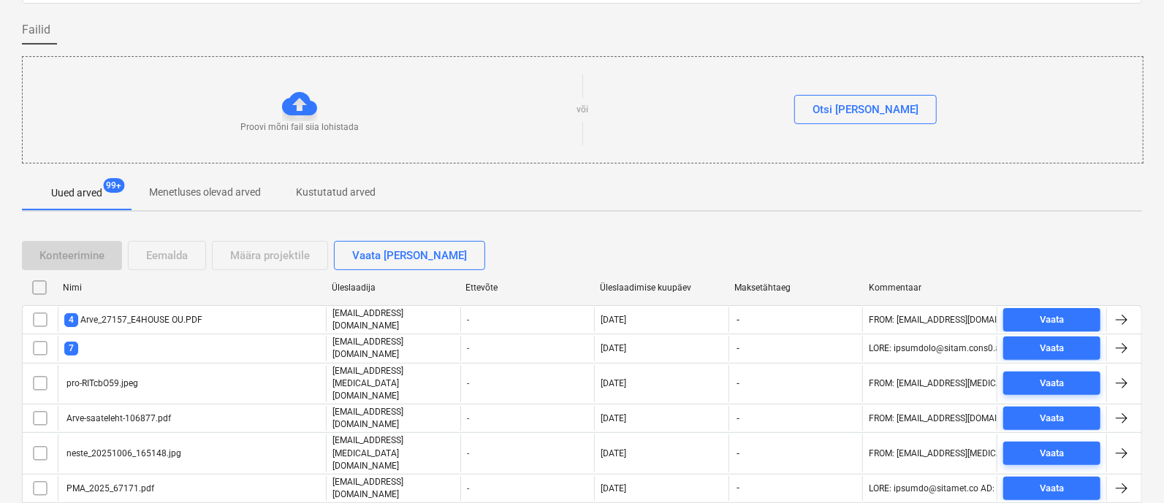
click at [638, 286] on div "Üleslaadimise kuupäev" at bounding box center [661, 288] width 123 height 10
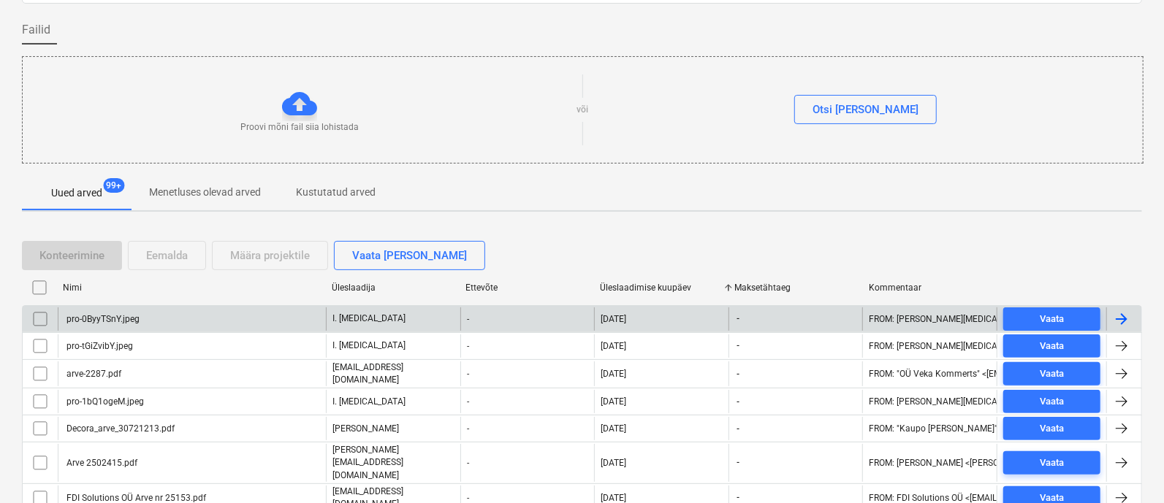
click at [183, 312] on div "pro-0ByyTSnY.jpeg" at bounding box center [192, 319] width 268 height 23
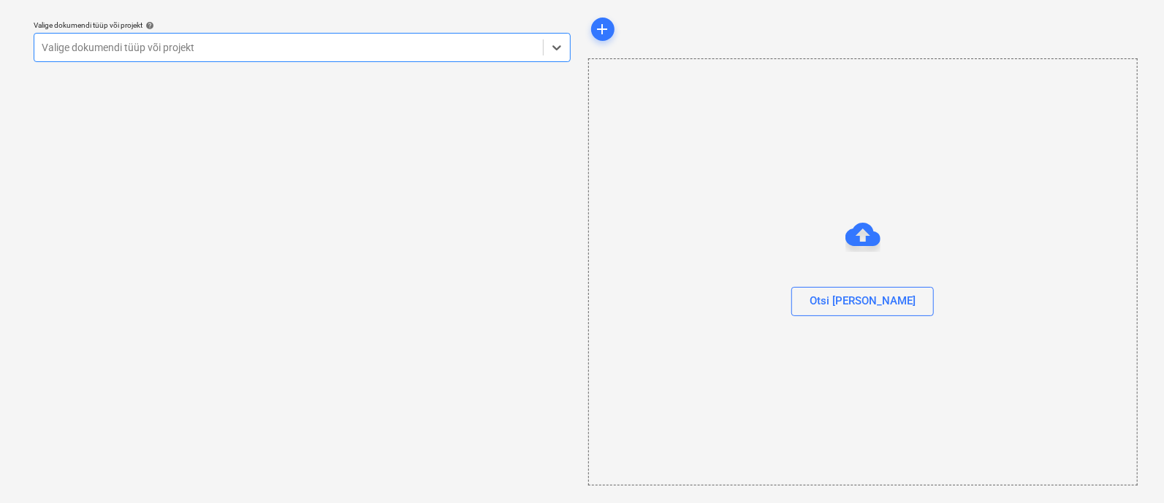
scroll to position [39, 0]
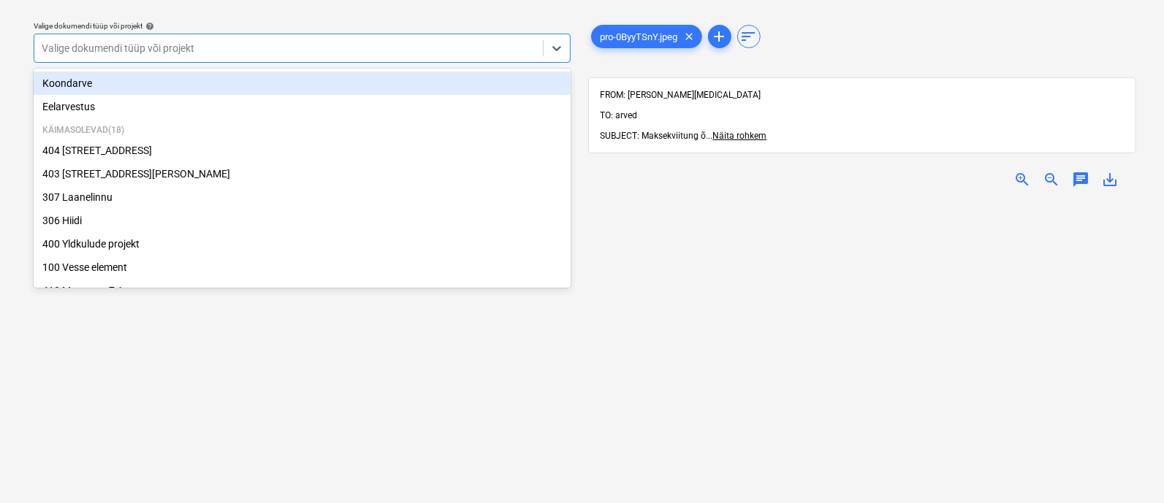
click at [161, 42] on div at bounding box center [289, 48] width 494 height 15
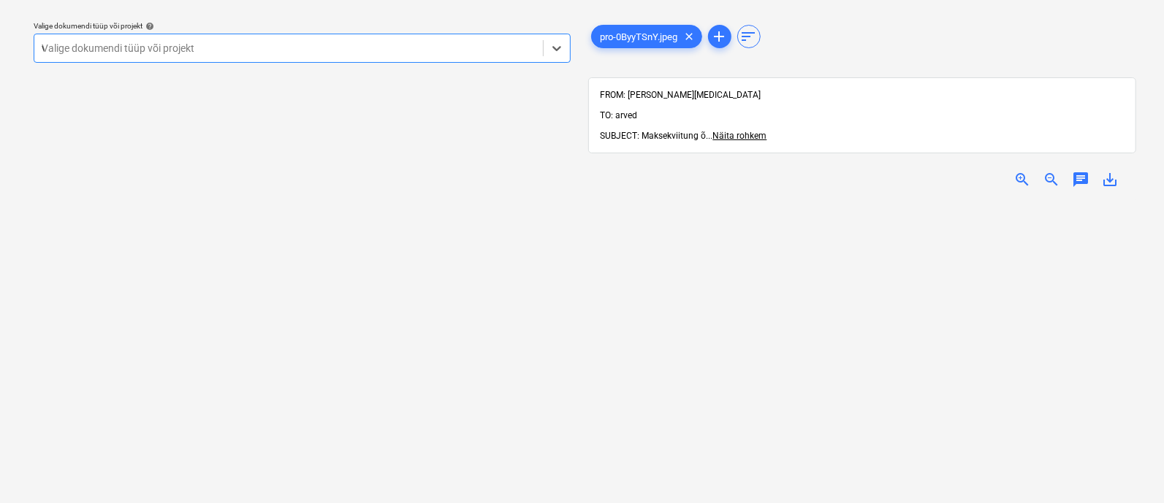
click at [161, 42] on div "v" at bounding box center [289, 48] width 494 height 15
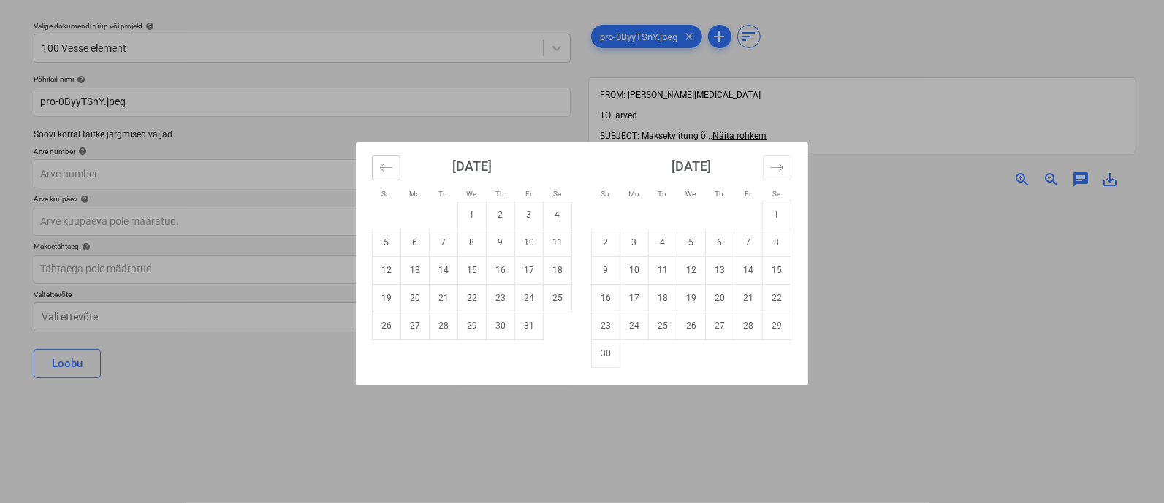
click at [388, 169] on icon "Move backward to switch to the previous month." at bounding box center [386, 168] width 14 height 14
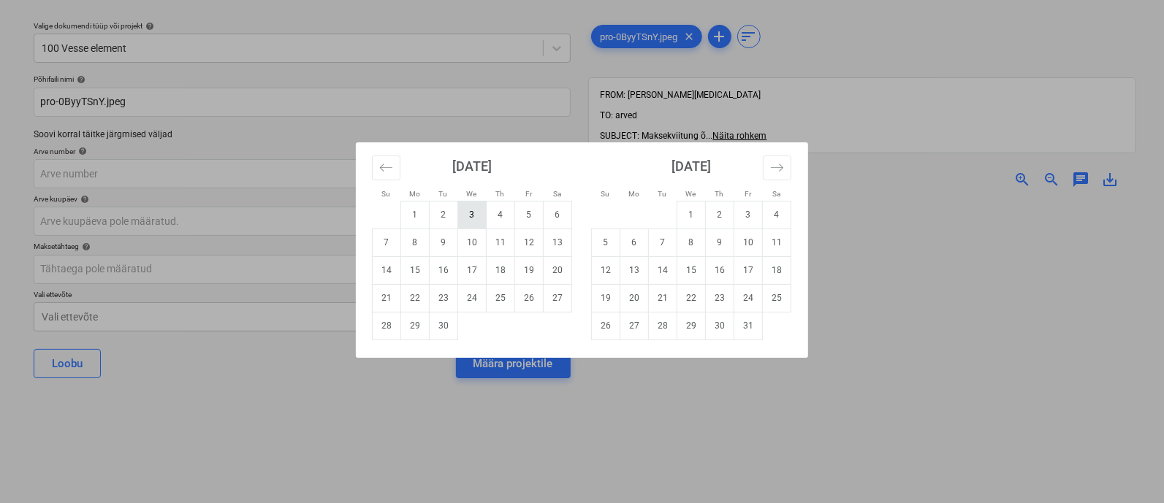
click at [475, 215] on td "3" at bounding box center [472, 215] width 28 height 28
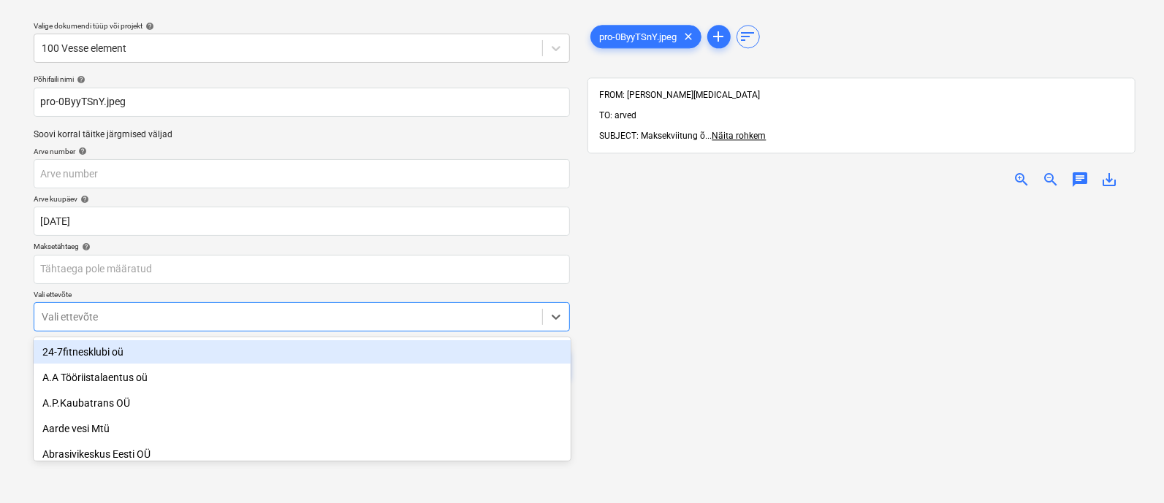
click at [256, 319] on body "Müük 2 Projektid Kontaktid Ettevõte Koondarved 1 Postkast 9+ Kinnitusring Ressu…" at bounding box center [582, 212] width 1164 height 503
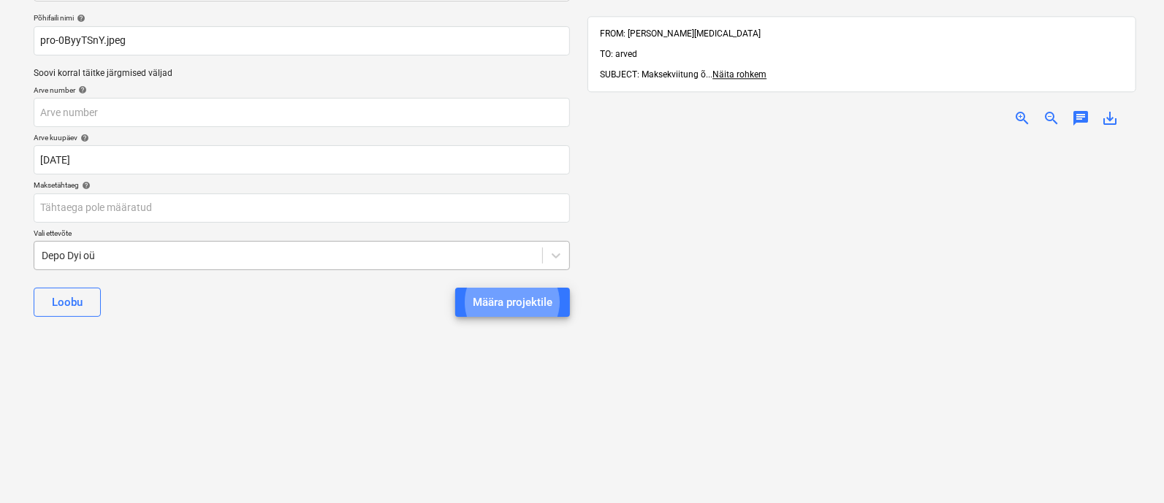
click at [455, 288] on button "Määra projektile" at bounding box center [512, 302] width 115 height 29
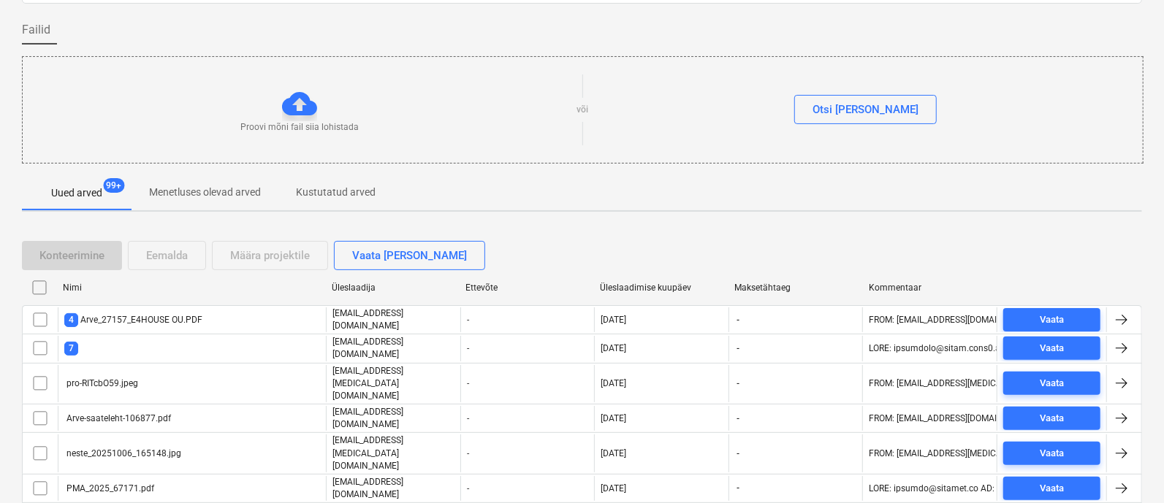
click at [657, 285] on div "Üleslaadimise kuupäev" at bounding box center [661, 288] width 123 height 10
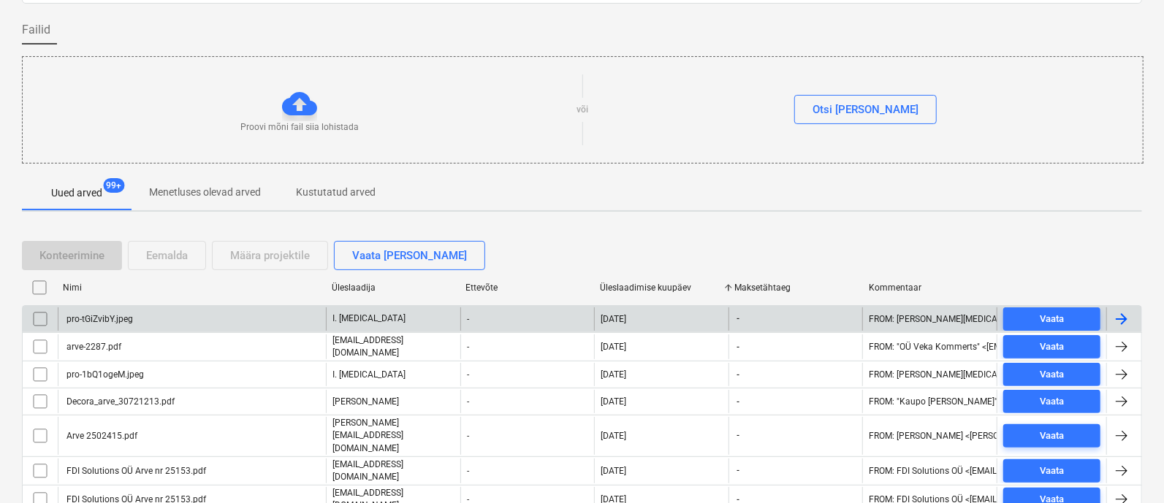
click at [125, 315] on div "pro-tGiZvibY.jpeg" at bounding box center [98, 319] width 69 height 10
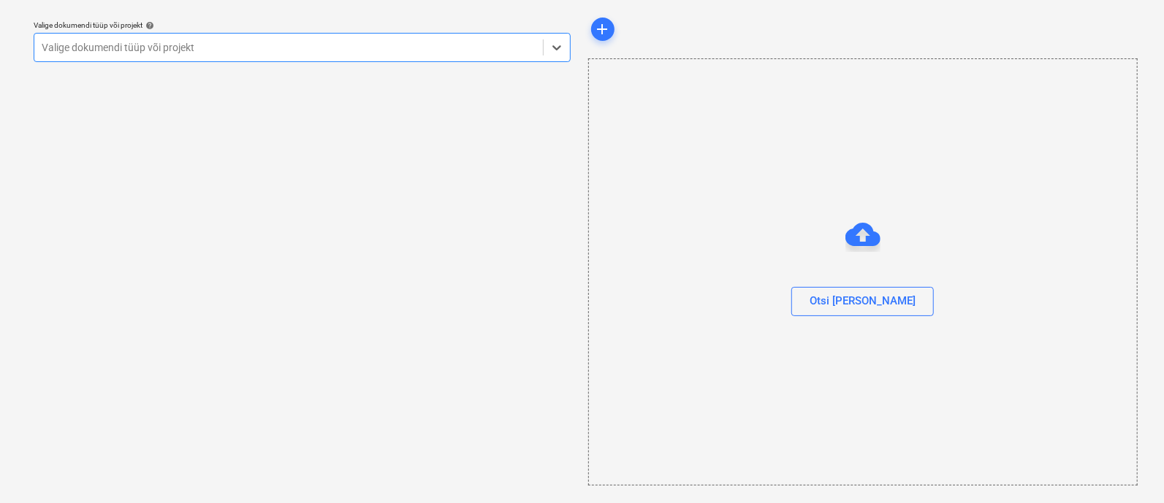
scroll to position [39, 0]
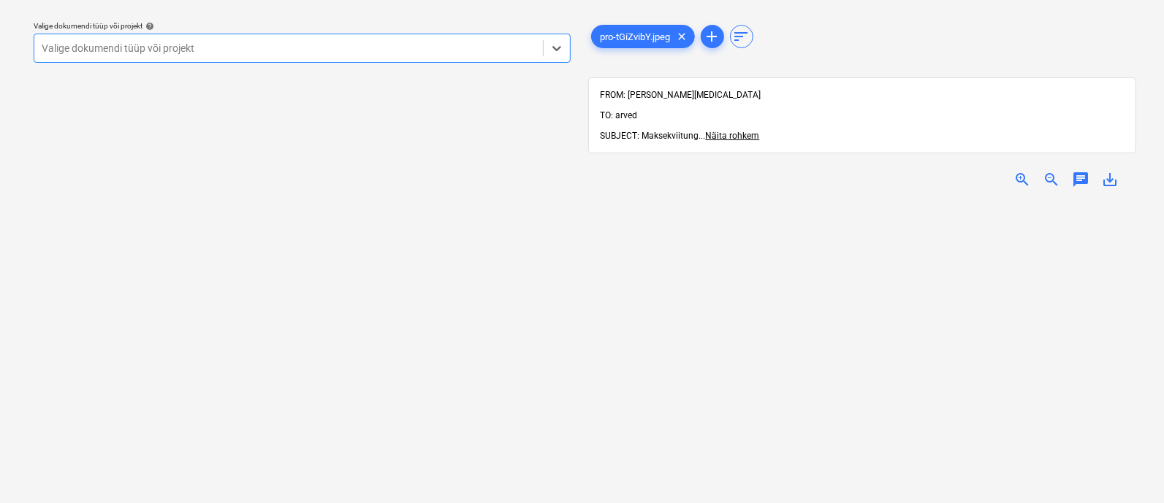
click at [1020, 171] on span "zoom_in" at bounding box center [1022, 180] width 18 height 18
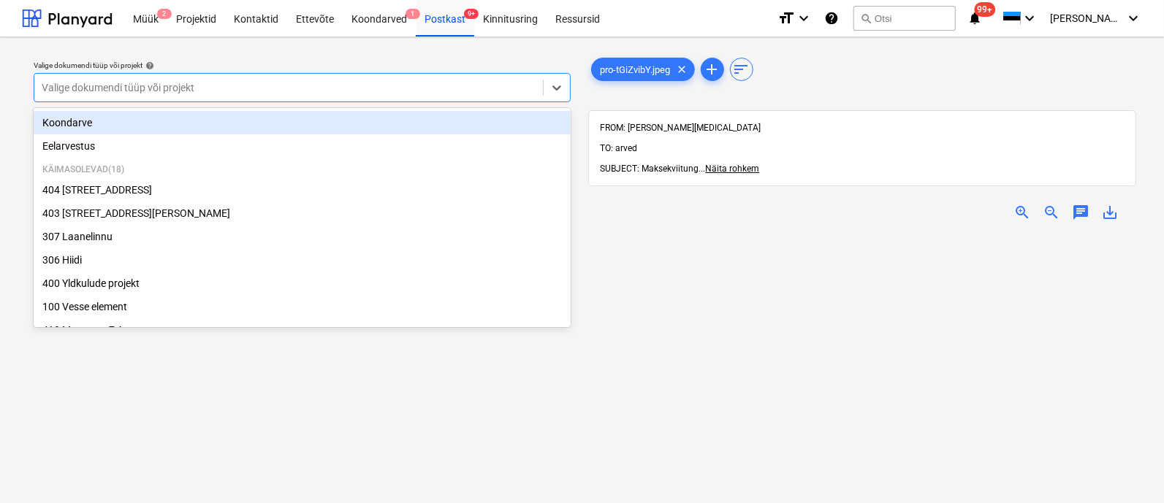
click at [172, 81] on div at bounding box center [289, 87] width 494 height 15
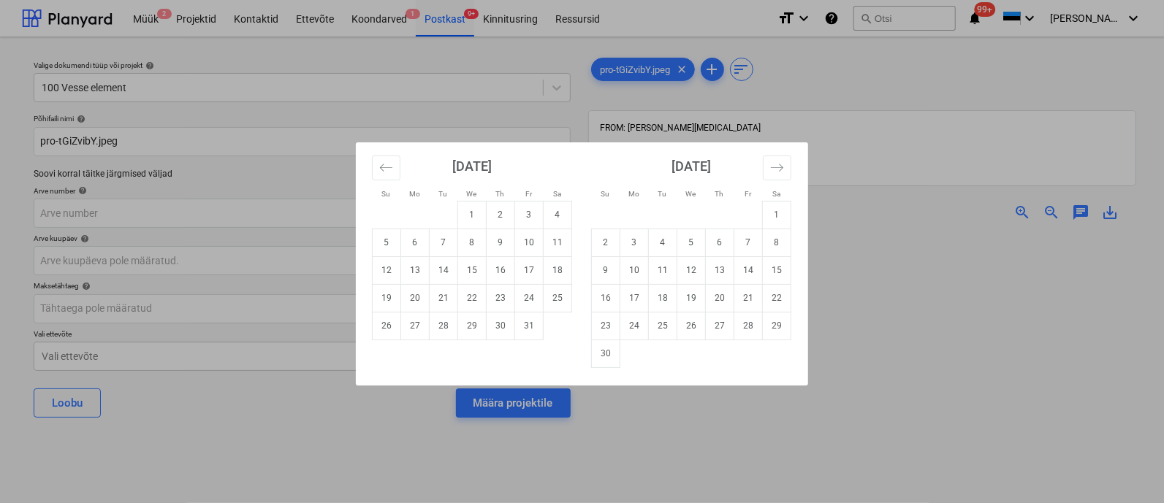
click at [902, 353] on div "Su Mo Tu We Th Fr Sa Su Mo Tu We Th Fr Sa [DATE] 1 2 3 4 5 6 7 8 9 10 11 12 13 …" at bounding box center [582, 251] width 1164 height 503
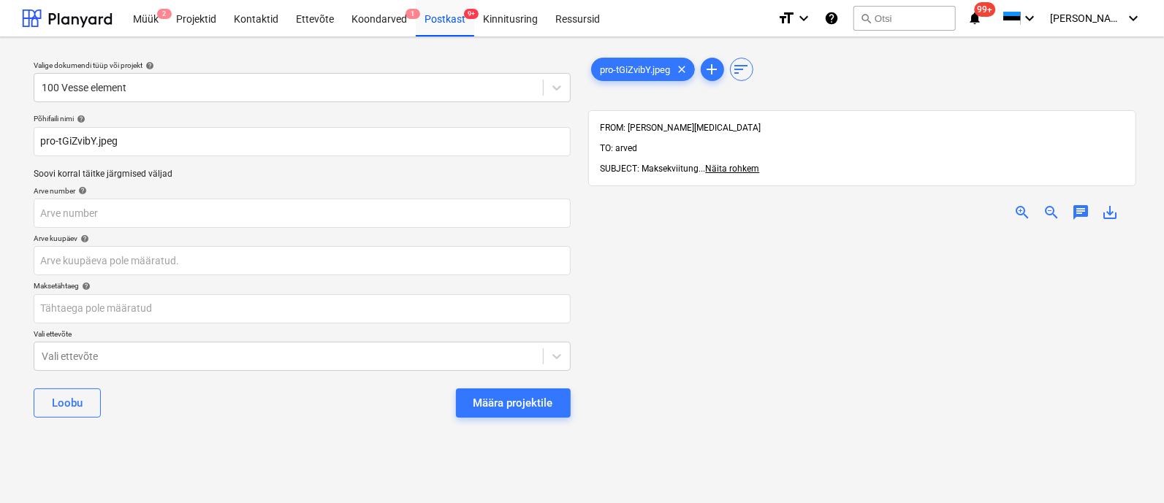
scroll to position [113, 0]
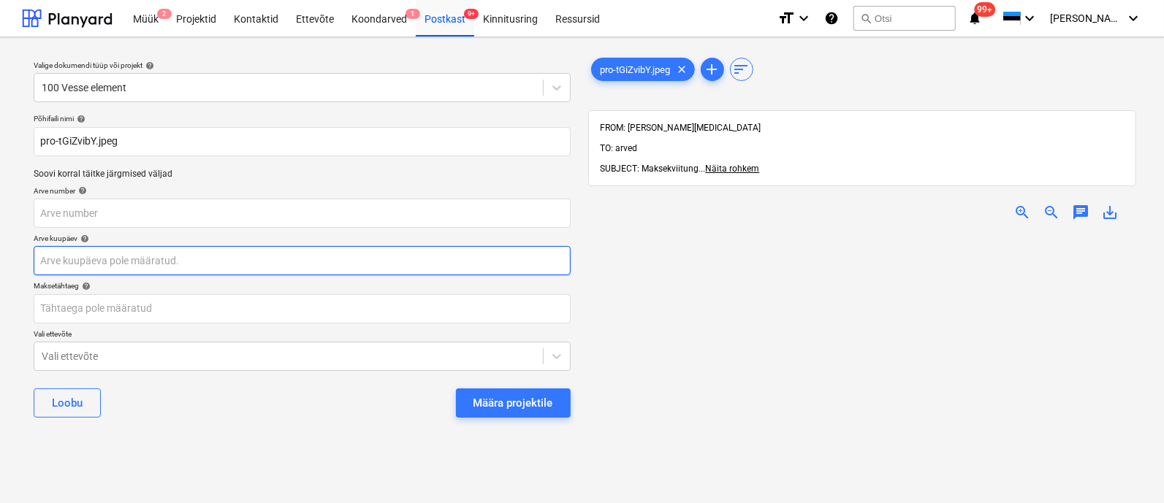
click at [201, 256] on body "Müük 2 Projektid Kontaktid Ettevõte Koondarved 1 Postkast 9+ Kinnitusring Ressu…" at bounding box center [582, 251] width 1164 height 503
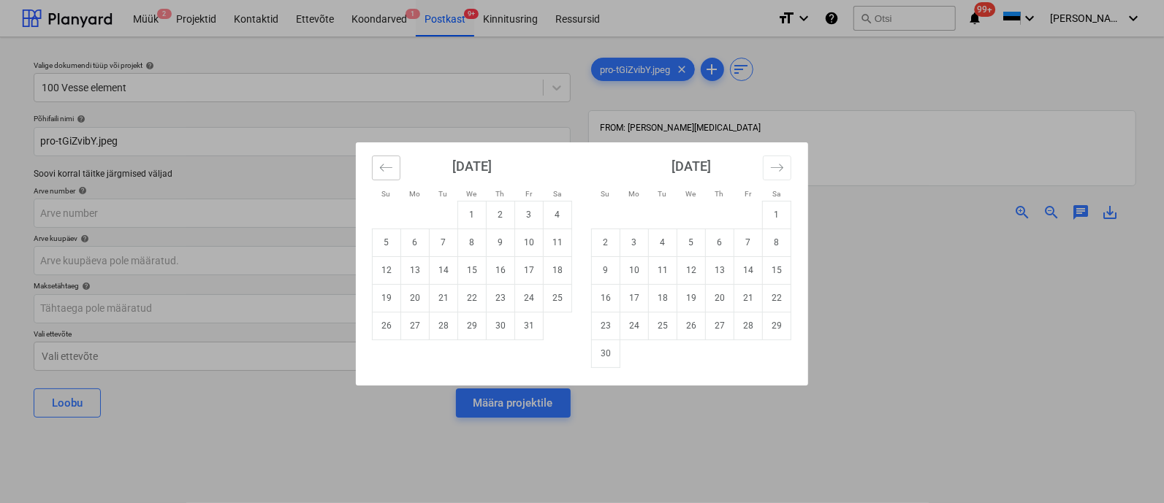
click at [387, 171] on icon "Move backward to switch to the previous month." at bounding box center [386, 168] width 14 height 14
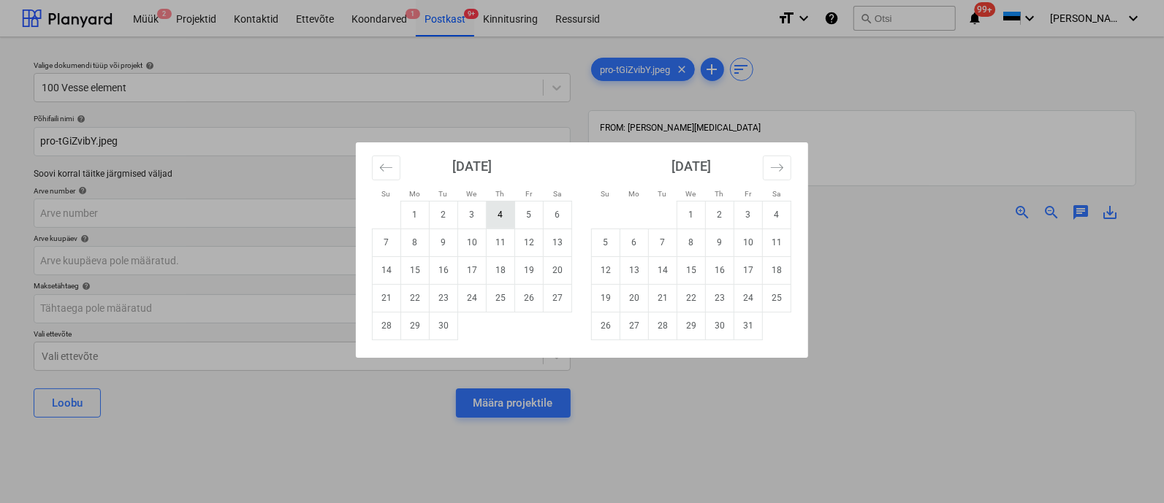
click at [503, 221] on td "4" at bounding box center [500, 215] width 28 height 28
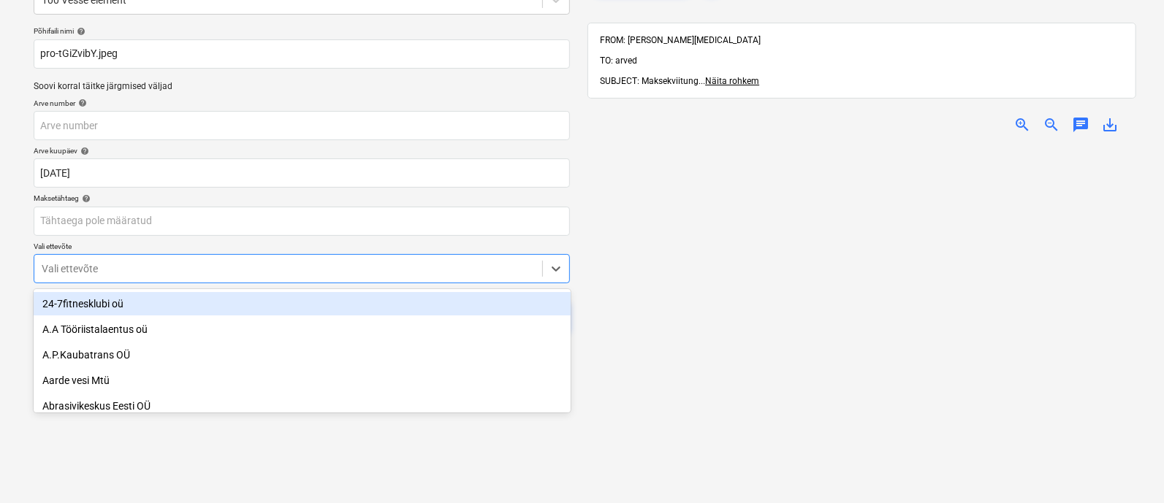
click at [349, 356] on body "Müük 2 Projektid Kontaktid Ettevõte Koondarved 1 Postkast 9+ Kinnitusring Ressu…" at bounding box center [582, 163] width 1164 height 503
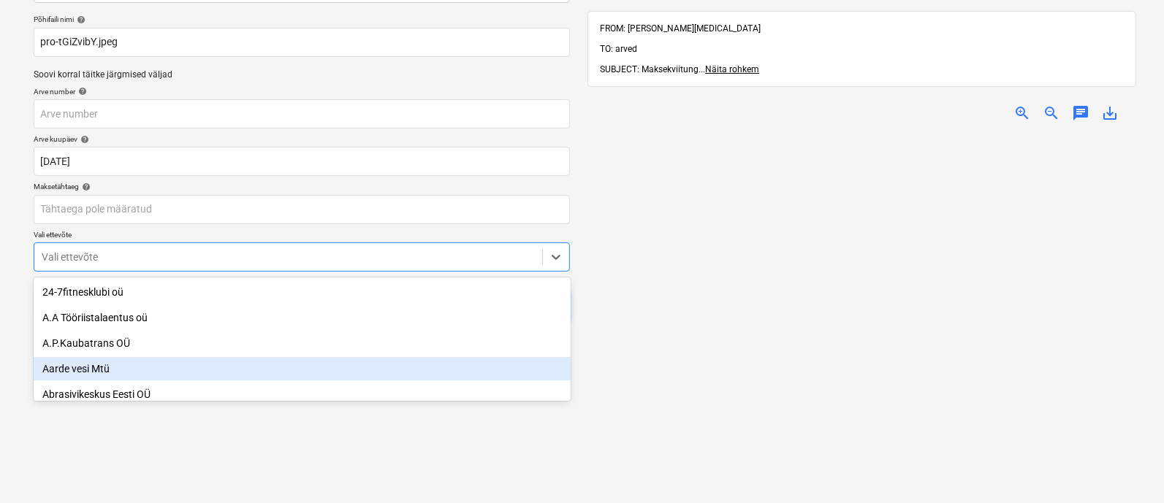
scroll to position [101, 0]
click at [349, 356] on div "Aarde vesi Mtü" at bounding box center [302, 367] width 537 height 23
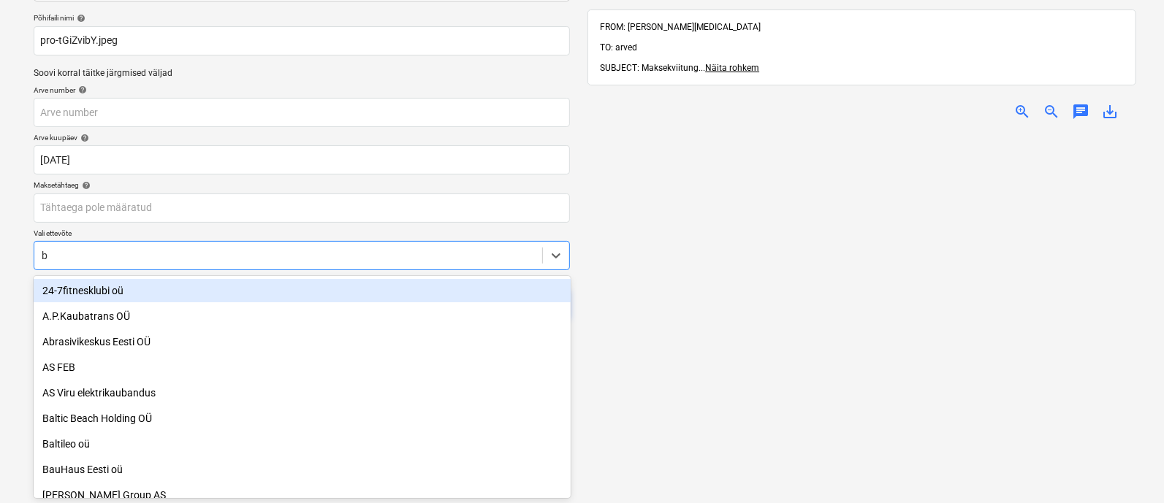
scroll to position [76, 0]
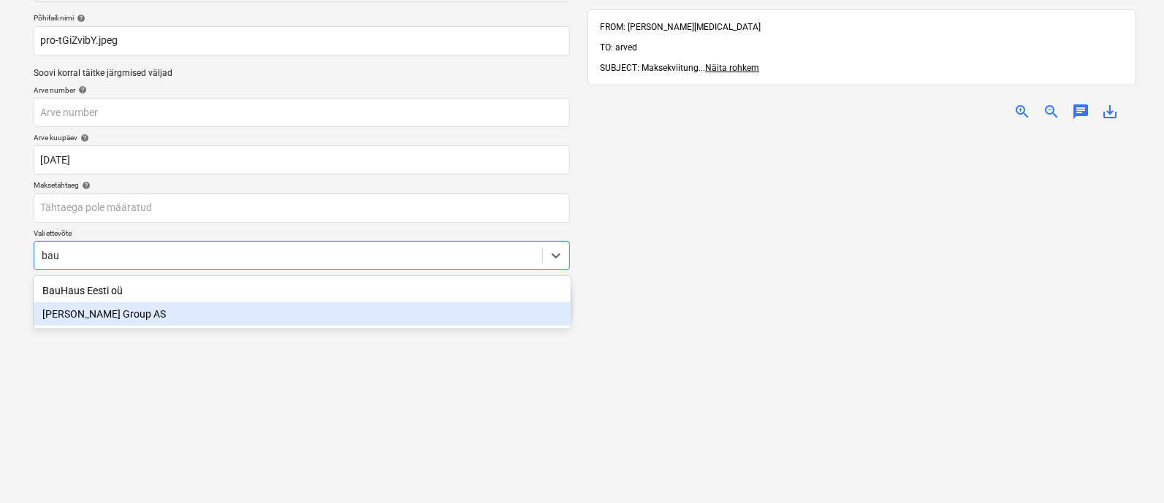
click at [309, 316] on div "[PERSON_NAME] Group AS" at bounding box center [302, 313] width 537 height 23
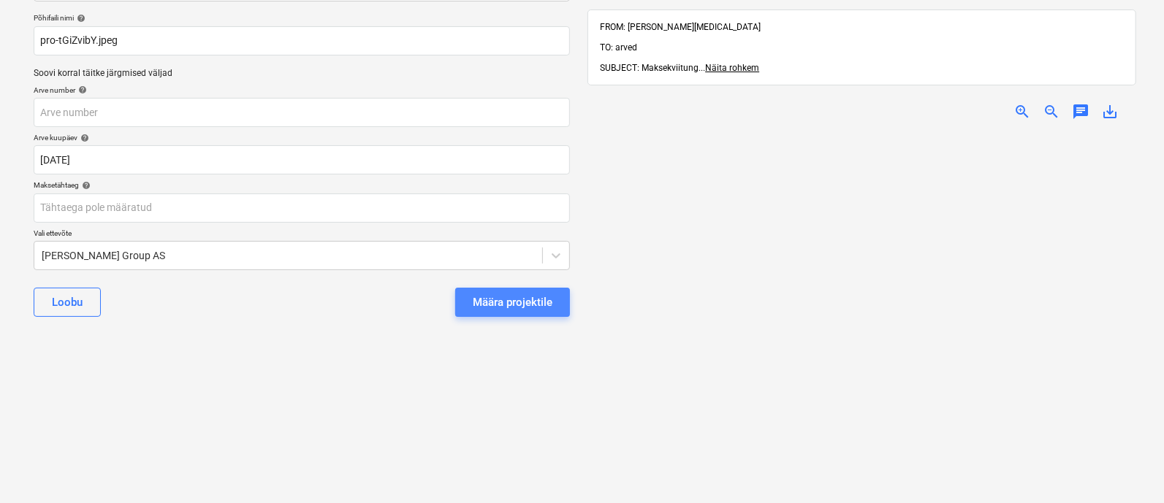
click at [504, 308] on div "Määra projektile" at bounding box center [513, 302] width 80 height 19
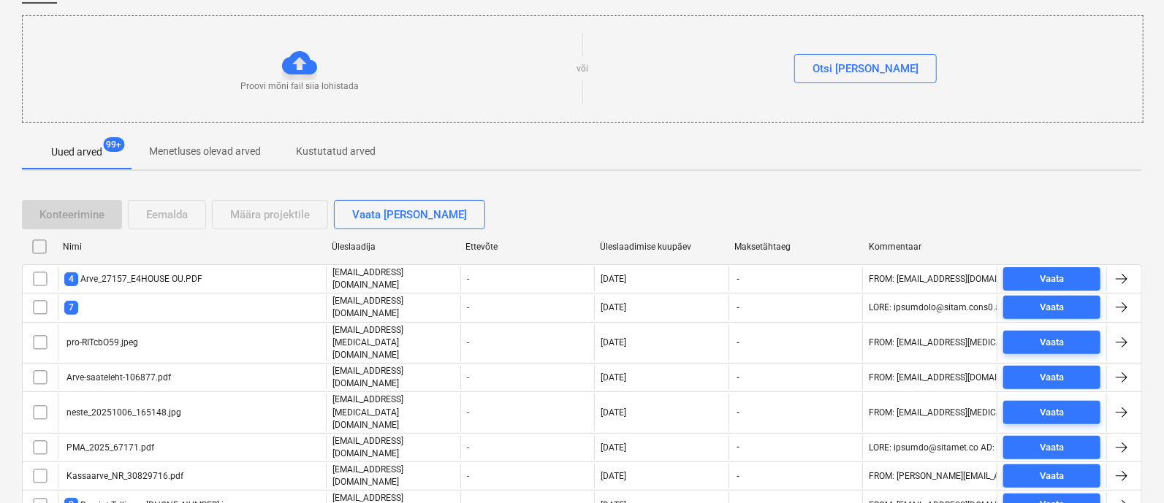
scroll to position [142, 0]
click at [641, 248] on div "Üleslaadimise kuupäev" at bounding box center [661, 246] width 123 height 10
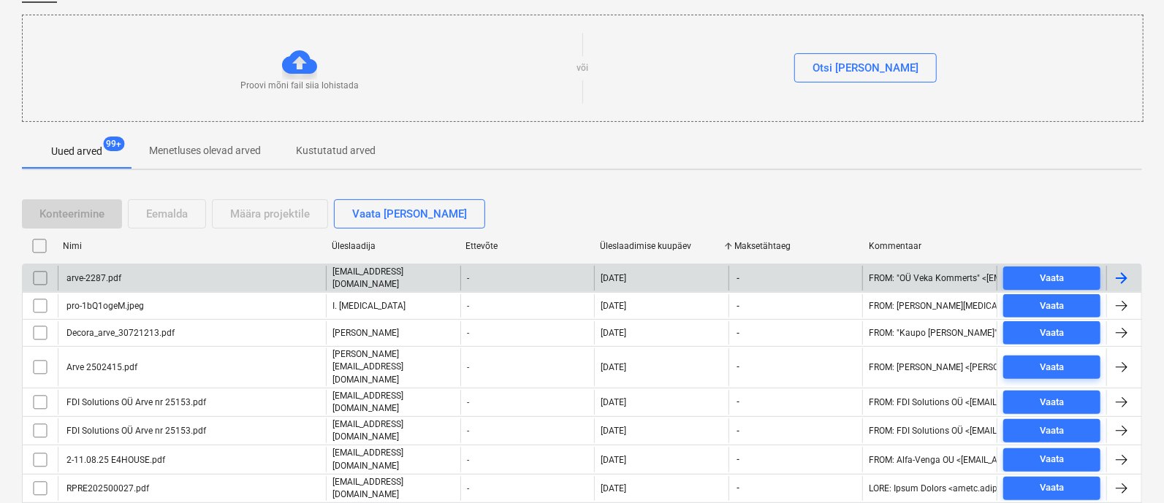
click at [185, 274] on div "arve-2287.pdf" at bounding box center [192, 278] width 268 height 25
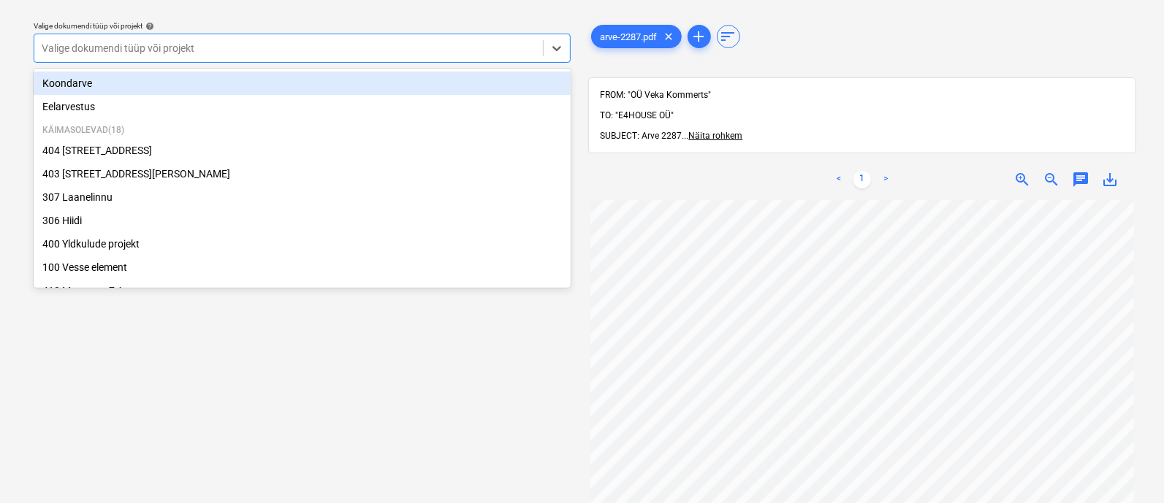
click at [143, 51] on div at bounding box center [289, 48] width 494 height 15
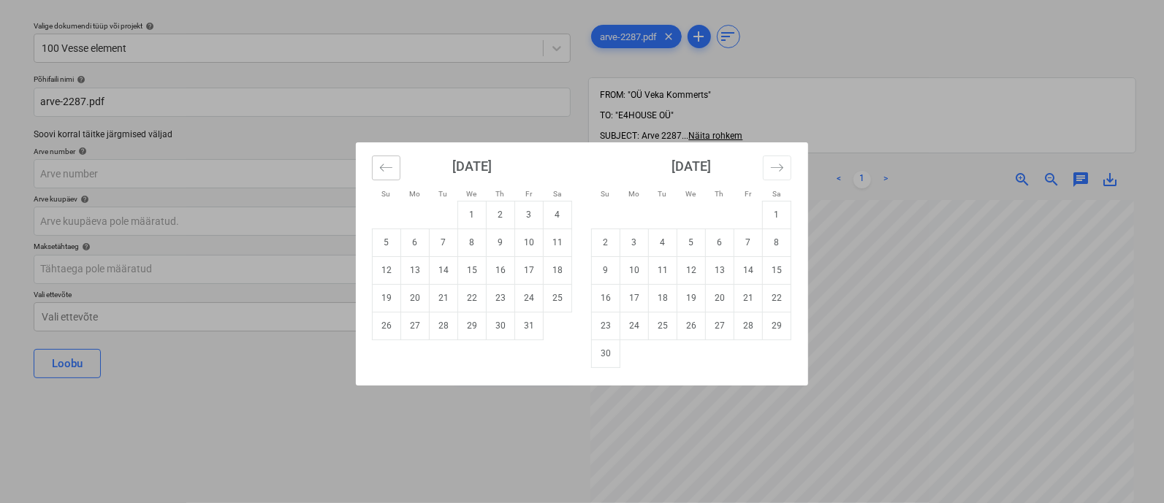
click at [387, 166] on icon "Move backward to switch to the previous month." at bounding box center [386, 168] width 14 height 14
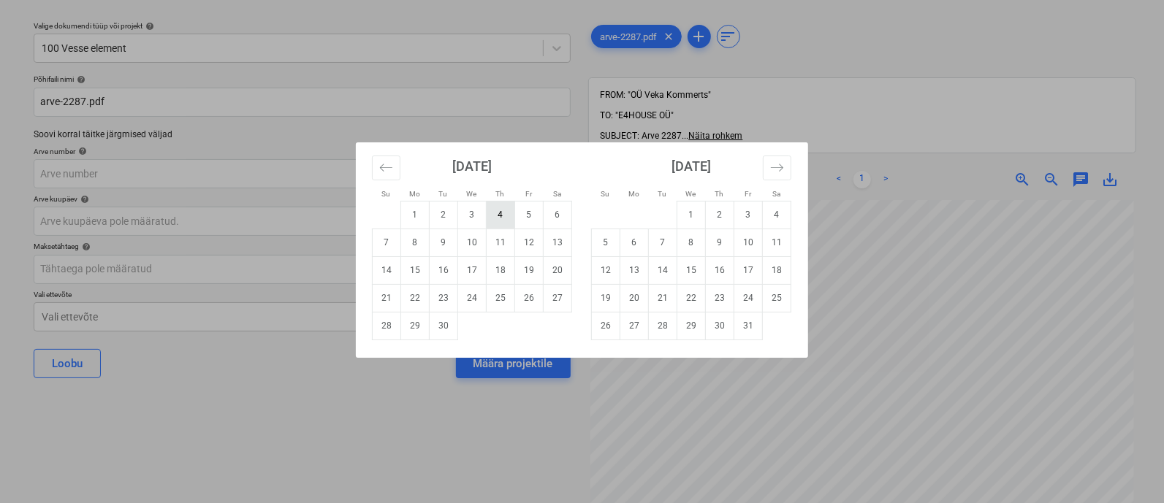
click at [501, 214] on td "4" at bounding box center [500, 215] width 28 height 28
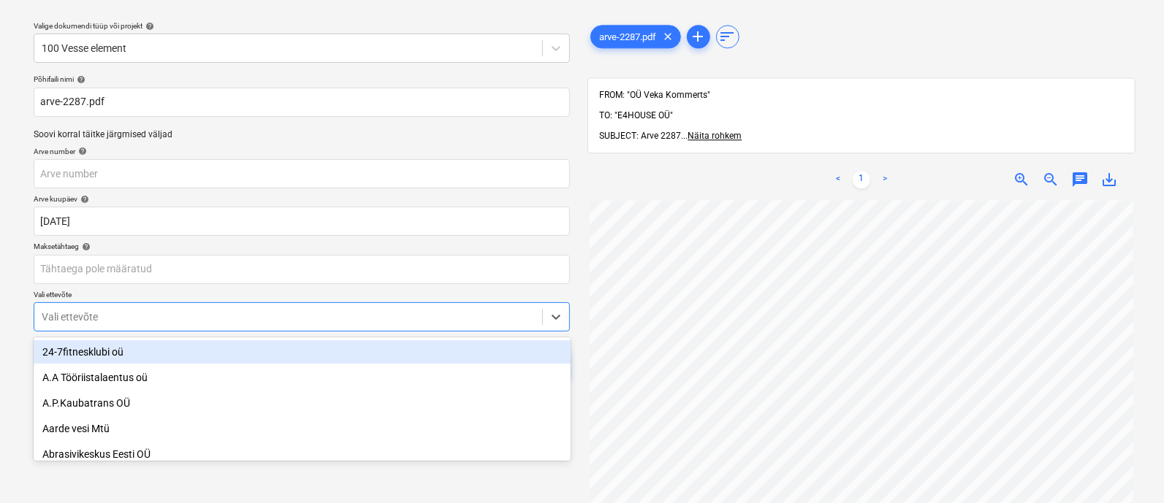
scroll to position [101, 0]
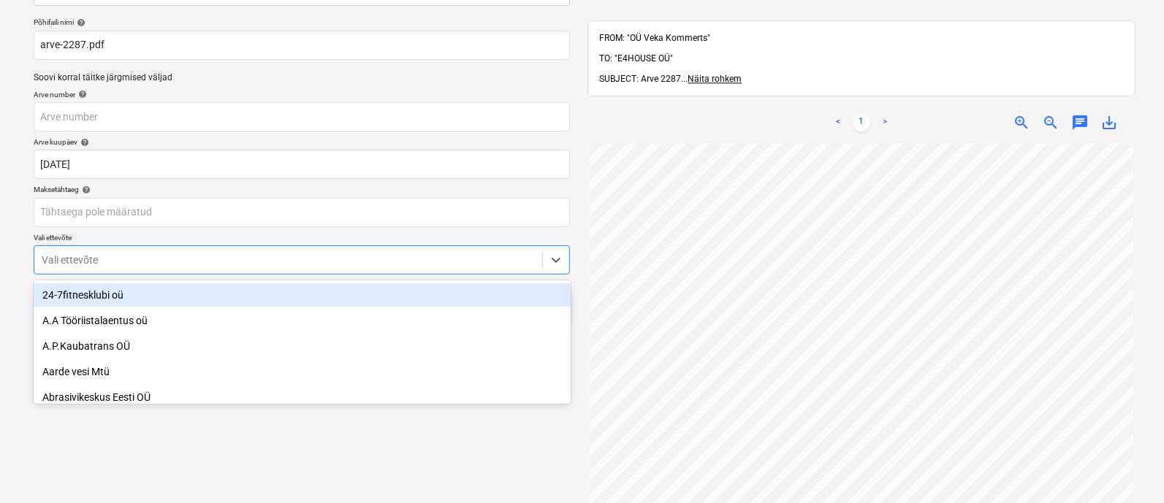
click at [287, 316] on body "Müük 2 Projektid Kontaktid Ettevõte Koondarved 1 Postkast 9+ Kinnitusring Ressu…" at bounding box center [582, 155] width 1164 height 503
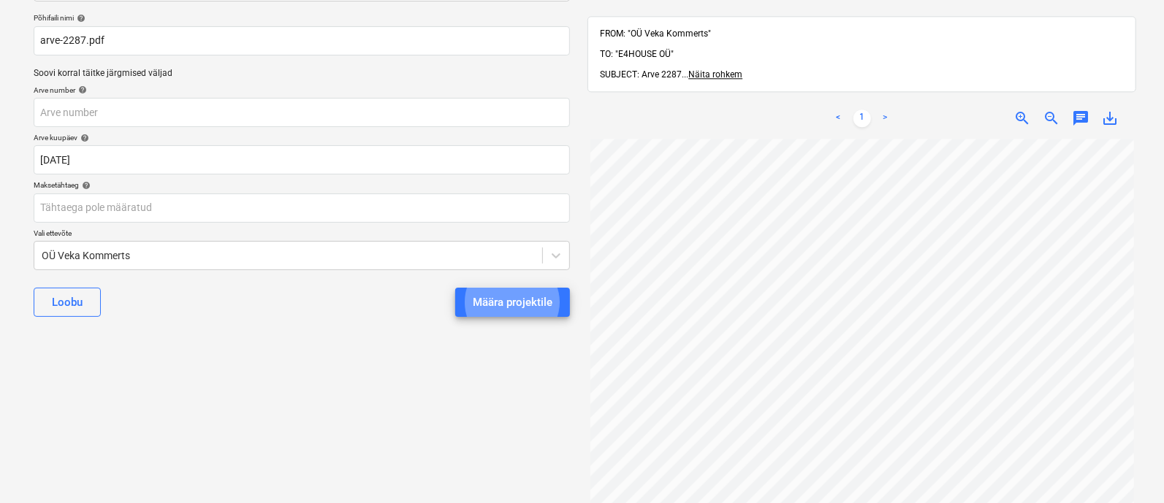
click at [455, 288] on button "Määra projektile" at bounding box center [512, 302] width 115 height 29
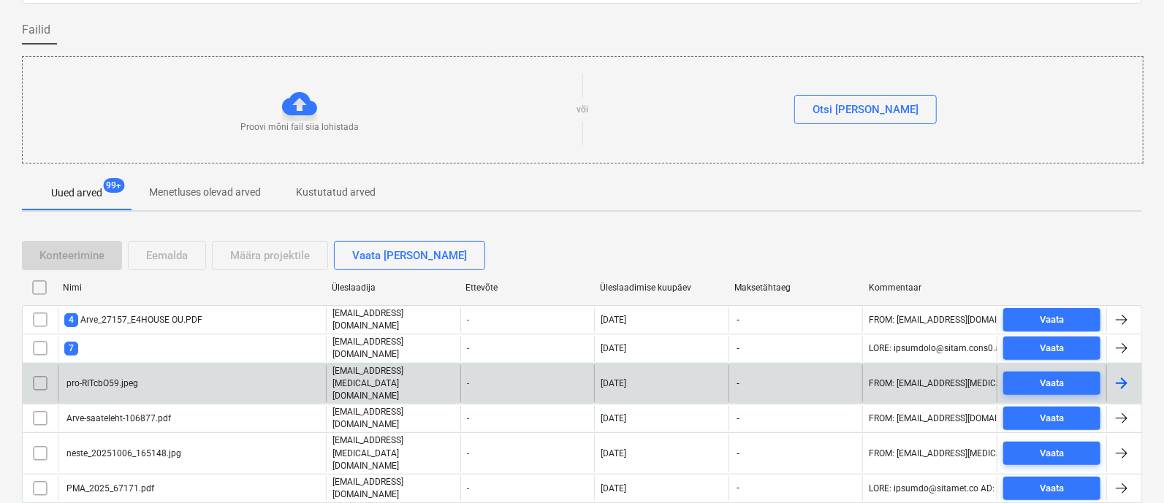
scroll to position [134, 0]
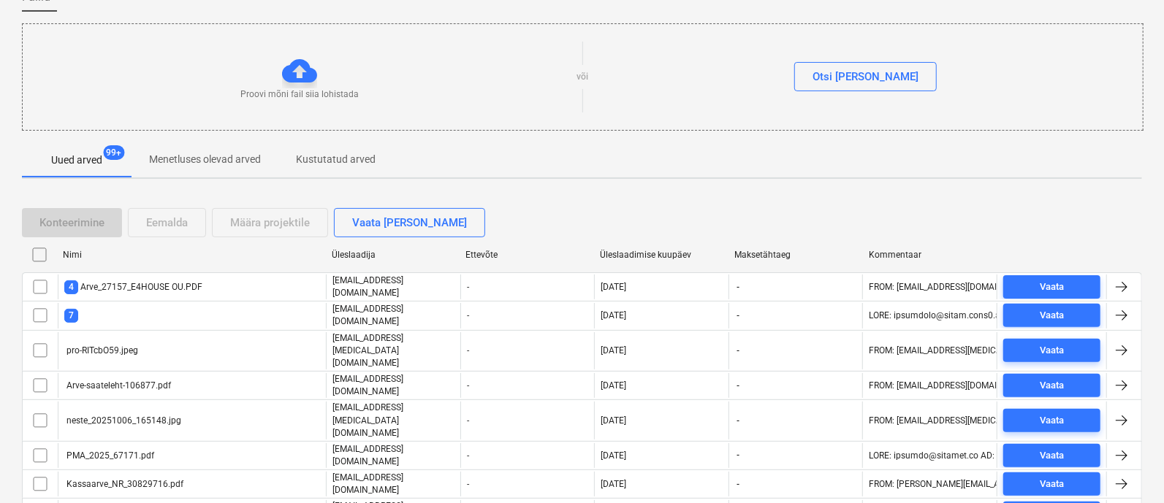
click at [632, 253] on div "Üleslaadimise kuupäev" at bounding box center [661, 255] width 123 height 10
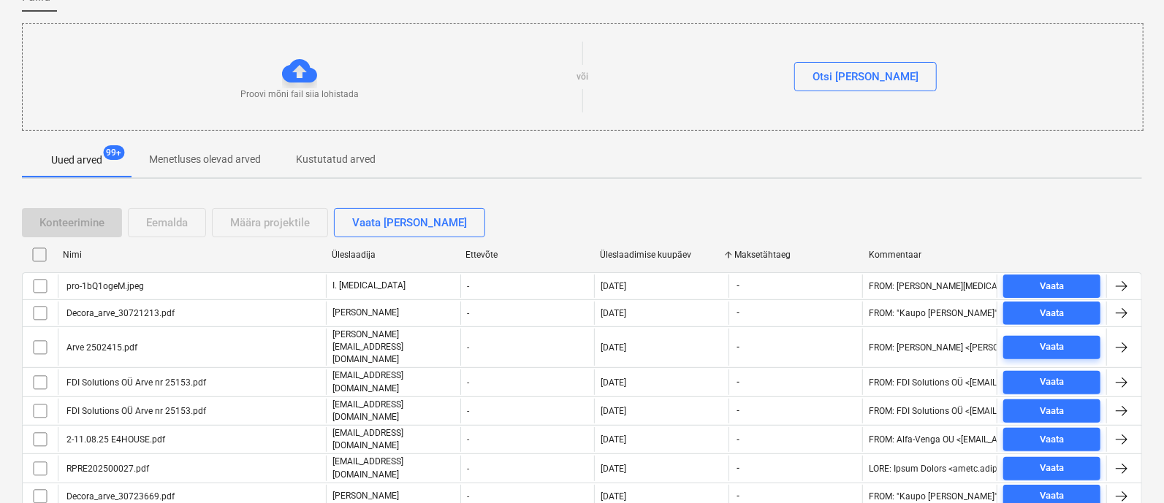
click at [117, 289] on div "pro-1bQ1ogeM.jpeg" at bounding box center [104, 286] width 80 height 10
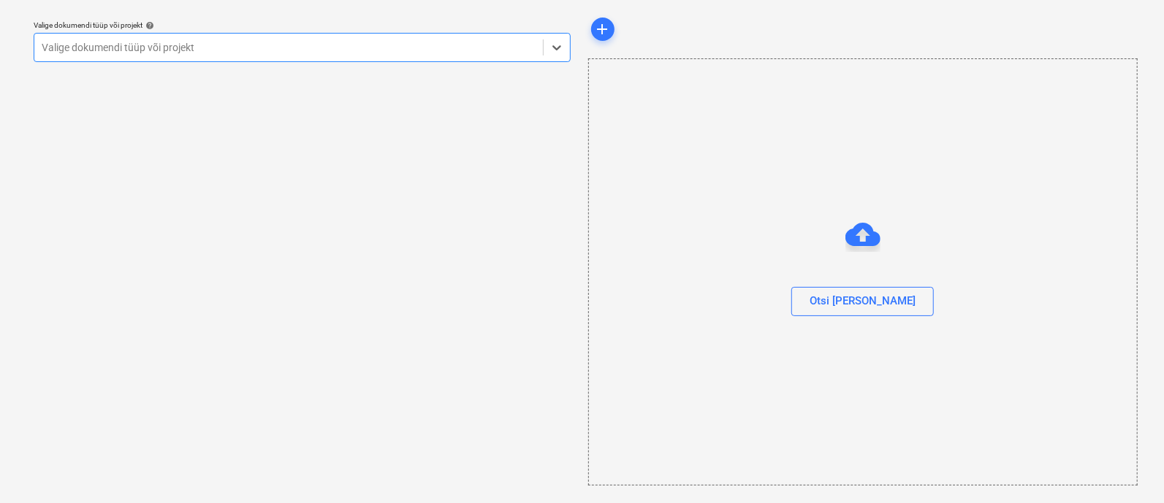
scroll to position [39, 0]
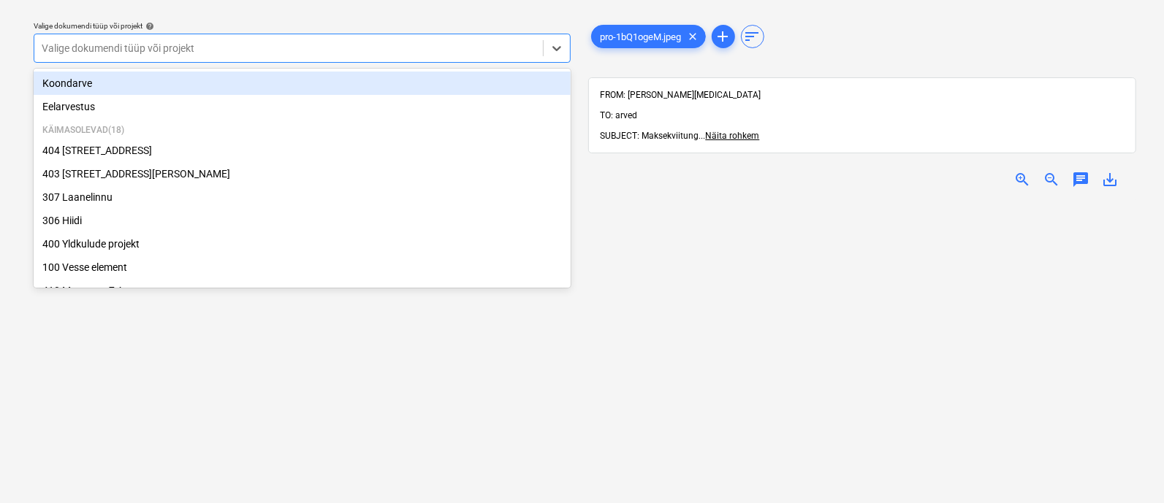
click at [169, 52] on div at bounding box center [289, 48] width 494 height 15
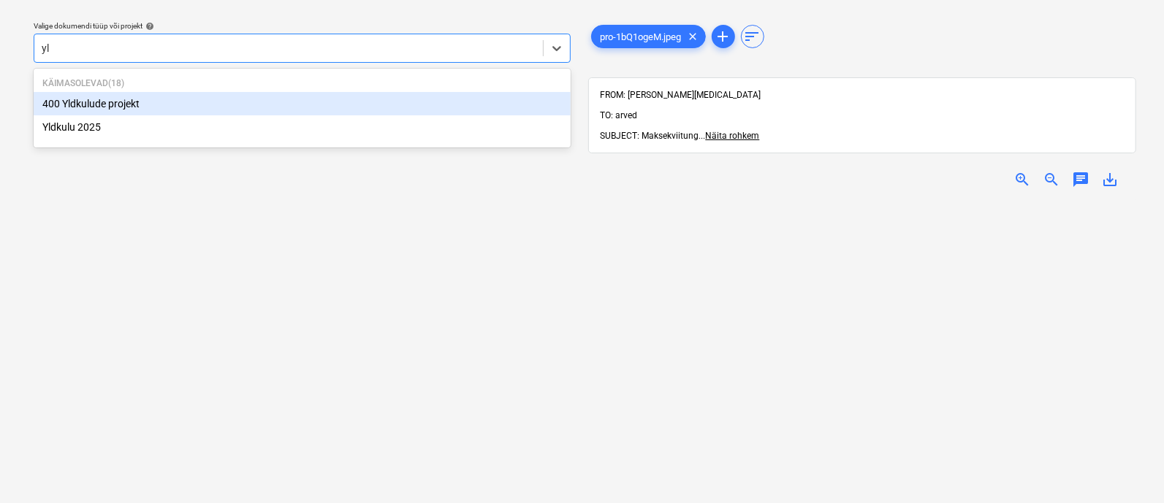
type input "yld"
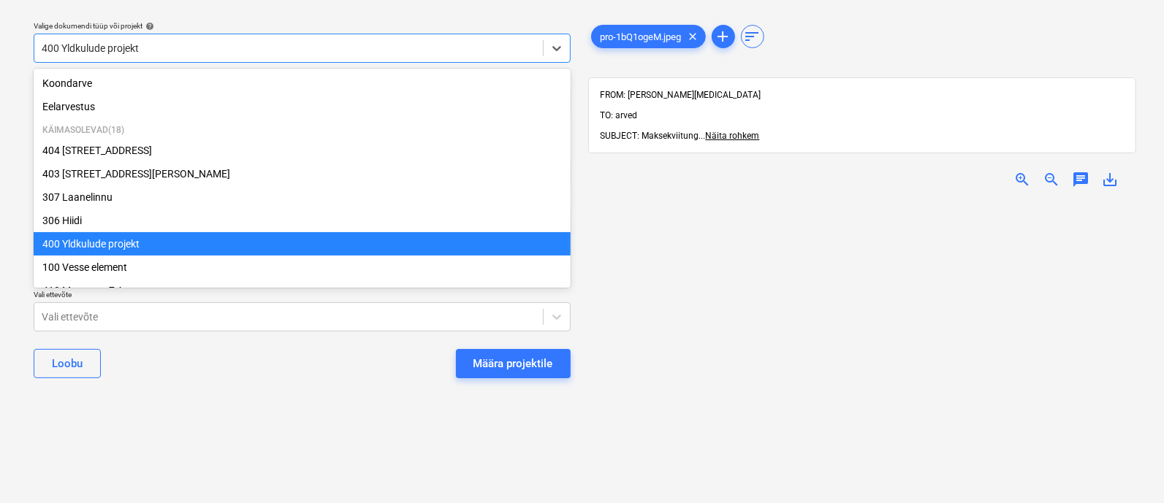
click at [172, 51] on div at bounding box center [289, 48] width 494 height 15
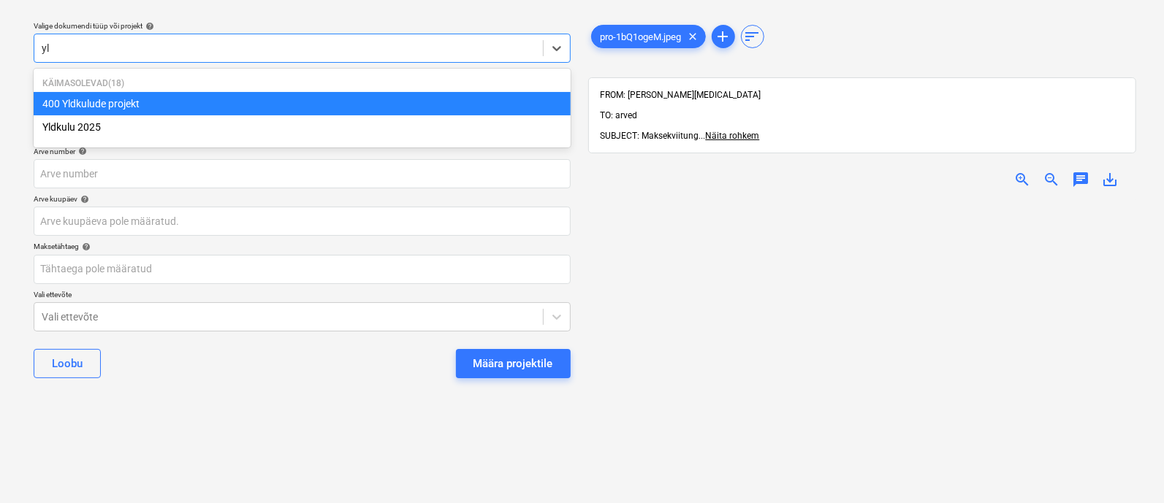
type input "yld"
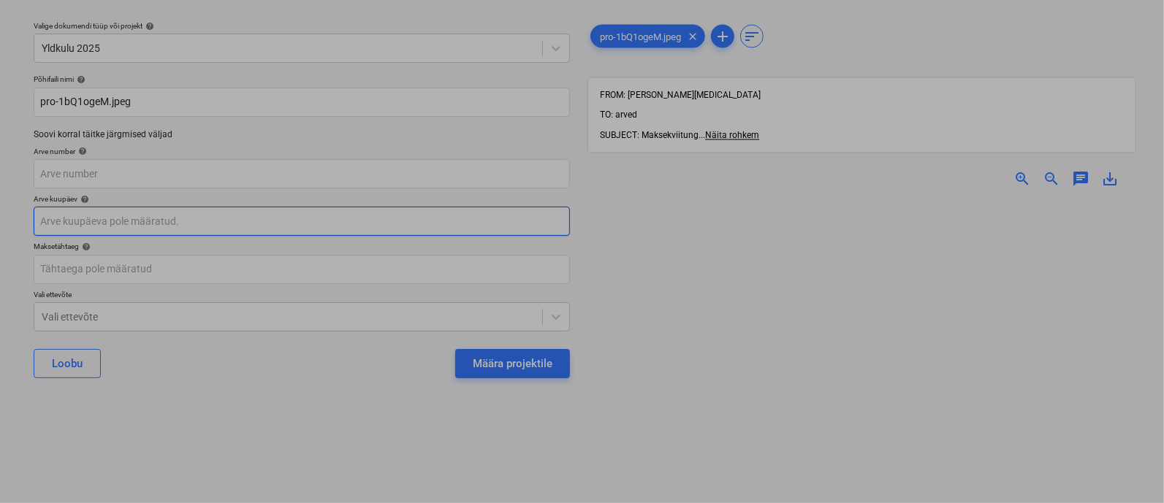
click at [181, 218] on body "Müük 2 Projektid Kontaktid Ettevõte Koondarved 1 Postkast 9+ Kinnitusring Ressu…" at bounding box center [582, 212] width 1164 height 503
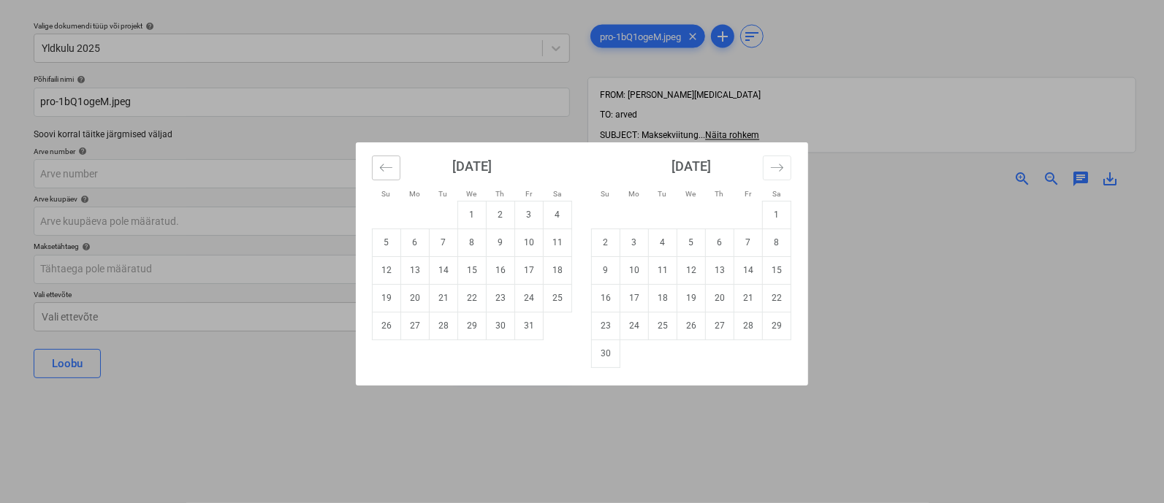
click at [381, 162] on icon "Move backward to switch to the previous month." at bounding box center [386, 168] width 14 height 14
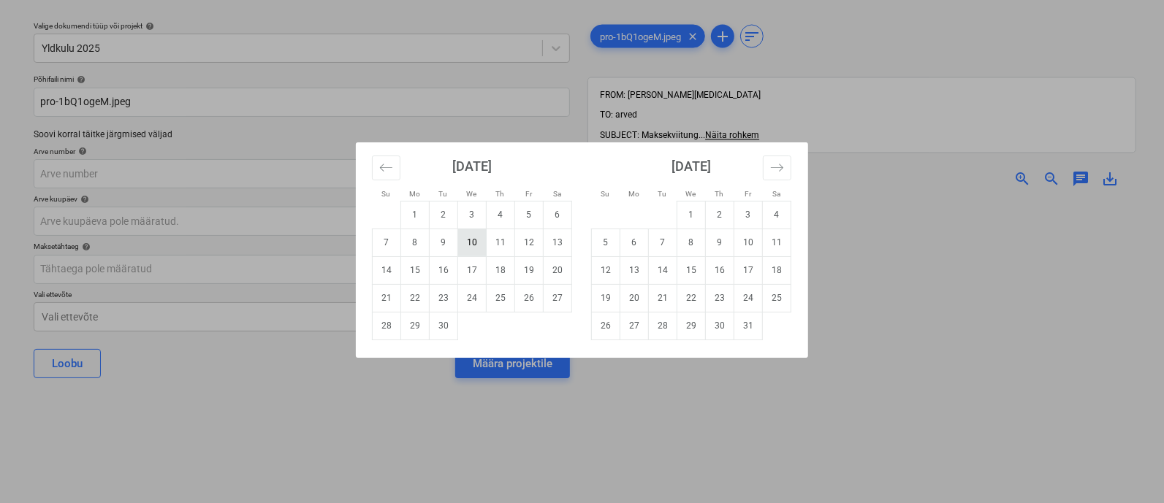
click at [478, 245] on td "10" at bounding box center [472, 243] width 28 height 28
type input "10 Sep 2025"
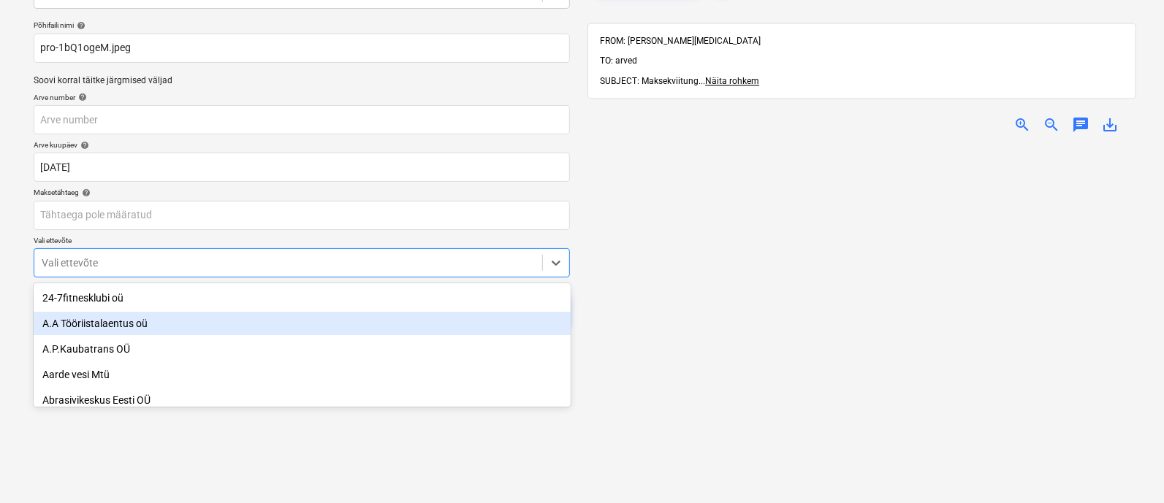
click at [264, 325] on body "Müük 2 Projektid Kontaktid Ettevõte Koondarved 1 Postkast 9+ Kinnitusring Ressu…" at bounding box center [582, 158] width 1164 height 503
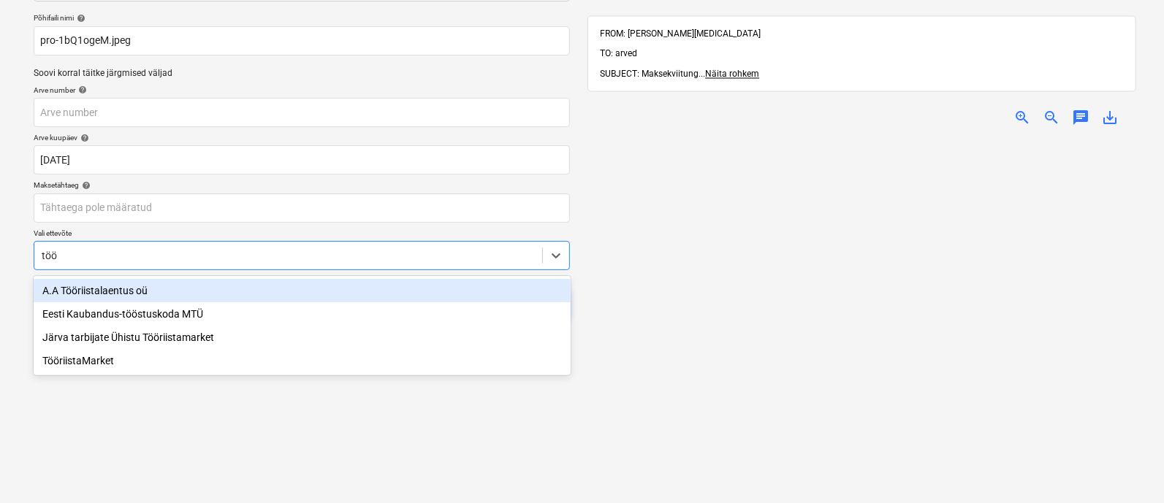
type input "töör"
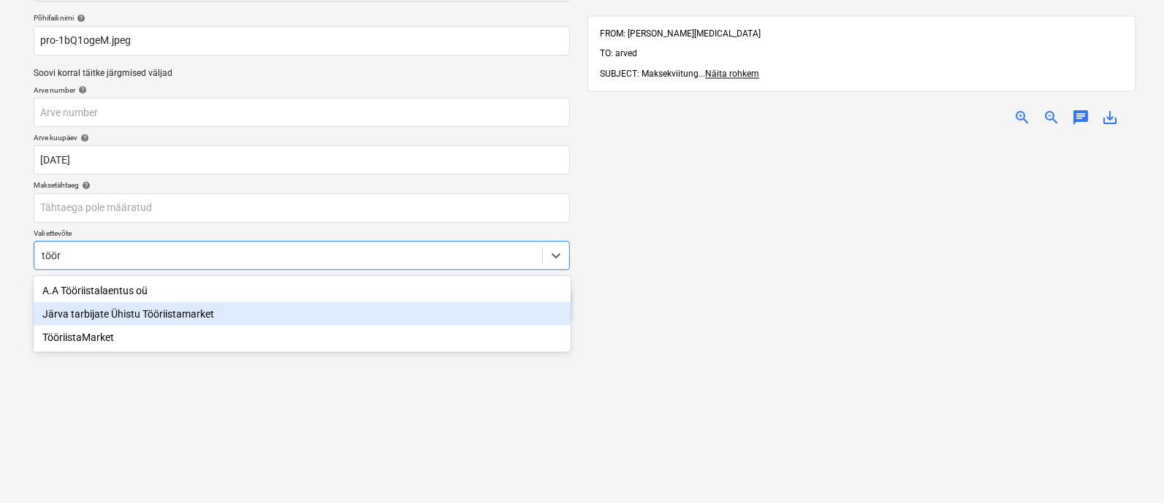
click at [242, 314] on div "Järva tarbijate Ühistu Tööriistamarket" at bounding box center [302, 313] width 537 height 23
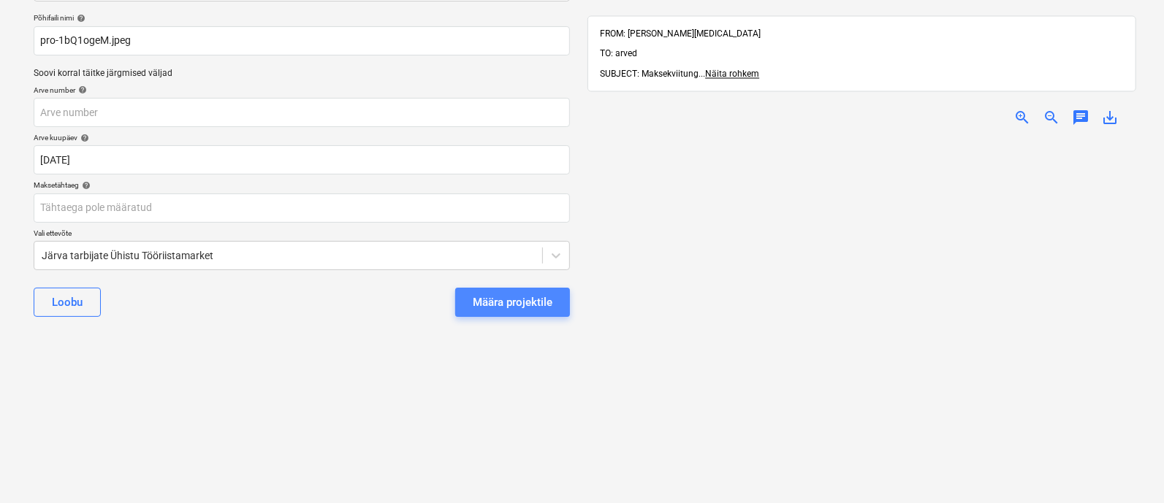
click at [485, 307] on div "Määra projektile" at bounding box center [513, 302] width 80 height 19
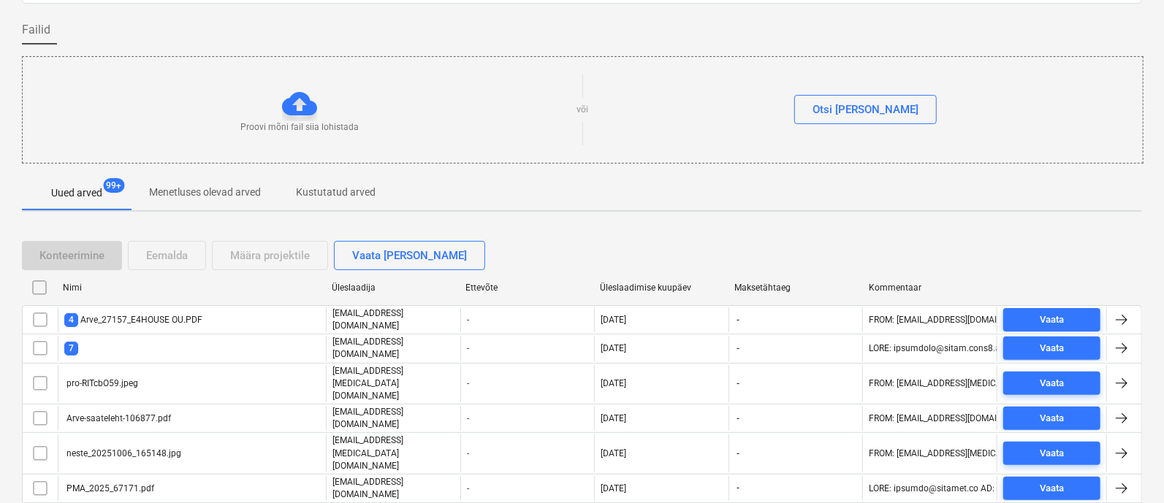
click at [635, 285] on div "Üleslaadimise kuupäev" at bounding box center [661, 288] width 123 height 10
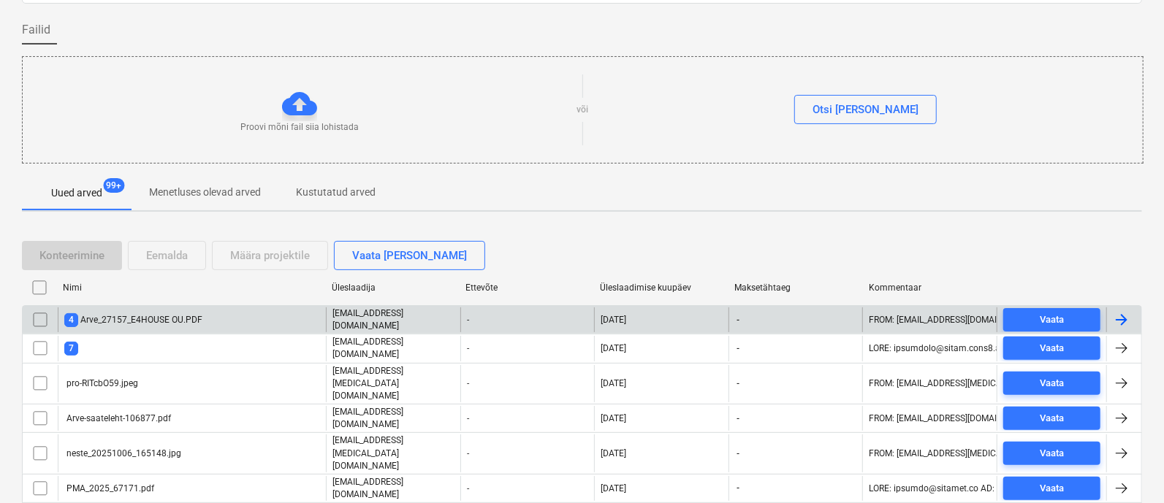
checkbox input "false"
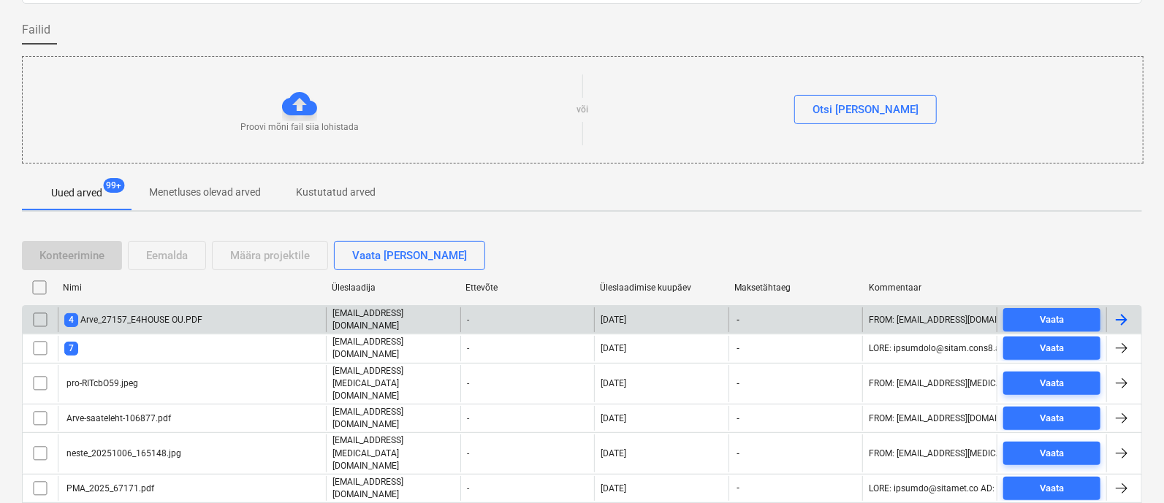
checkbox input "false"
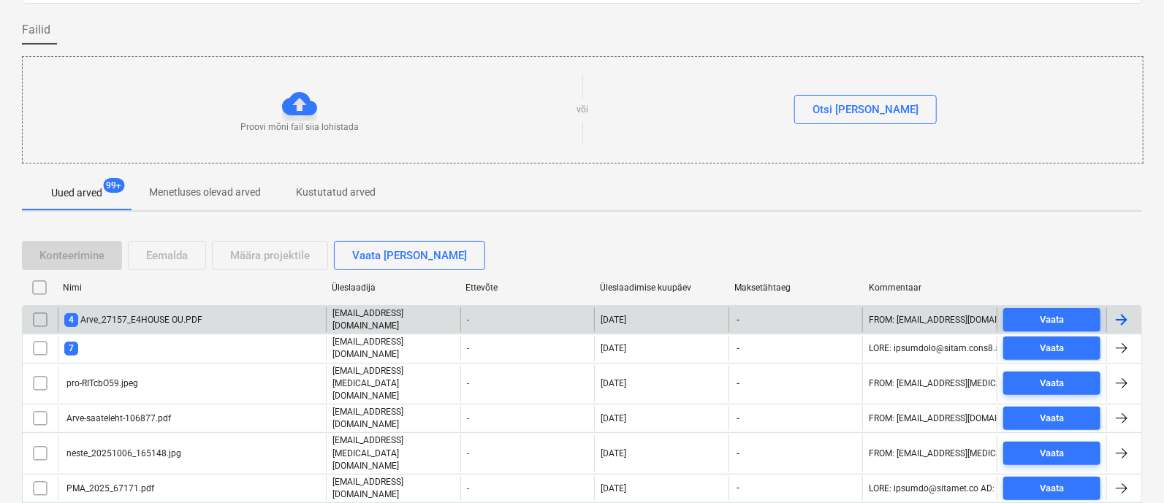
checkbox input "false"
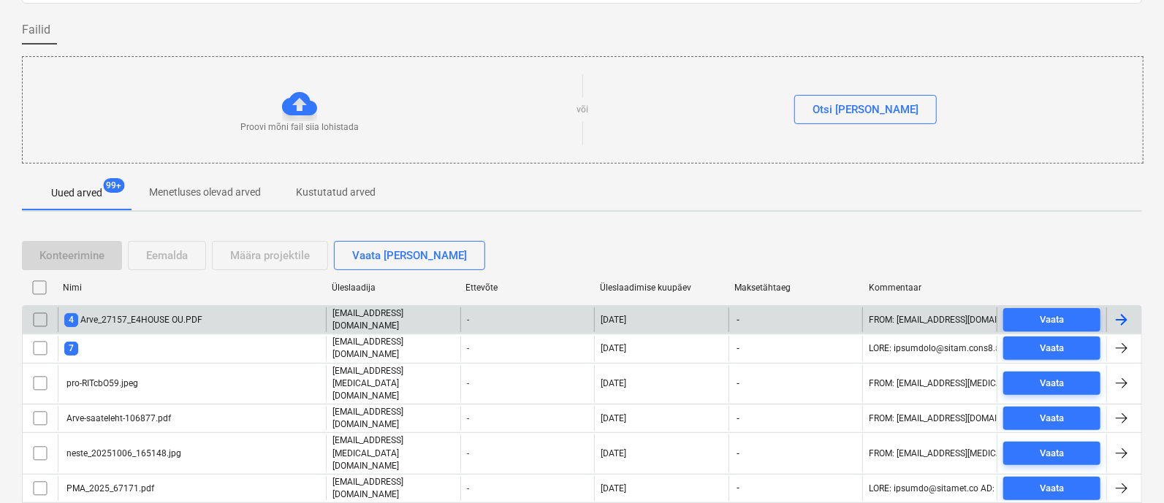
checkbox input "false"
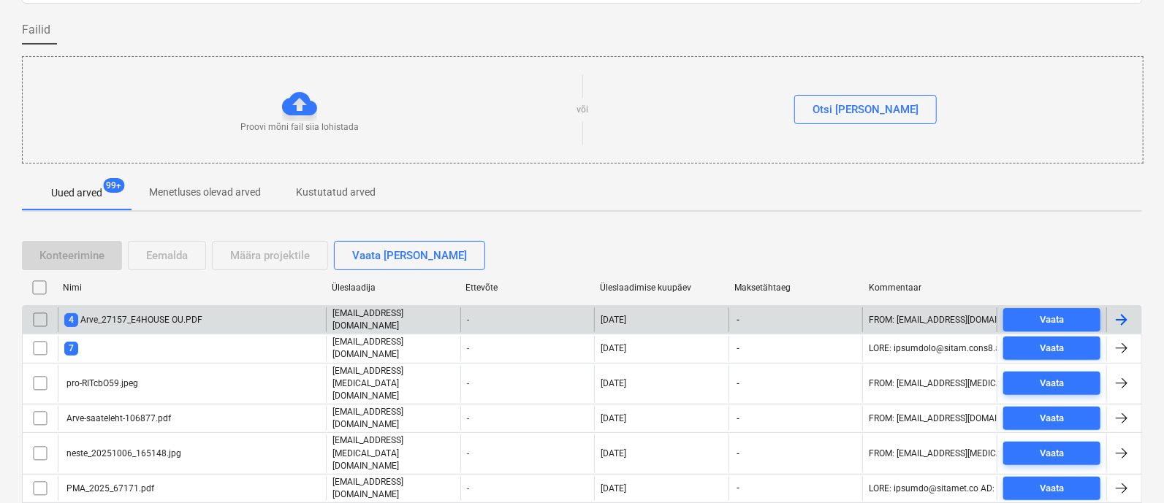
checkbox input "false"
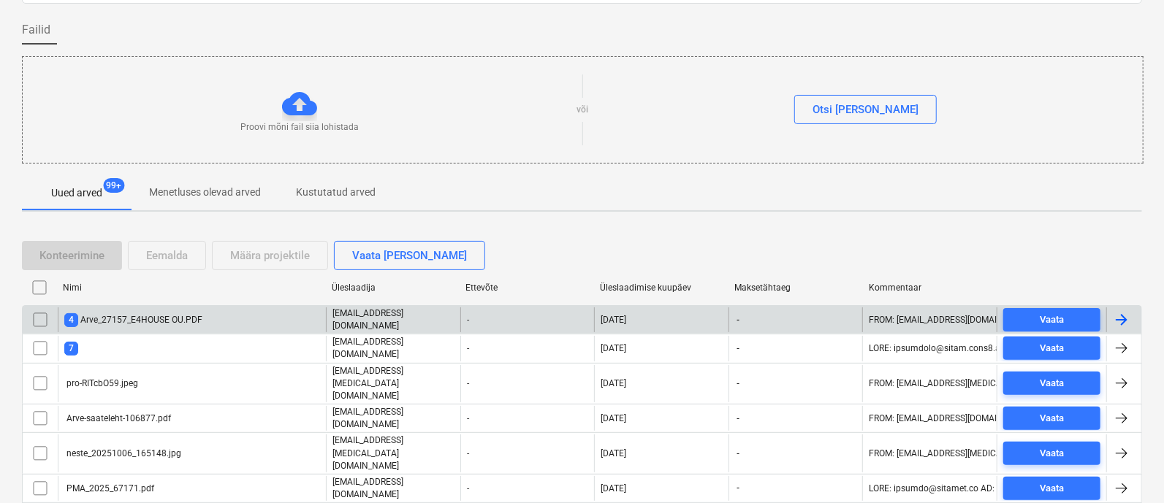
checkbox input "false"
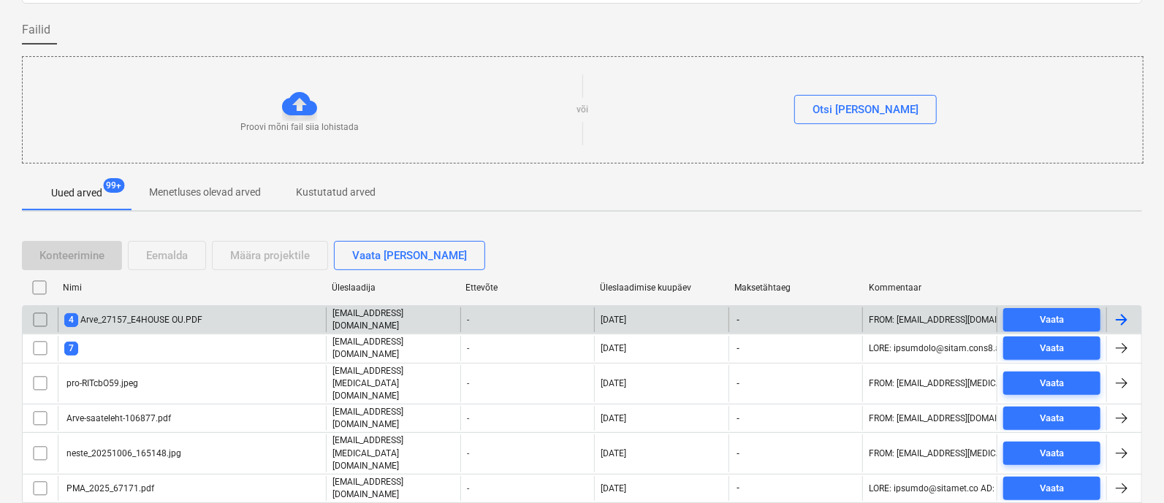
checkbox input "false"
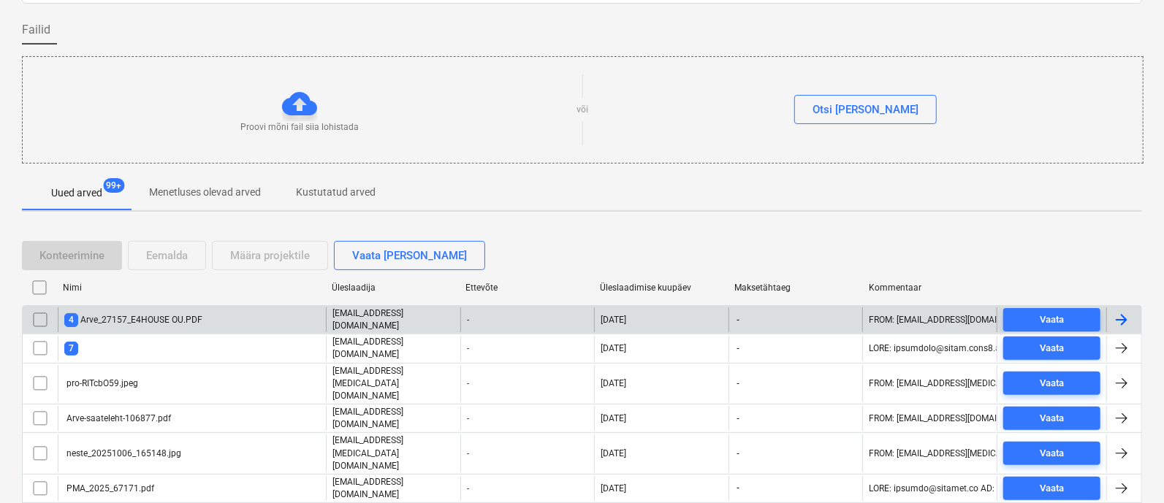
checkbox input "false"
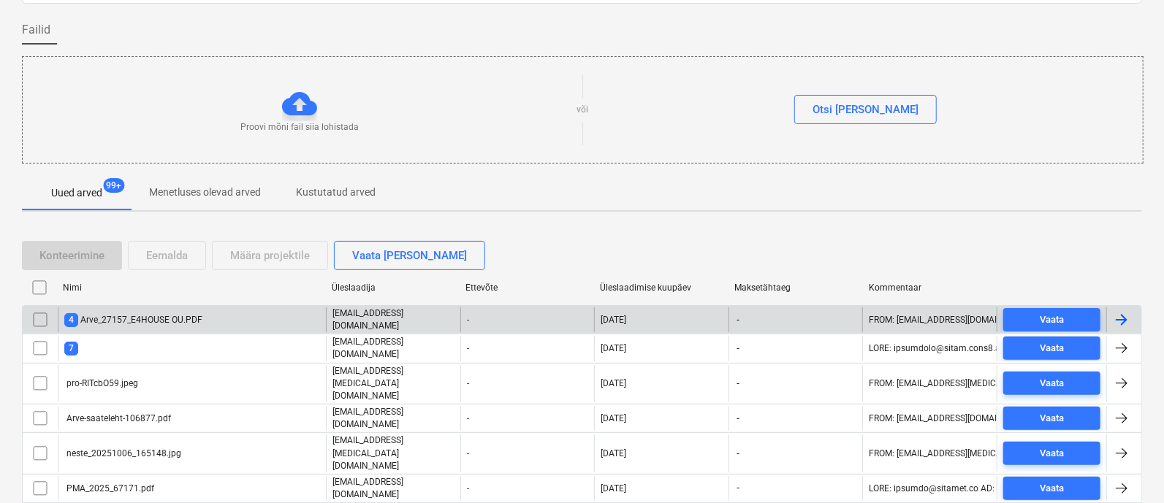
checkbox input "false"
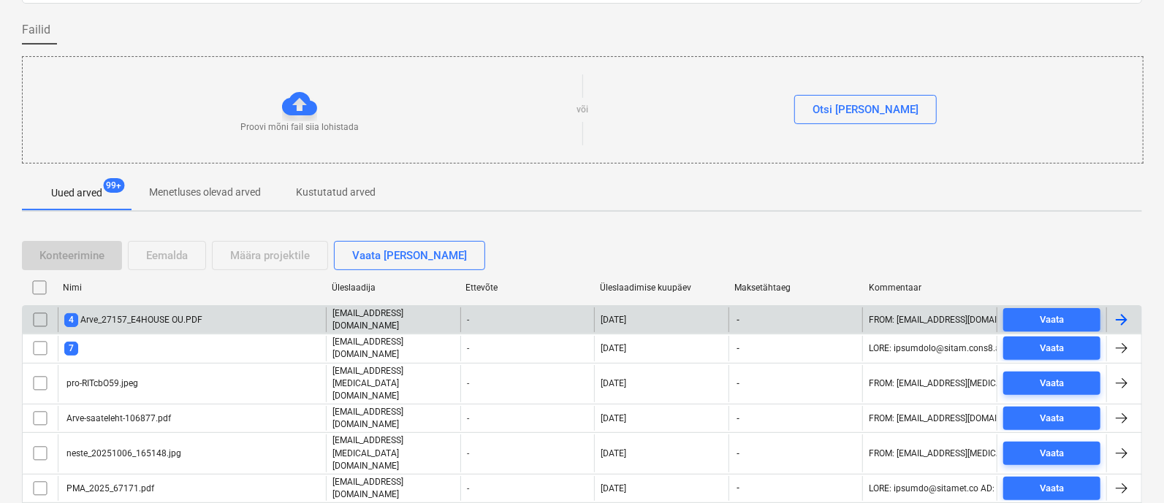
checkbox input "false"
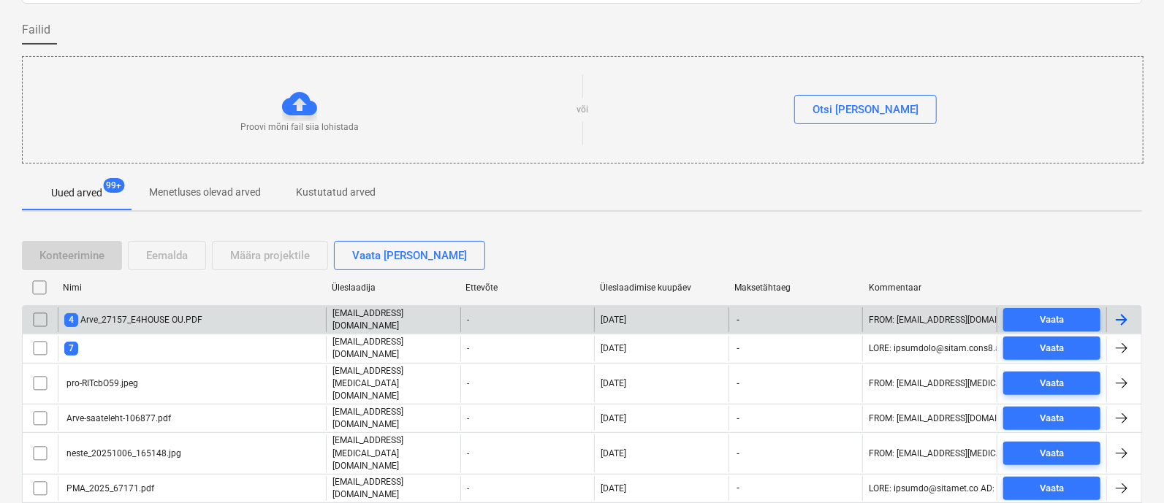
checkbox input "false"
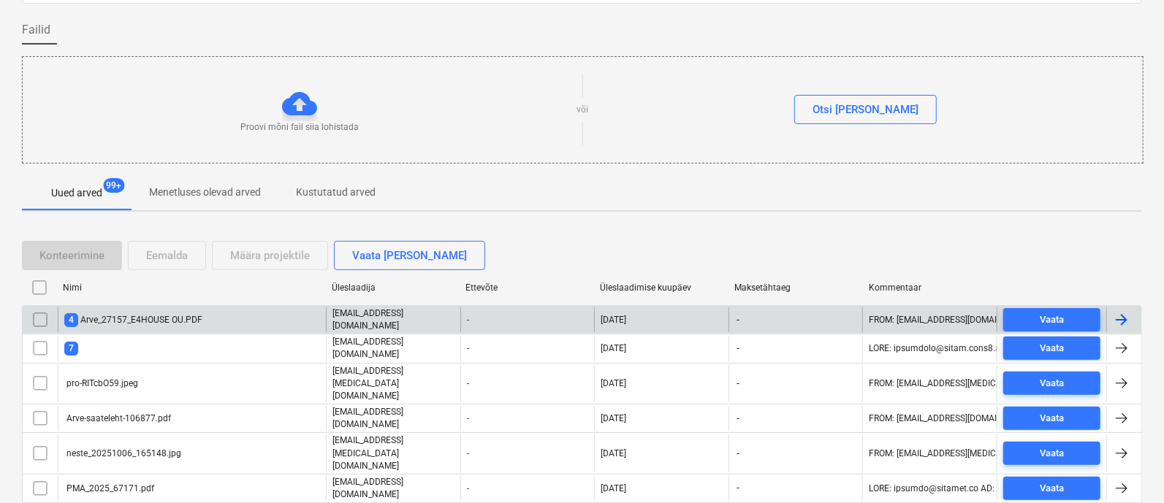
checkbox input "false"
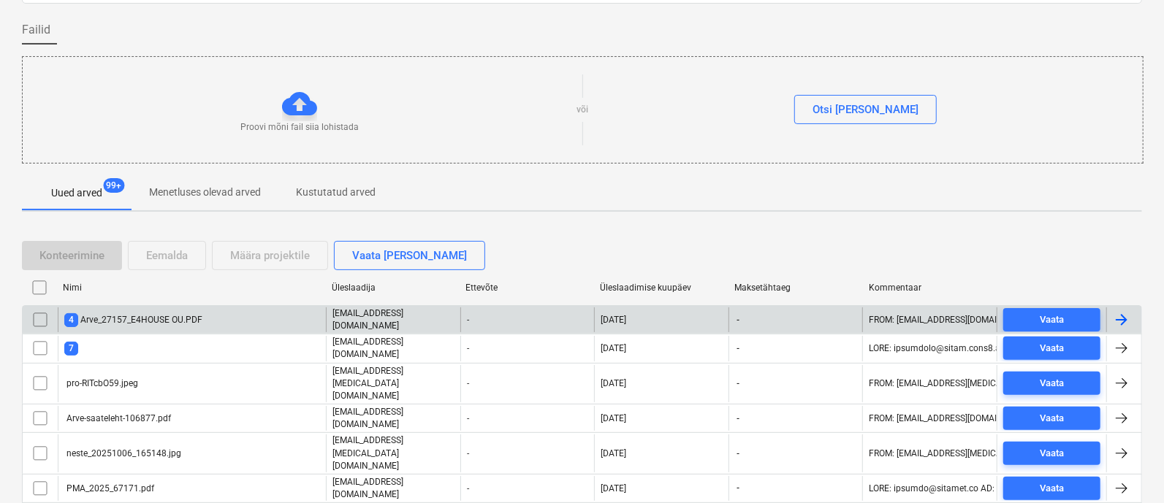
checkbox input "false"
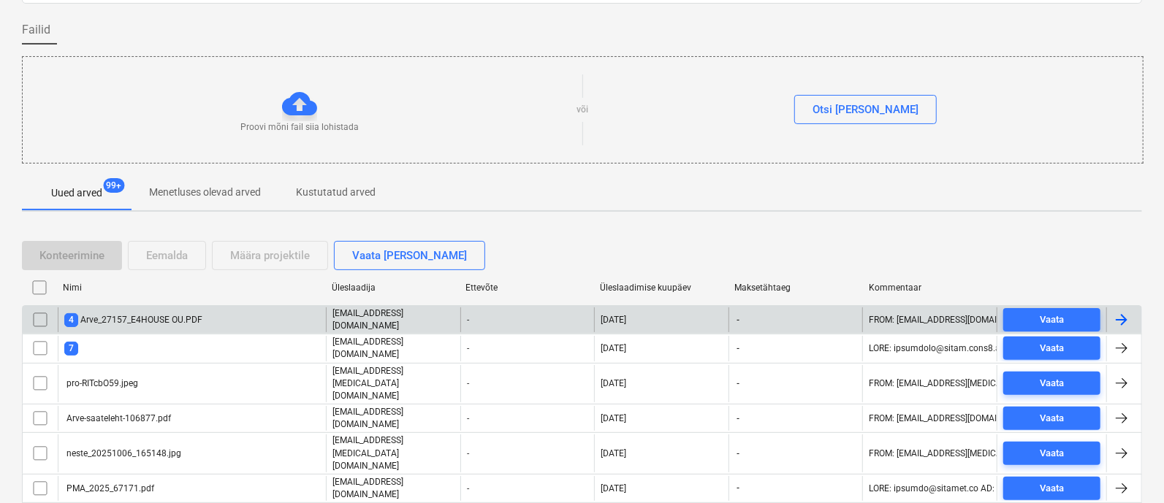
checkbox input "false"
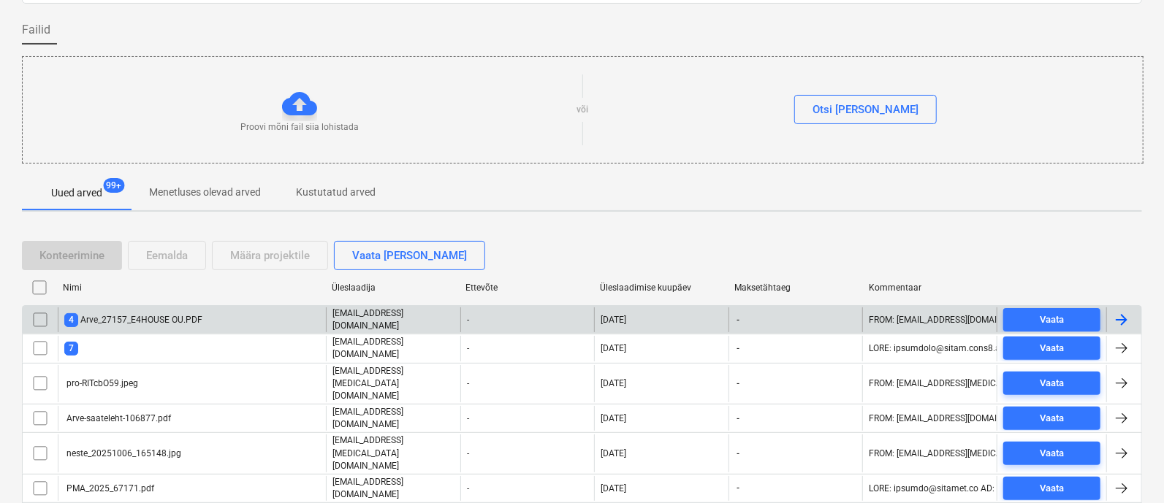
checkbox input "false"
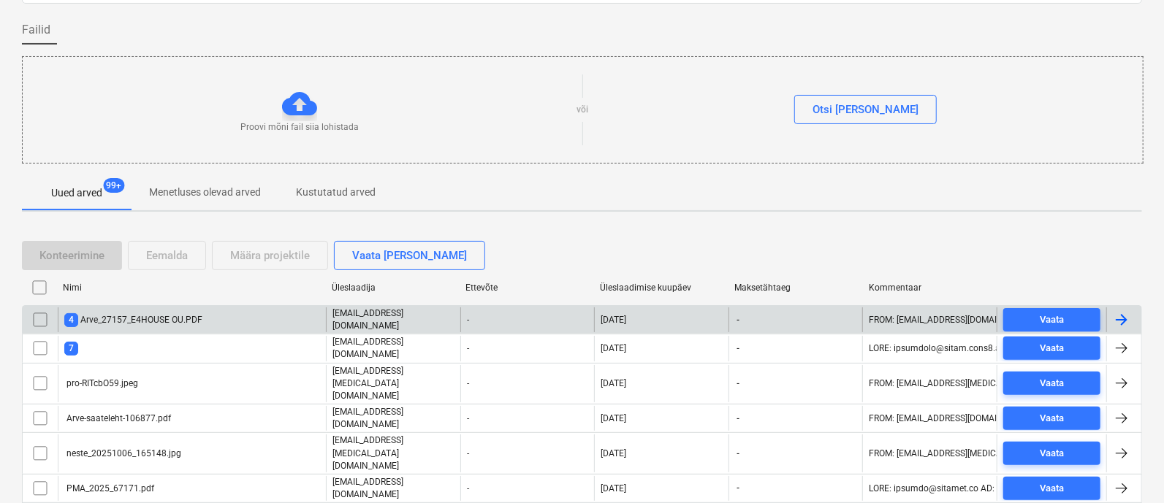
checkbox input "false"
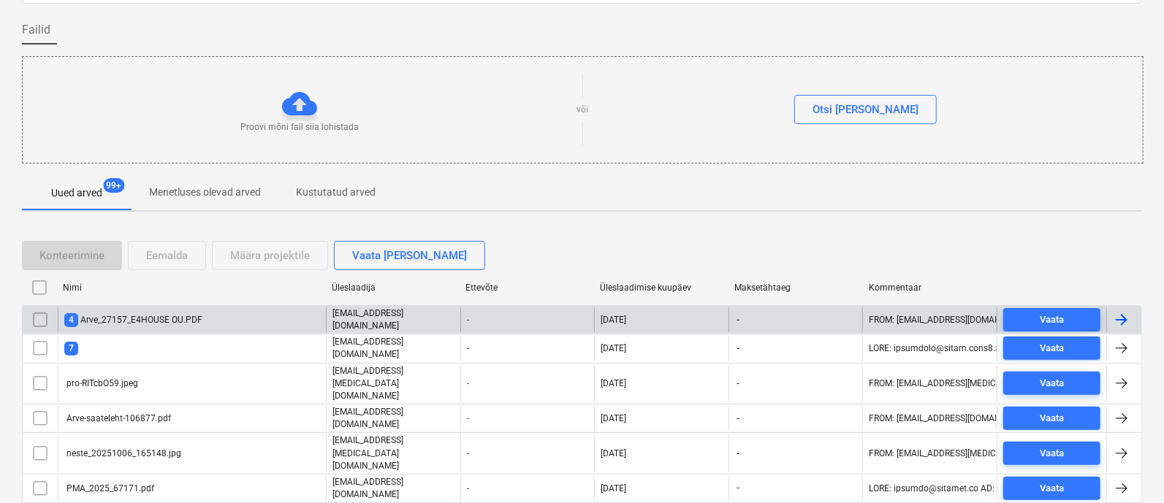
checkbox input "false"
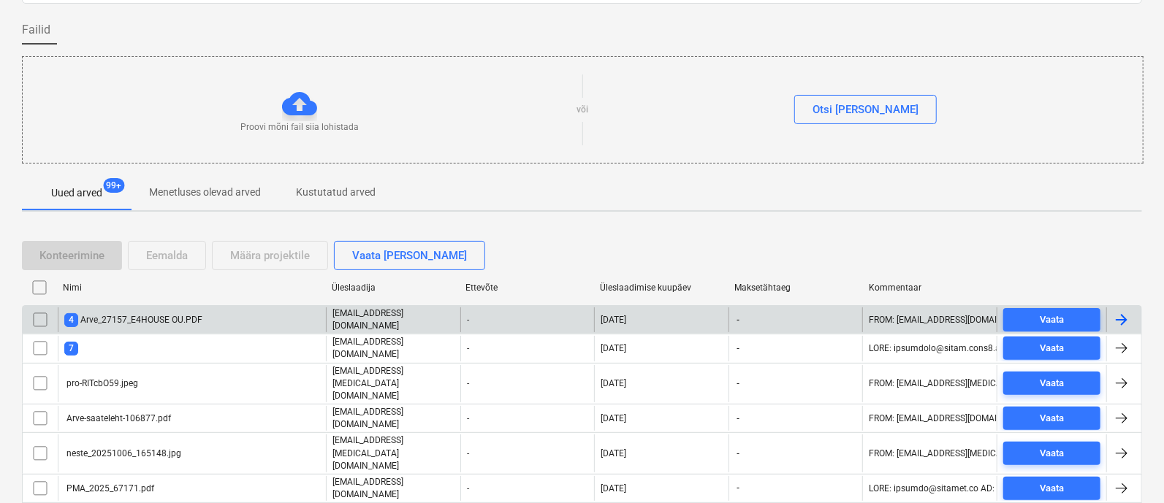
checkbox input "false"
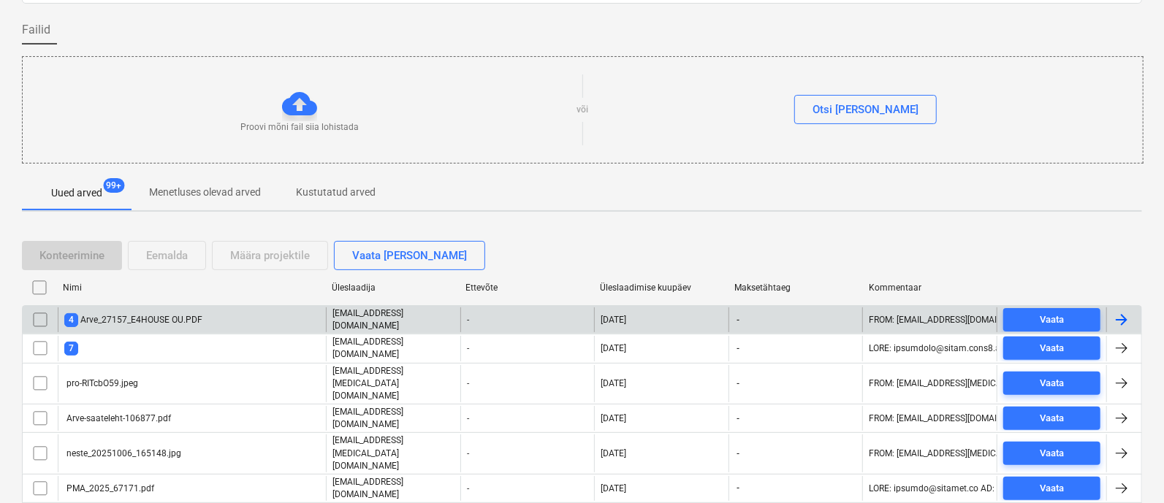
checkbox input "false"
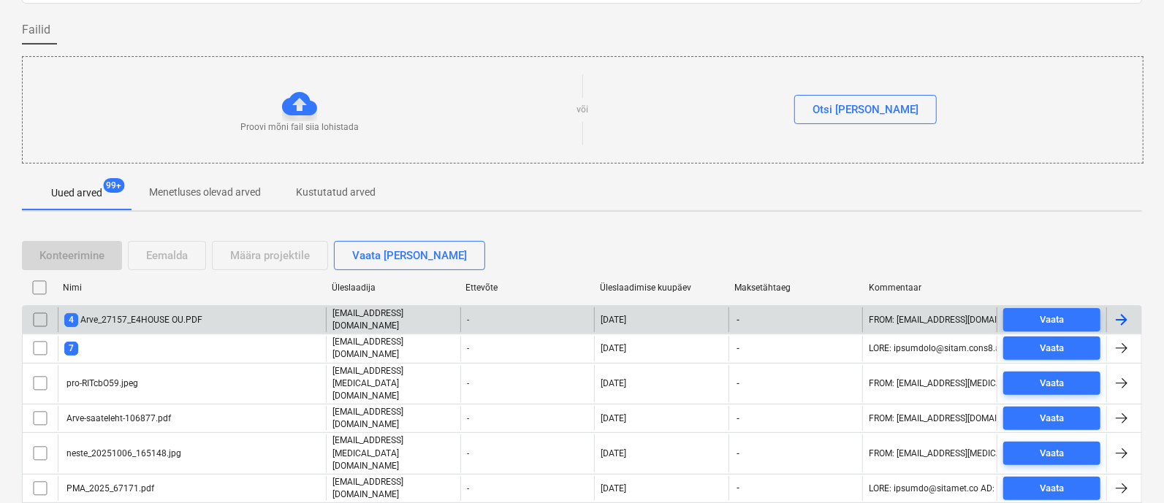
checkbox input "false"
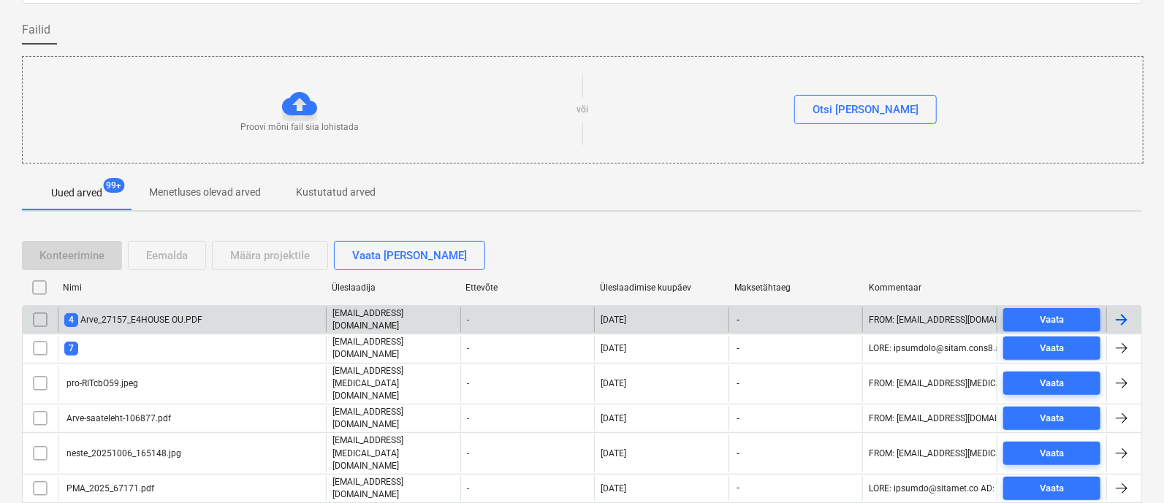
checkbox input "false"
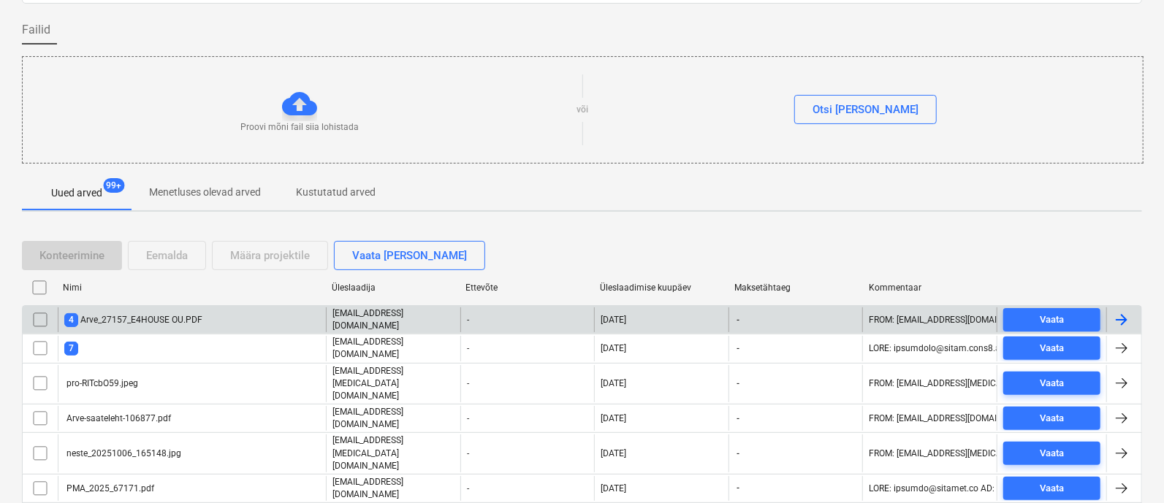
checkbox input "false"
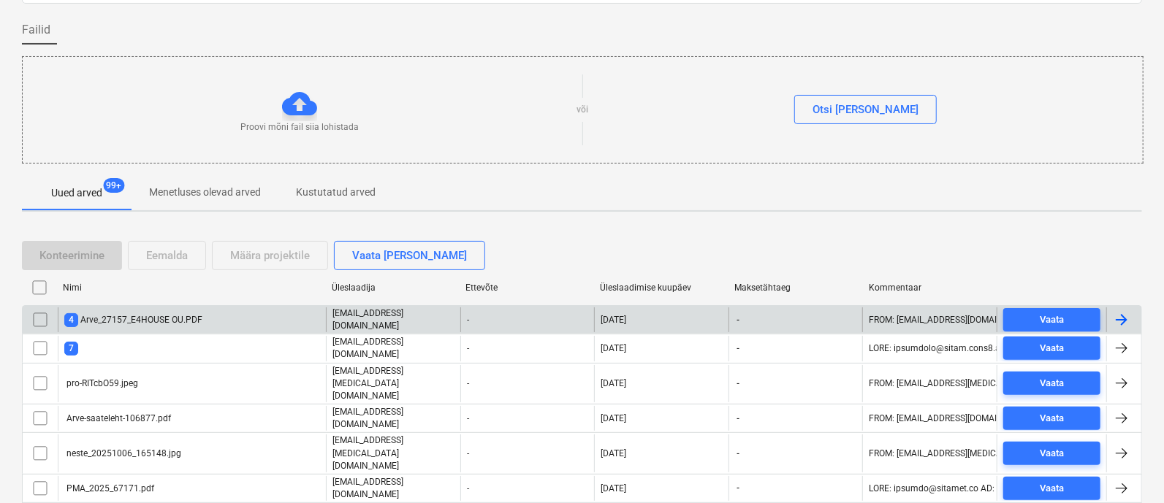
checkbox input "false"
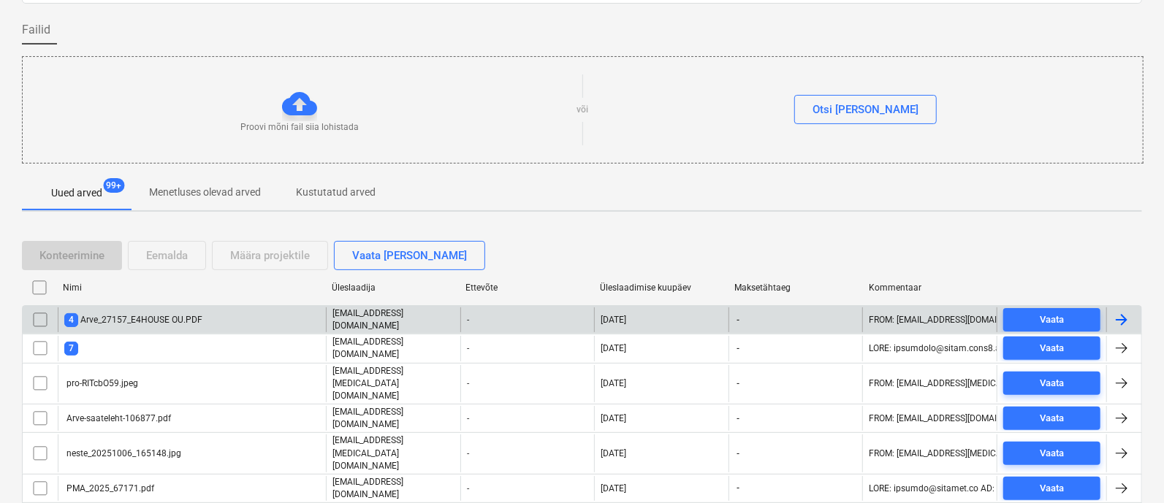
checkbox input "false"
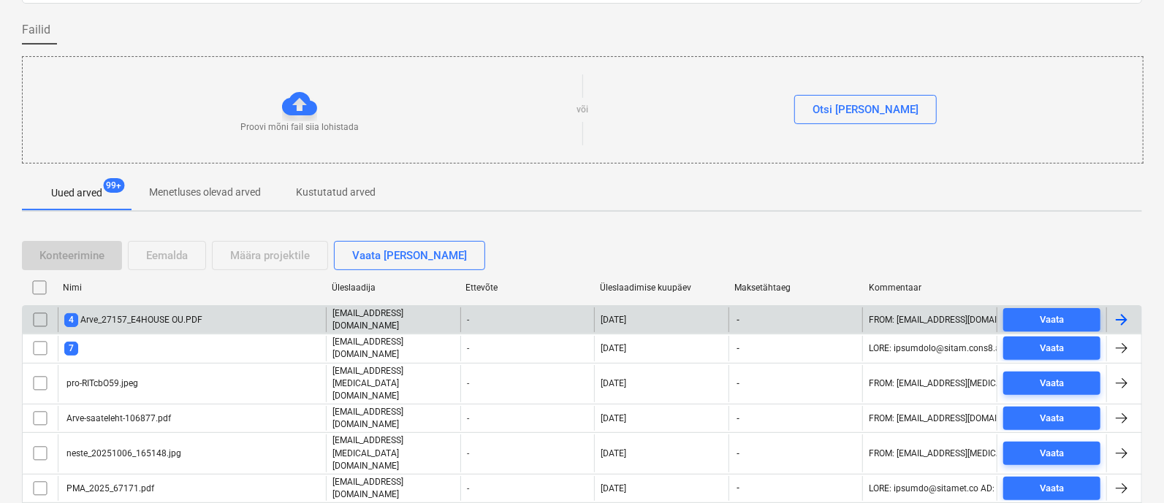
checkbox input "false"
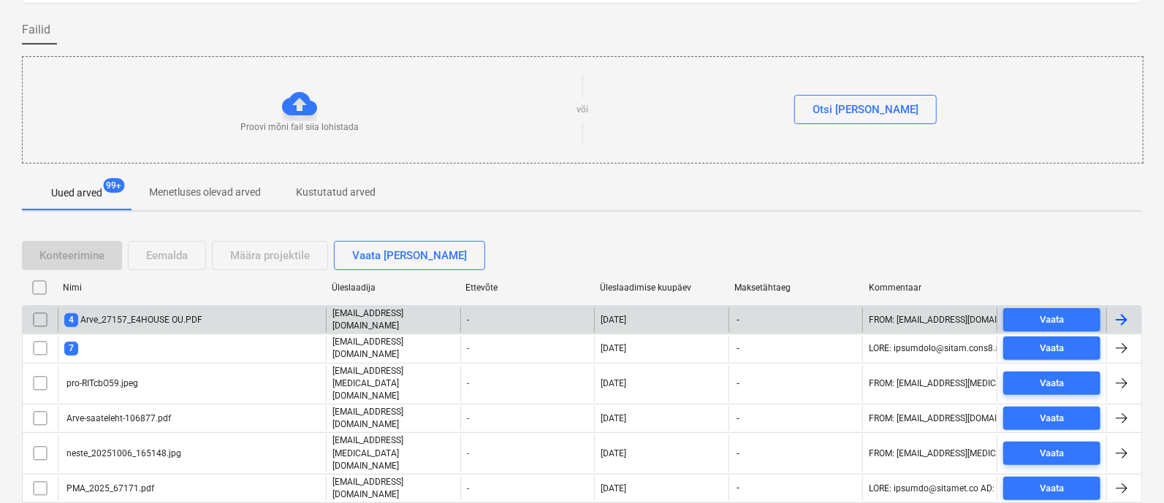
checkbox input "false"
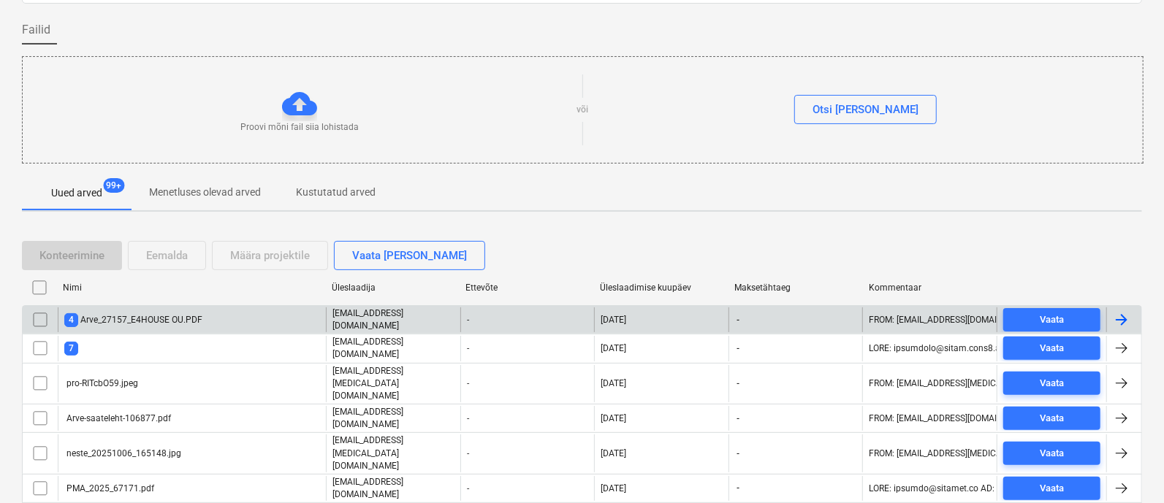
checkbox input "false"
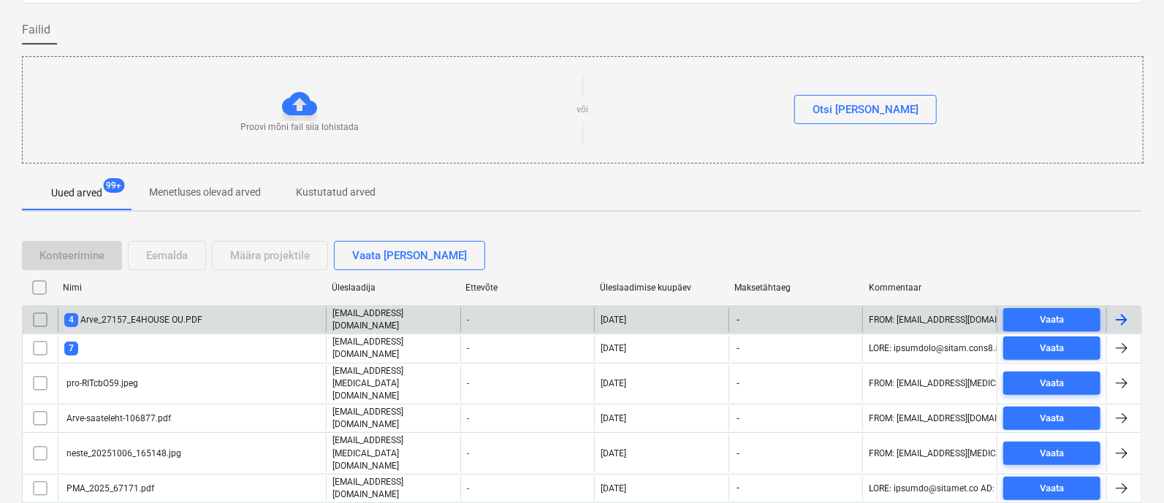
checkbox input "false"
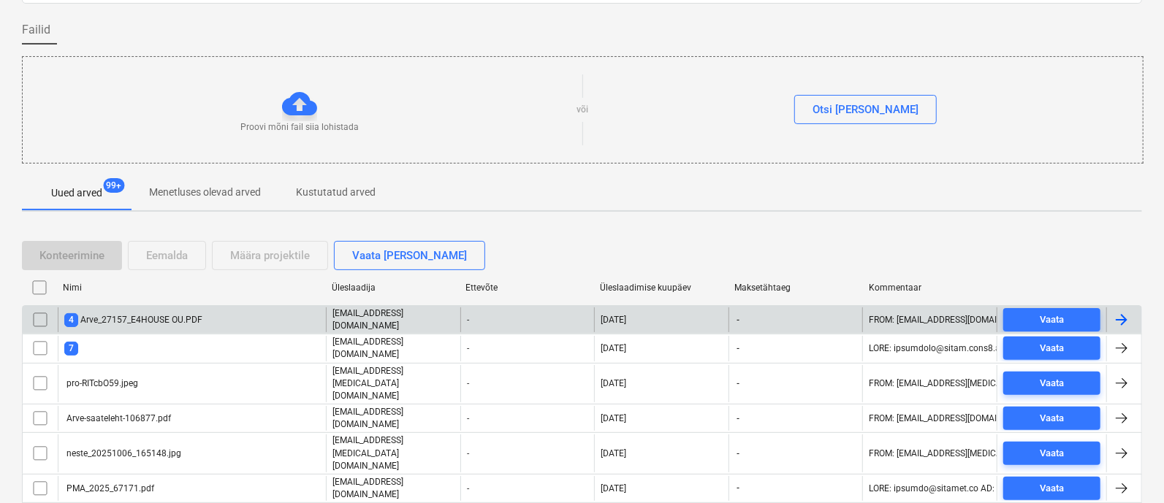
checkbox input "false"
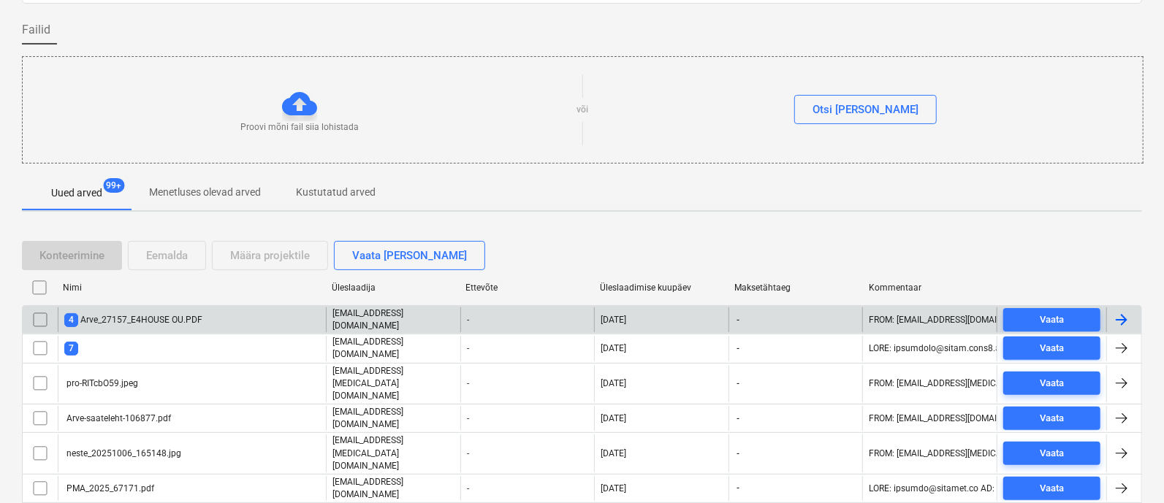
checkbox input "false"
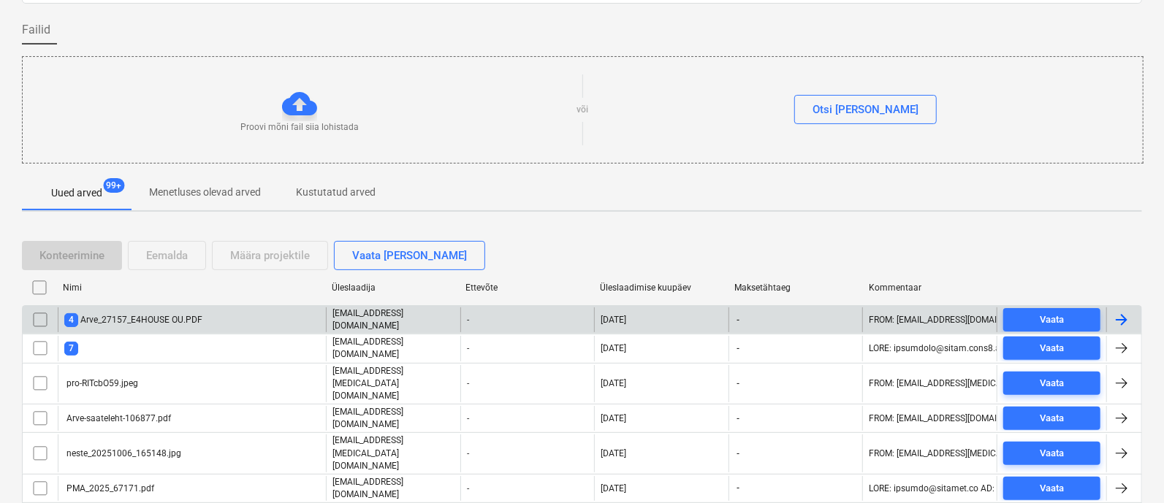
checkbox input "false"
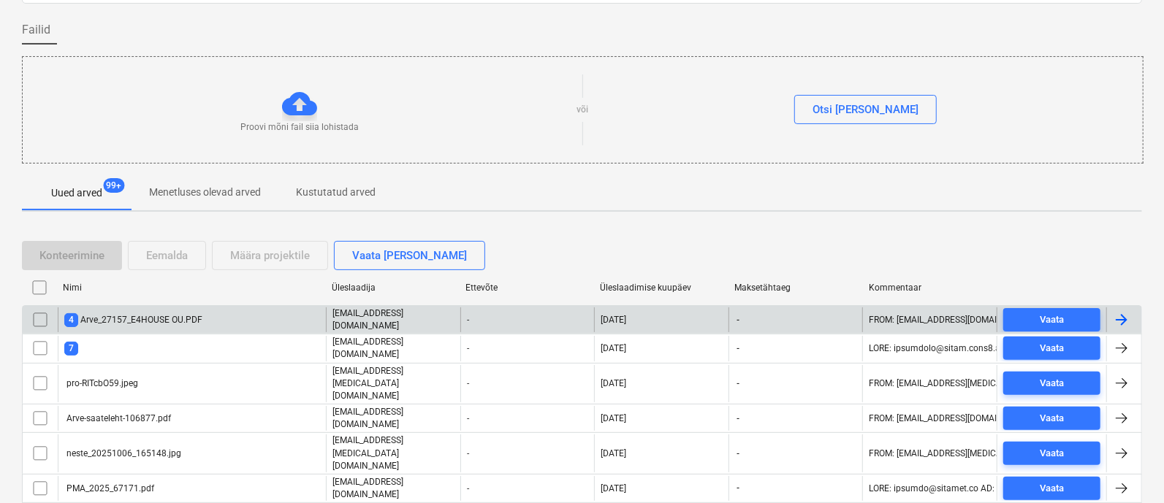
checkbox input "false"
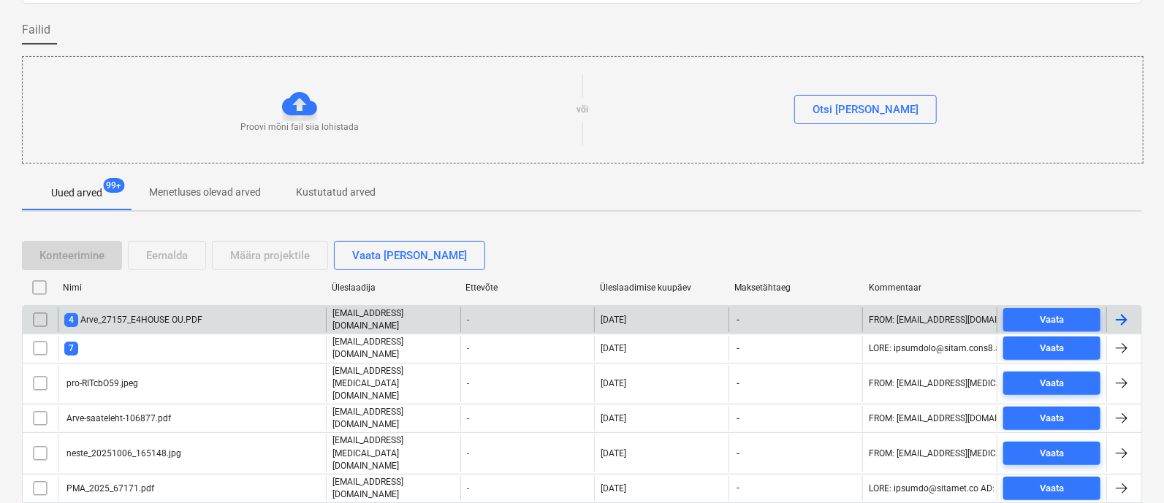
checkbox input "false"
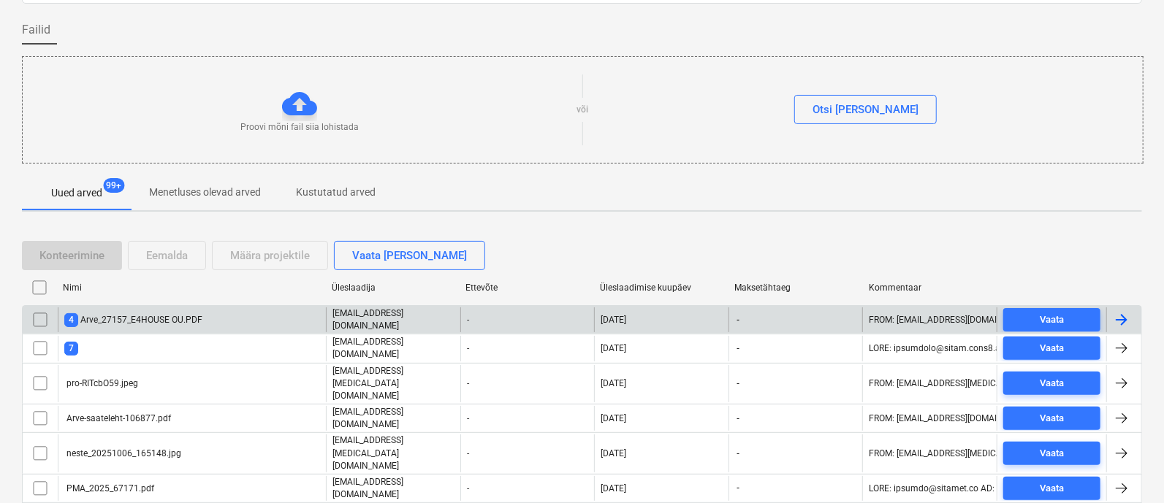
checkbox input "false"
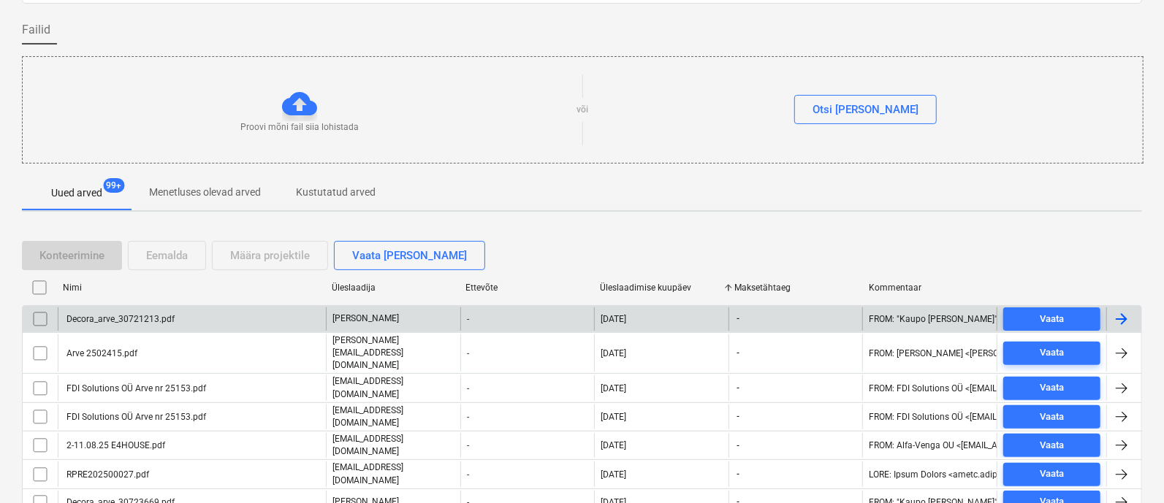
click at [174, 310] on div "Decora_arve_30721213.pdf" at bounding box center [192, 319] width 268 height 23
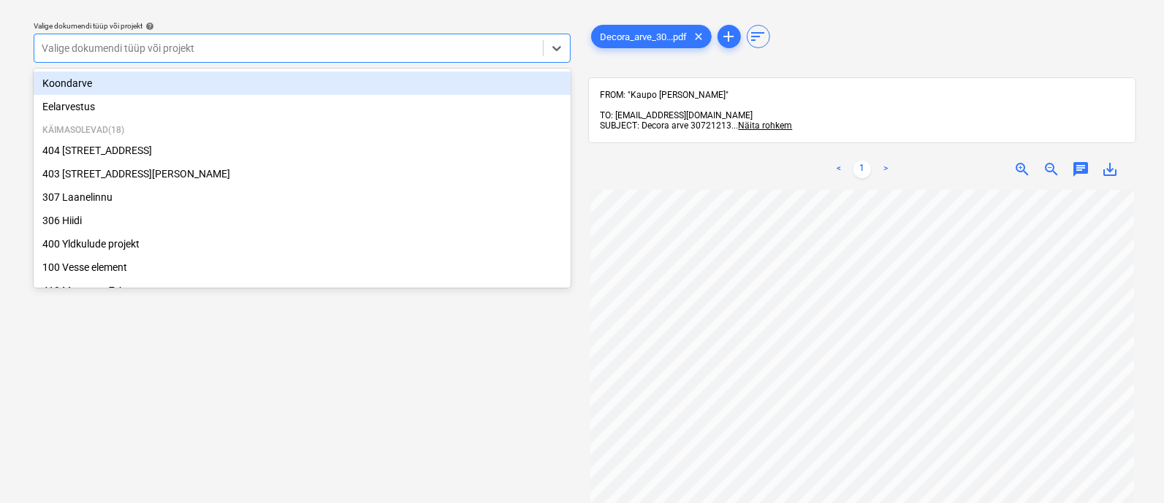
click at [376, 41] on div at bounding box center [289, 48] width 494 height 15
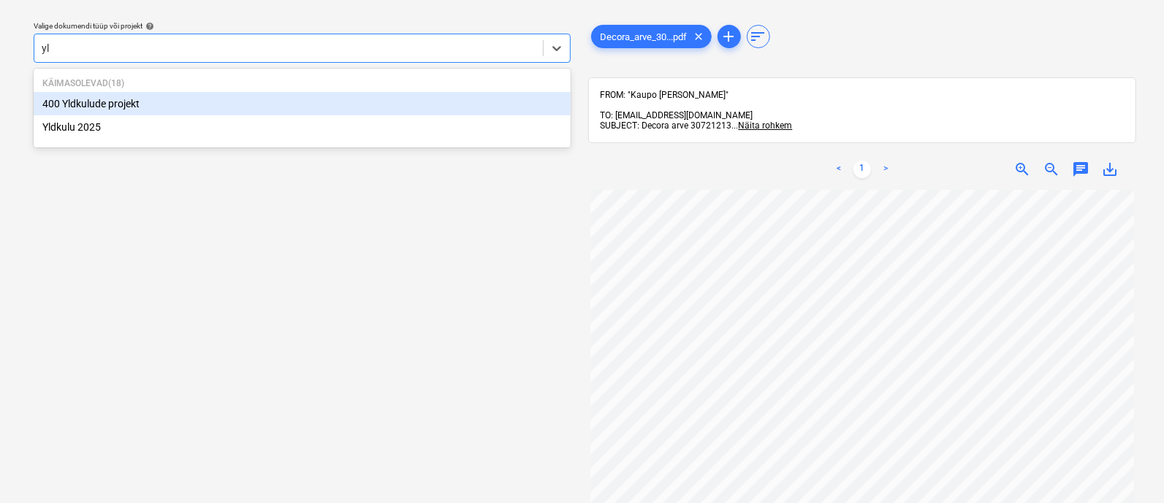
type input "yld"
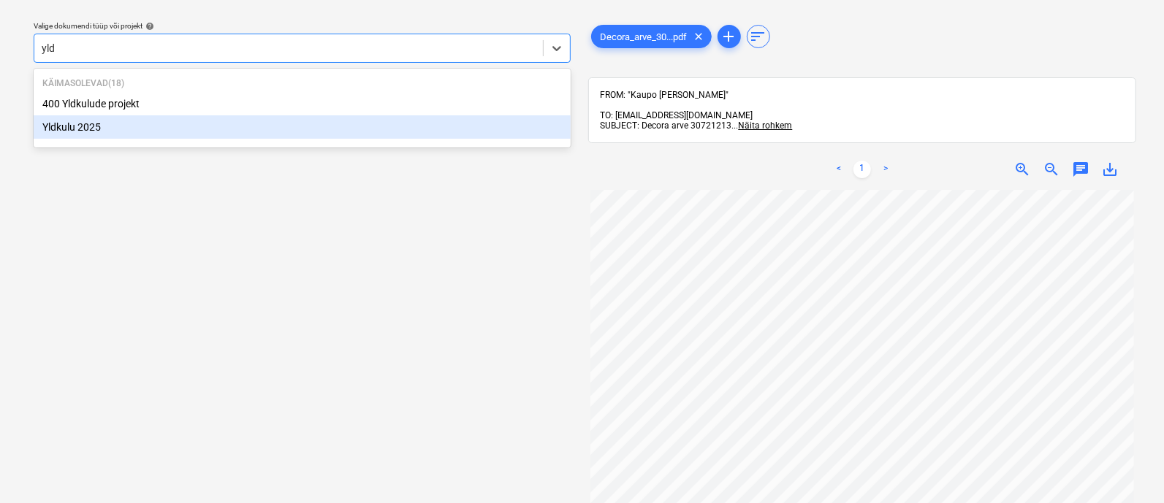
click at [321, 129] on div "Yldkulu 2025" at bounding box center [302, 126] width 537 height 23
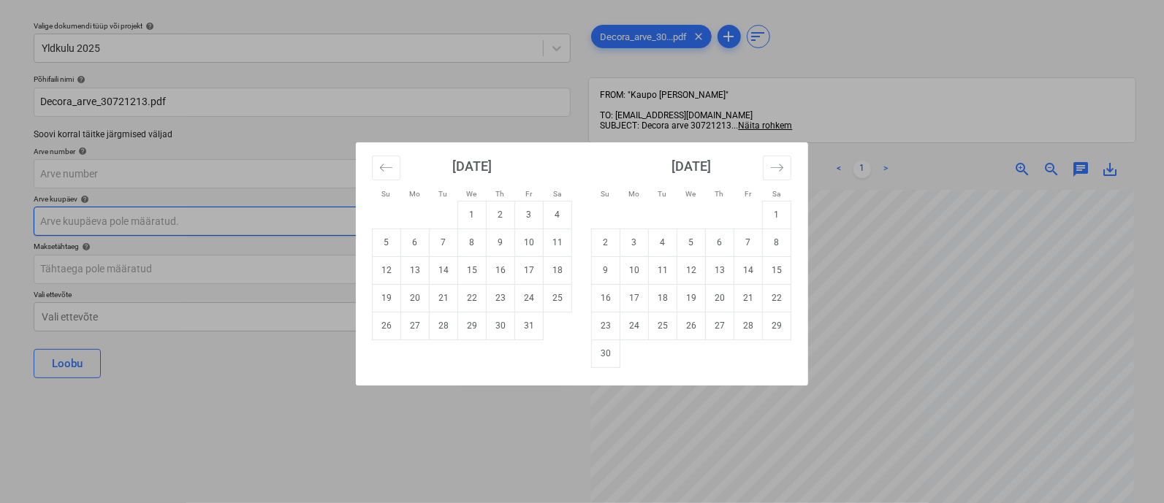
click at [291, 226] on body "Müük 2 Projektid Kontaktid Ettevõte Koondarved 1 Postkast 9+ Kinnitusring Ressu…" at bounding box center [582, 212] width 1164 height 503
click at [385, 173] on button "Move backward to switch to the previous month." at bounding box center [386, 168] width 28 height 25
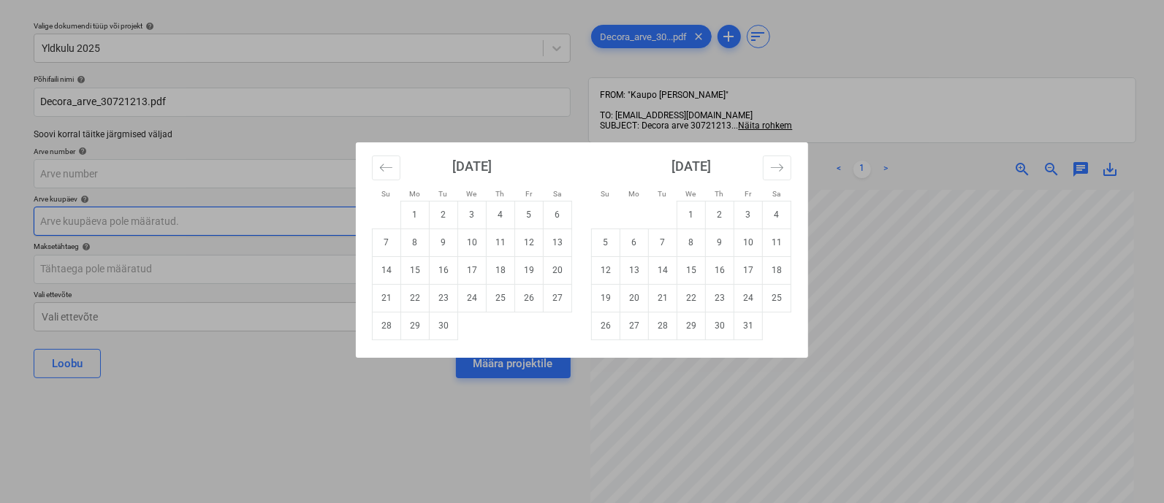
click at [497, 215] on td "4" at bounding box center [500, 215] width 28 height 28
type input "[DATE]"
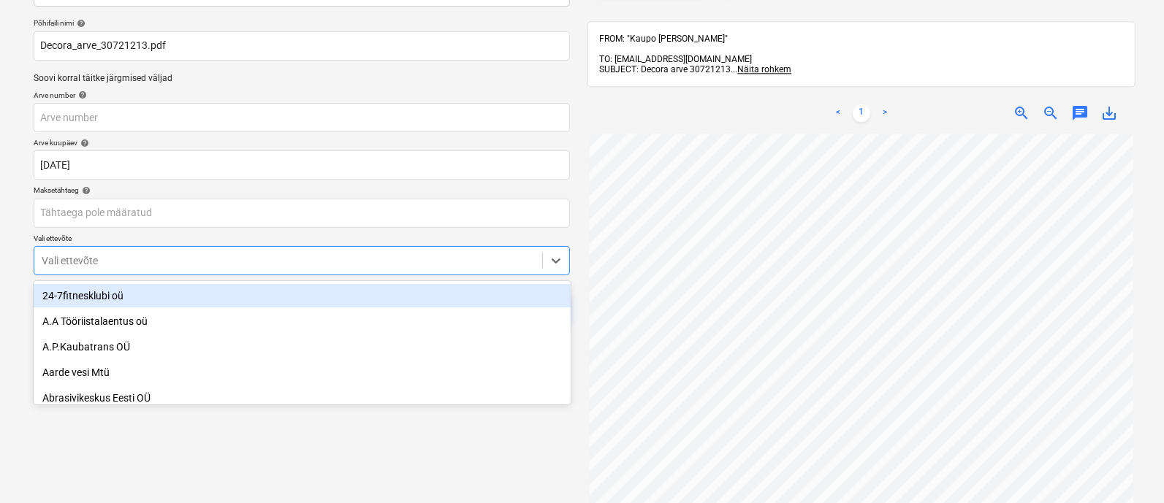
click at [263, 320] on body "Müük 2 Projektid Kontaktid Ettevõte Koondarved 1 Postkast 9+ Kinnitusring Ressu…" at bounding box center [582, 155] width 1164 height 503
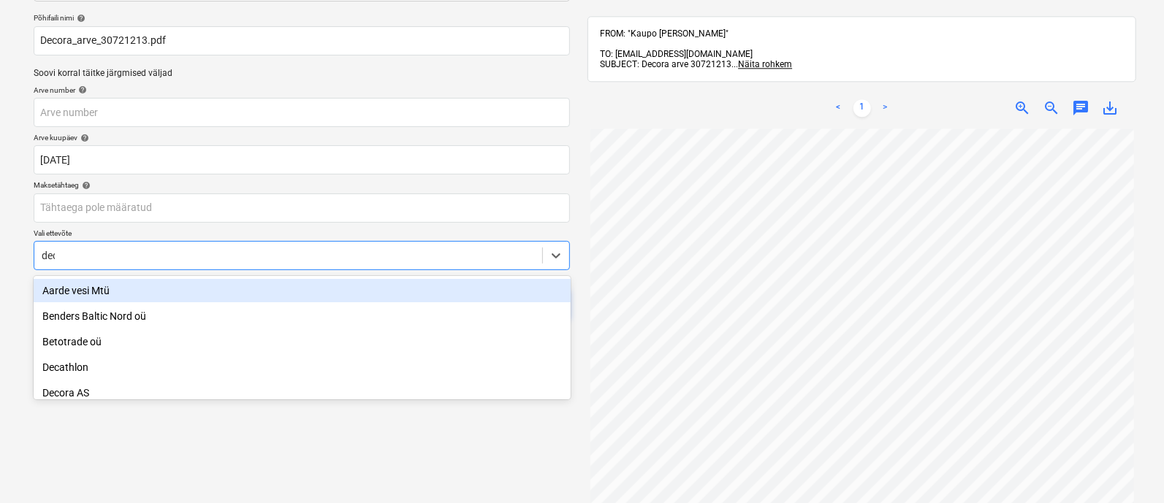
type input "deco"
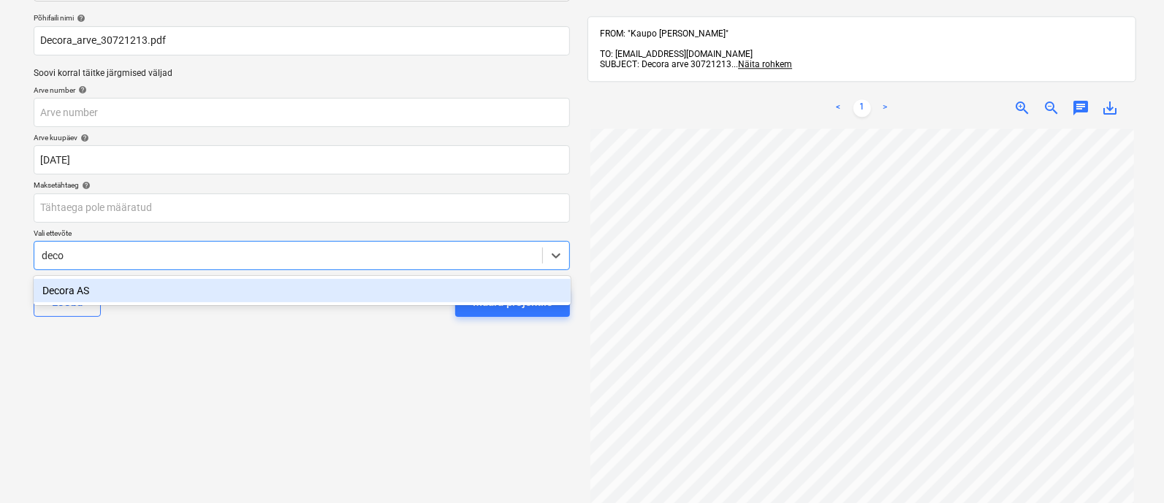
click at [267, 280] on div "Decora AS" at bounding box center [302, 290] width 537 height 23
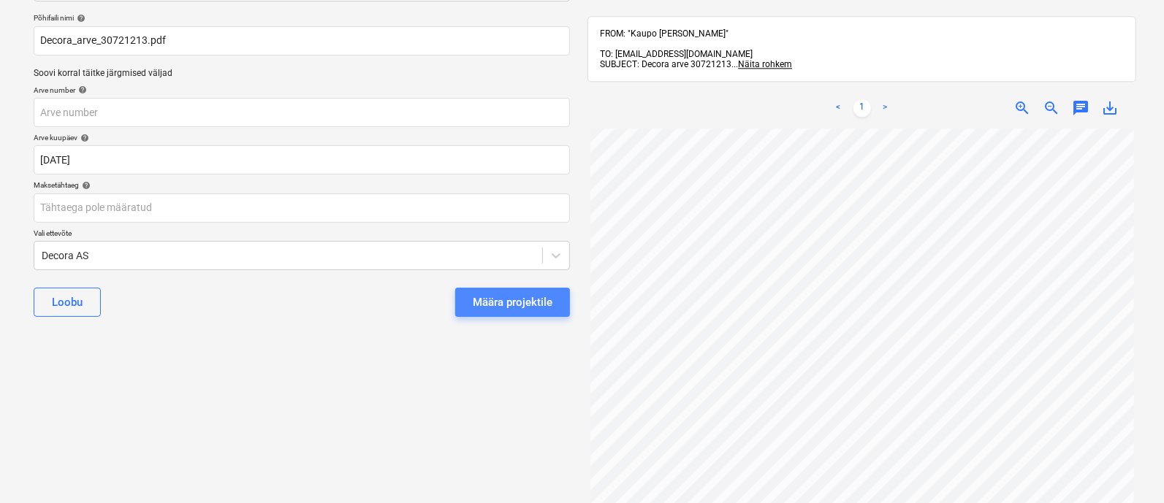
click at [497, 296] on div "Määra projektile" at bounding box center [513, 302] width 80 height 19
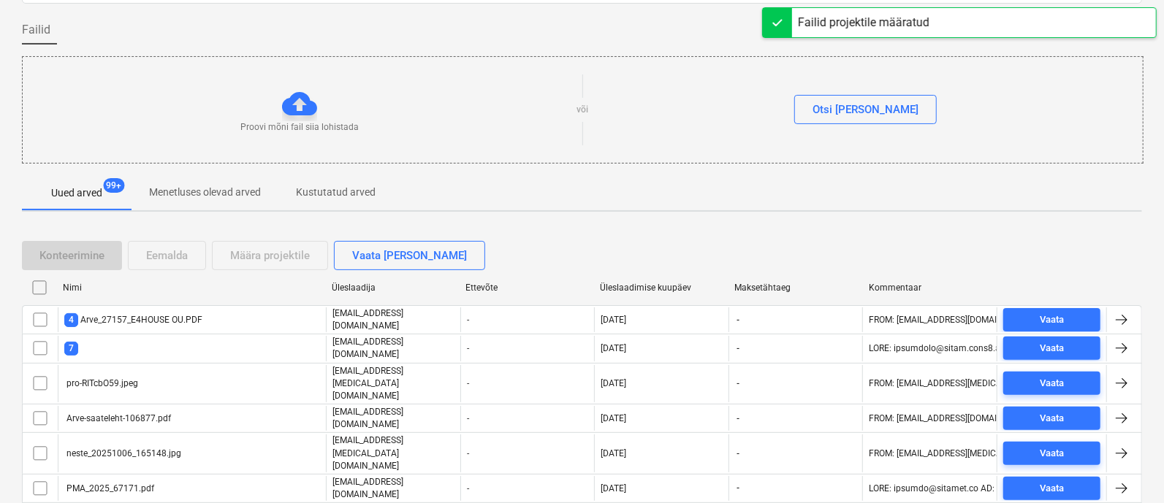
click at [630, 283] on div "Üleslaadimise kuupäev" at bounding box center [661, 288] width 123 height 10
checkbox input "false"
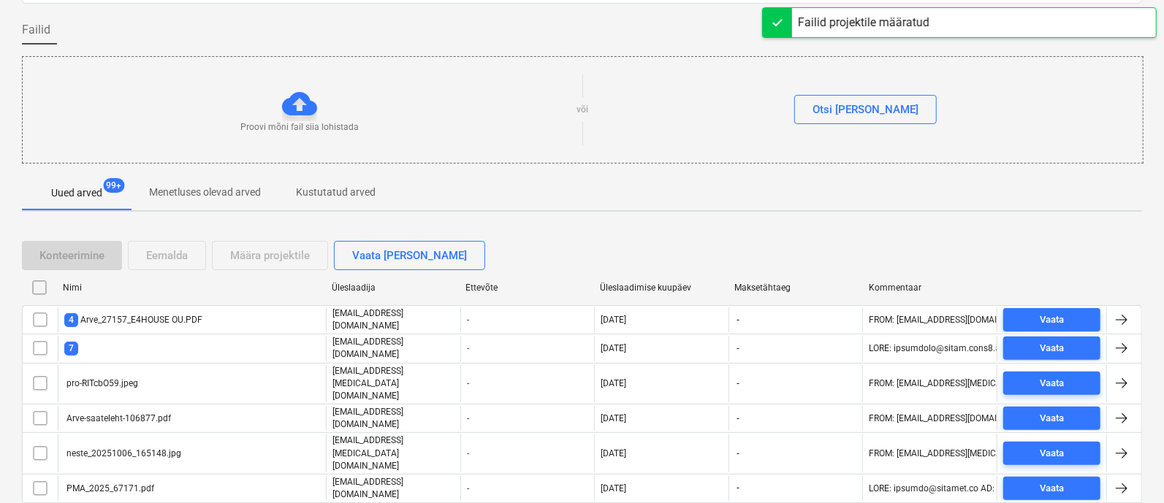
checkbox input "false"
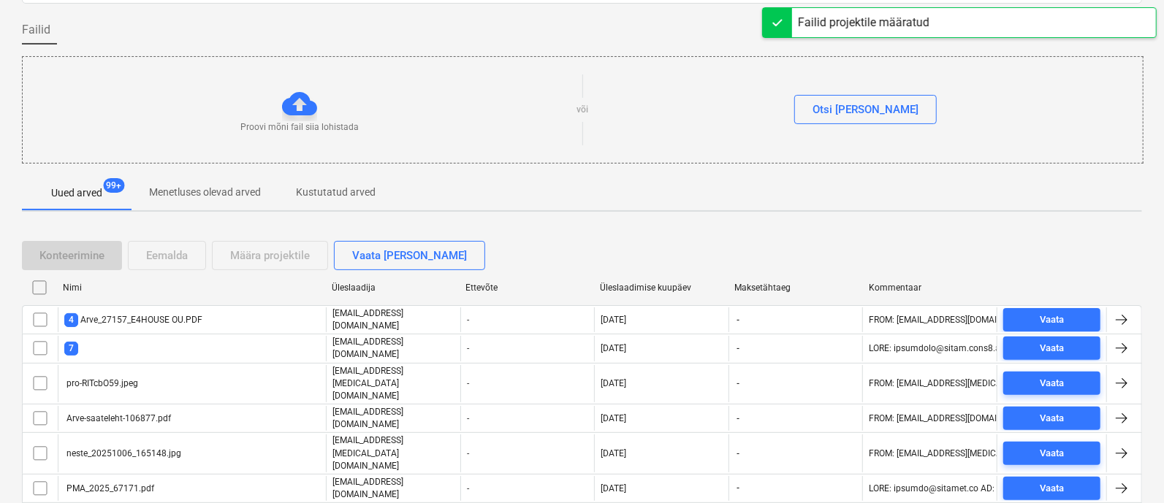
checkbox input "false"
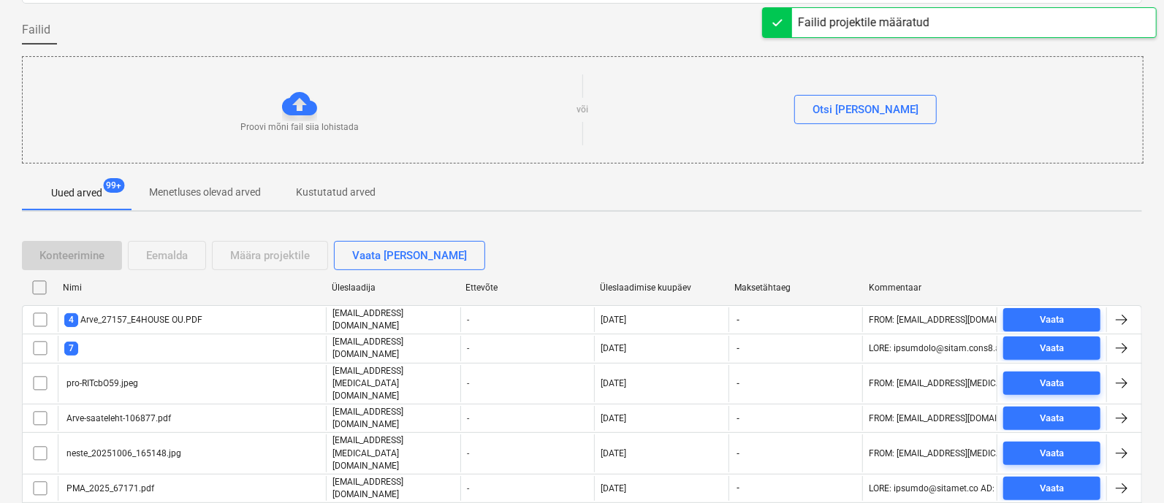
checkbox input "false"
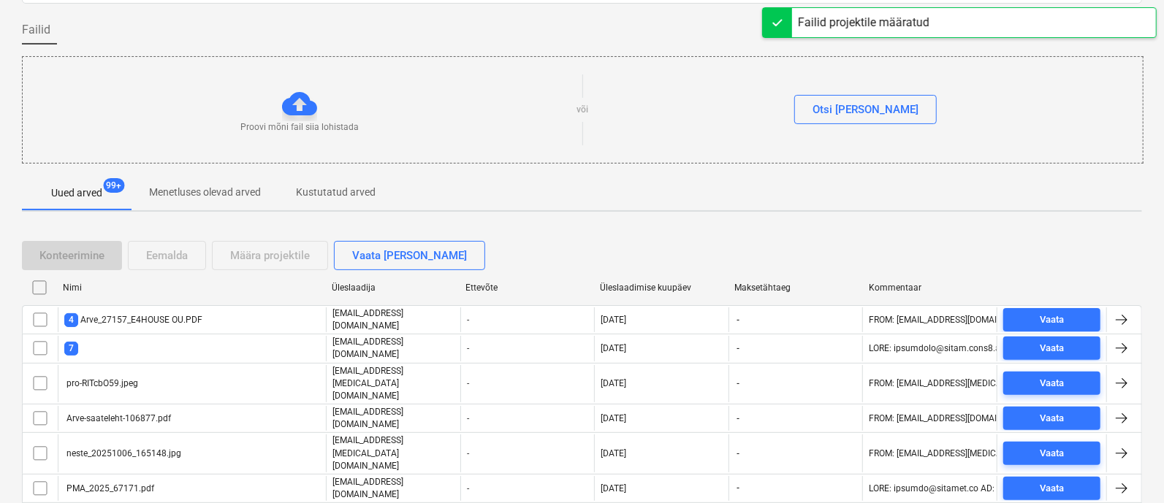
checkbox input "false"
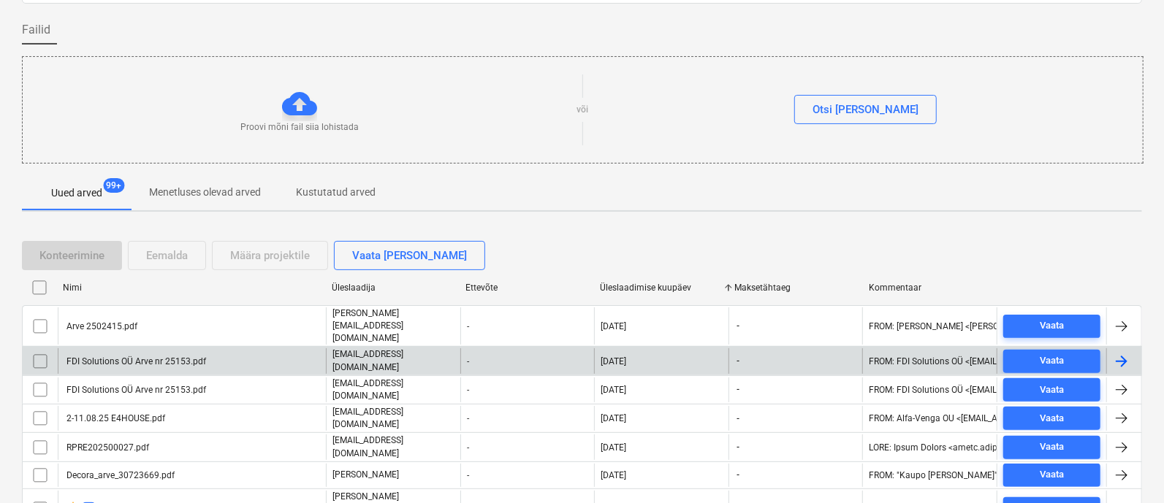
click at [172, 356] on div "FDI Solutions OÜ Arve nr 25153.pdf" at bounding box center [135, 361] width 142 height 10
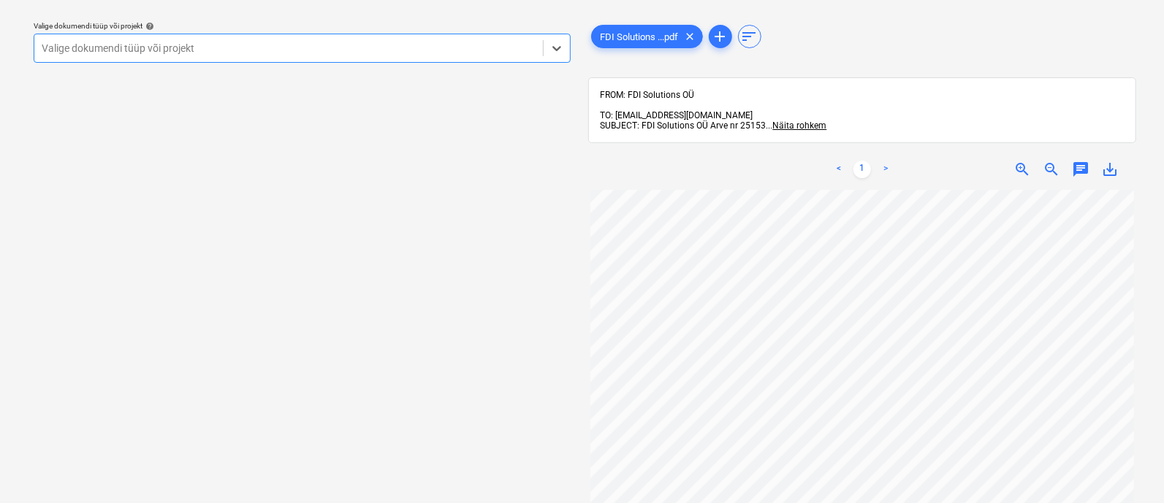
scroll to position [48, 0]
click at [88, 51] on div at bounding box center [289, 48] width 494 height 15
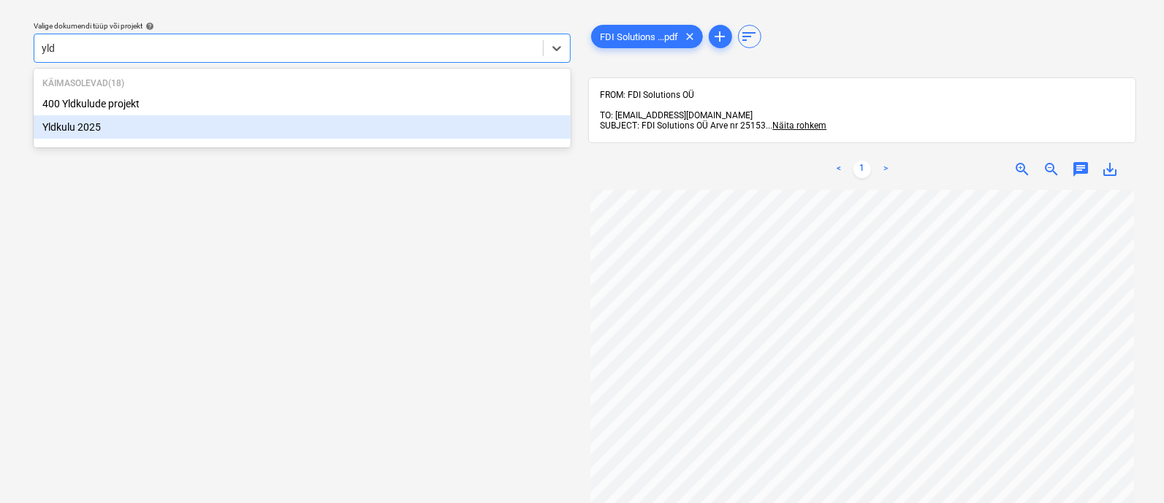
click at [89, 125] on div "Yldkulu 2025" at bounding box center [302, 126] width 537 height 23
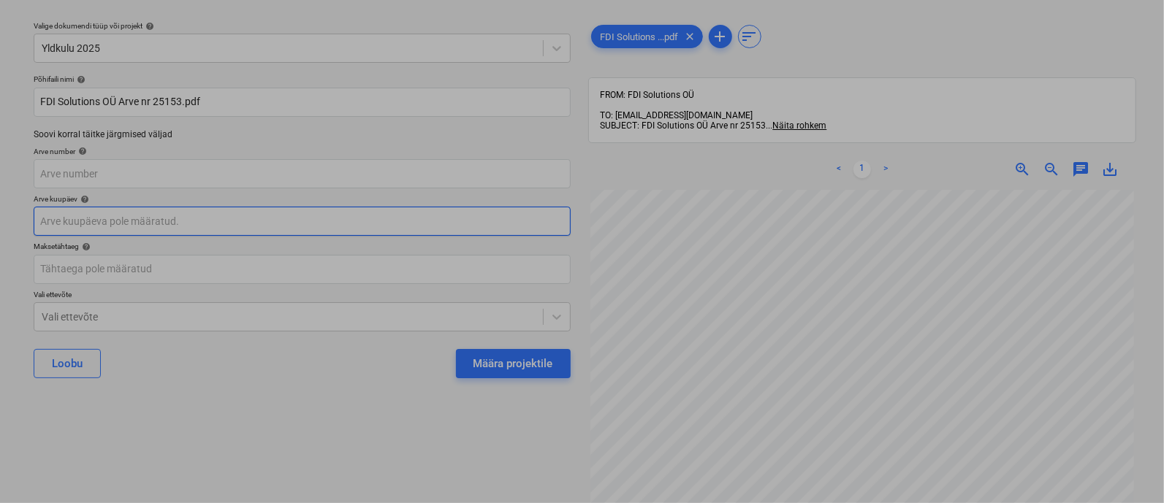
click at [89, 217] on body "Müük 2 Projektid Kontaktid Ettevõte Koondarved 1 Postkast 9+ Kinnitusring Ressu…" at bounding box center [582, 212] width 1164 height 503
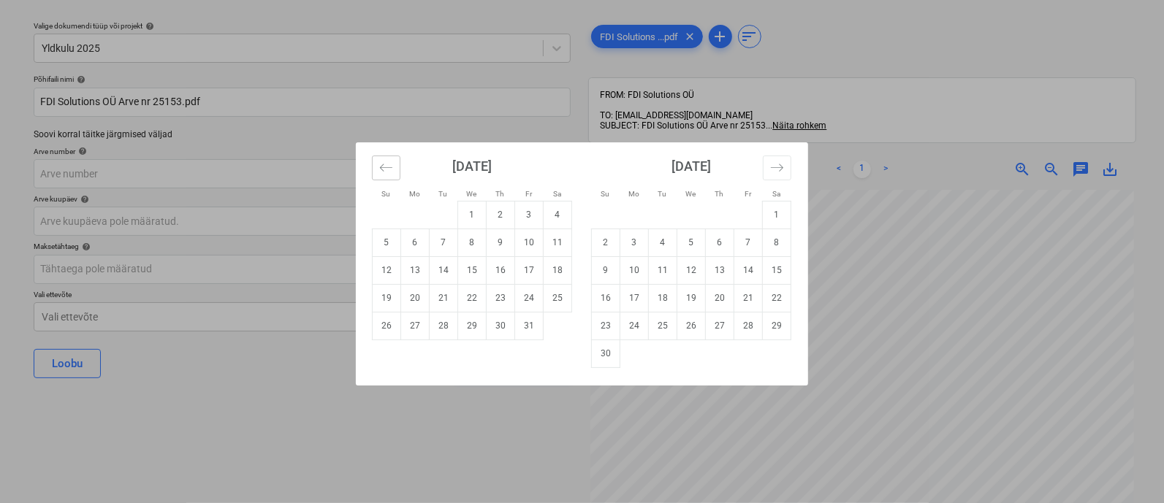
click at [385, 168] on icon "Move backward to switch to the previous month." at bounding box center [386, 168] width 14 height 14
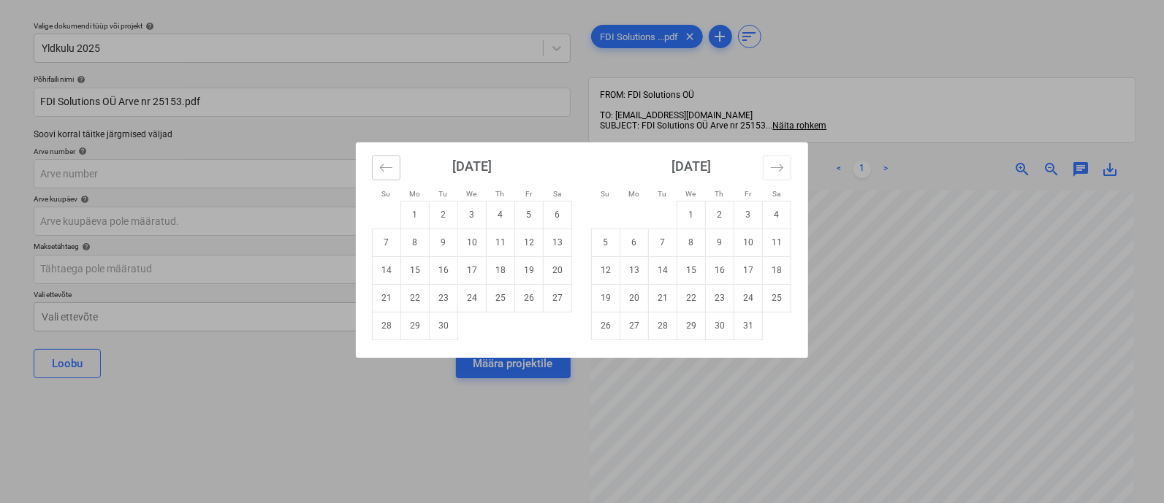
click at [386, 168] on icon "Move backward to switch to the previous month." at bounding box center [386, 168] width 14 height 14
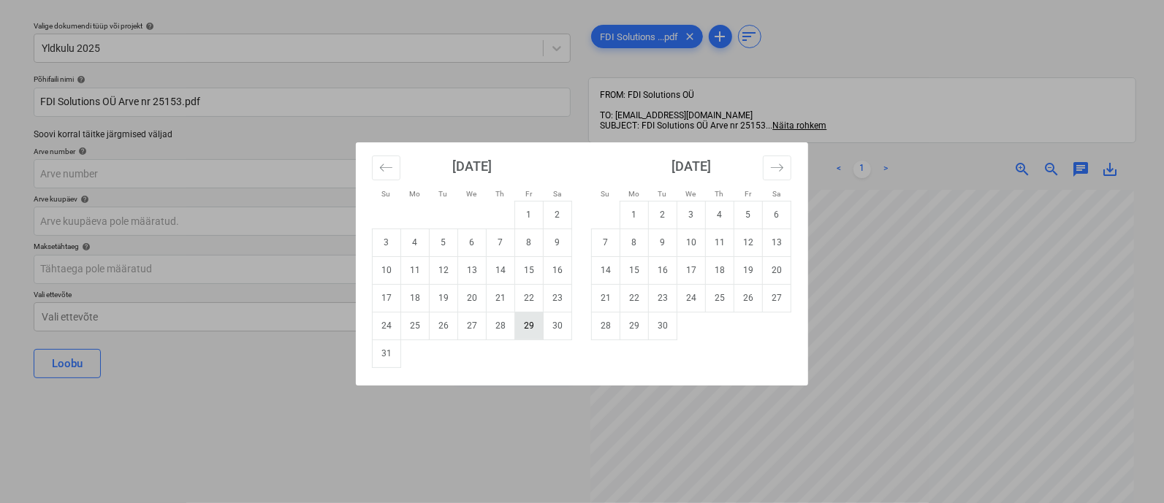
click at [523, 323] on td "29" at bounding box center [529, 326] width 28 height 28
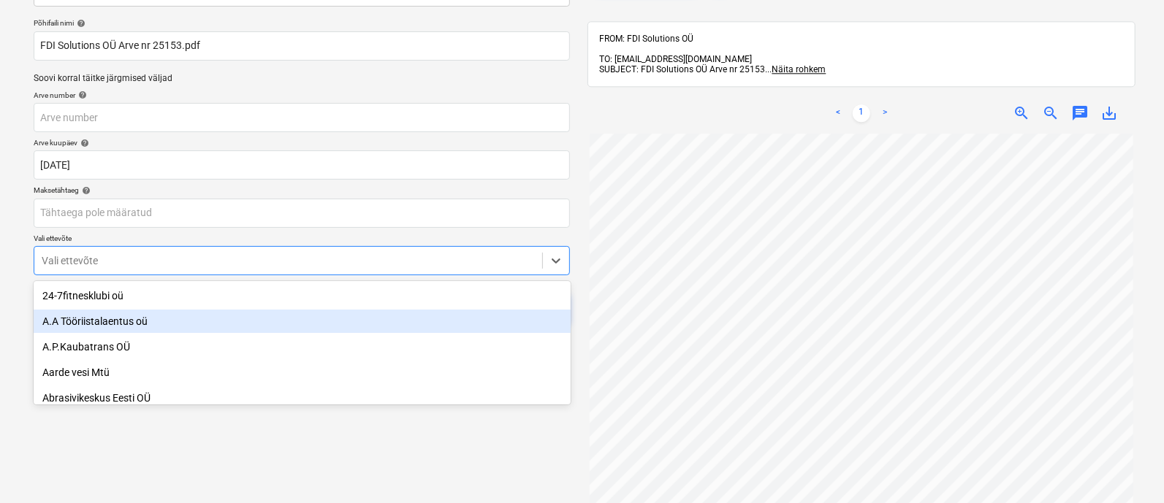
click at [229, 317] on body "Müük 2 Projektid Kontaktid Ettevõte Koondarved 1 Postkast 9+ Kinnitusring Ressu…" at bounding box center [582, 155] width 1164 height 503
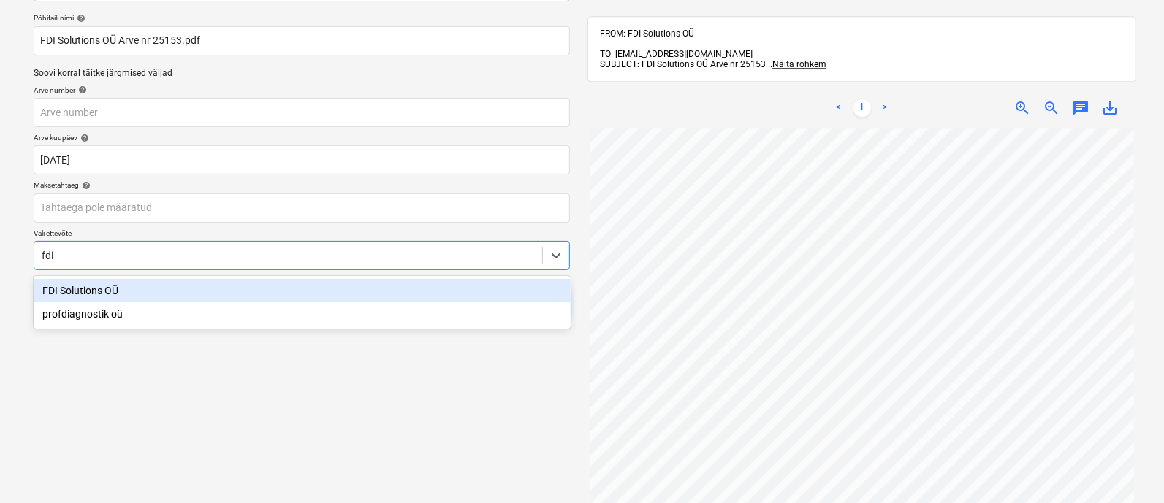
click at [226, 289] on div "FDI Solutions OÜ" at bounding box center [302, 290] width 537 height 23
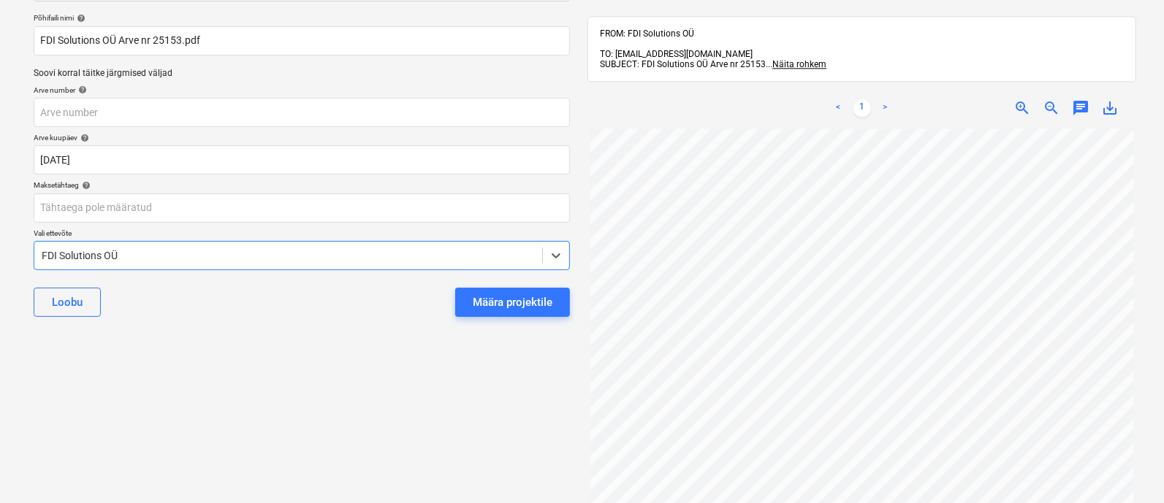
click at [542, 308] on div "Määra projektile" at bounding box center [513, 302] width 80 height 19
